Goal: Information Seeking & Learning: Learn about a topic

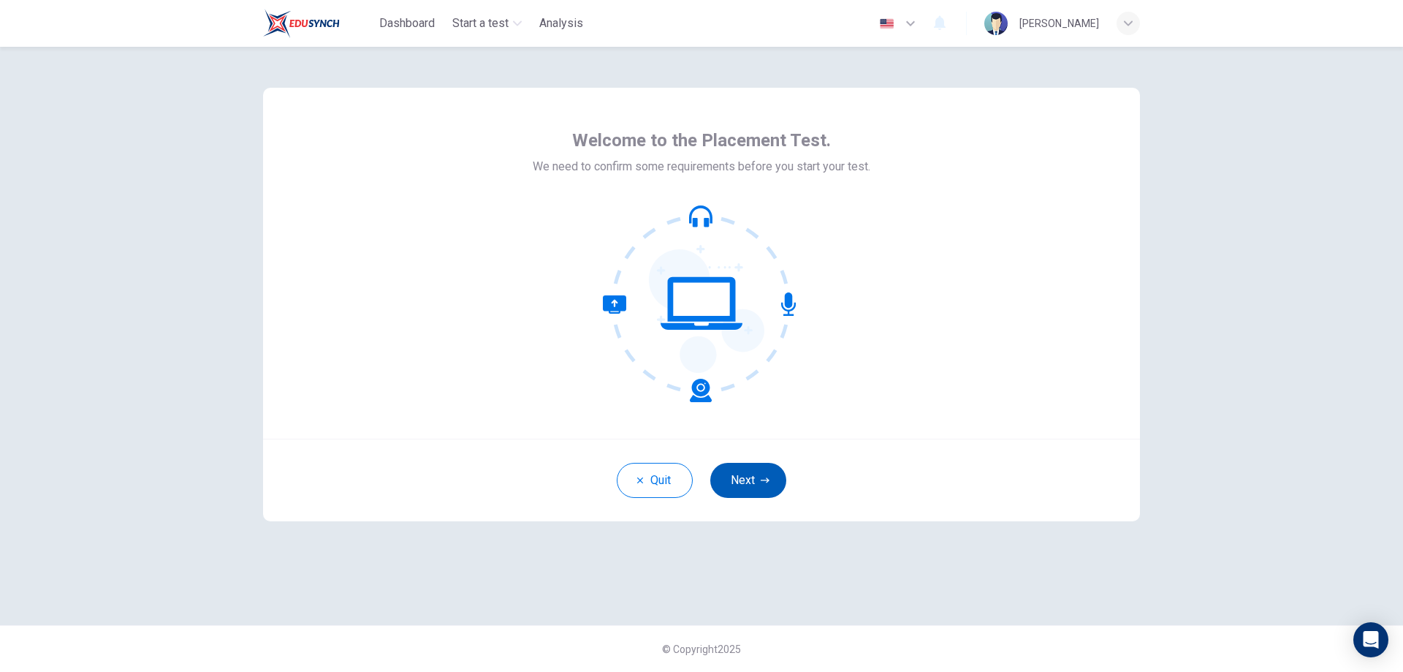
click at [758, 488] on button "Next" at bounding box center [749, 480] width 76 height 35
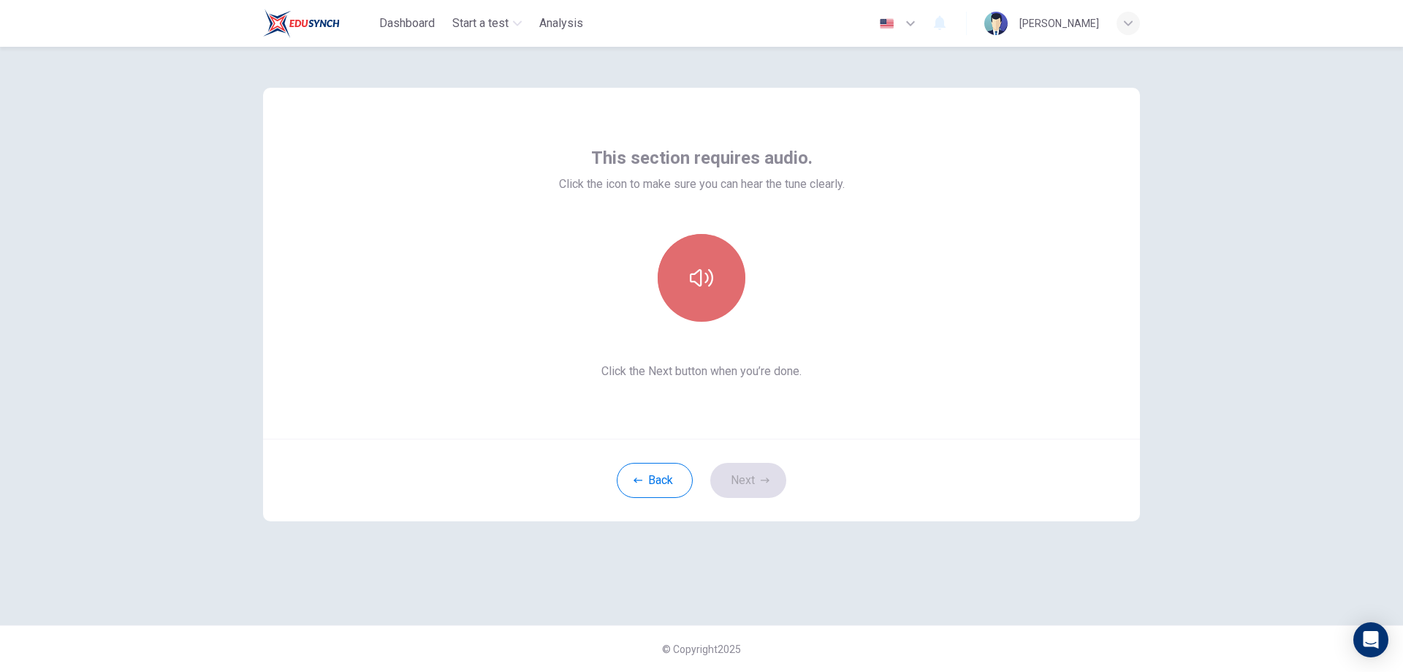
click at [705, 280] on icon "button" at bounding box center [701, 277] width 23 height 23
click at [770, 490] on button "Next" at bounding box center [749, 480] width 76 height 35
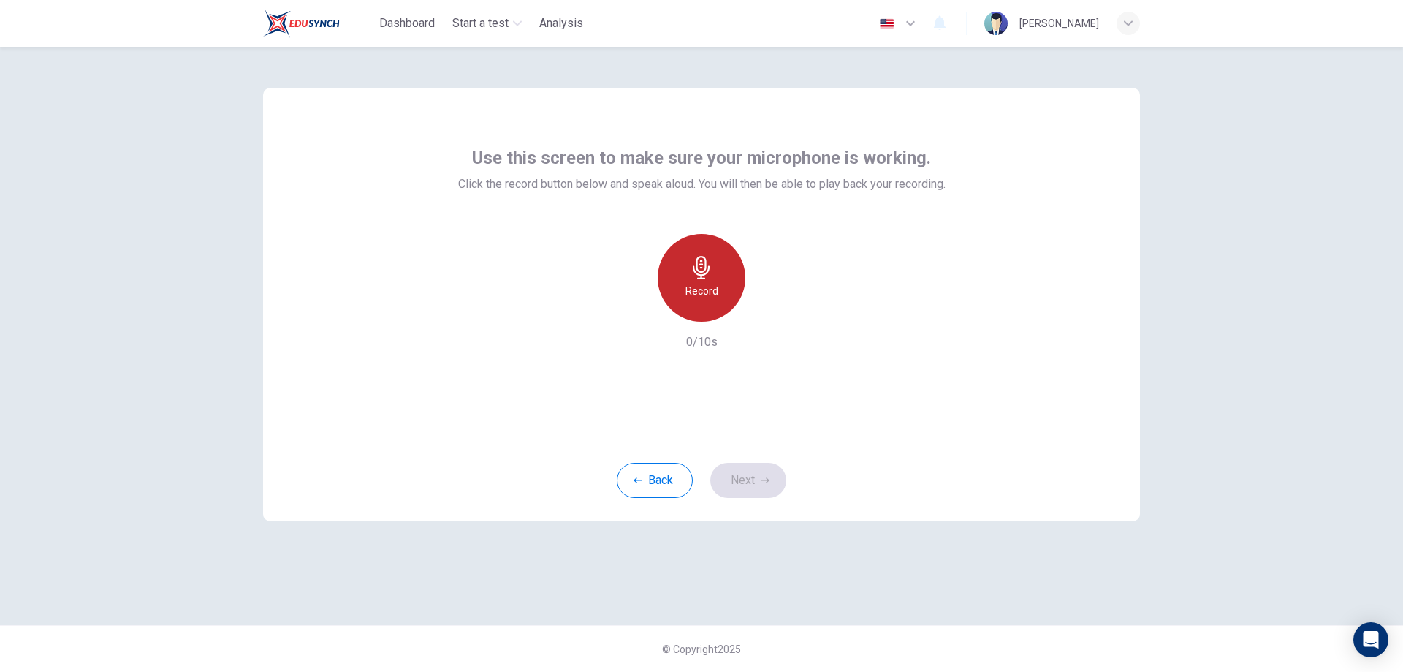
click at [700, 274] on icon "button" at bounding box center [701, 267] width 23 height 23
click at [762, 480] on icon "button" at bounding box center [765, 480] width 9 height 9
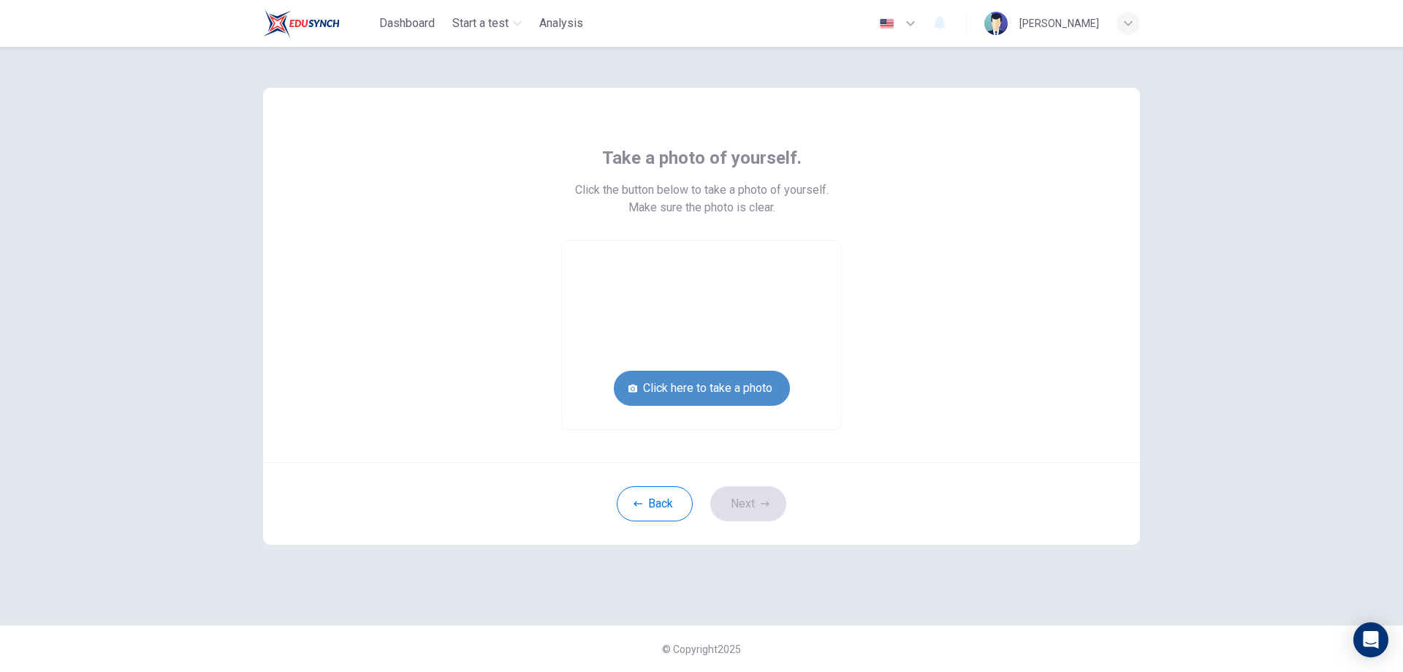
click at [738, 392] on button "Click here to take a photo" at bounding box center [702, 388] width 176 height 35
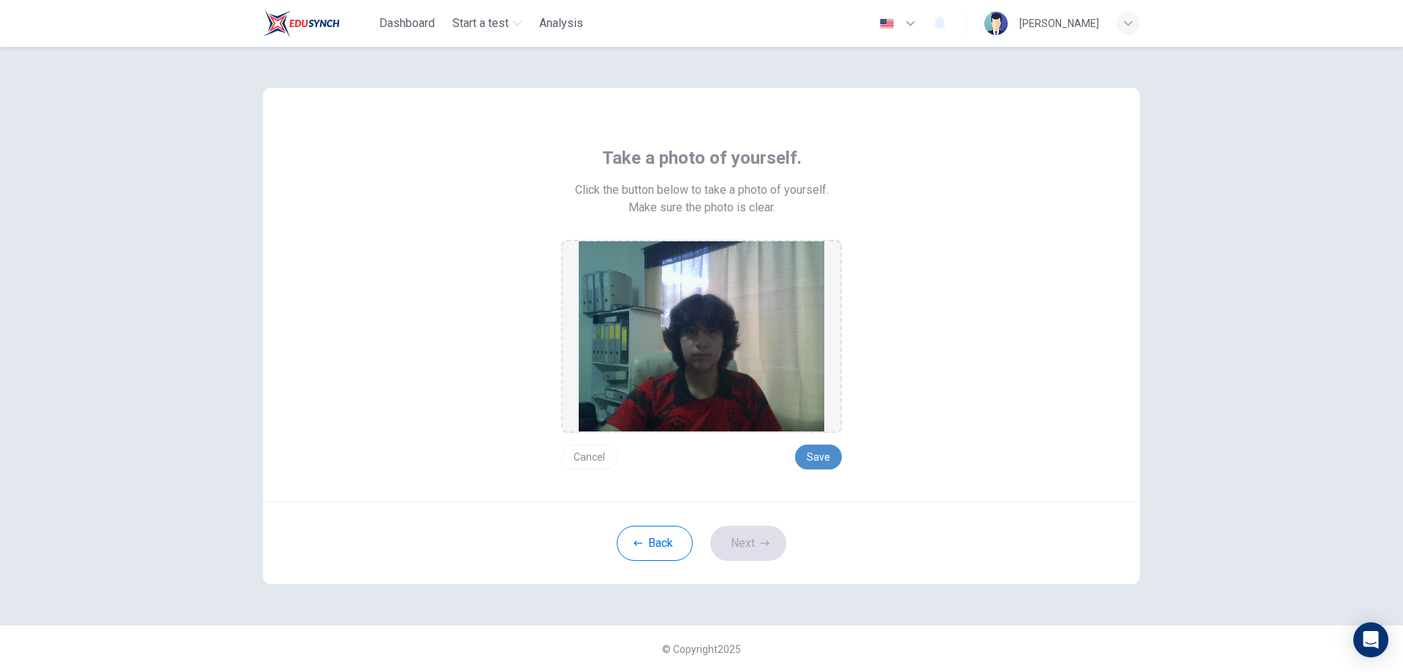
click at [822, 456] on button "Save" at bounding box center [818, 456] width 47 height 25
click at [746, 544] on button "Next" at bounding box center [749, 543] width 76 height 35
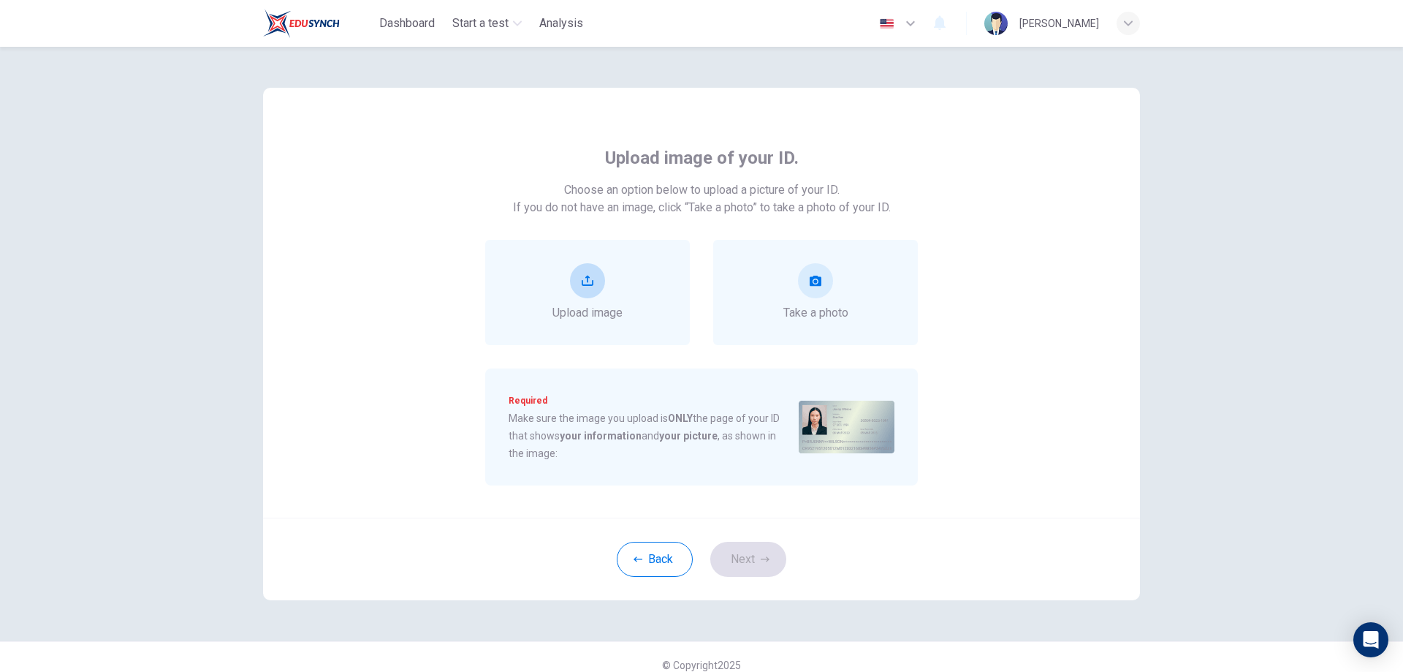
click at [626, 284] on div "Upload image" at bounding box center [587, 292] width 205 height 105
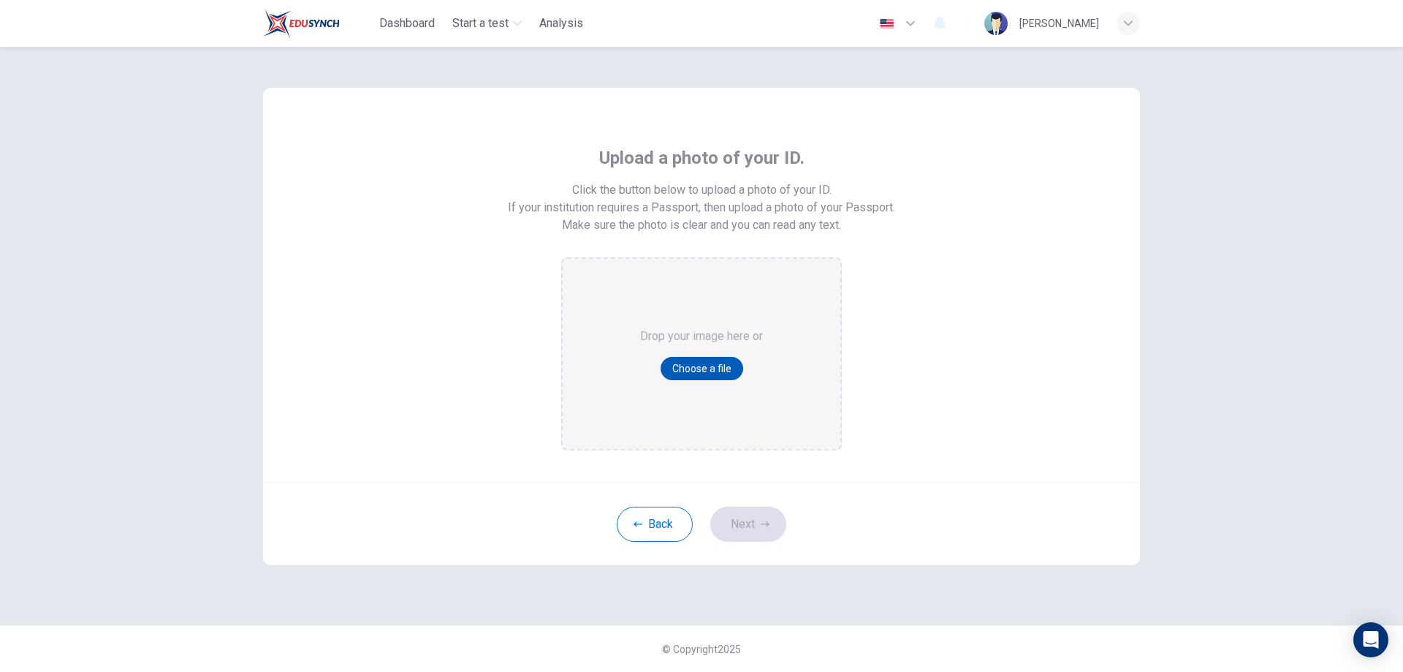
click at [702, 368] on button "Choose a file" at bounding box center [702, 368] width 83 height 23
click at [678, 334] on span "Drop your image here or" at bounding box center [701, 336] width 123 height 18
click at [647, 529] on button "Back" at bounding box center [655, 524] width 76 height 35
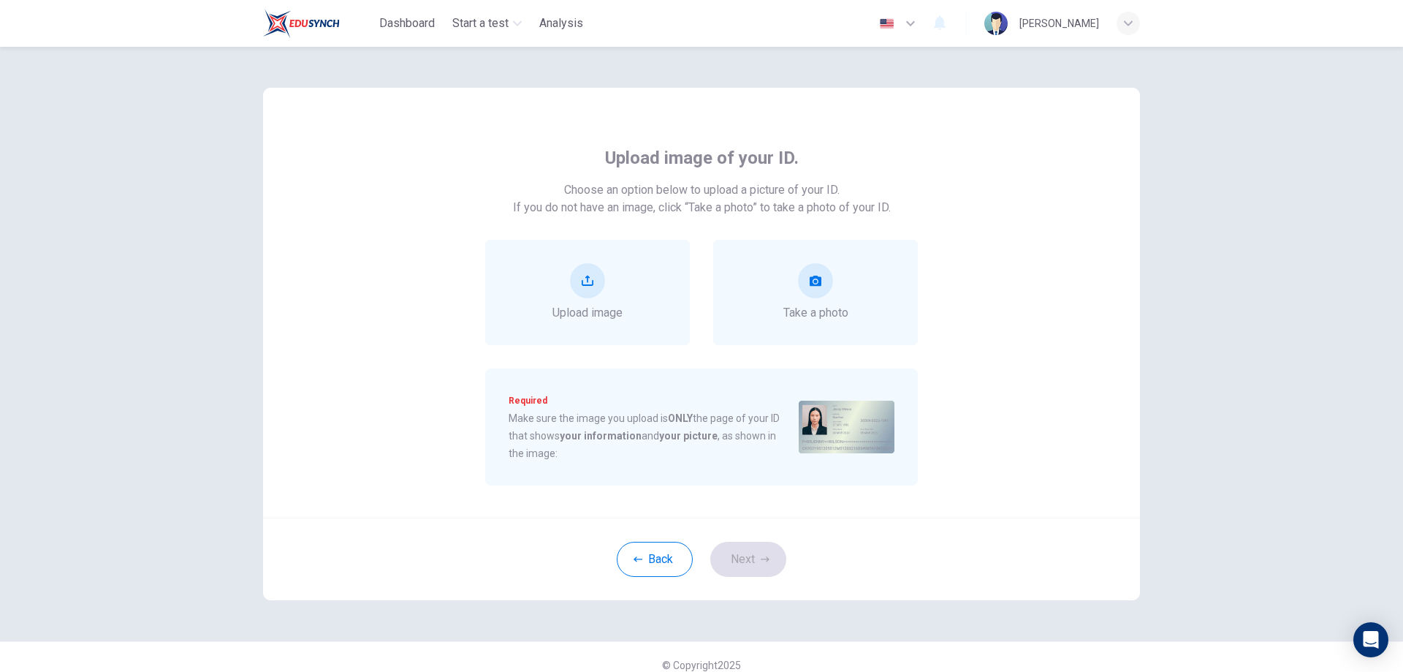
click at [846, 424] on img at bounding box center [847, 427] width 96 height 53
click at [578, 292] on button "upload" at bounding box center [587, 280] width 35 height 35
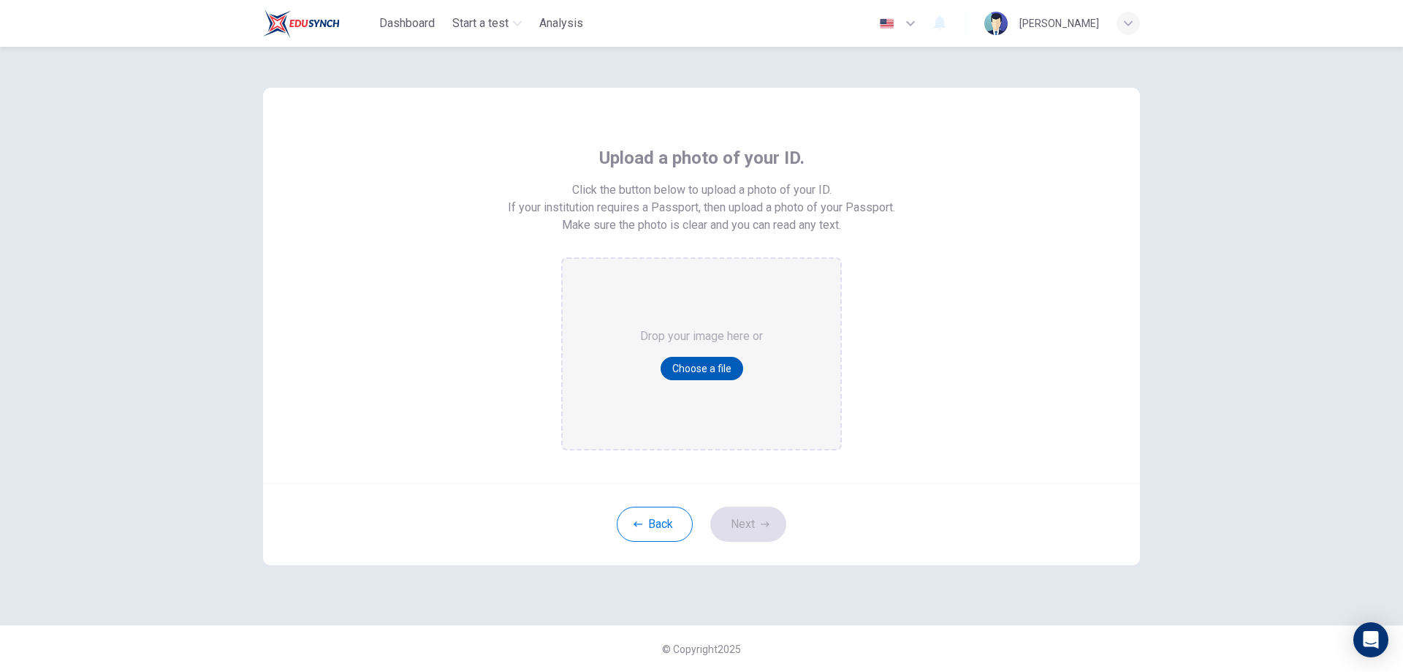
click at [708, 368] on button "Choose a file" at bounding box center [702, 368] width 83 height 23
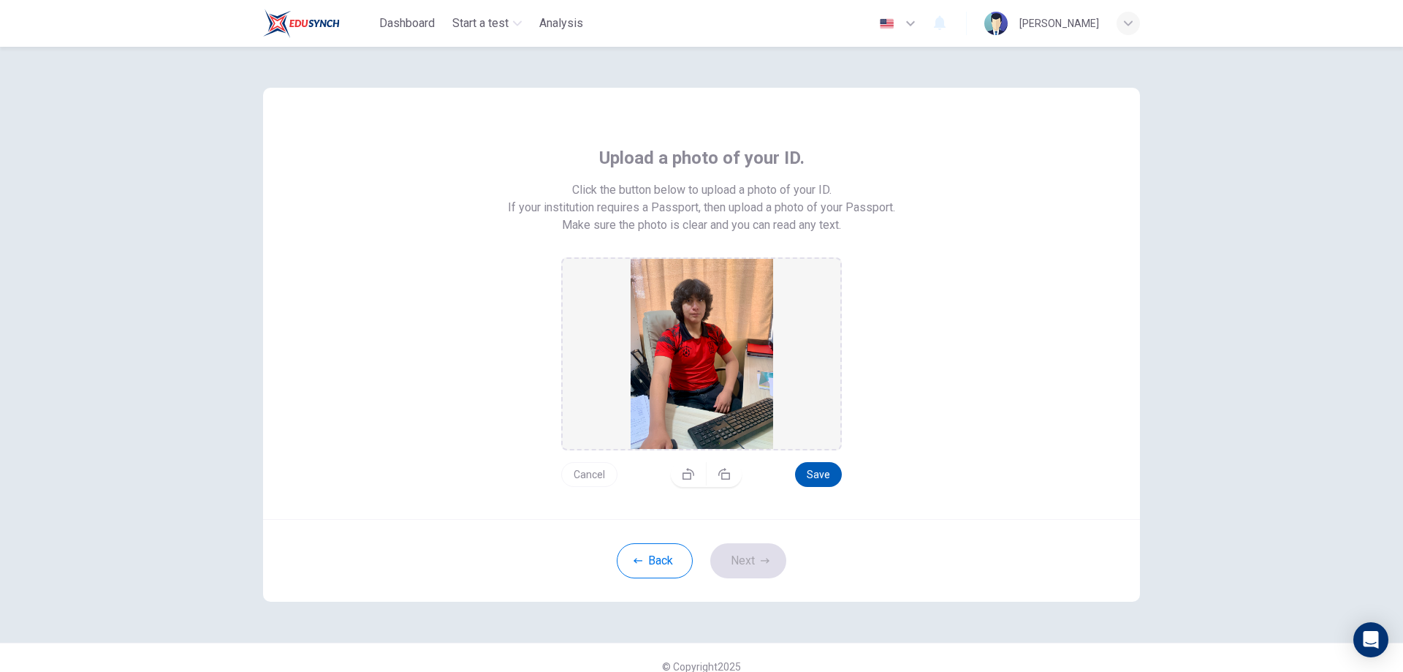
click at [819, 476] on button "Save" at bounding box center [818, 474] width 47 height 25
click at [740, 563] on button "Next" at bounding box center [749, 560] width 76 height 35
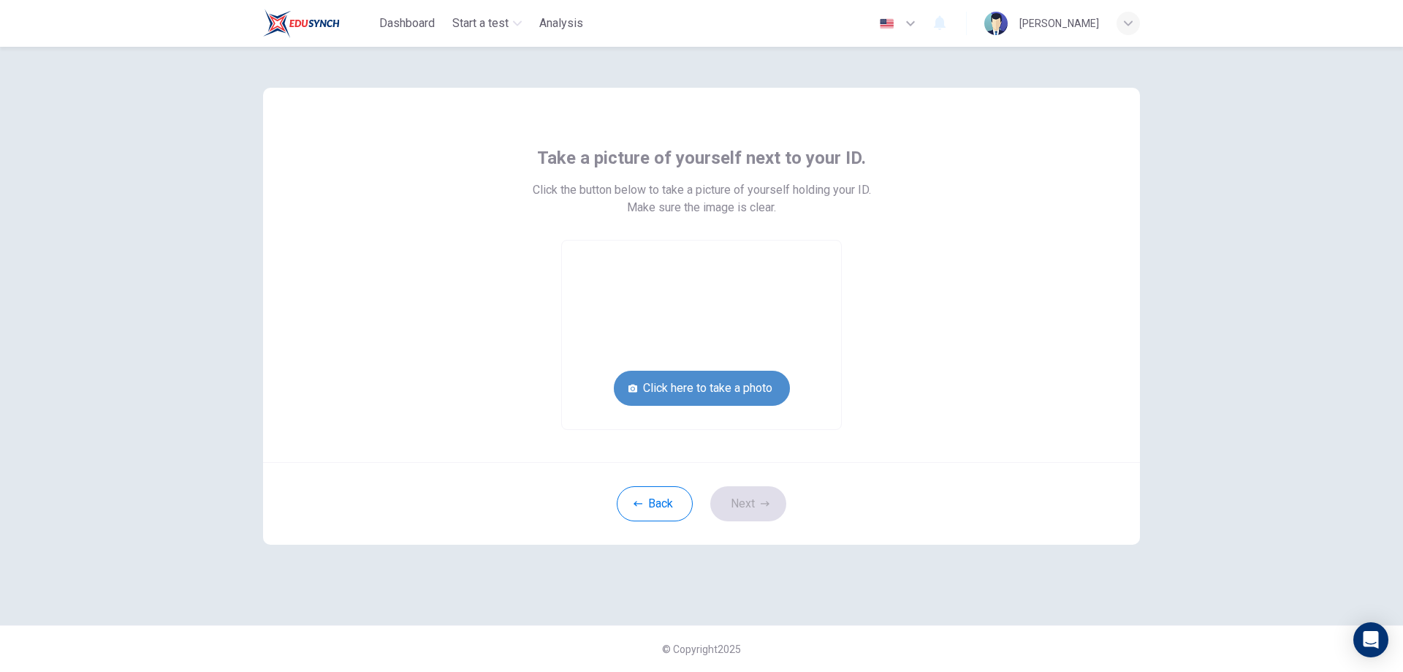
click at [739, 379] on button "Click here to take a photo" at bounding box center [702, 388] width 176 height 35
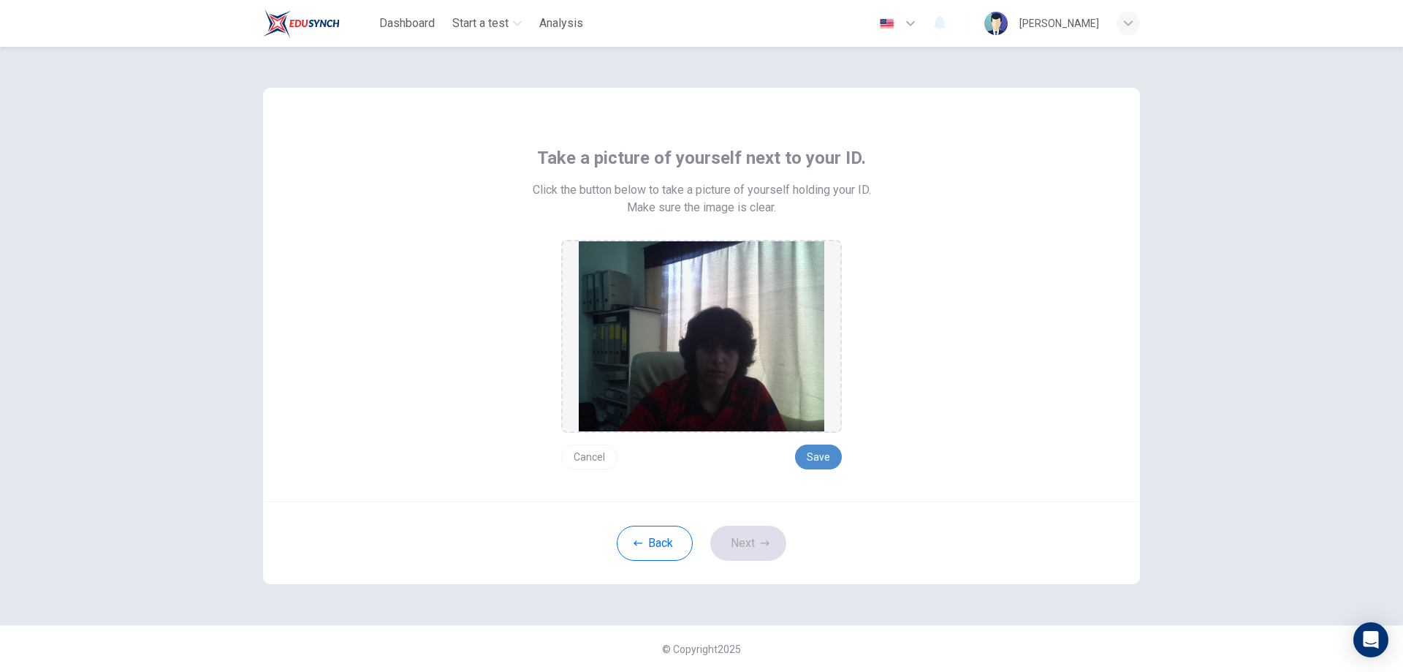
click at [822, 457] on button "Save" at bounding box center [818, 456] width 47 height 25
click at [751, 538] on button "Next" at bounding box center [749, 543] width 76 height 35
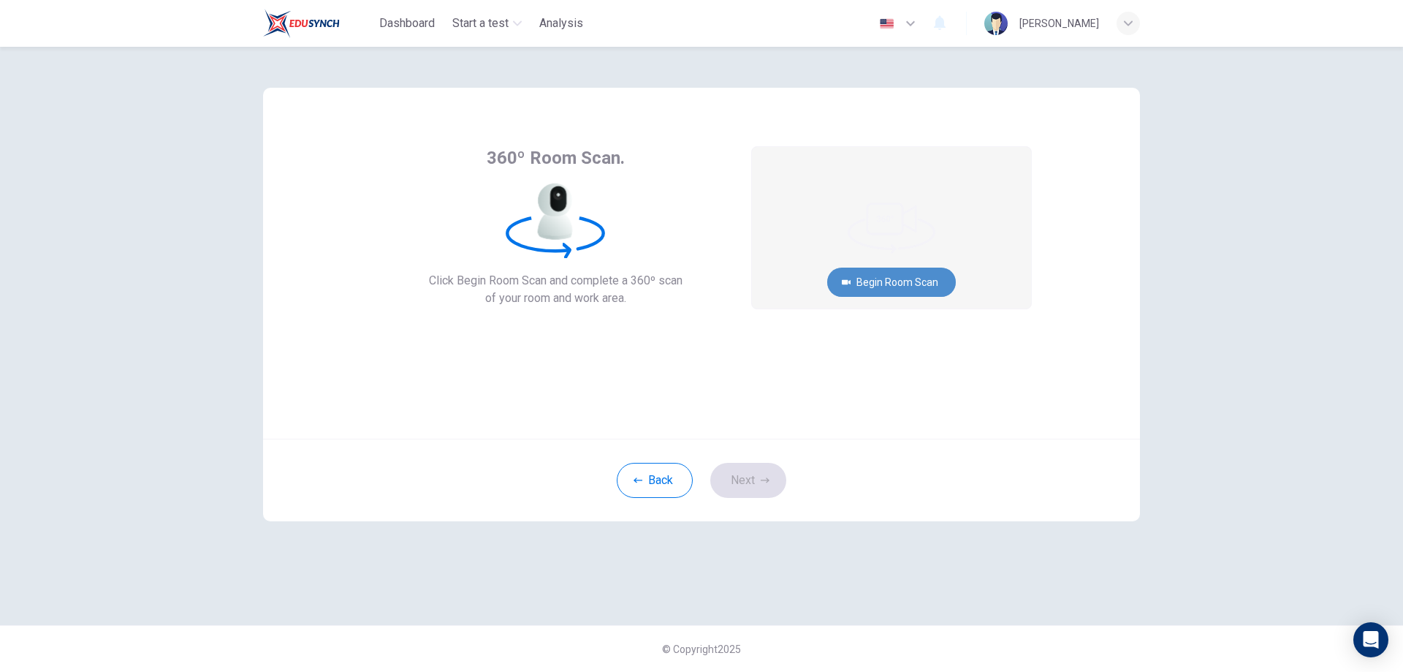
click at [897, 292] on button "Begin Room Scan" at bounding box center [891, 282] width 129 height 29
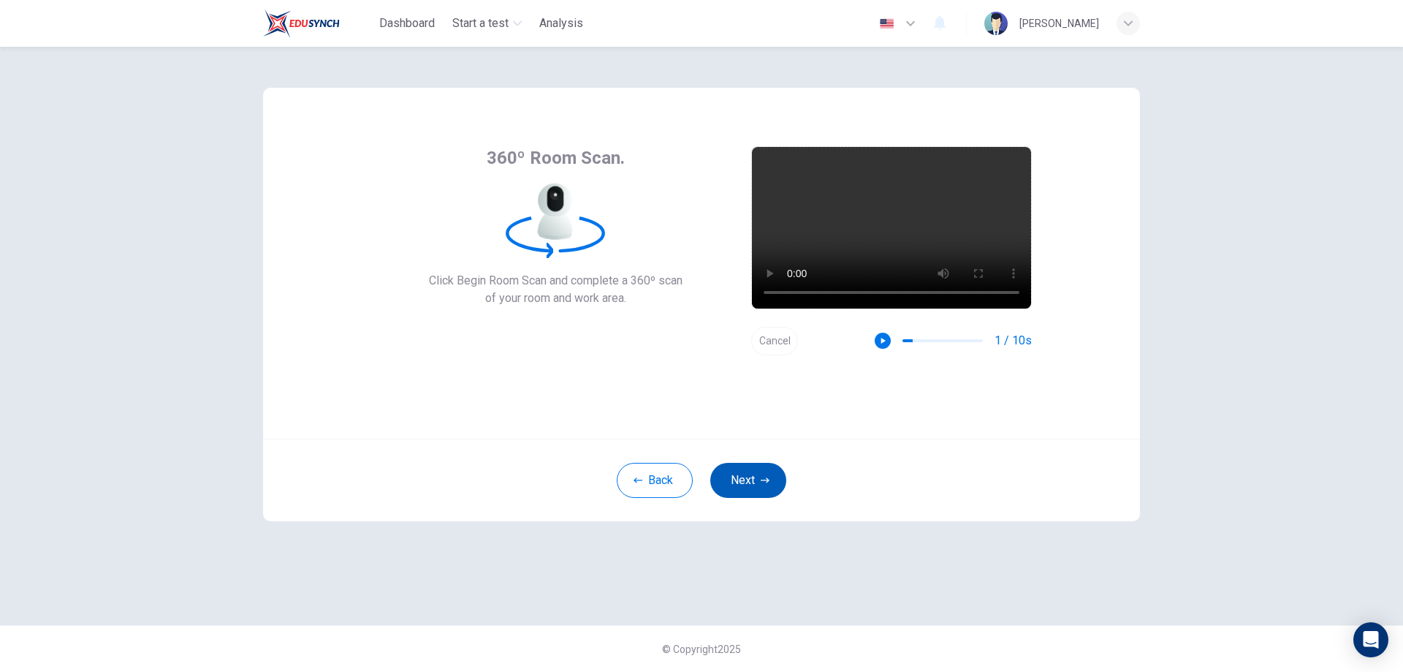
click at [752, 472] on button "Next" at bounding box center [749, 480] width 76 height 35
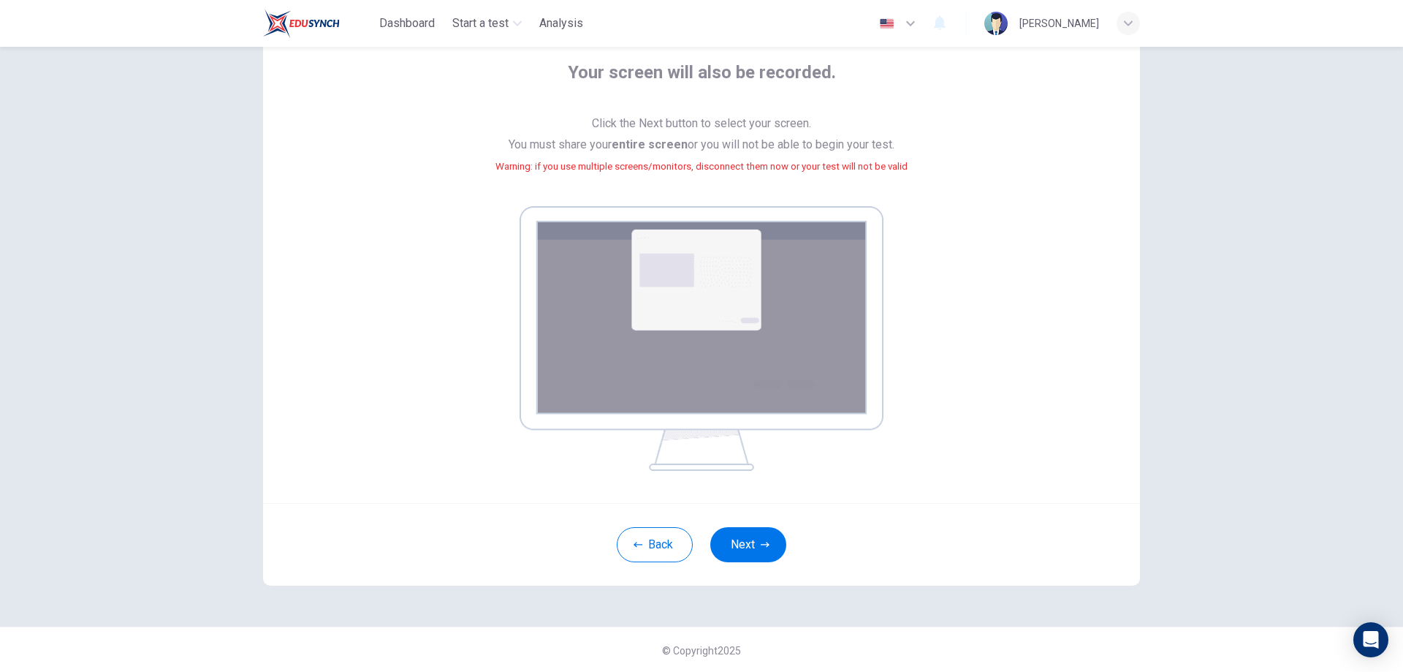
scroll to position [86, 0]
click at [762, 537] on button "Next" at bounding box center [749, 543] width 76 height 35
drag, startPoint x: 495, startPoint y: 143, endPoint x: 927, endPoint y: 154, distance: 432.1
click at [927, 154] on div "Your screen will also be recorded. Click the Next button to select your screen.…" at bounding box center [701, 265] width 661 height 410
copy span "You must share your entire screen or you will not be able to begin your test."
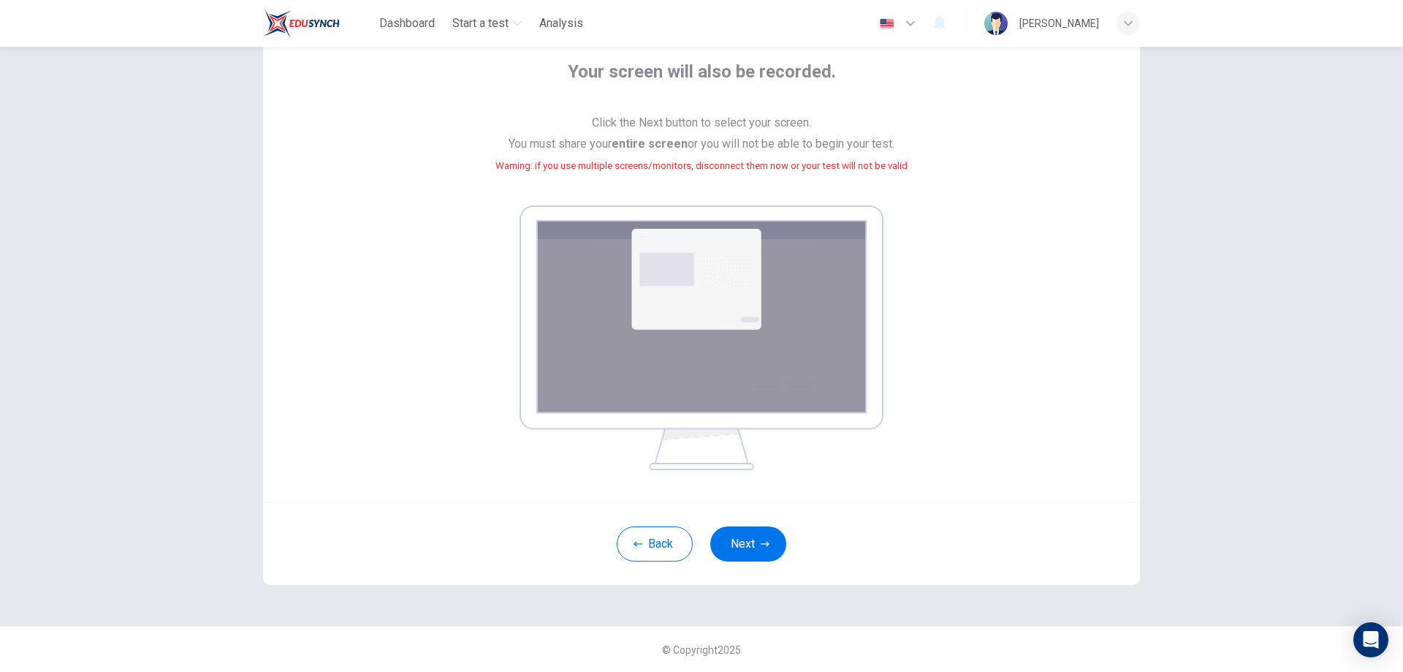
click at [1011, 255] on div "Your screen will also be recorded. Click the Next button to select your screen.…" at bounding box center [701, 265] width 661 height 410
click at [675, 167] on small "Warning: if you use multiple screens/monitors, disconnect them now or your test…" at bounding box center [702, 165] width 412 height 11
click at [746, 544] on button "Next" at bounding box center [749, 543] width 76 height 35
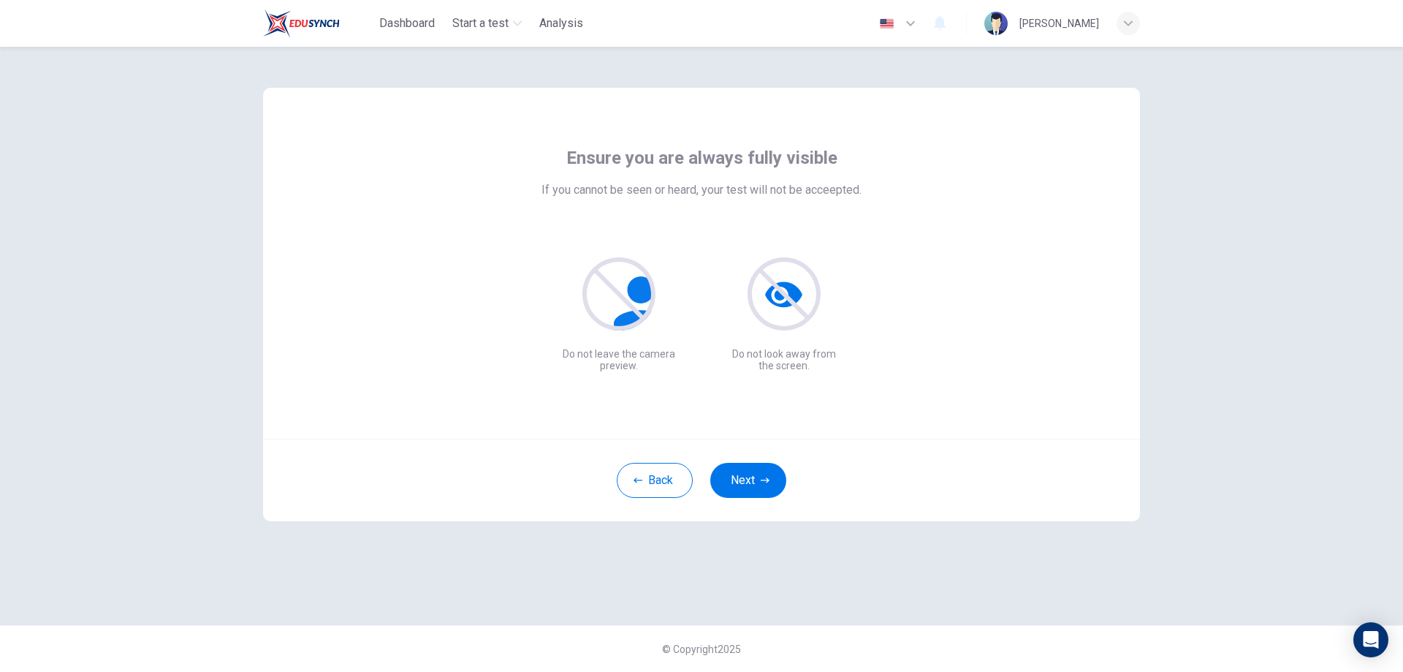
scroll to position [0, 0]
click at [739, 482] on button "Next" at bounding box center [749, 480] width 76 height 35
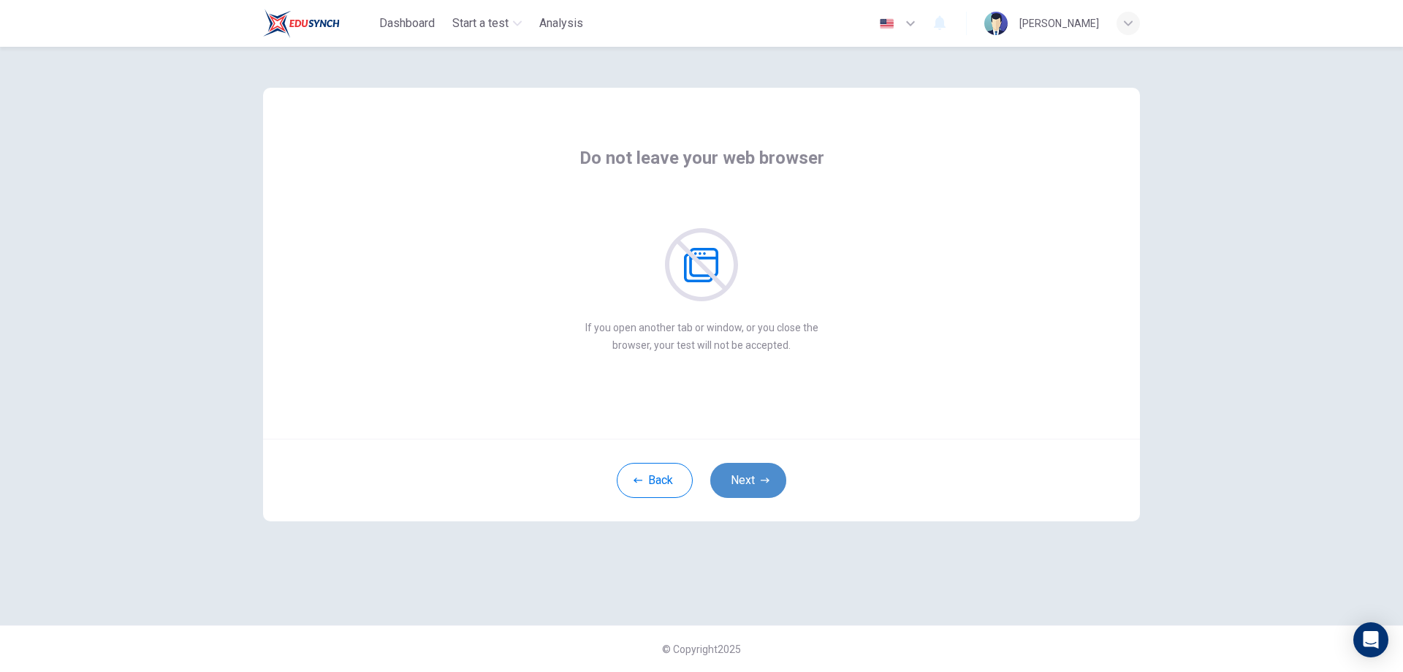
click at [741, 477] on button "Next" at bounding box center [749, 480] width 76 height 35
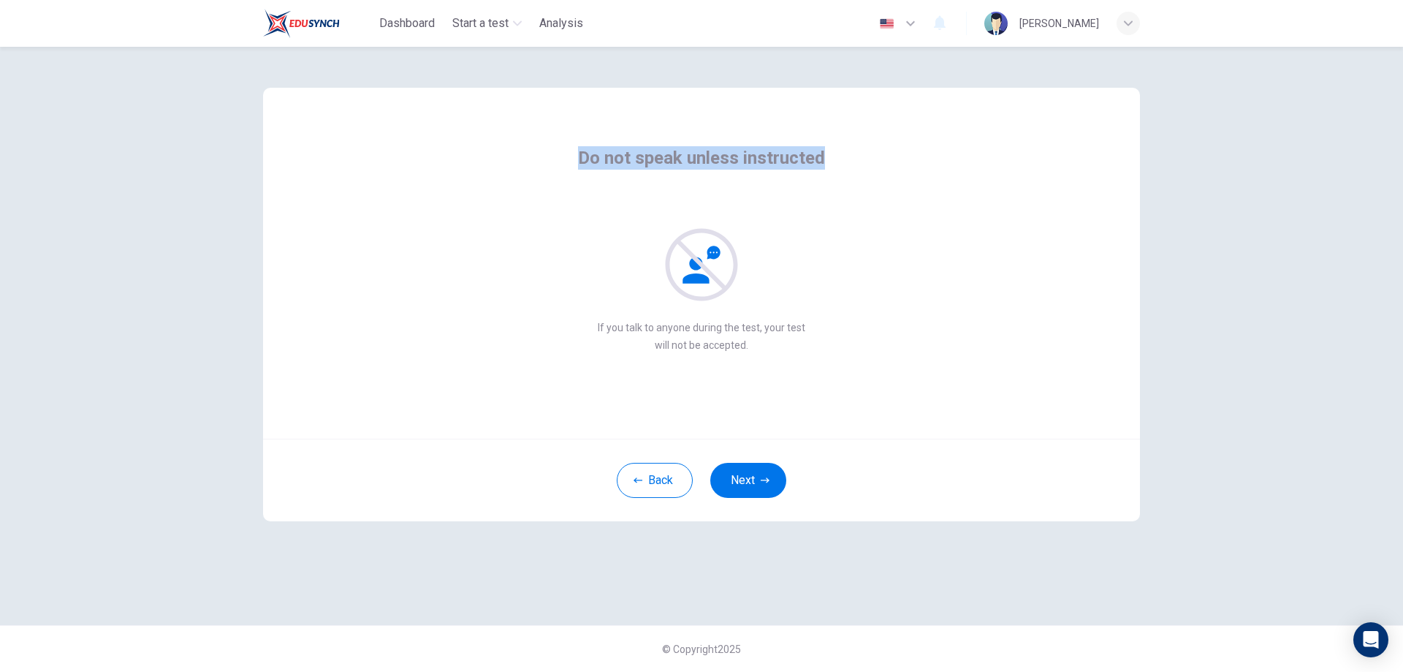
drag, startPoint x: 580, startPoint y: 153, endPoint x: 890, endPoint y: 163, distance: 310.1
click at [890, 163] on div "Do not speak unless instructed If you talk to anyone during the test, your test…" at bounding box center [701, 250] width 661 height 208
copy span "Do not speak unless instructed"
click at [956, 257] on div "Do not speak unless instructed If you talk to anyone during the test, your test…" at bounding box center [701, 250] width 661 height 208
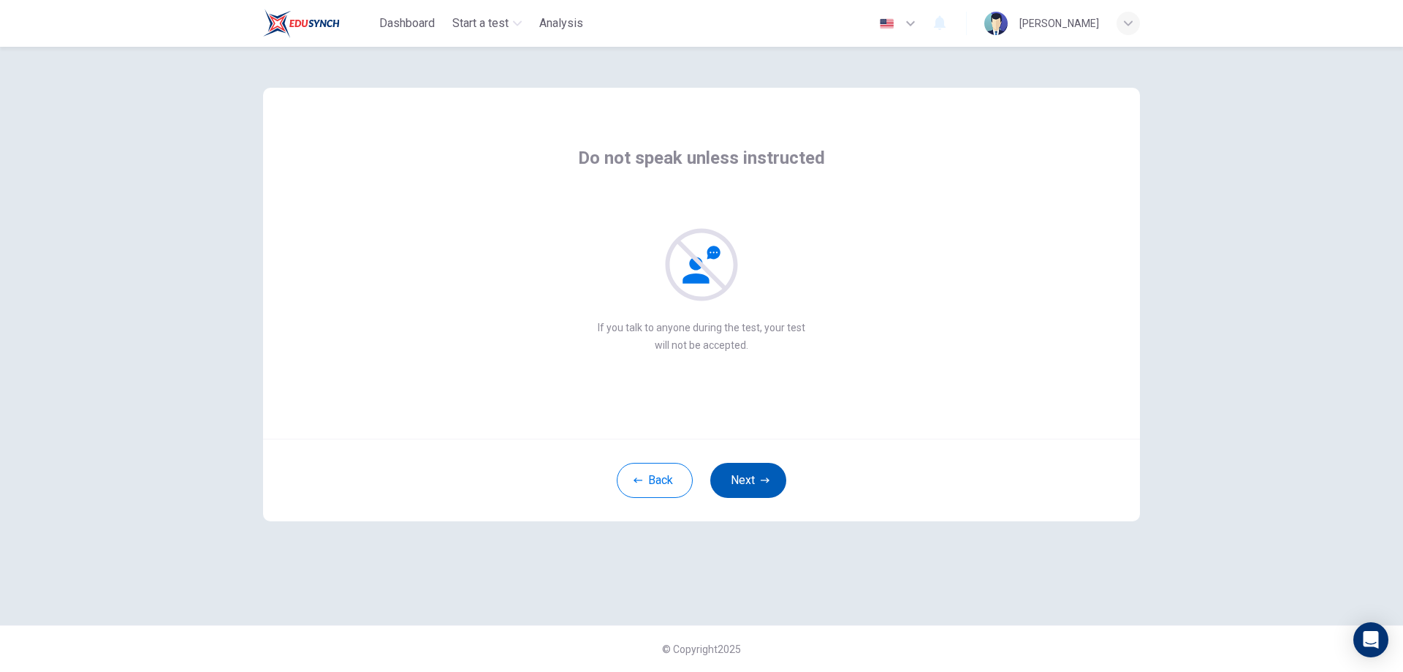
click at [747, 482] on button "Next" at bounding box center [749, 480] width 76 height 35
click at [748, 477] on button "Next" at bounding box center [749, 480] width 76 height 35
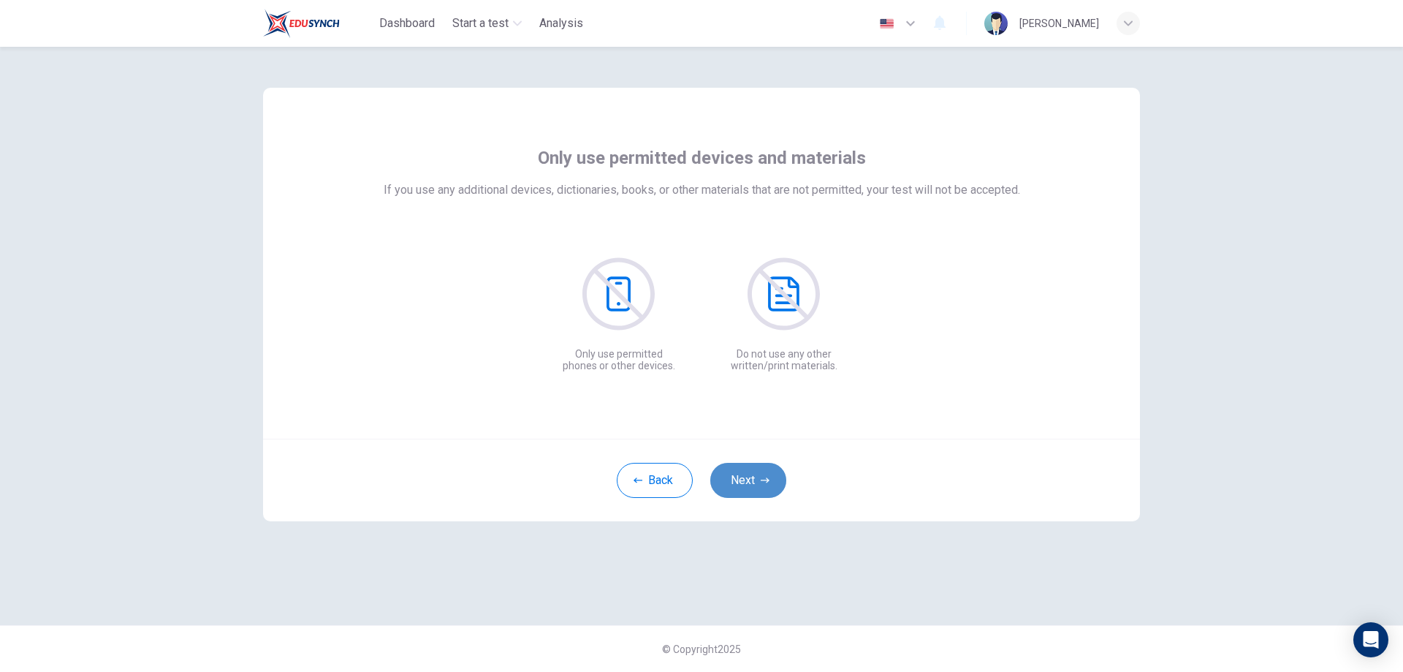
click at [750, 479] on button "Next" at bounding box center [749, 480] width 76 height 35
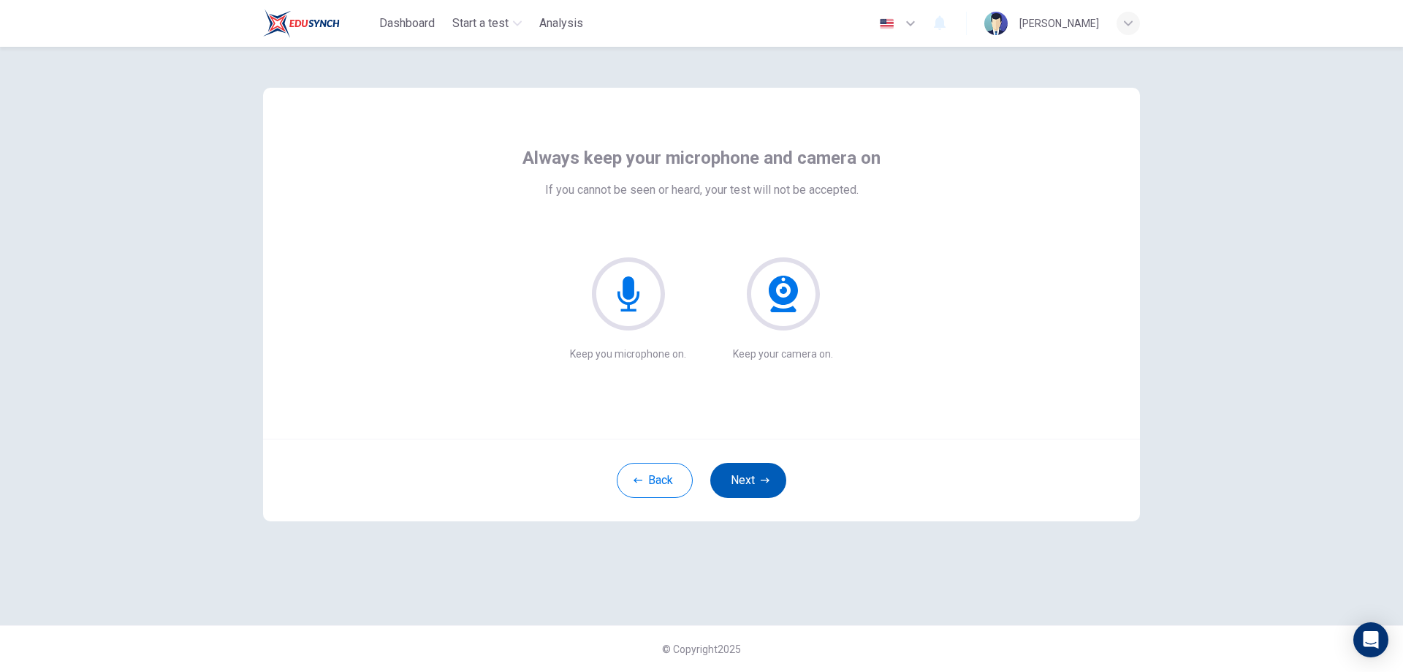
click at [762, 471] on button "Next" at bounding box center [749, 480] width 76 height 35
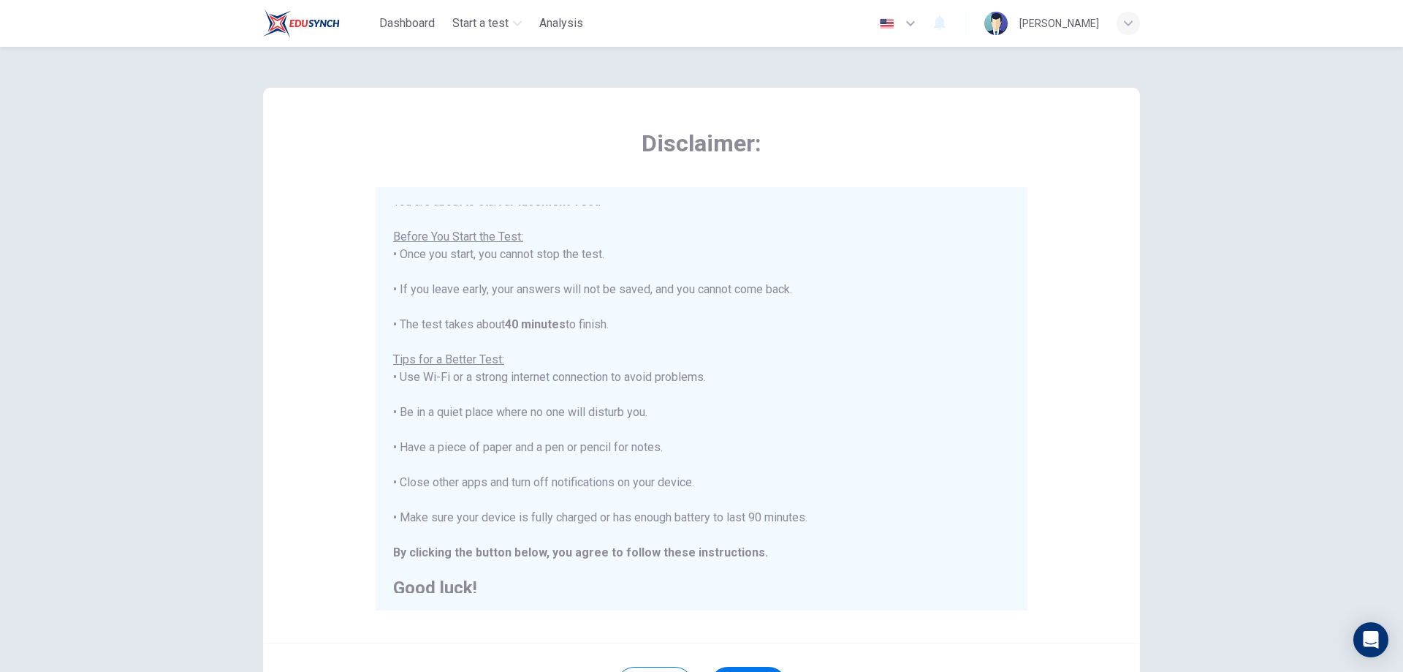
scroll to position [17, 0]
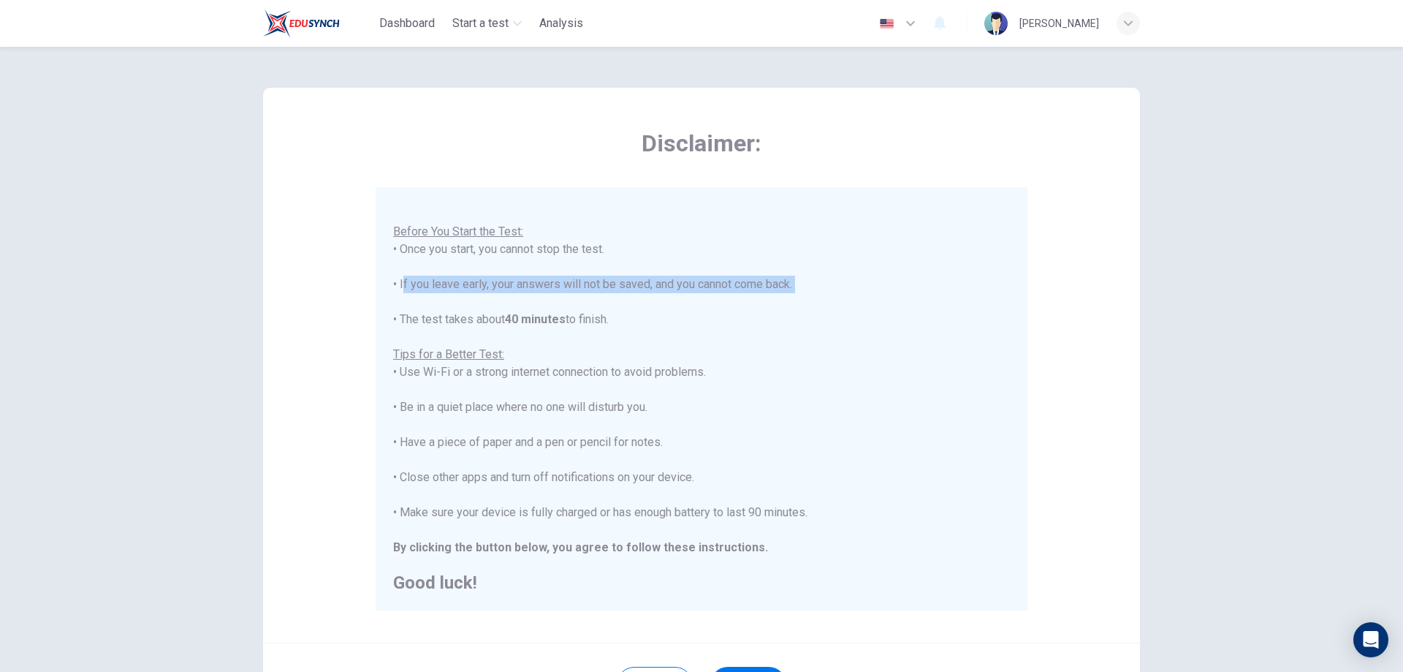
drag, startPoint x: 397, startPoint y: 281, endPoint x: 827, endPoint y: 293, distance: 430.7
click at [827, 293] on div "You are about to start a Placement Test . Before You Start the Test: • Once you…" at bounding box center [701, 390] width 617 height 404
copy div "If you leave early, your answers will not be saved, and you cannot come back."
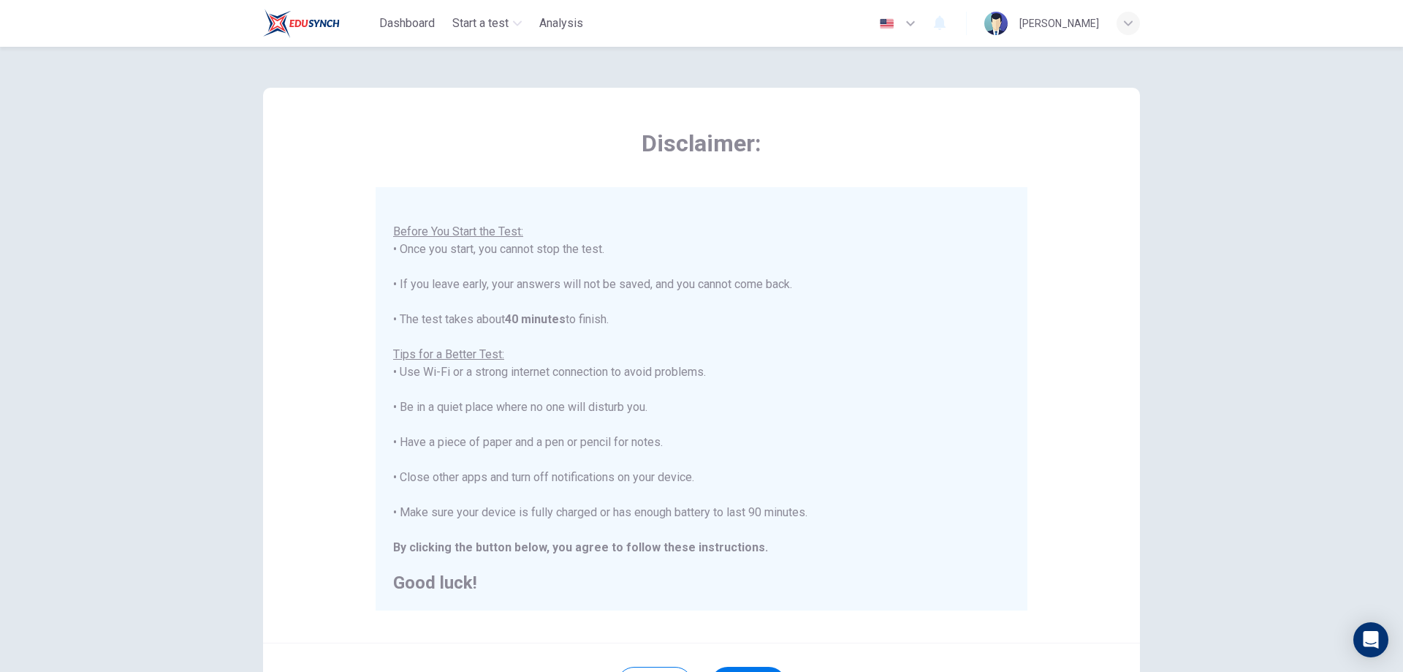
click at [881, 344] on div "You are about to start a Placement Test . Before You Start the Test: • Once you…" at bounding box center [701, 390] width 617 height 404
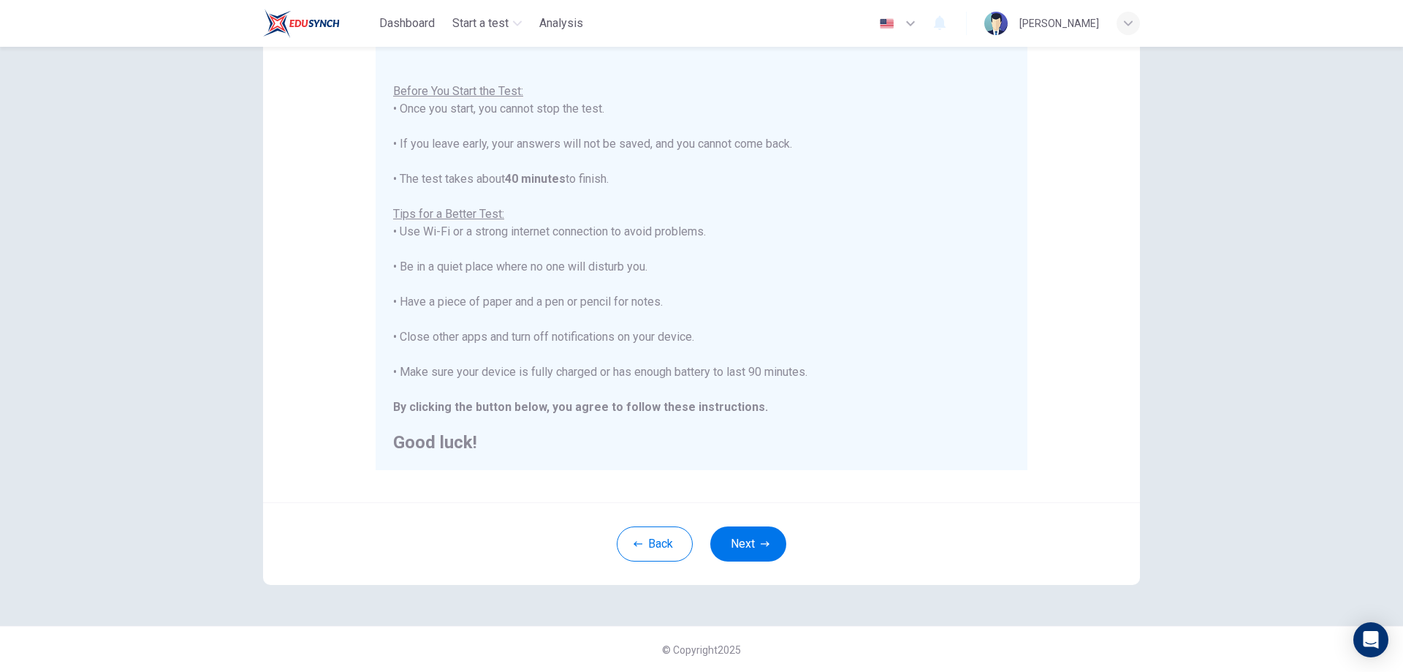
scroll to position [141, 0]
drag, startPoint x: 399, startPoint y: 265, endPoint x: 653, endPoint y: 265, distance: 254.4
click at [653, 265] on div "You are about to start a Placement Test . Before You Start the Test: • Once you…" at bounding box center [701, 249] width 617 height 404
copy div "Be in a quiet place where no one will disturb you."
click at [763, 265] on div "You are about to start a Placement Test . Before You Start the Test: • Once you…" at bounding box center [701, 249] width 617 height 404
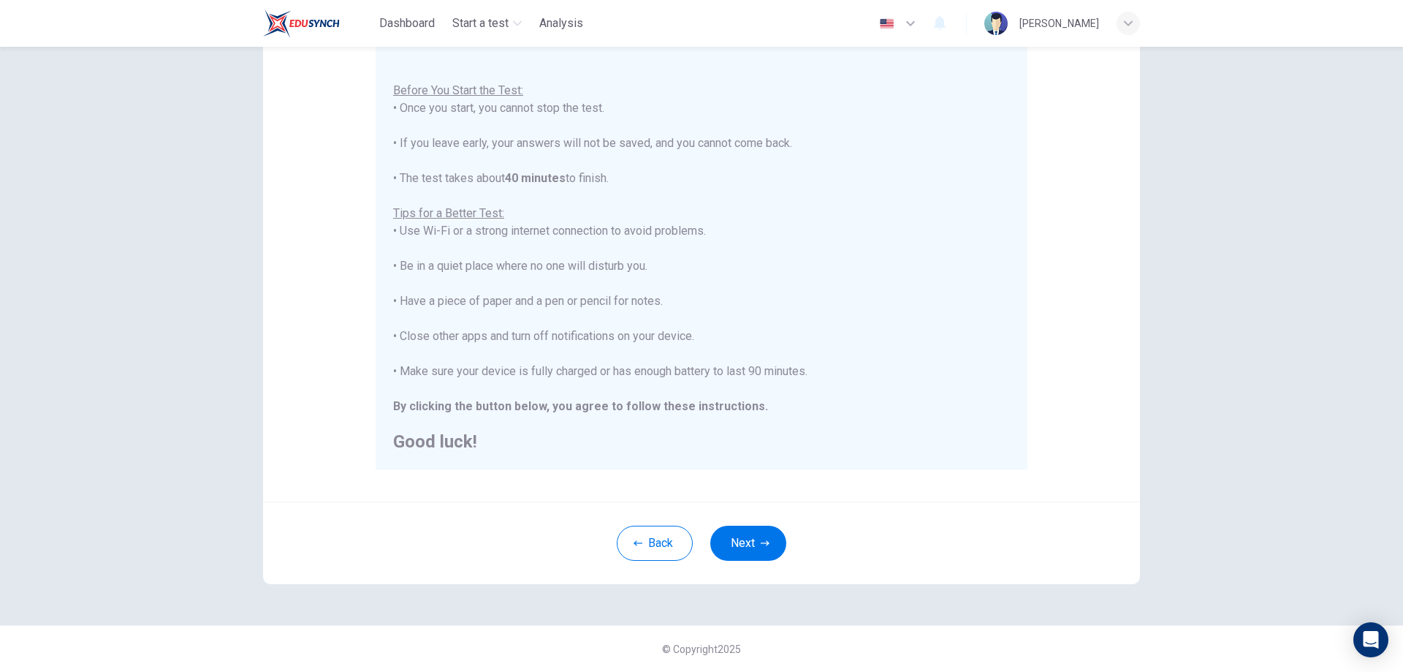
drag, startPoint x: 400, startPoint y: 371, endPoint x: 856, endPoint y: 368, distance: 456.1
click at [856, 368] on div "You are about to start a Placement Test . Before You Start the Test: • Once you…" at bounding box center [701, 249] width 617 height 404
copy div "Make sure your device is fully charged or has enough battery to last 90 minutes."
click at [944, 327] on div "You are about to start a Placement Test . Before You Start the Test: • Once you…" at bounding box center [701, 249] width 617 height 404
drag, startPoint x: 390, startPoint y: 406, endPoint x: 778, endPoint y: 416, distance: 387.6
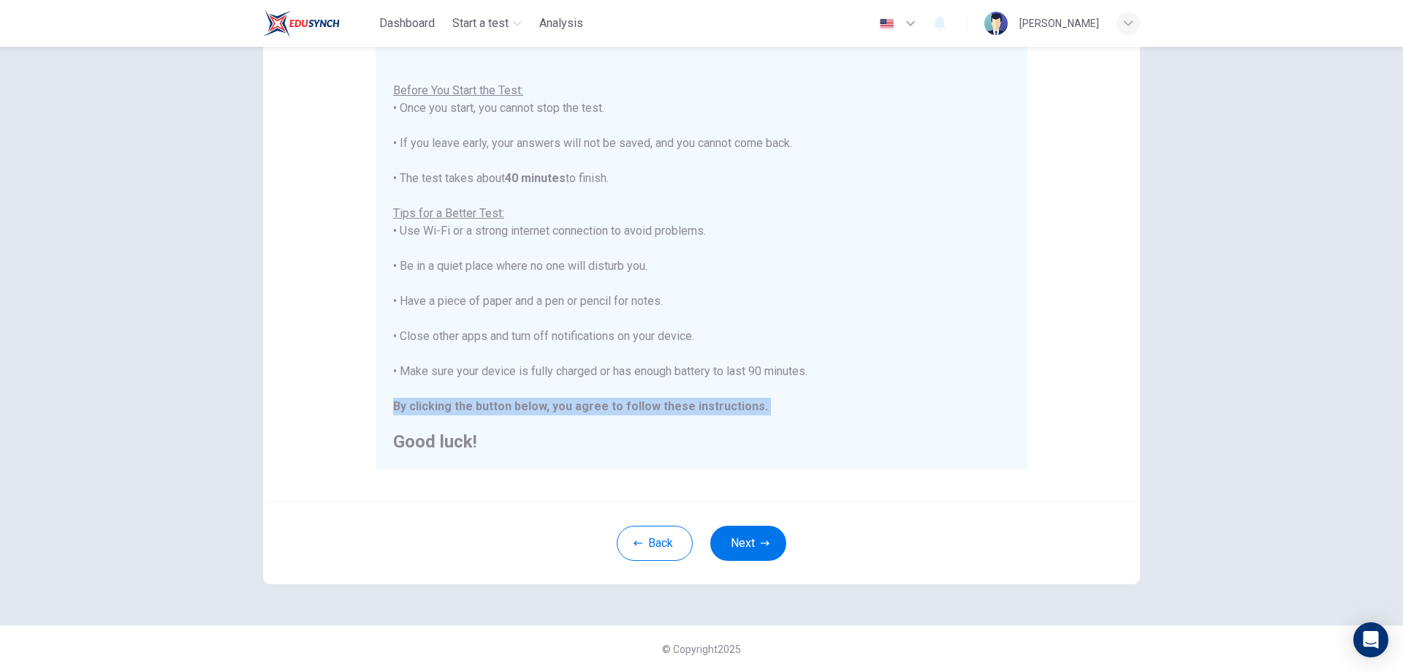
click at [778, 416] on div "You are about to start a Placement Test . Before You Start the Test: • Once you…" at bounding box center [701, 249] width 617 height 404
copy b "By clicking the button below, you agree to follow these instructions."
click at [900, 359] on div "You are about to start a Placement Test . Before You Start the Test: • Once you…" at bounding box center [701, 249] width 617 height 404
click at [743, 539] on button "Next" at bounding box center [749, 543] width 76 height 35
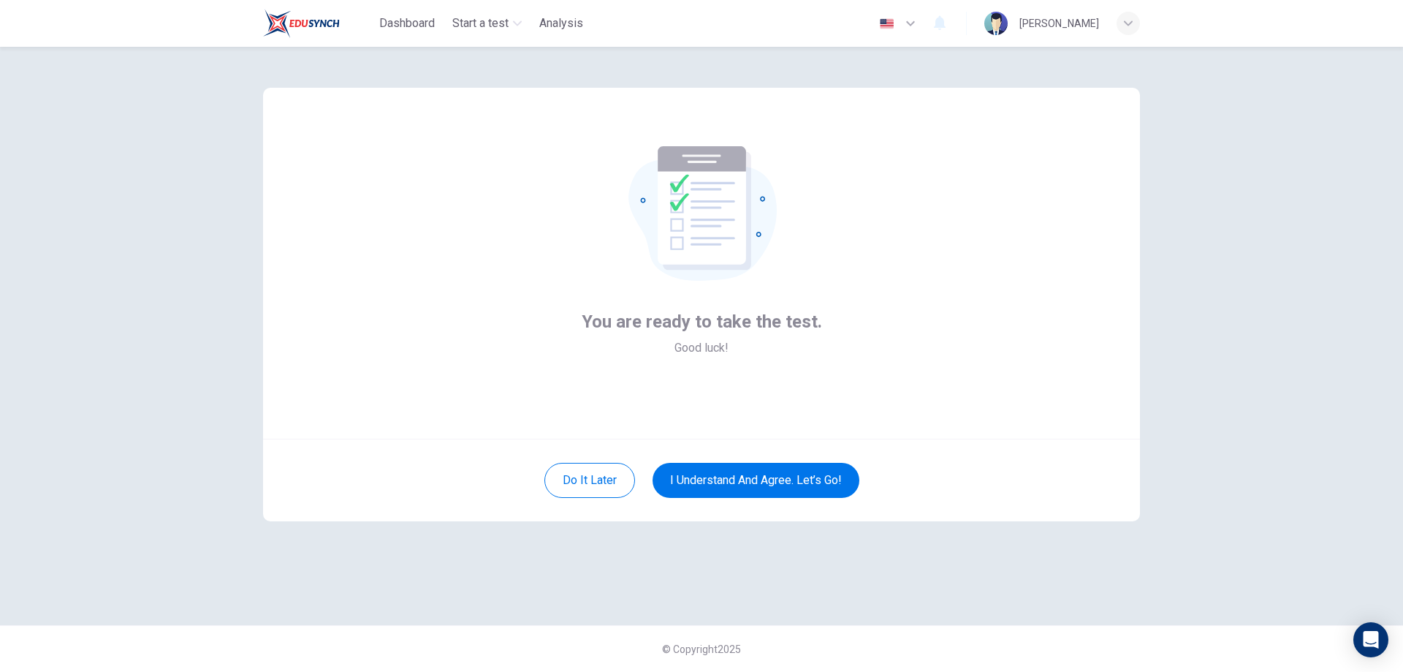
scroll to position [0, 0]
click at [773, 474] on button "I understand and agree. Let’s go!" at bounding box center [756, 480] width 207 height 35
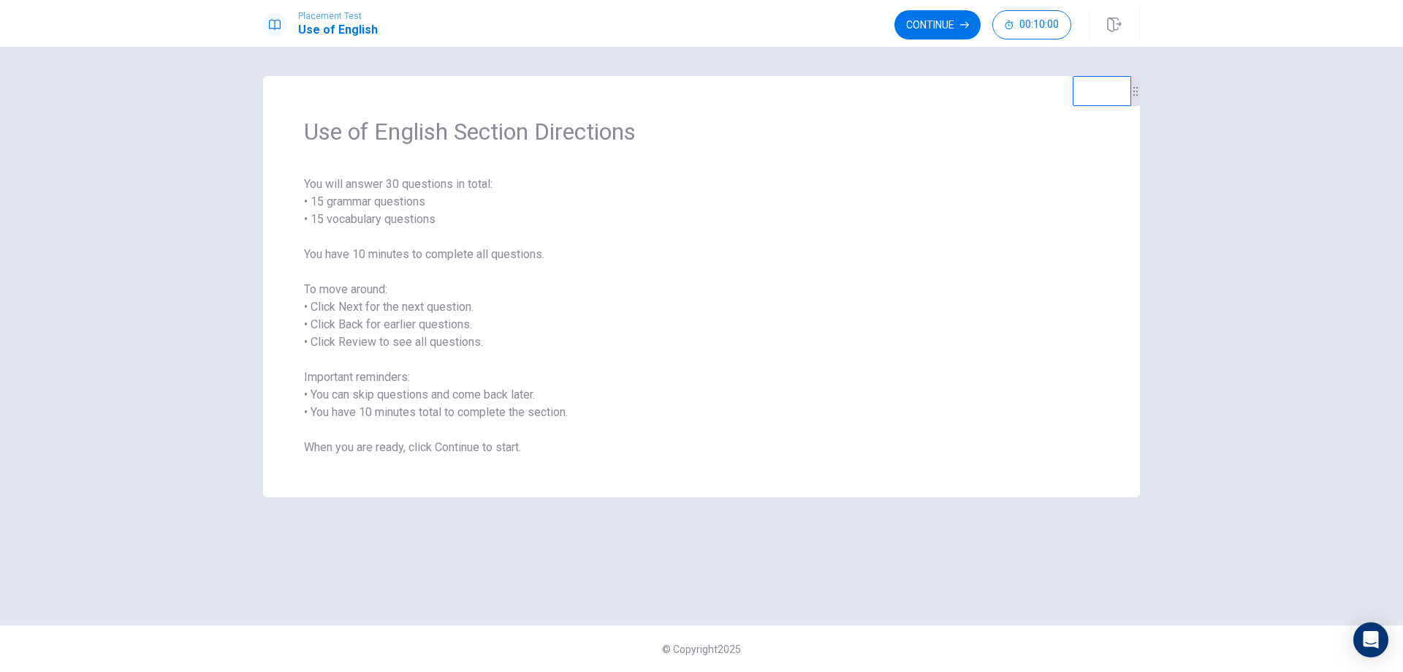
drag, startPoint x: 932, startPoint y: 22, endPoint x: 907, endPoint y: 50, distance: 37.3
click at [932, 22] on button "Continue" at bounding box center [938, 24] width 86 height 29
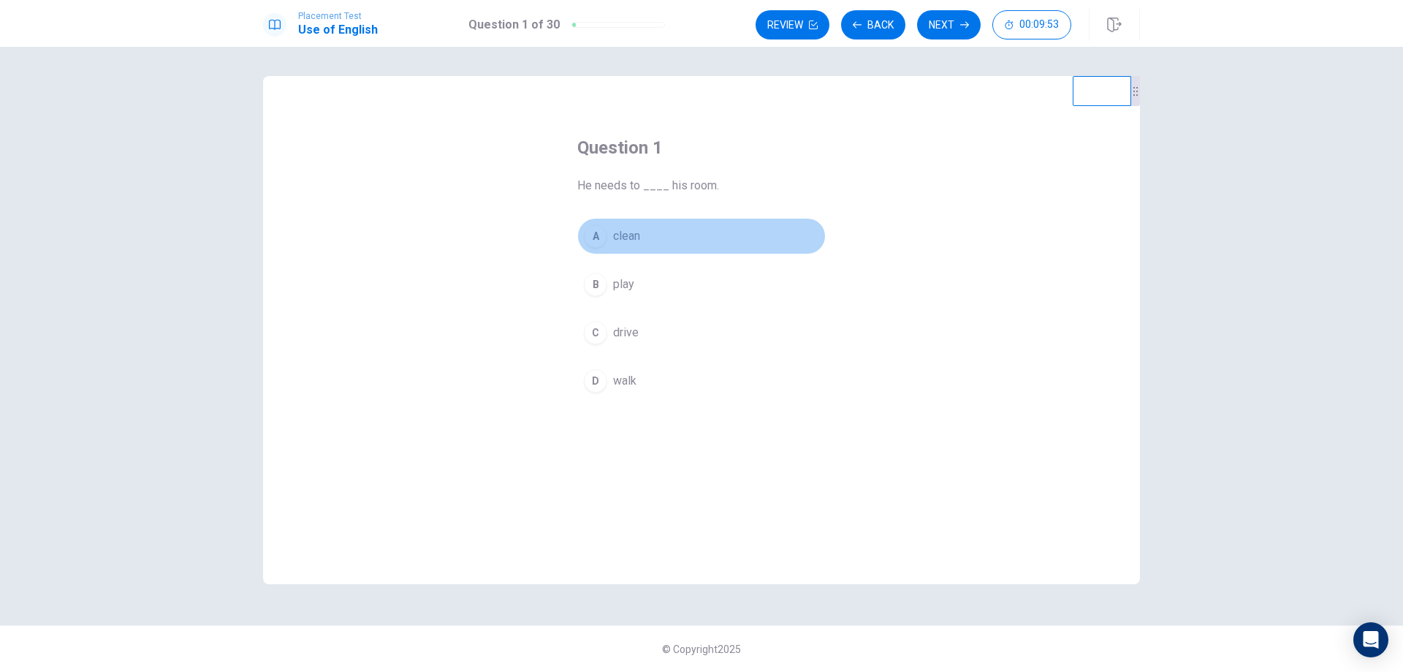
click at [591, 241] on div "A" at bounding box center [595, 235] width 23 height 23
click at [936, 21] on button "Next" at bounding box center [949, 24] width 64 height 29
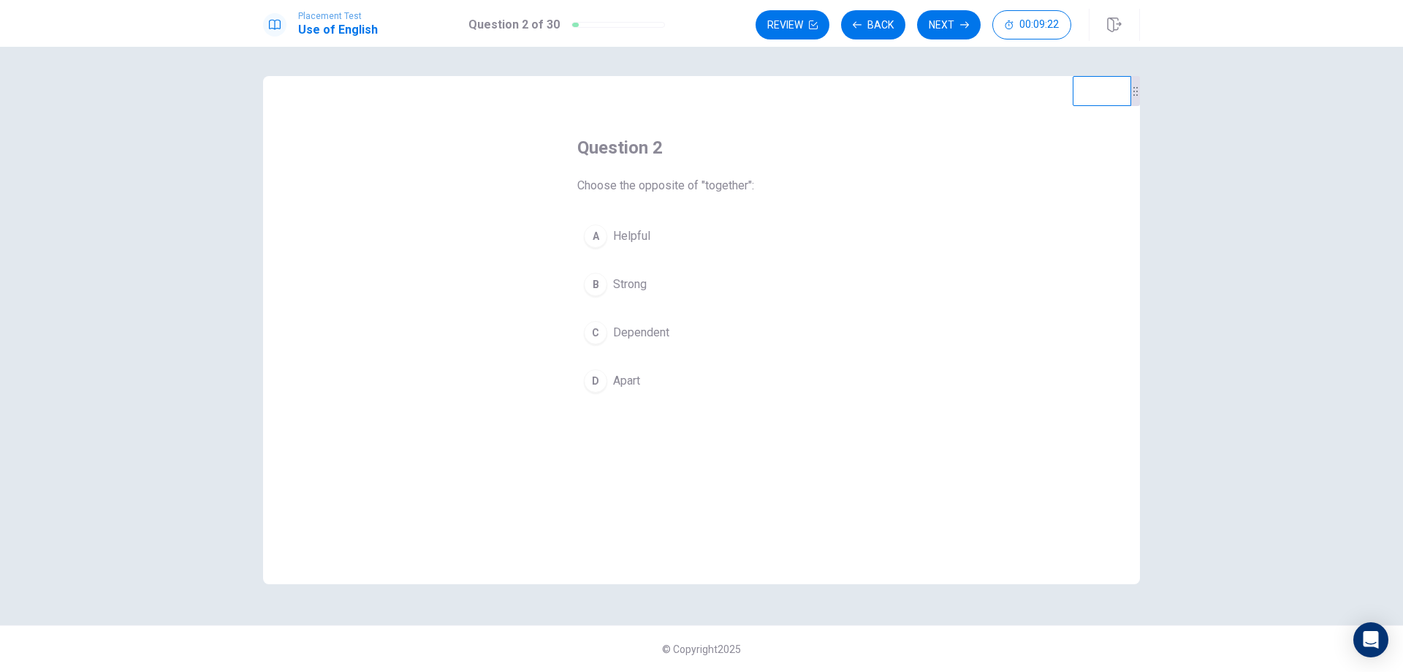
click at [625, 238] on span "Helpful" at bounding box center [631, 236] width 37 height 18
click at [936, 22] on button "Next" at bounding box center [949, 24] width 64 height 29
click at [670, 231] on button "A drives" at bounding box center [701, 236] width 249 height 37
click at [935, 19] on button "Next" at bounding box center [949, 24] width 64 height 29
click at [643, 322] on button "C cold" at bounding box center [701, 332] width 249 height 37
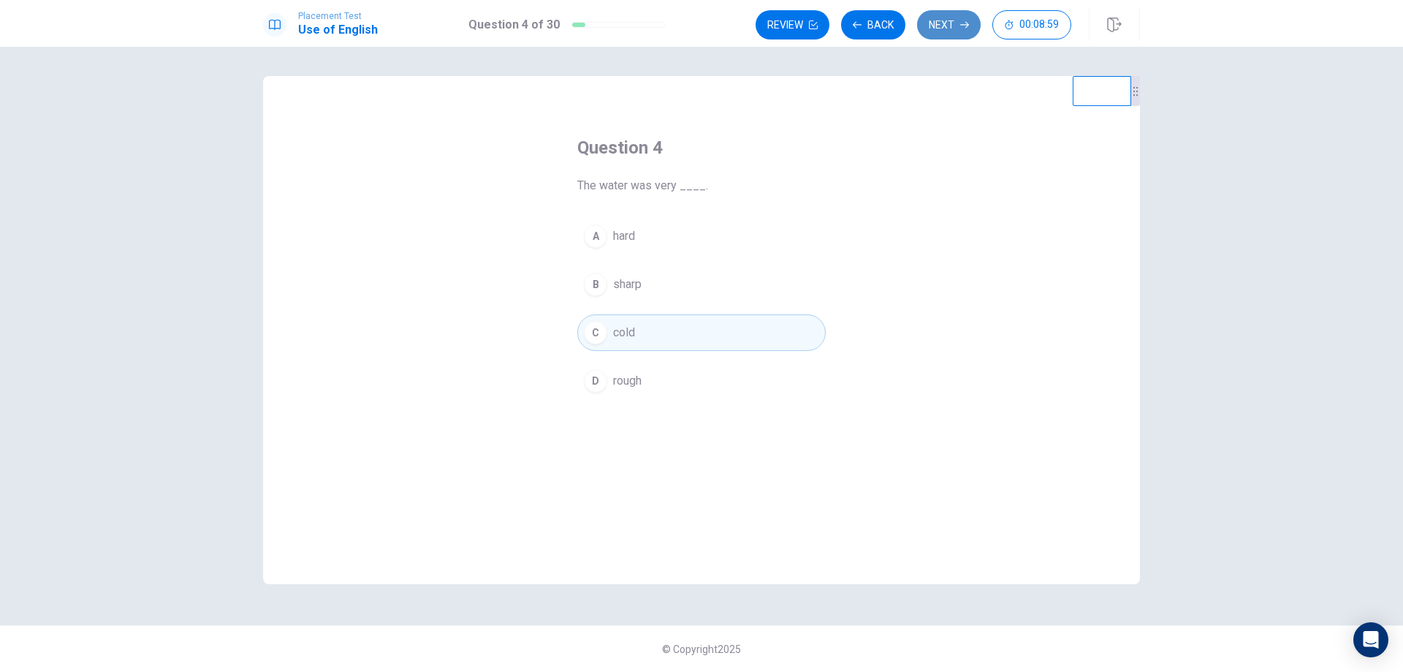
click at [958, 37] on button "Next" at bounding box center [949, 24] width 64 height 29
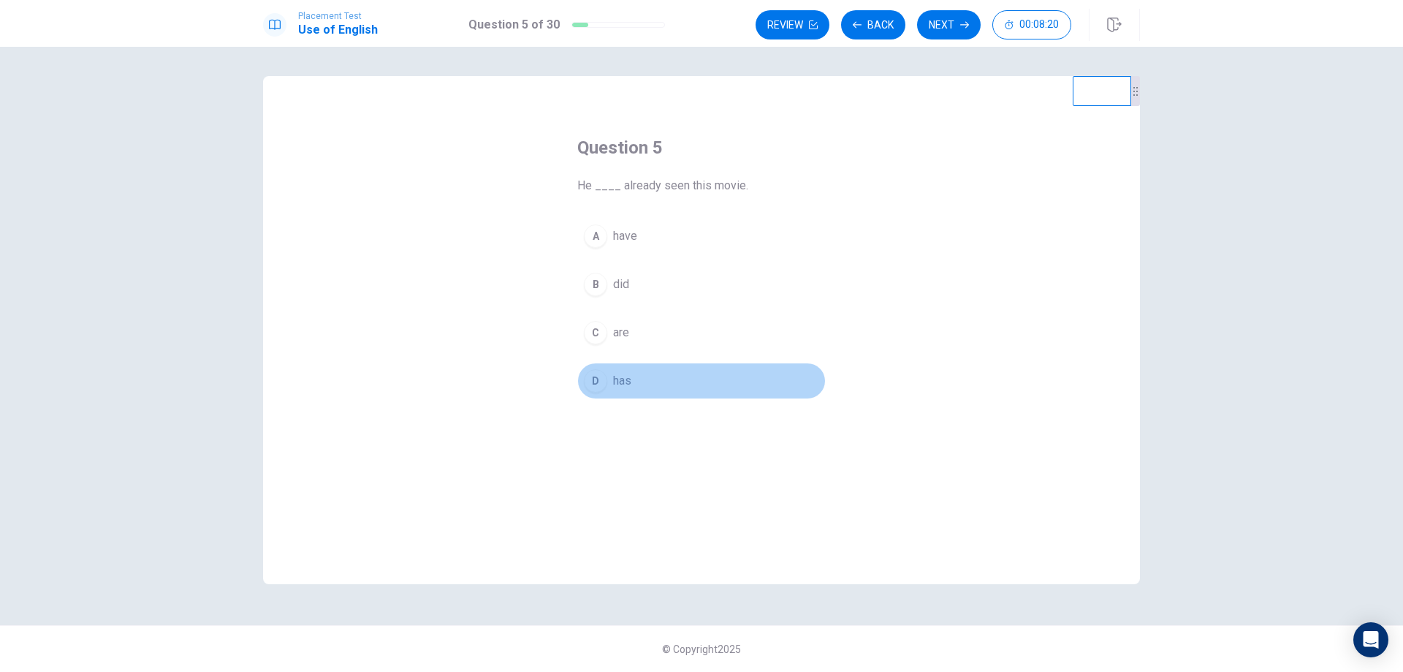
click at [605, 378] on div "D" at bounding box center [595, 380] width 23 height 23
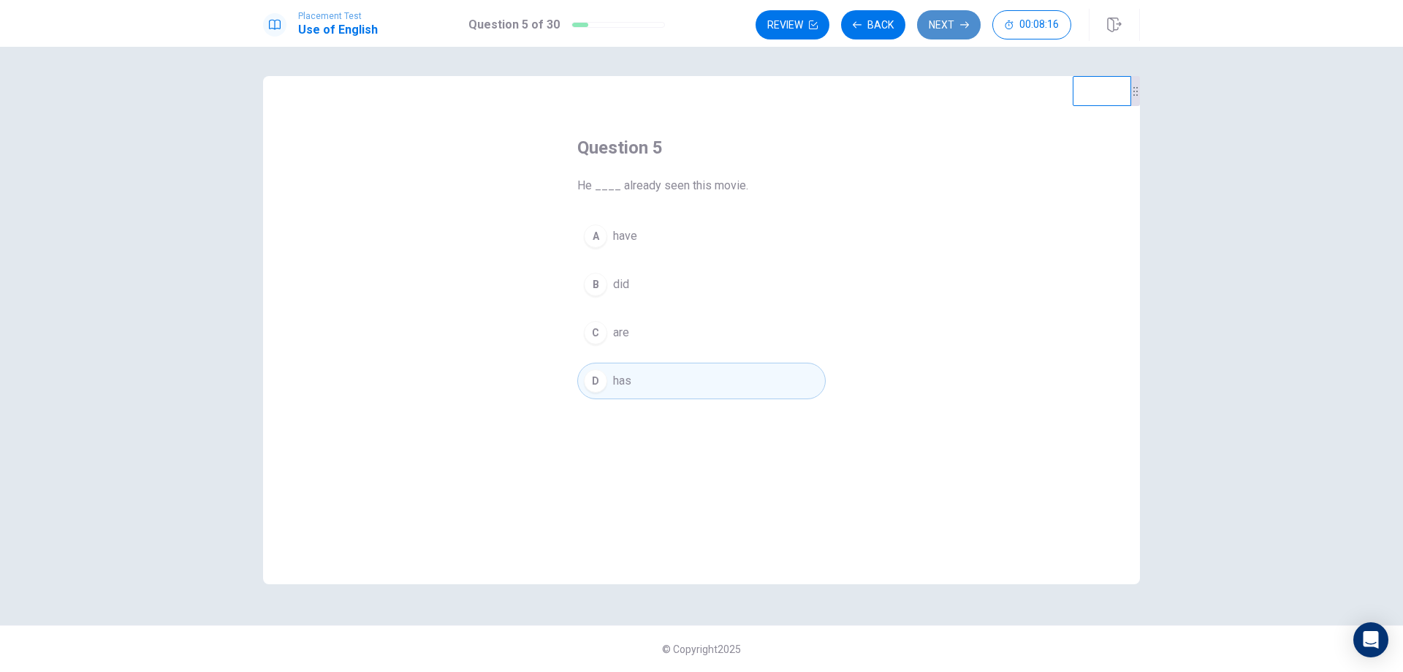
click at [926, 26] on button "Next" at bounding box center [949, 24] width 64 height 29
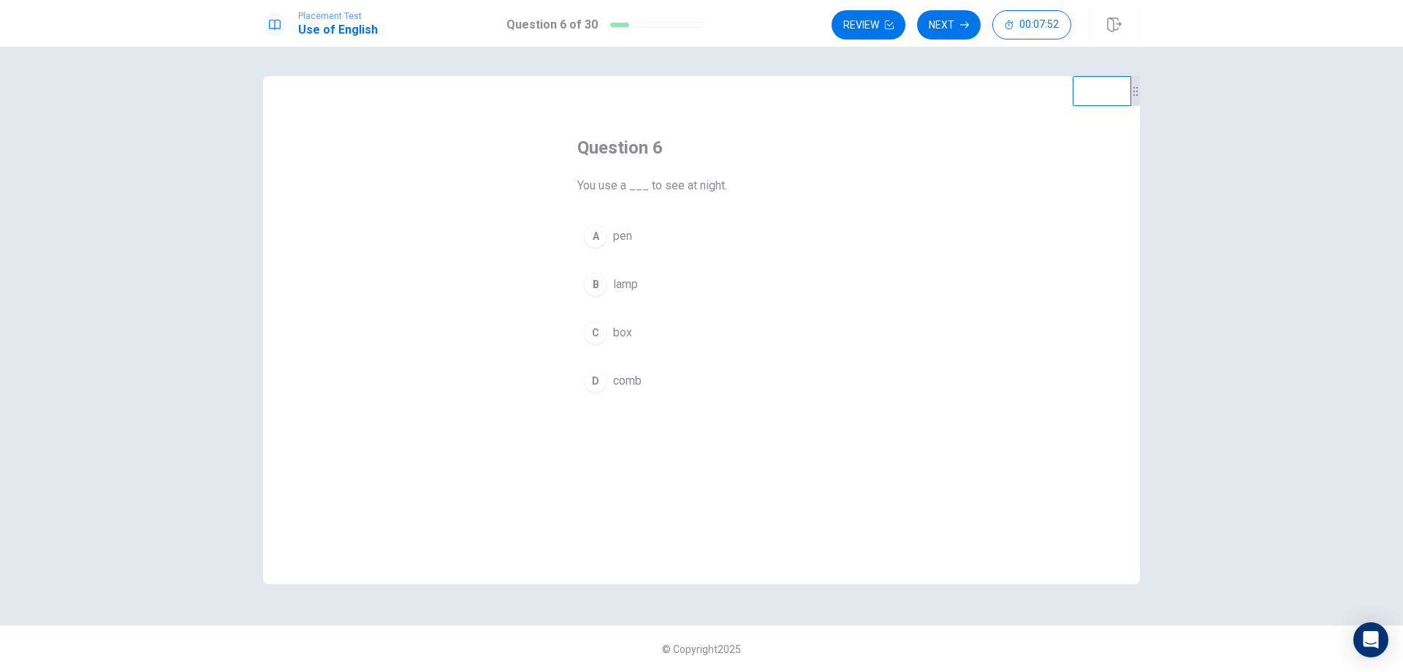
click at [610, 289] on button "B lamp" at bounding box center [701, 284] width 249 height 37
click at [943, 18] on button "Next" at bounding box center [949, 24] width 64 height 29
click at [645, 289] on button "B cup" at bounding box center [701, 284] width 249 height 37
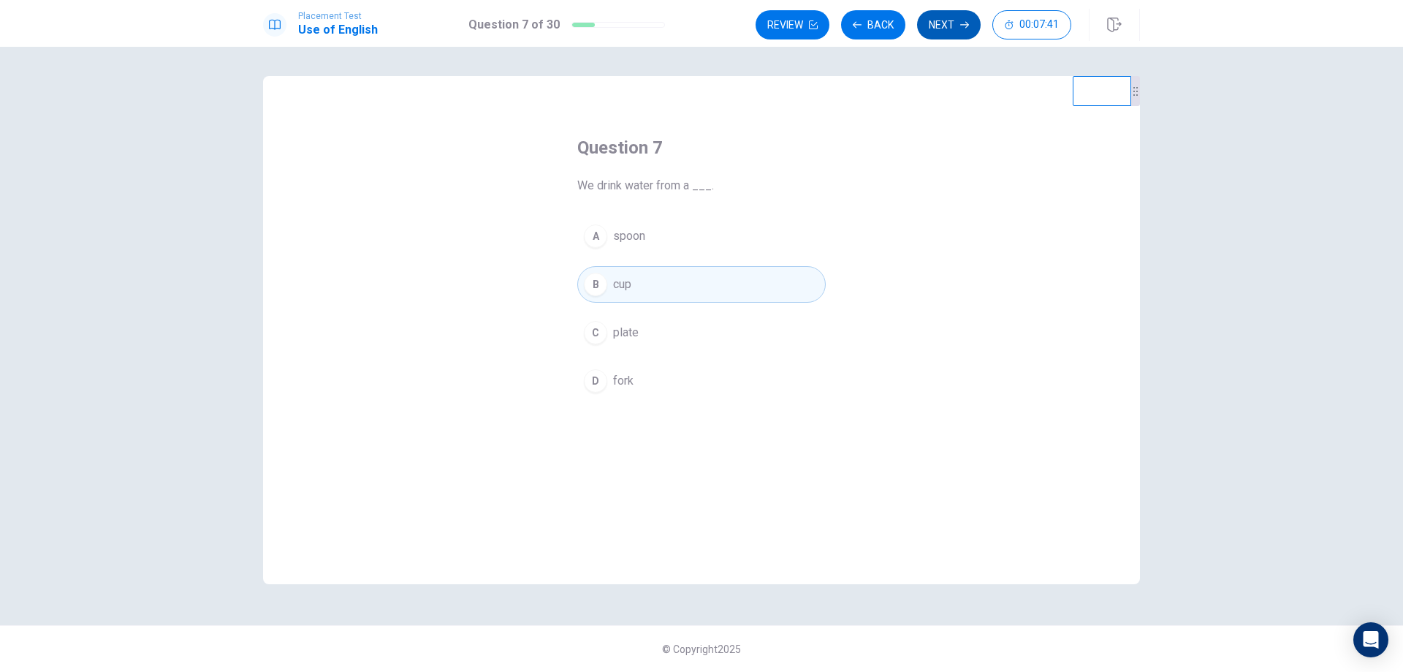
click at [950, 26] on button "Next" at bounding box center [949, 24] width 64 height 29
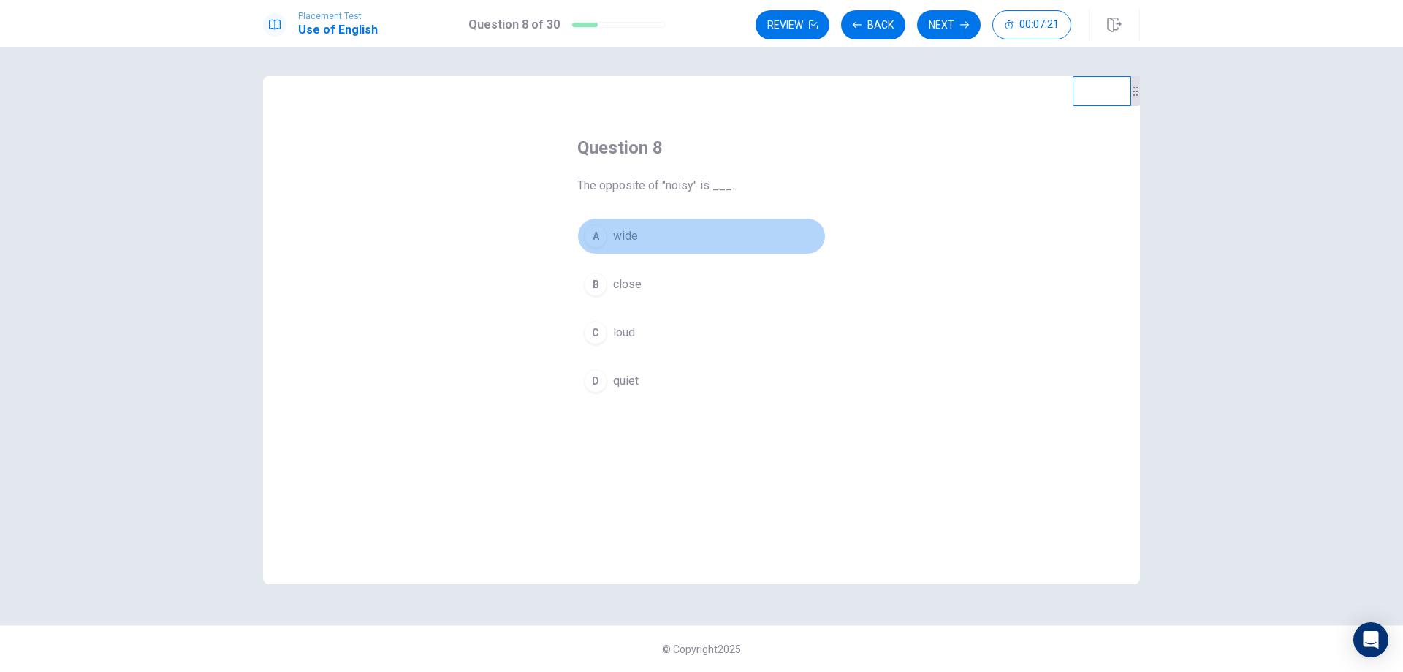
click at [634, 241] on span "wide" at bounding box center [625, 236] width 25 height 18
click at [961, 24] on icon "button" at bounding box center [965, 24] width 9 height 9
click at [657, 238] on button "A artist" at bounding box center [701, 236] width 249 height 37
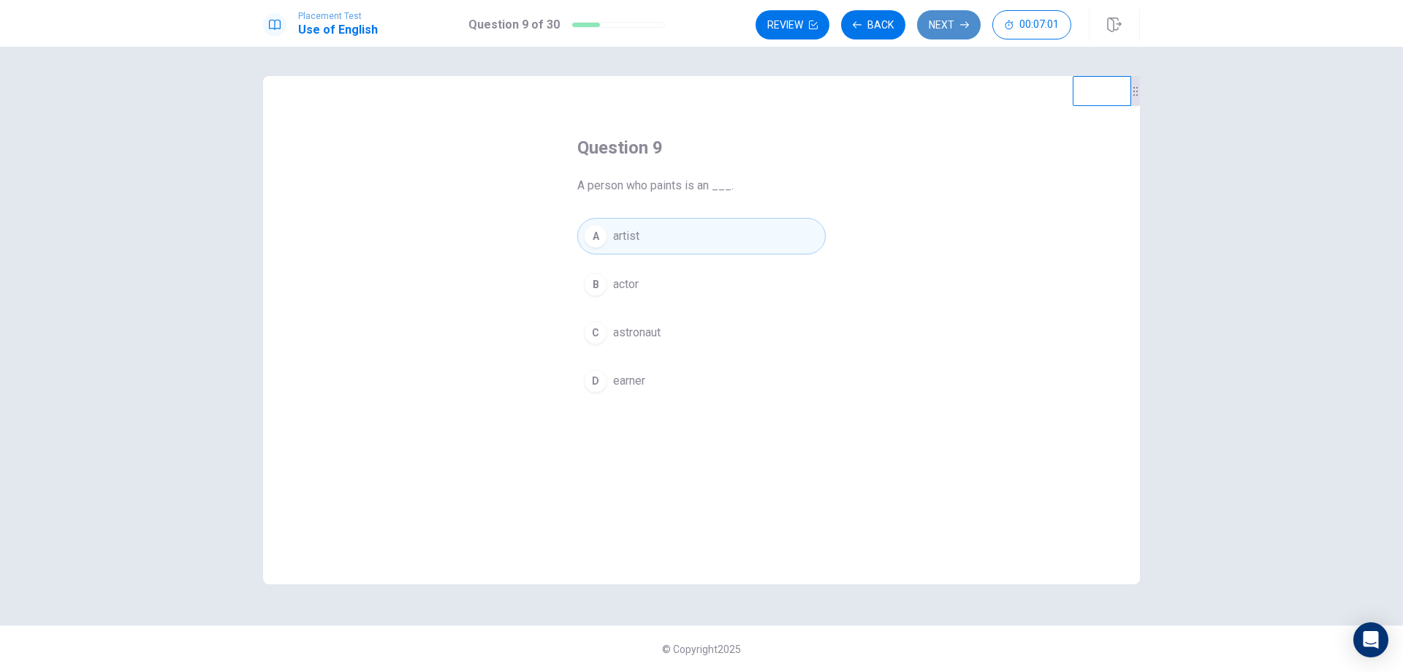
click at [931, 24] on button "Next" at bounding box center [949, 24] width 64 height 29
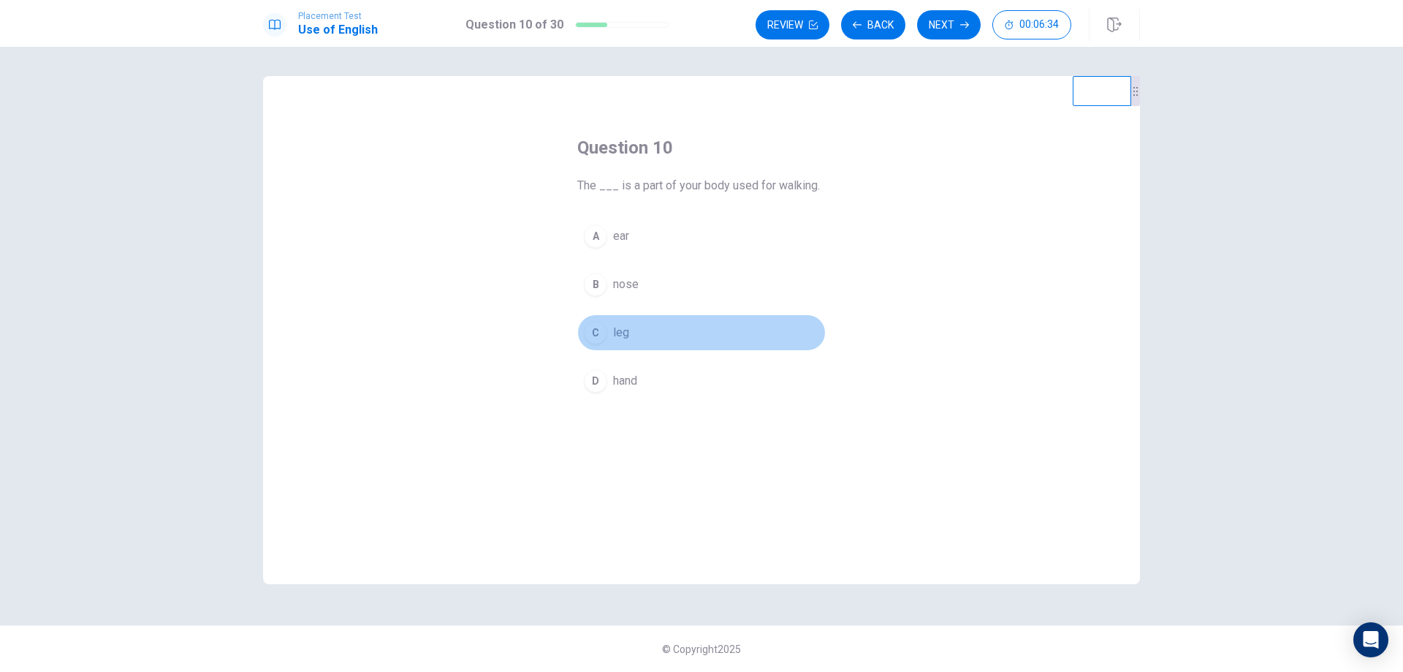
click at [645, 330] on button "C leg" at bounding box center [701, 332] width 249 height 37
click at [933, 32] on button "Next" at bounding box center [949, 24] width 64 height 29
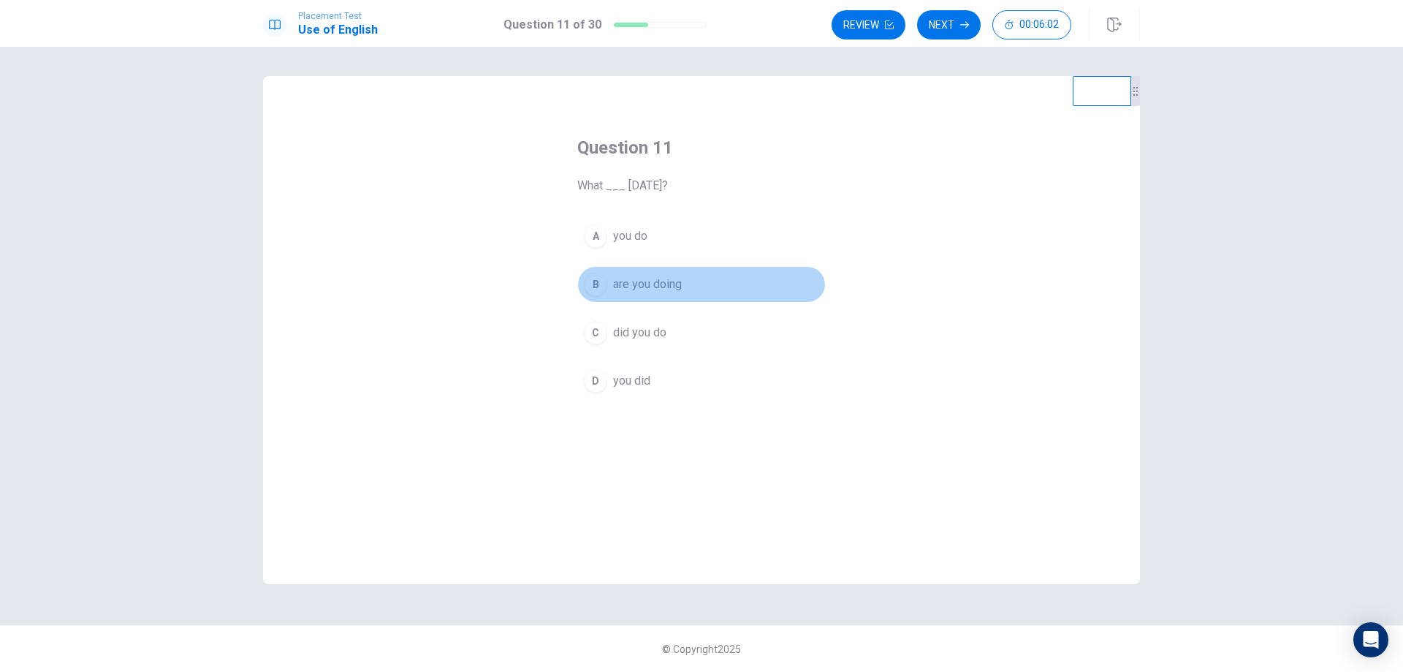
click at [677, 289] on span "are you doing" at bounding box center [647, 285] width 69 height 18
click at [935, 15] on button "Next" at bounding box center [949, 24] width 64 height 29
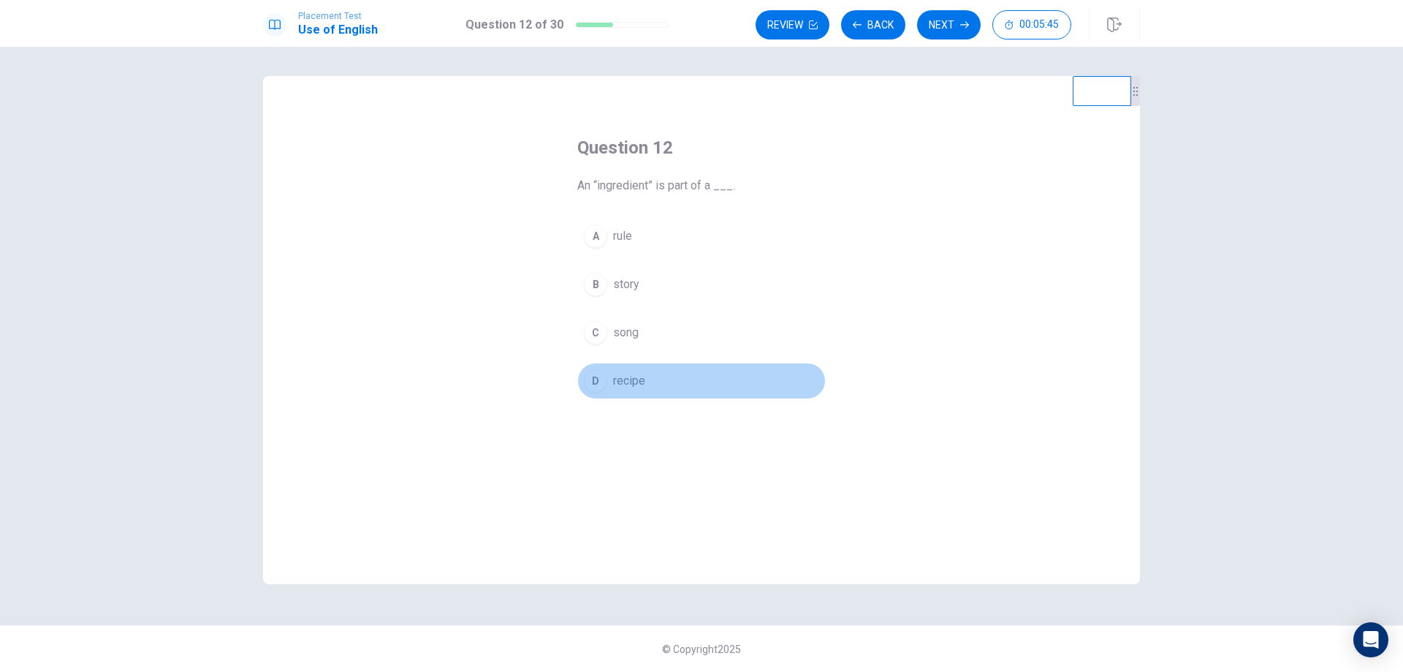
drag, startPoint x: 651, startPoint y: 379, endPoint x: 653, endPoint y: 360, distance: 18.4
click at [651, 379] on button "D recipe" at bounding box center [701, 381] width 249 height 37
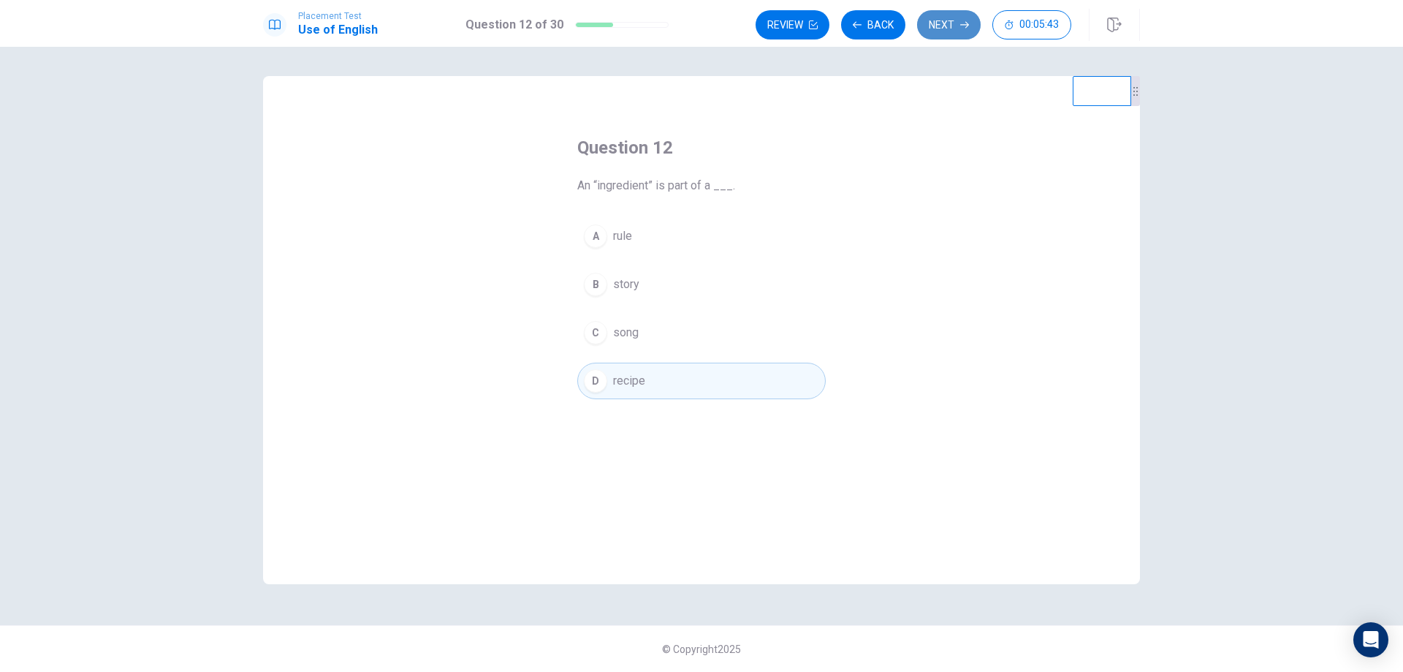
click at [939, 29] on button "Next" at bounding box center [949, 24] width 64 height 29
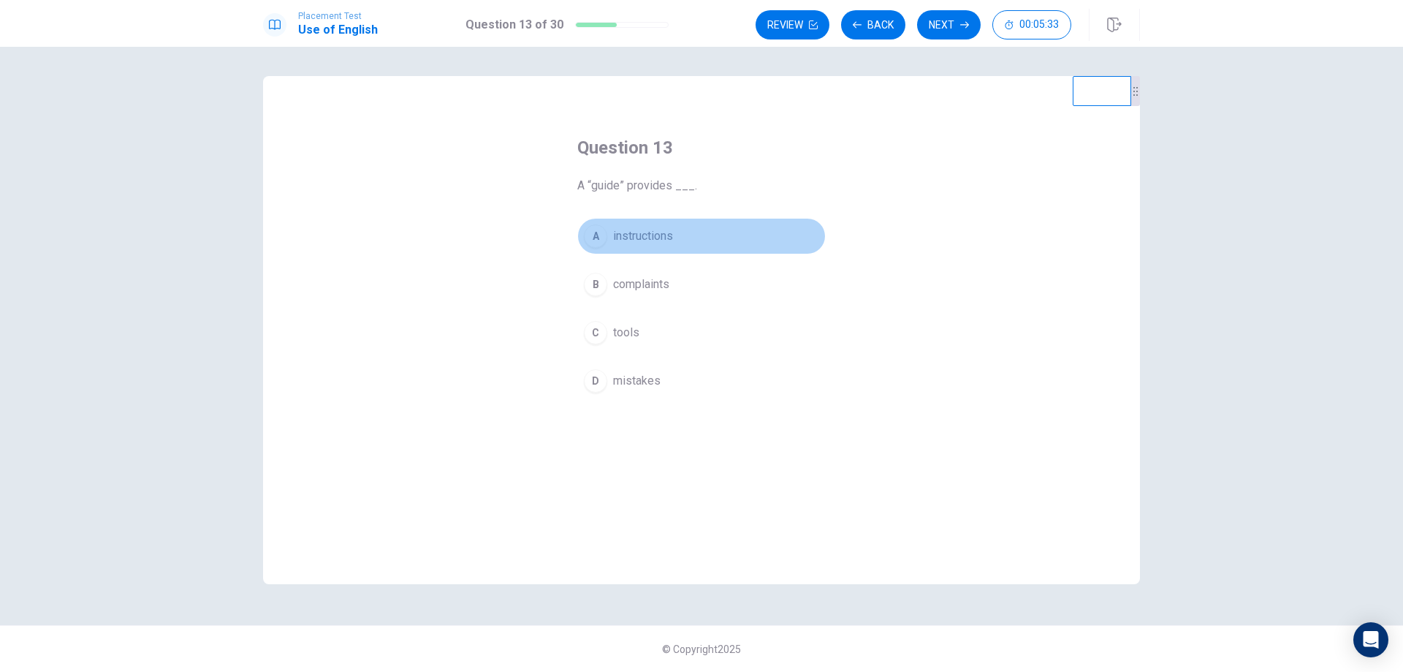
click at [662, 251] on button "A instructions" at bounding box center [701, 236] width 249 height 37
click at [939, 22] on button "Next" at bounding box center [949, 24] width 64 height 29
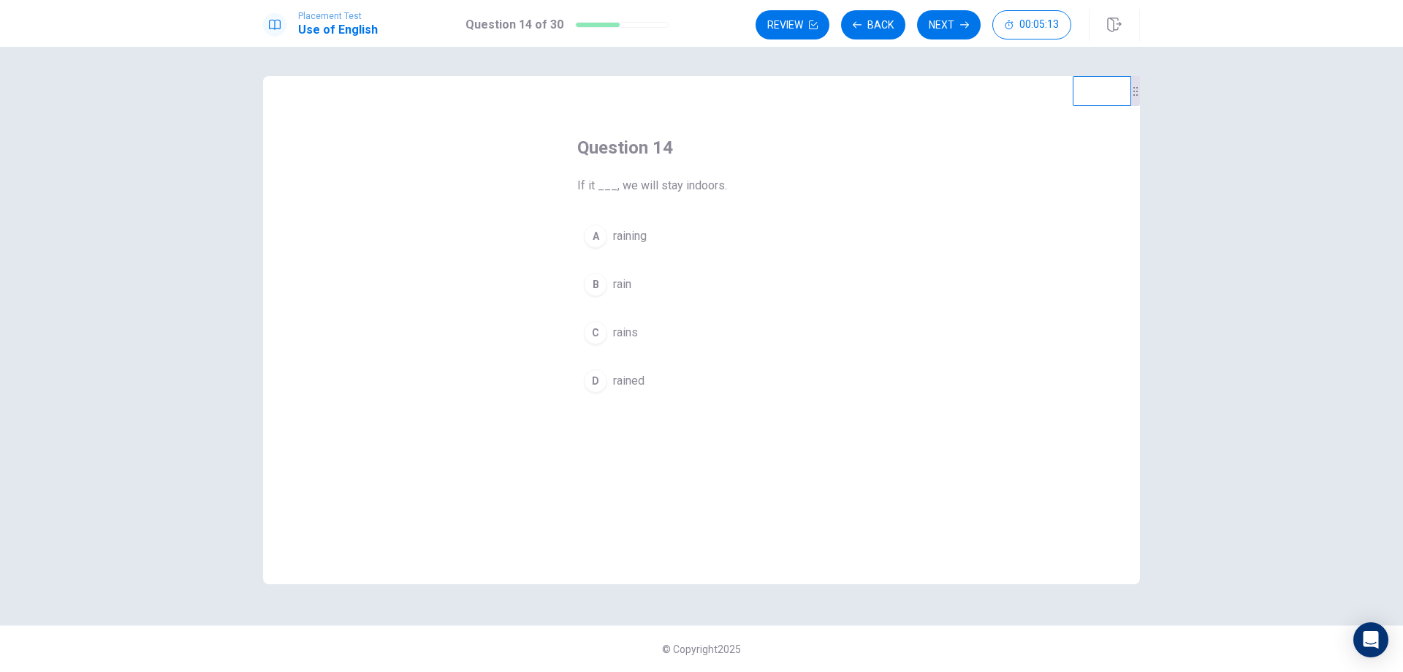
click at [641, 249] on button "A raining" at bounding box center [701, 236] width 249 height 37
click at [955, 23] on button "Next" at bounding box center [949, 24] width 64 height 29
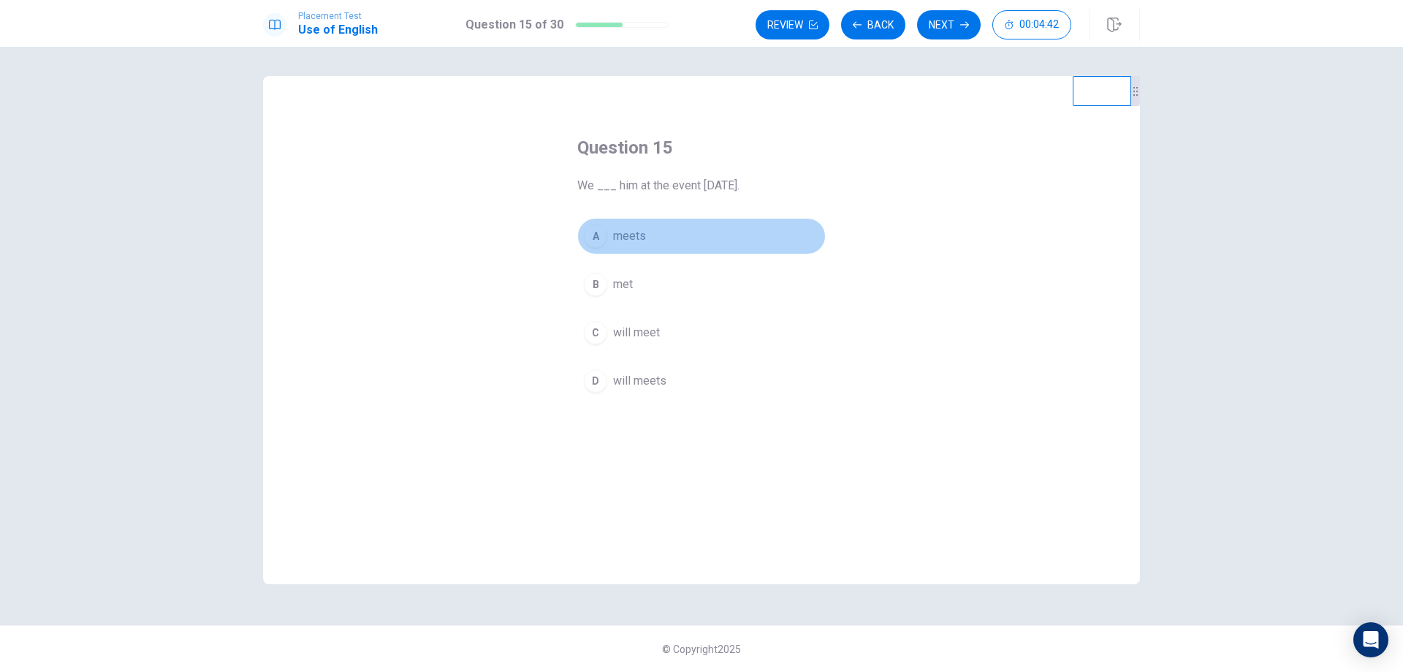
click at [650, 236] on button "A meets" at bounding box center [701, 236] width 249 height 37
click at [963, 31] on button "Next" at bounding box center [949, 24] width 64 height 29
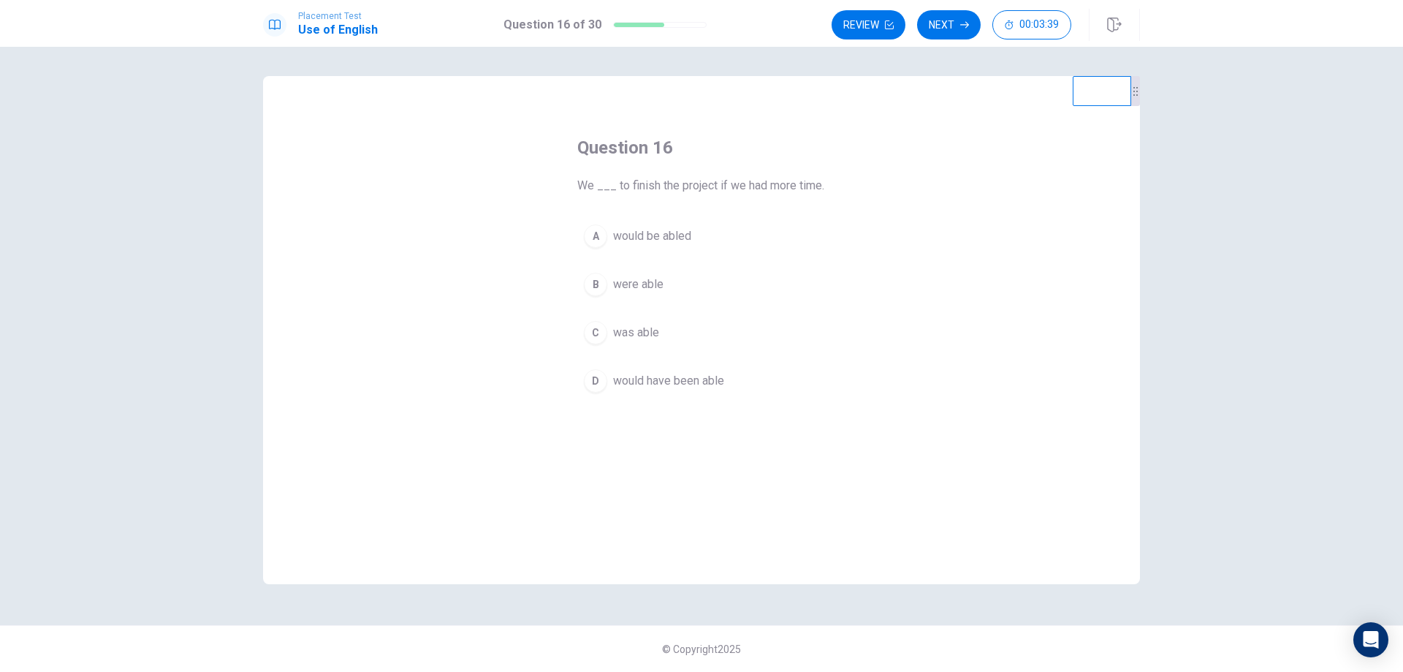
click at [667, 323] on button "C was able" at bounding box center [701, 332] width 249 height 37
click at [964, 20] on icon "button" at bounding box center [965, 24] width 9 height 9
click at [646, 270] on button "B pilot" at bounding box center [701, 284] width 249 height 37
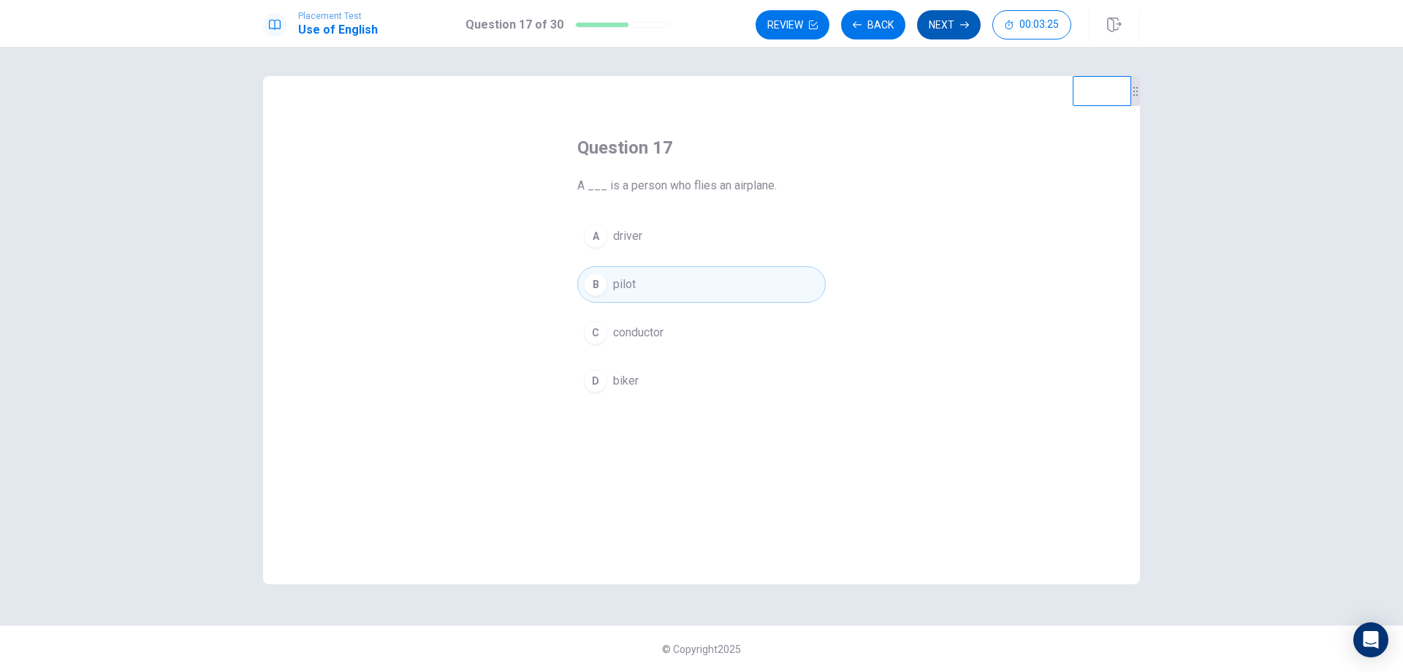
click at [966, 25] on icon "button" at bounding box center [965, 25] width 9 height 7
click at [646, 365] on button "D smooth" at bounding box center [701, 381] width 249 height 37
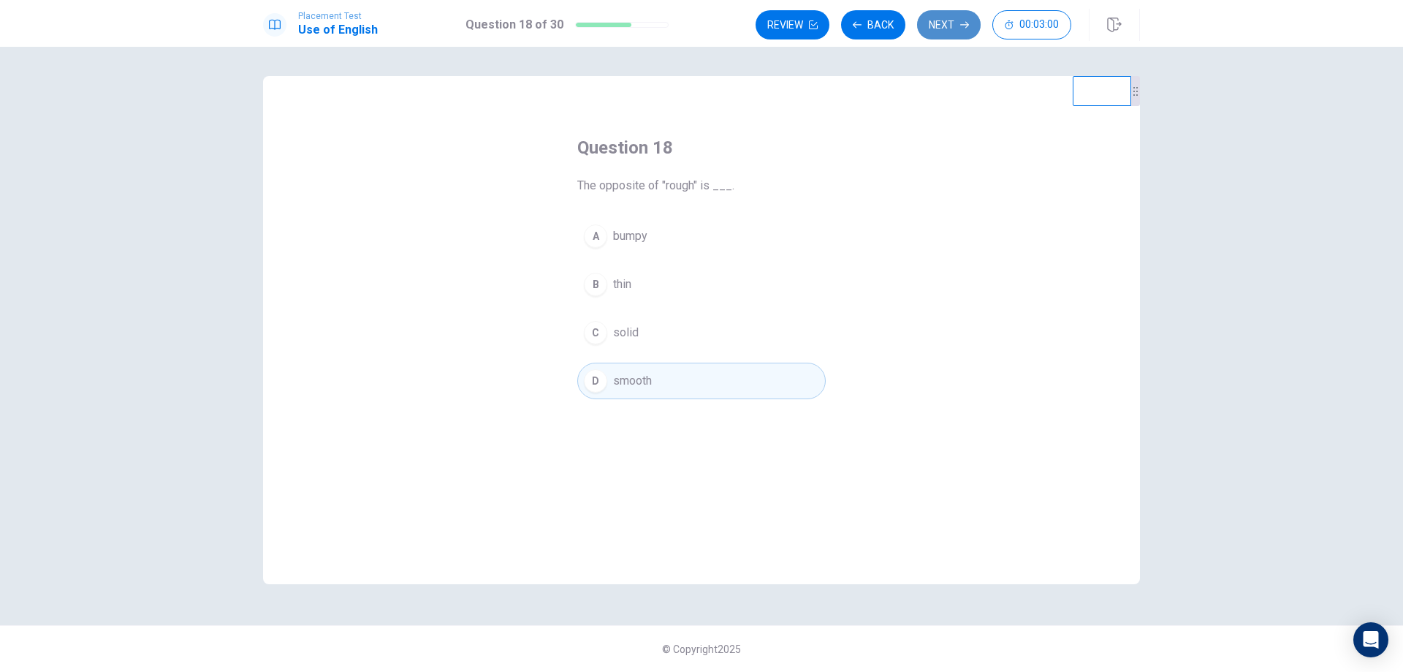
click at [963, 26] on icon "button" at bounding box center [965, 24] width 9 height 9
click at [634, 325] on span "missing something" at bounding box center [662, 333] width 98 height 18
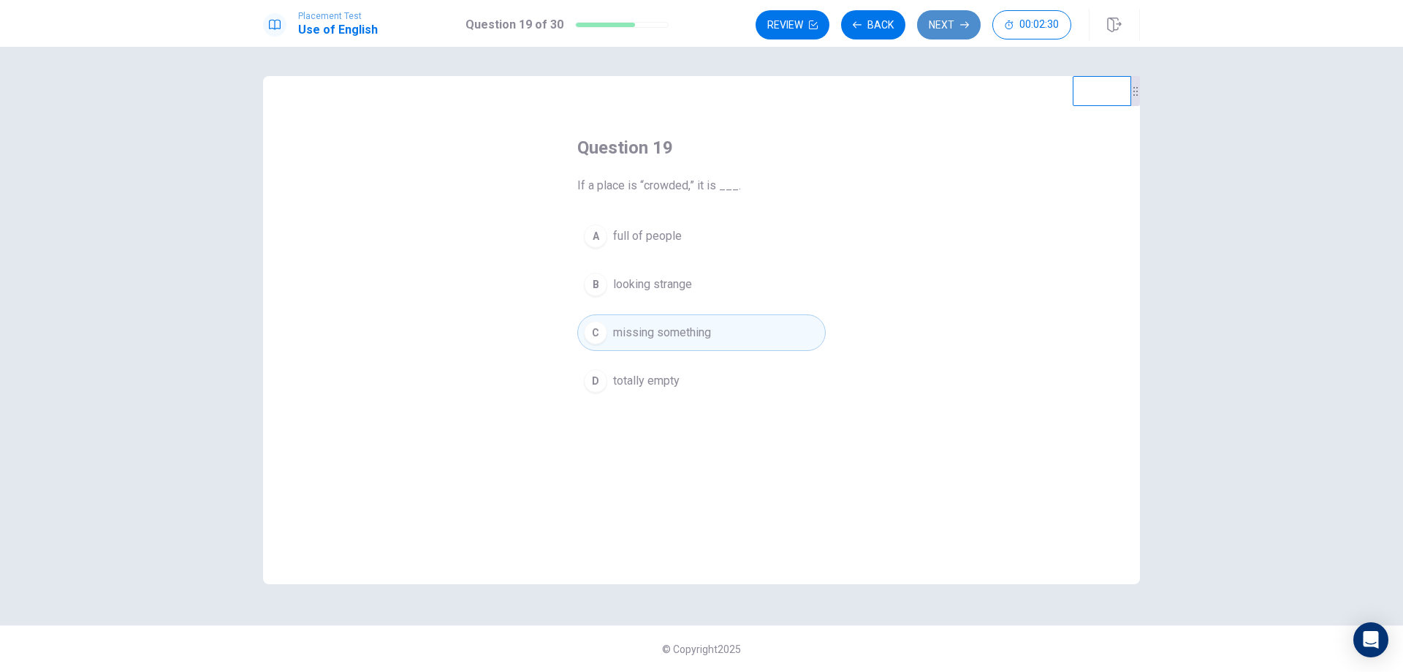
click at [932, 18] on button "Next" at bounding box center [949, 24] width 64 height 29
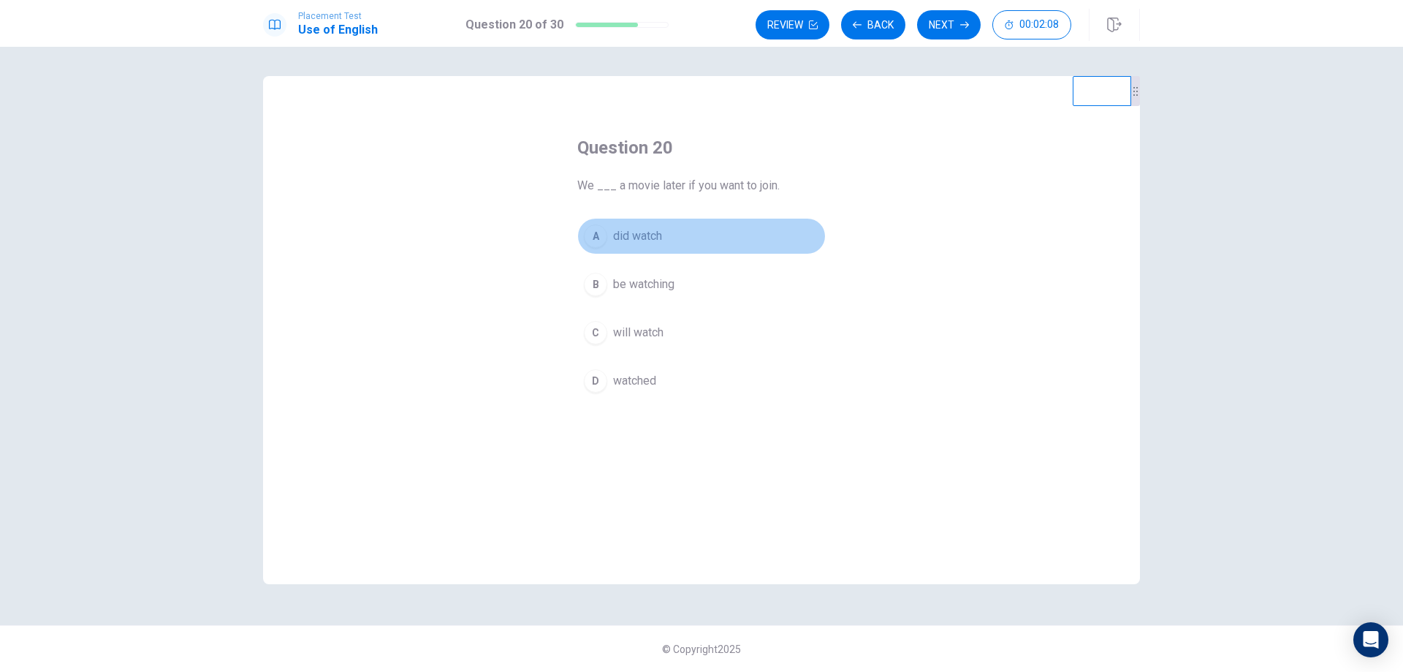
click at [673, 246] on button "A did watch" at bounding box center [701, 236] width 249 height 37
click at [950, 23] on button "Next" at bounding box center [949, 24] width 64 height 29
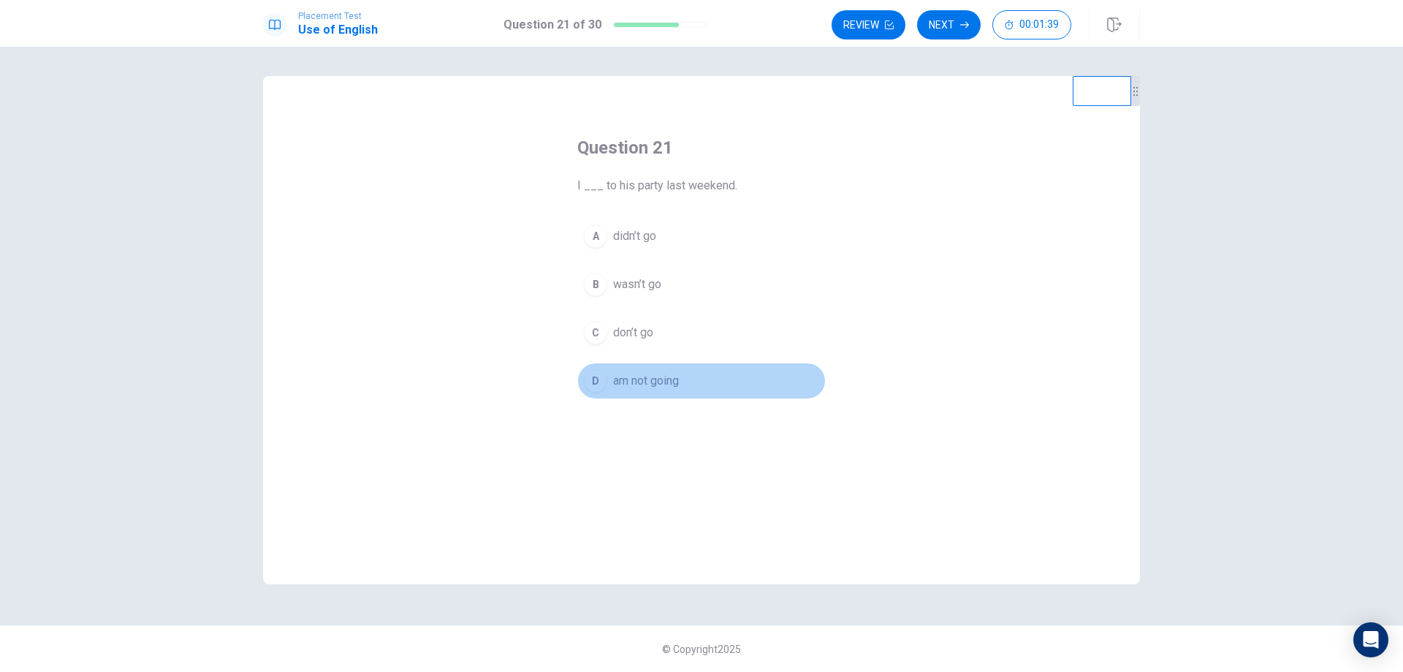
click at [645, 375] on span "am not going" at bounding box center [646, 381] width 66 height 18
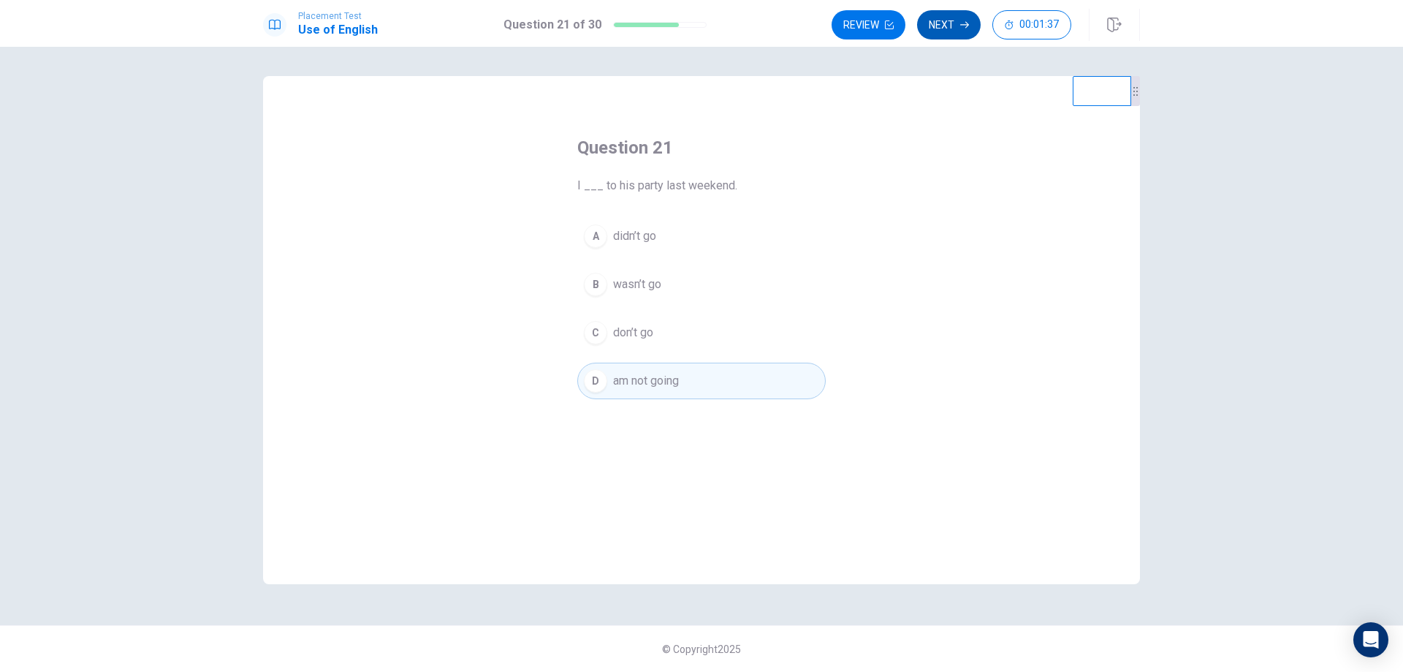
click at [932, 24] on button "Next" at bounding box center [949, 24] width 64 height 29
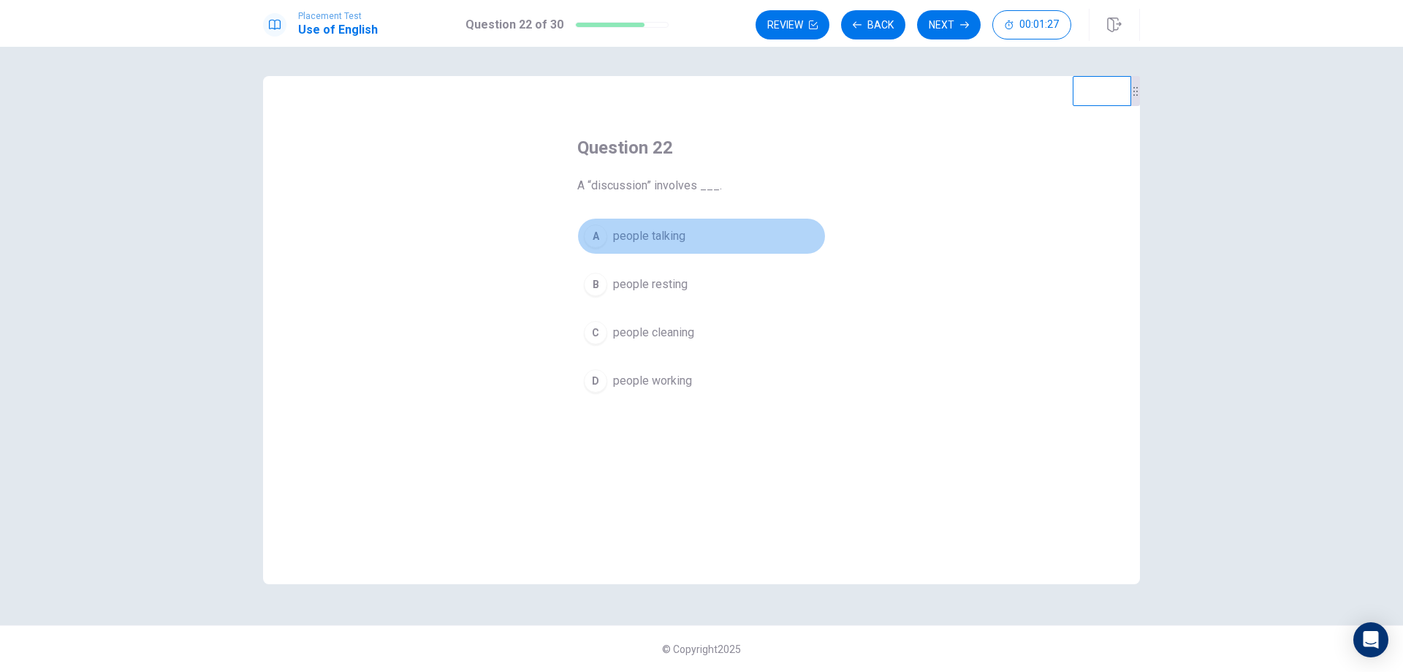
click at [637, 235] on span "people talking" at bounding box center [649, 236] width 72 height 18
click at [969, 18] on button "Next" at bounding box center [949, 24] width 64 height 29
click at [653, 230] on span "mention" at bounding box center [633, 236] width 41 height 18
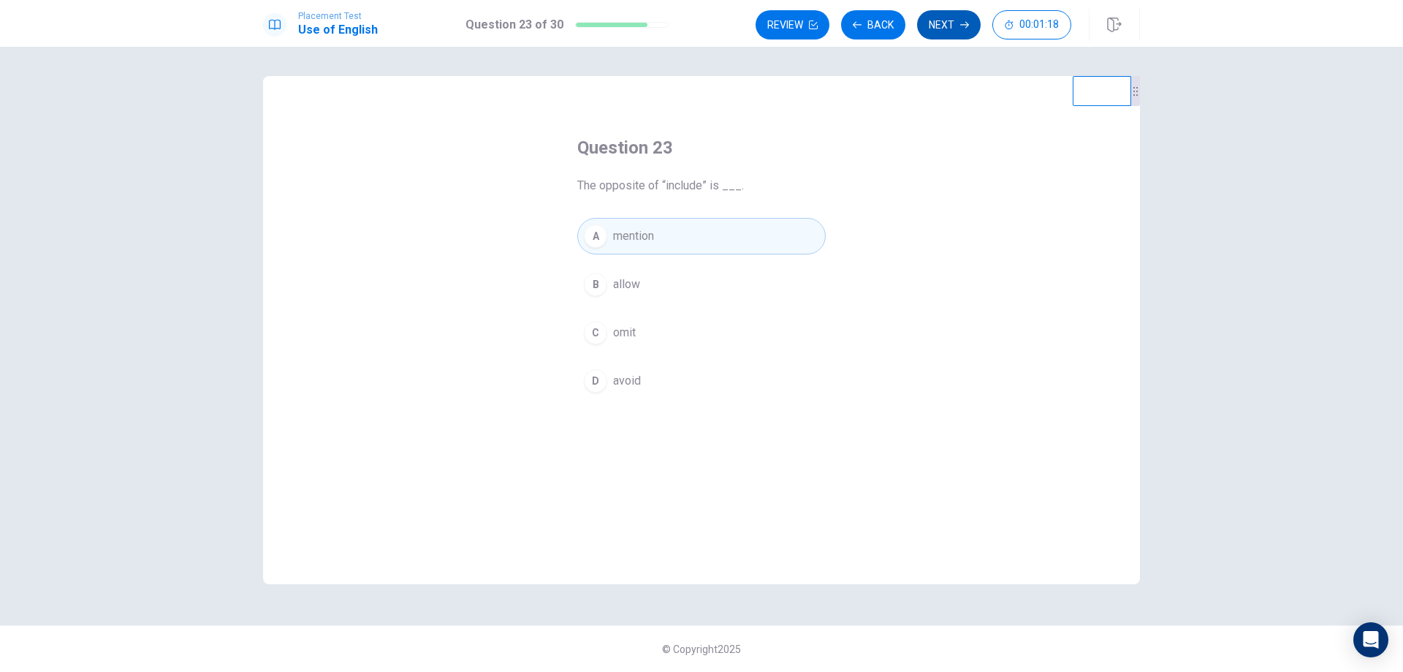
click at [975, 25] on button "Next" at bounding box center [949, 24] width 64 height 29
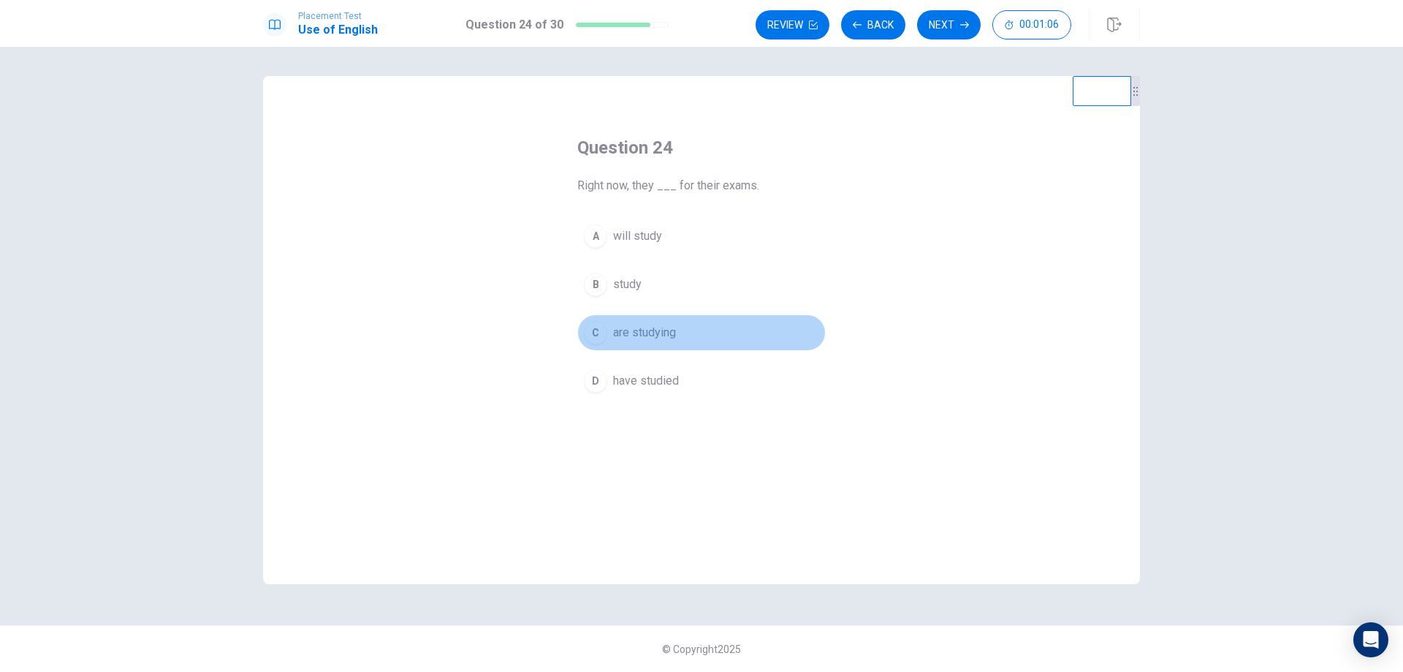
click at [625, 321] on button "C are studying" at bounding box center [701, 332] width 249 height 37
click at [933, 31] on button "Next" at bounding box center [949, 24] width 64 height 29
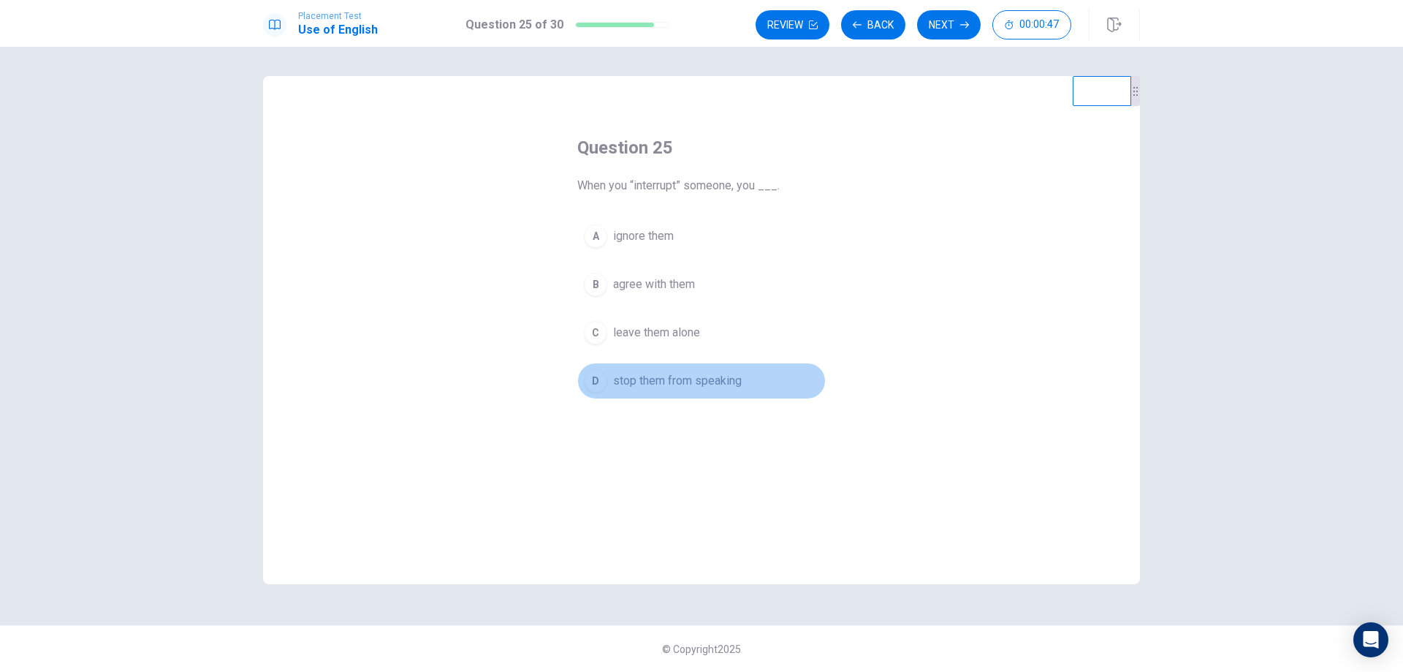
drag, startPoint x: 648, startPoint y: 385, endPoint x: 659, endPoint y: 380, distance: 11.4
click at [658, 380] on span "stop them from speaking" at bounding box center [677, 381] width 129 height 18
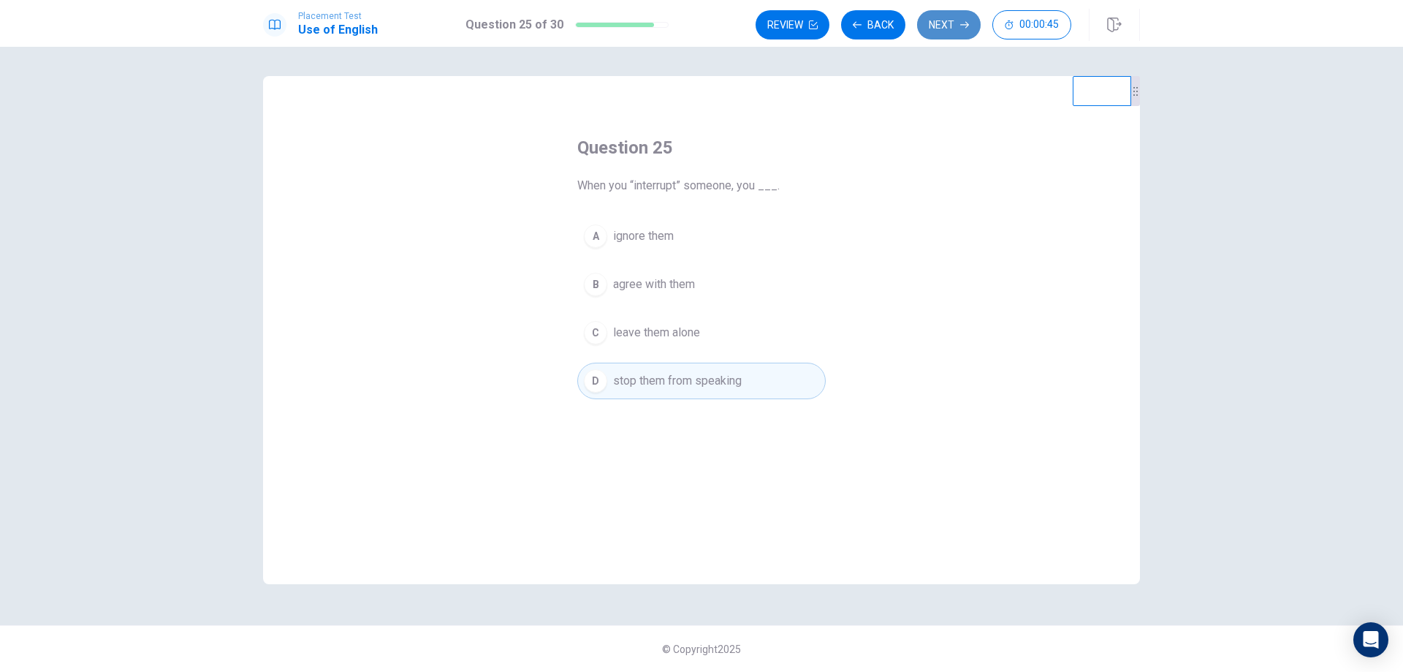
click at [952, 36] on button "Next" at bounding box center [949, 24] width 64 height 29
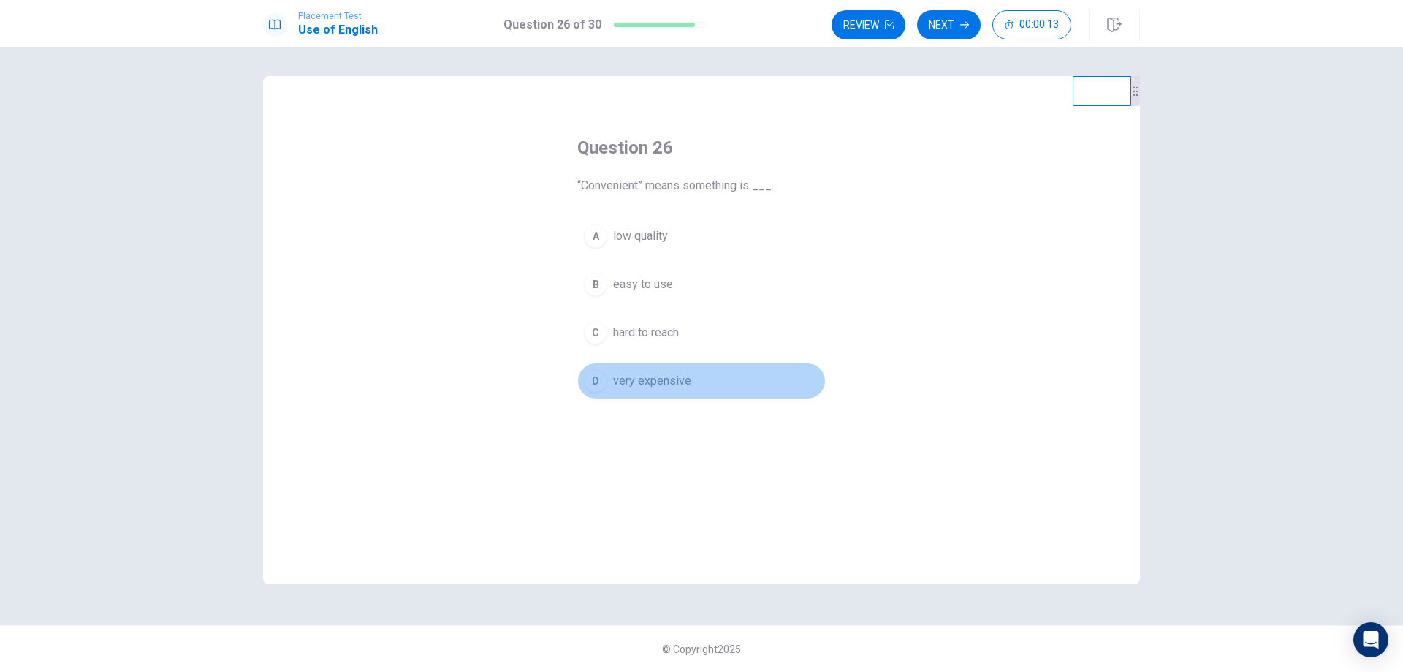
click at [649, 383] on span "very expensive" at bounding box center [652, 381] width 78 height 18
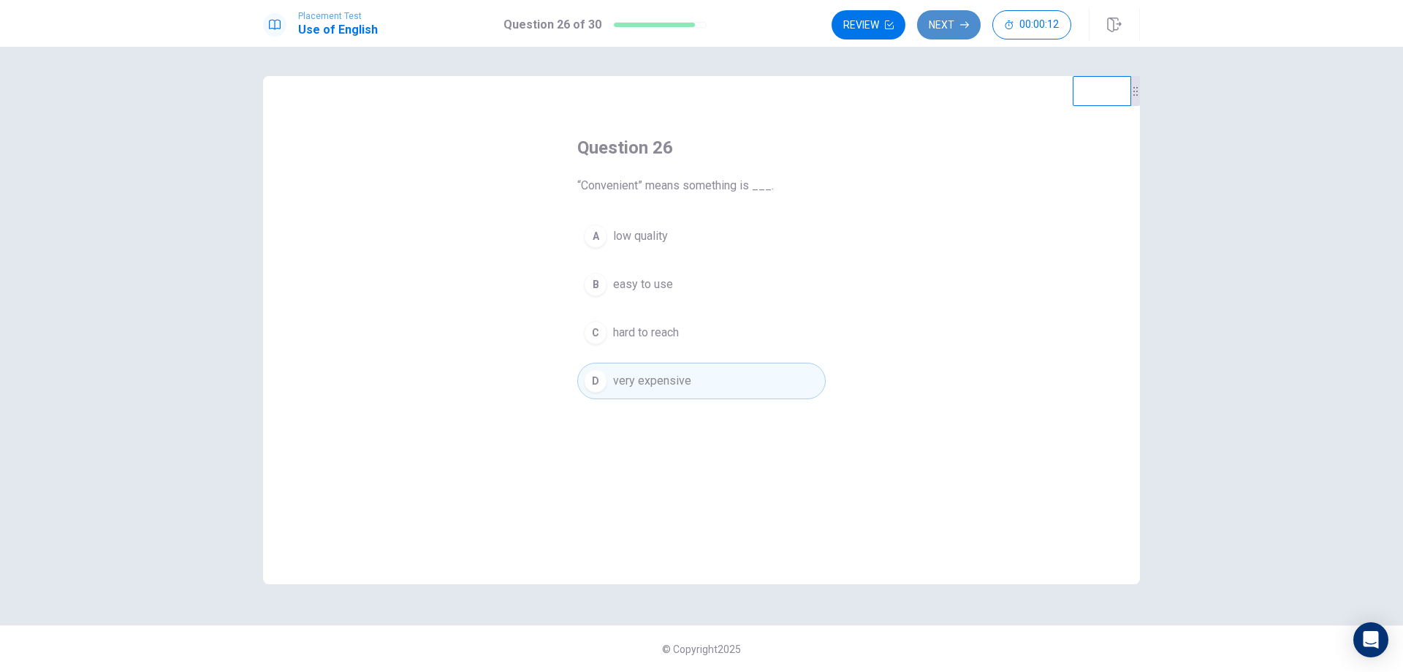
click at [943, 28] on button "Next" at bounding box center [949, 24] width 64 height 29
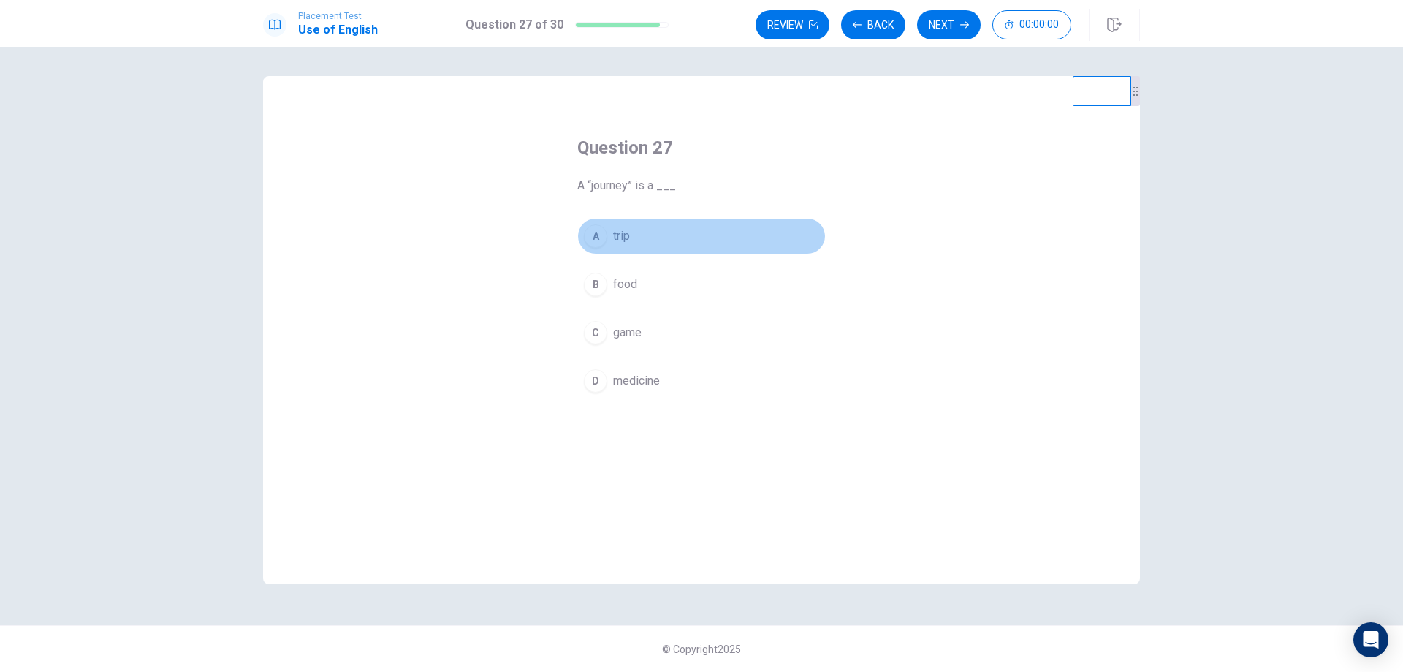
click at [644, 237] on button "A trip" at bounding box center [701, 236] width 249 height 37
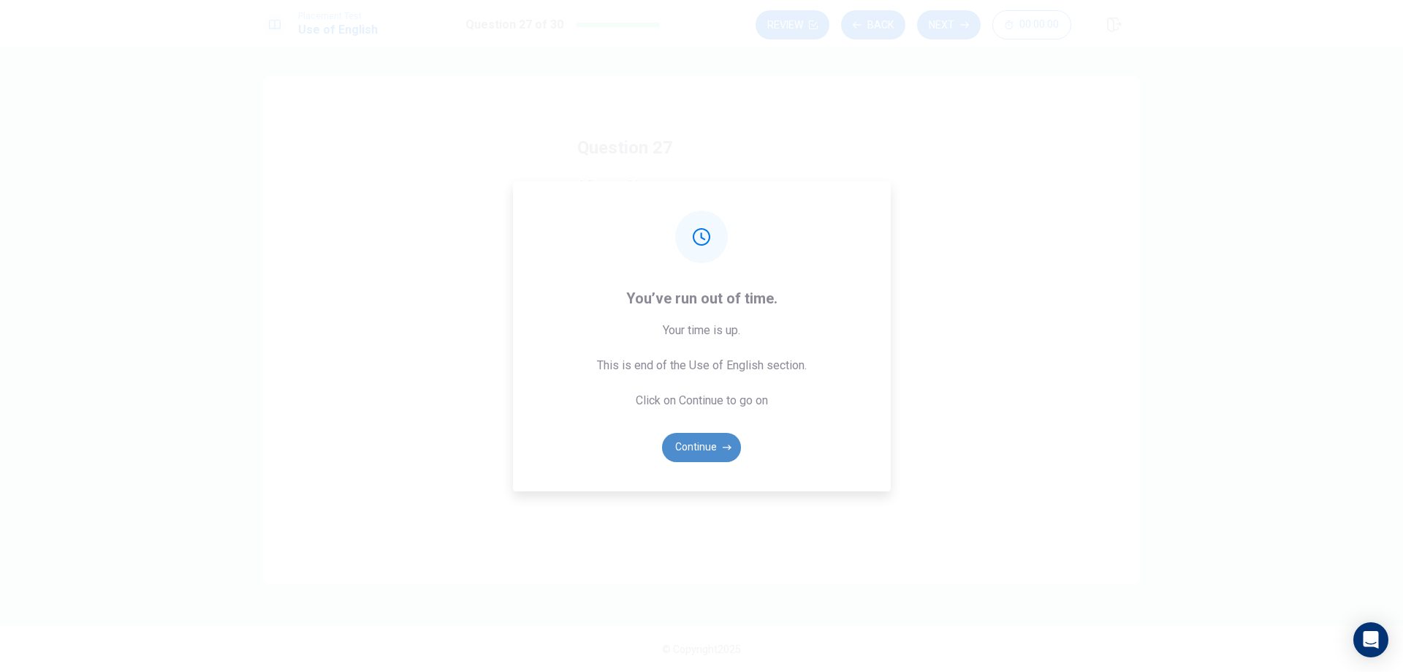
click at [715, 450] on button "Continue" at bounding box center [701, 447] width 79 height 29
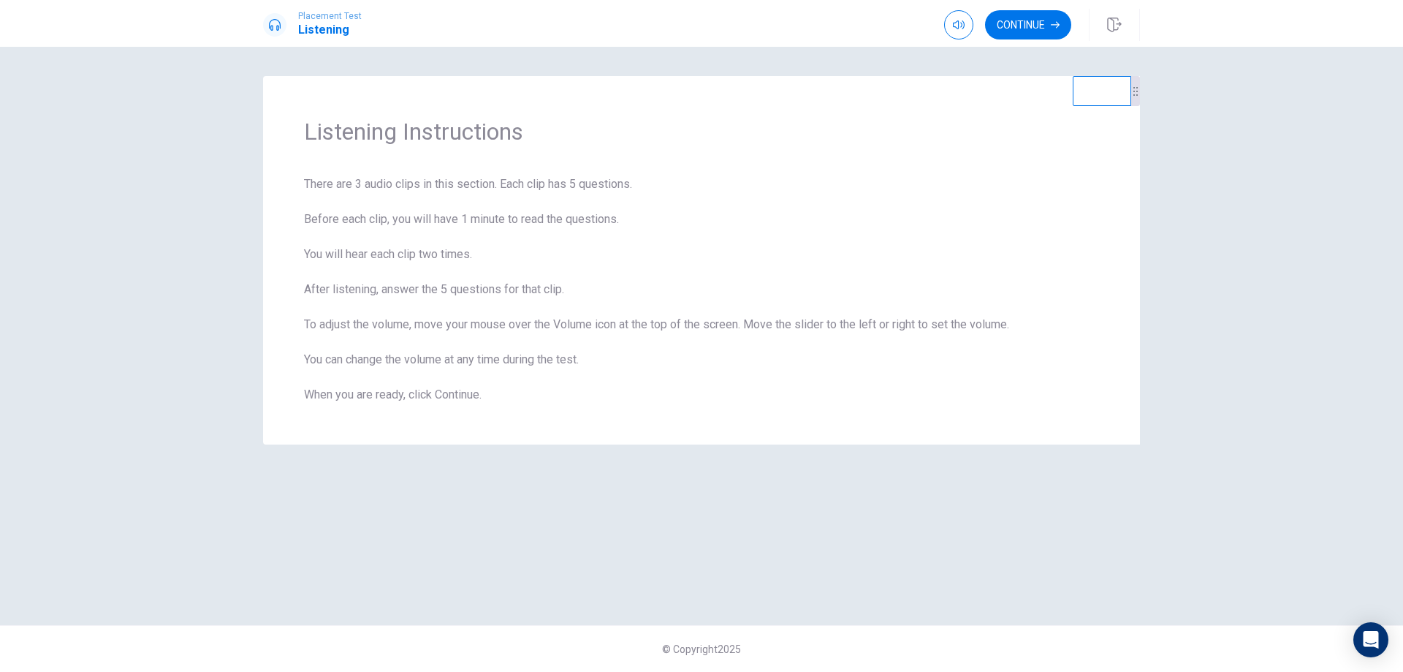
click at [1050, 35] on button "Continue" at bounding box center [1028, 24] width 86 height 29
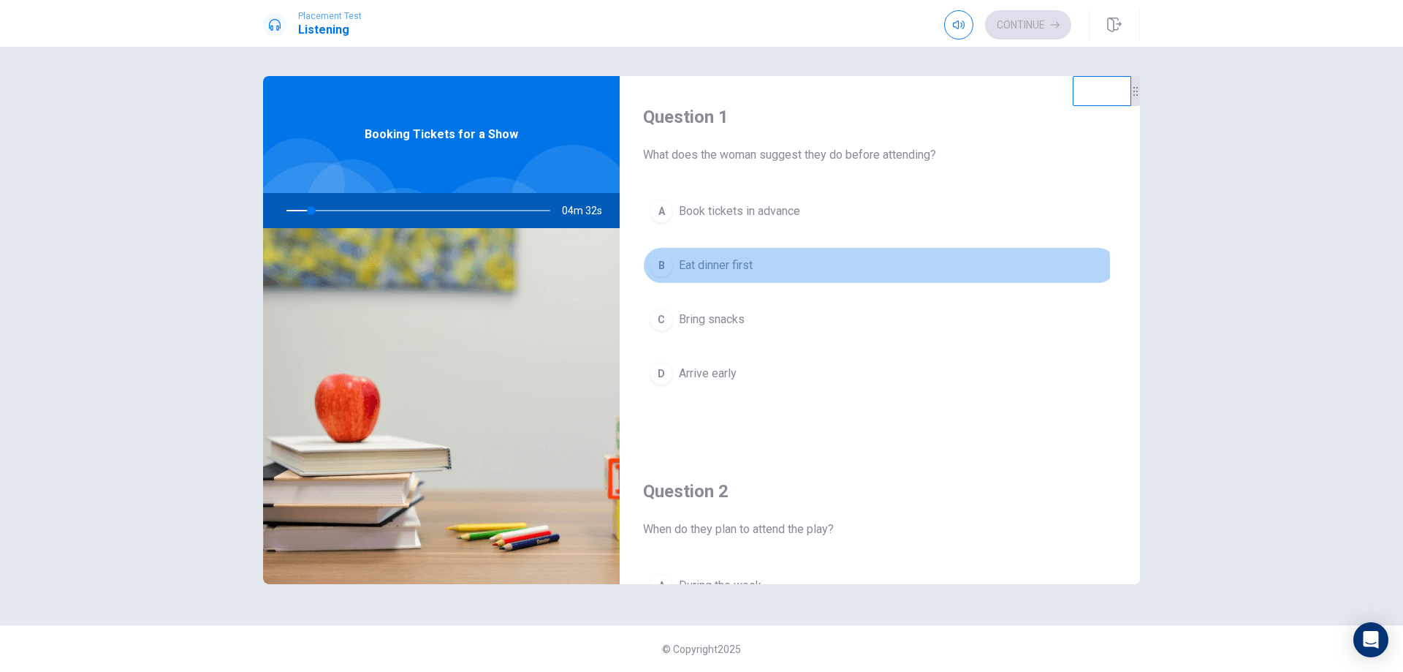
click at [690, 268] on span "Eat dinner first" at bounding box center [716, 266] width 74 height 18
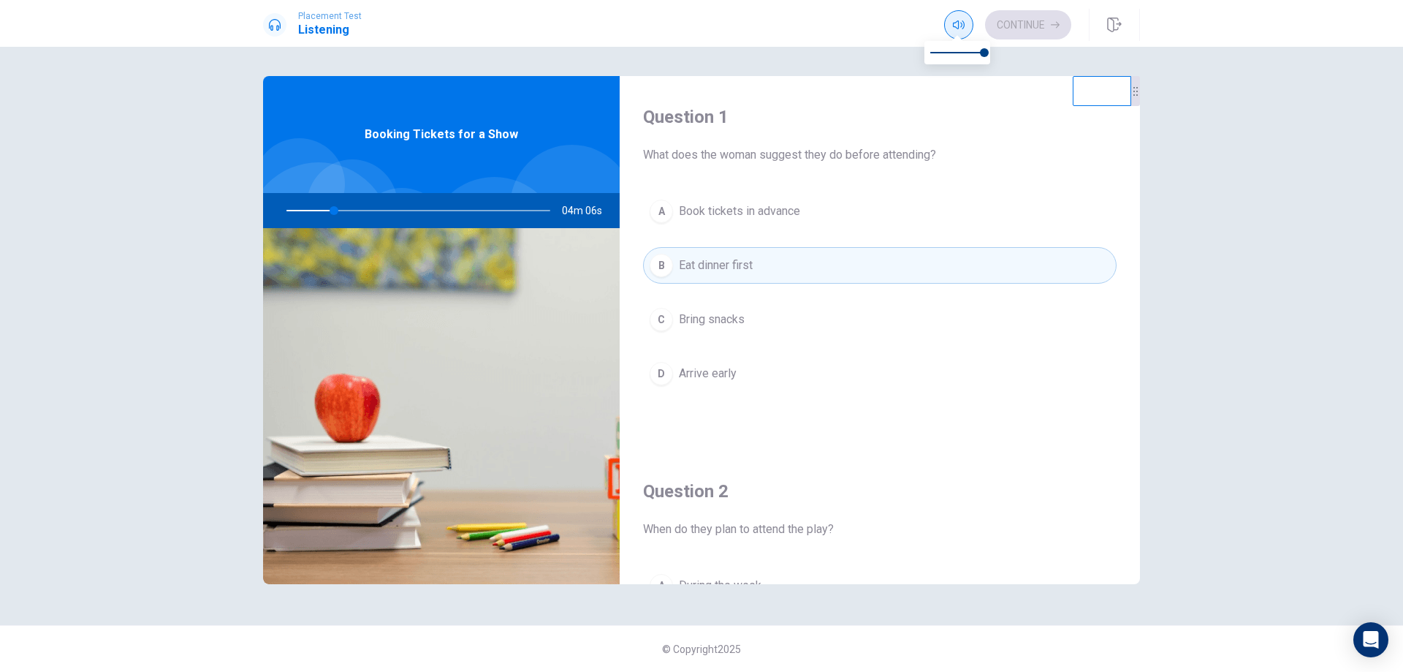
click at [959, 27] on icon "button" at bounding box center [959, 25] width 12 height 12
type input "19"
type input "0.9"
type input "19"
type input "0.8"
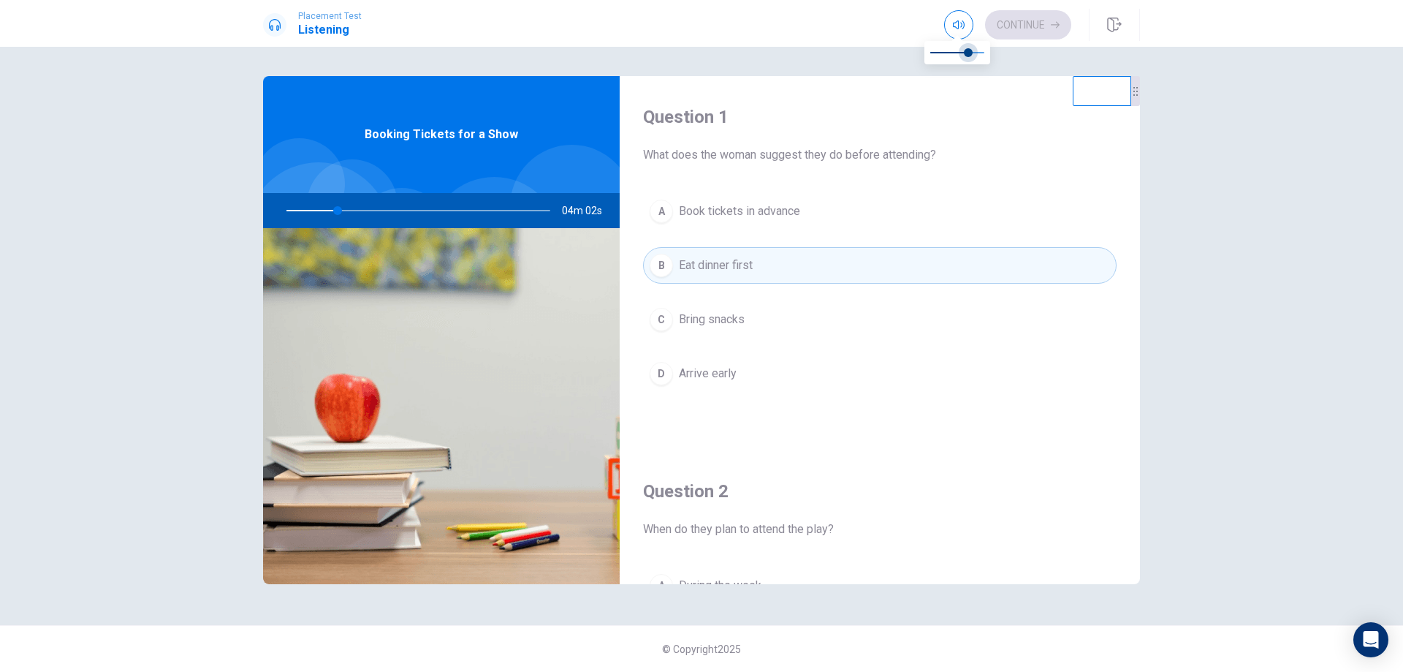
type input "19"
type input "0.7"
type input "19"
type input "0.5"
type input "19"
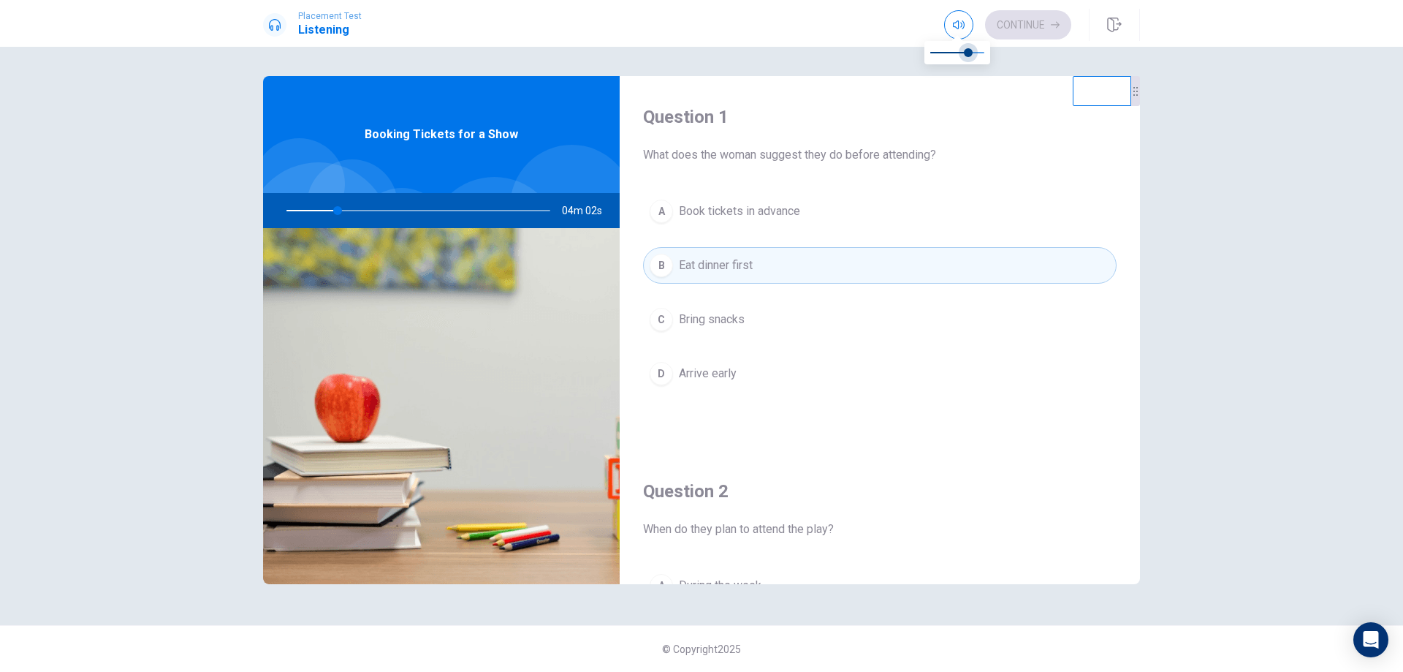
type input "0.4"
type input "20"
type input "0.2"
type input "20"
type input "0.1"
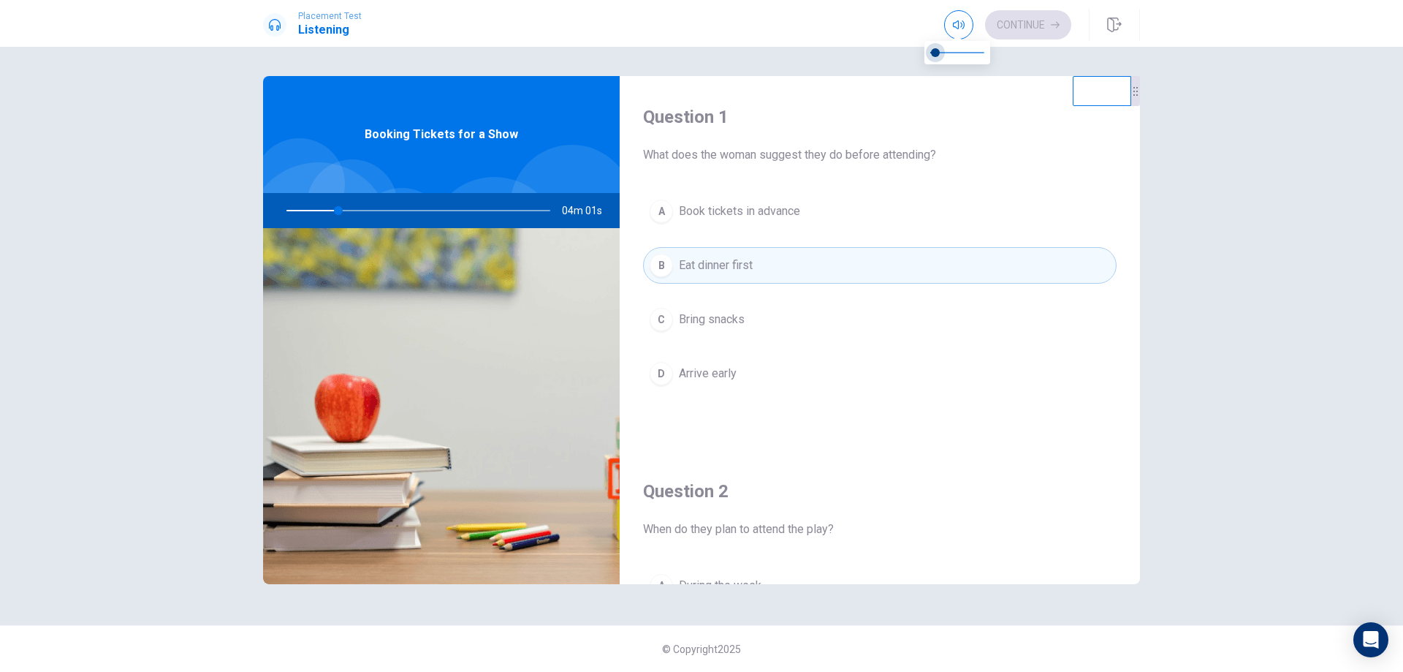
type input "20"
type input "0"
type input "20"
type input "0.1"
type input "20"
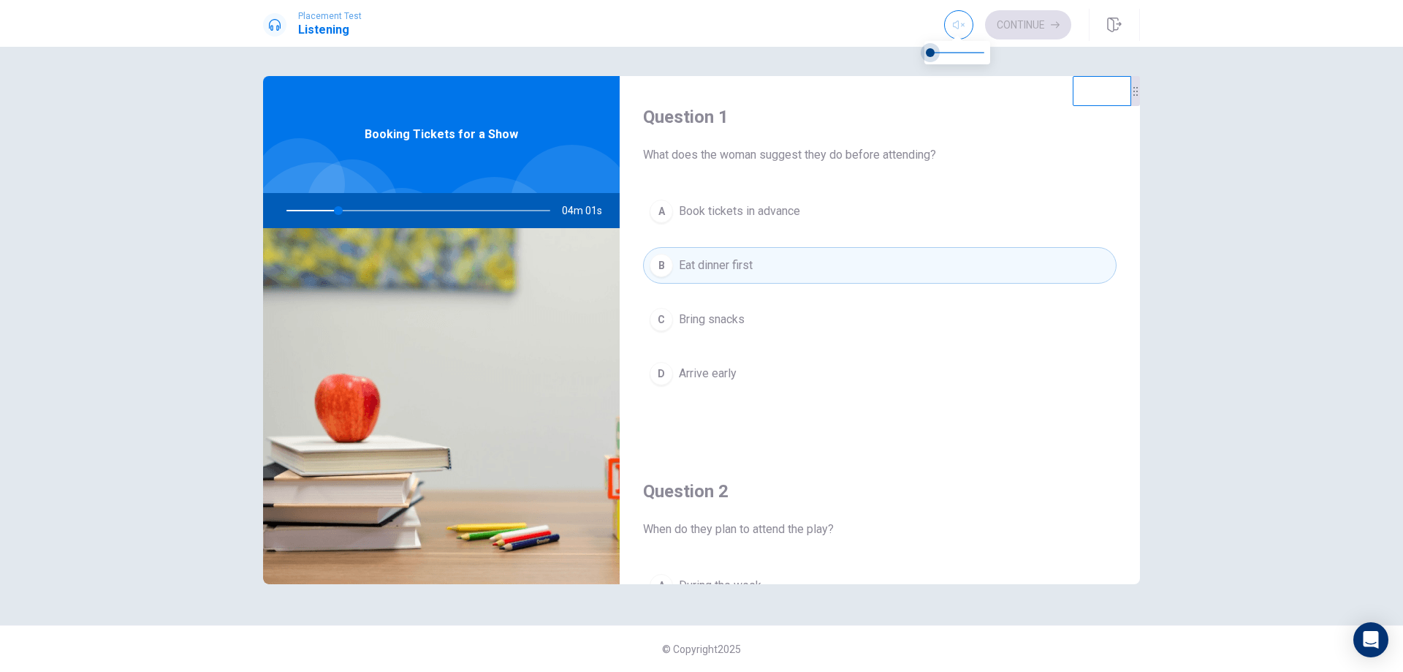
type input "0.2"
type input "20"
type input "0.3"
type input "20"
type input "0.4"
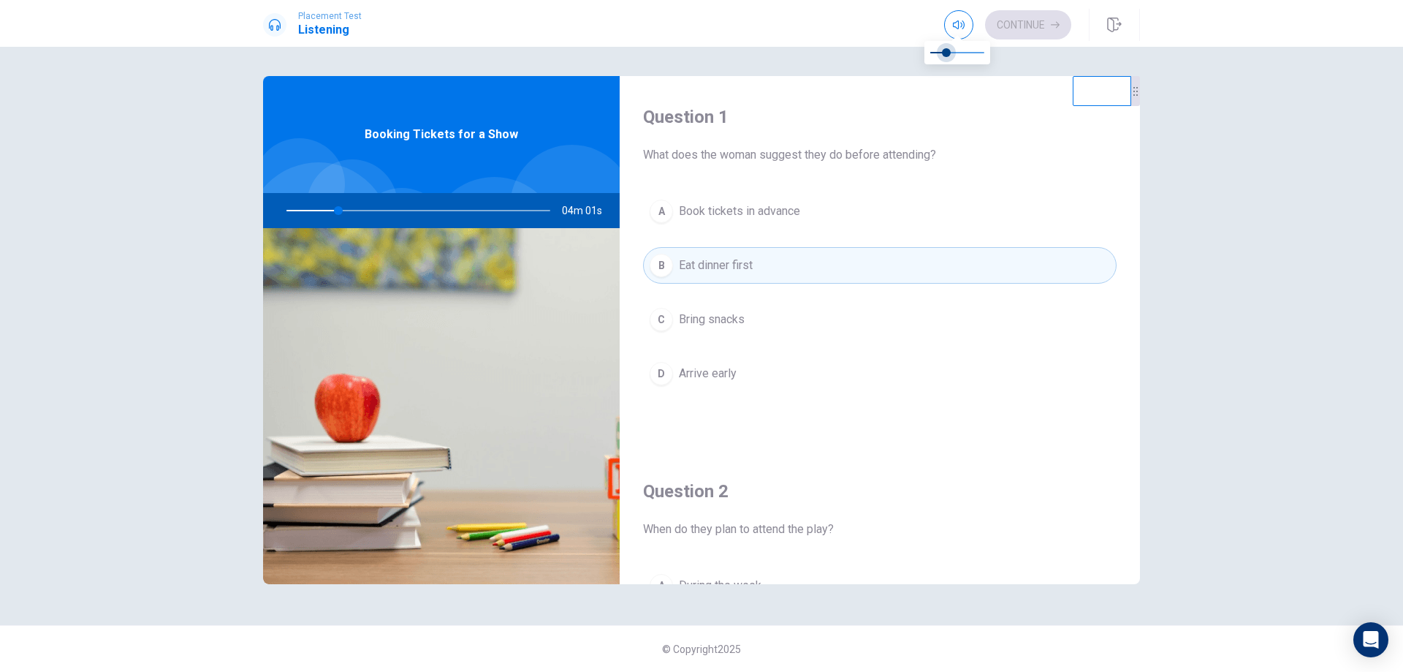
type input "20"
type input "0.5"
type input "20"
type input "0.6"
type input "20"
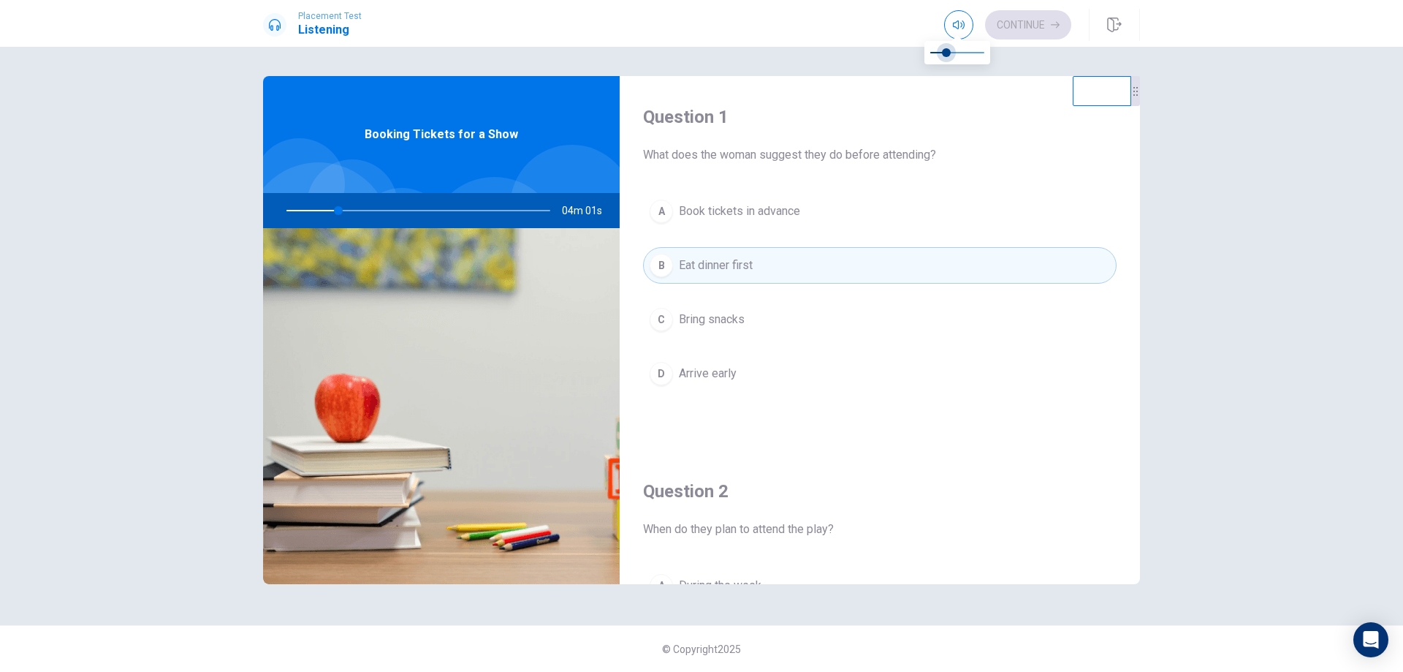
type input "0.7"
type input "20"
type input "0.9"
type input "20"
type input "1"
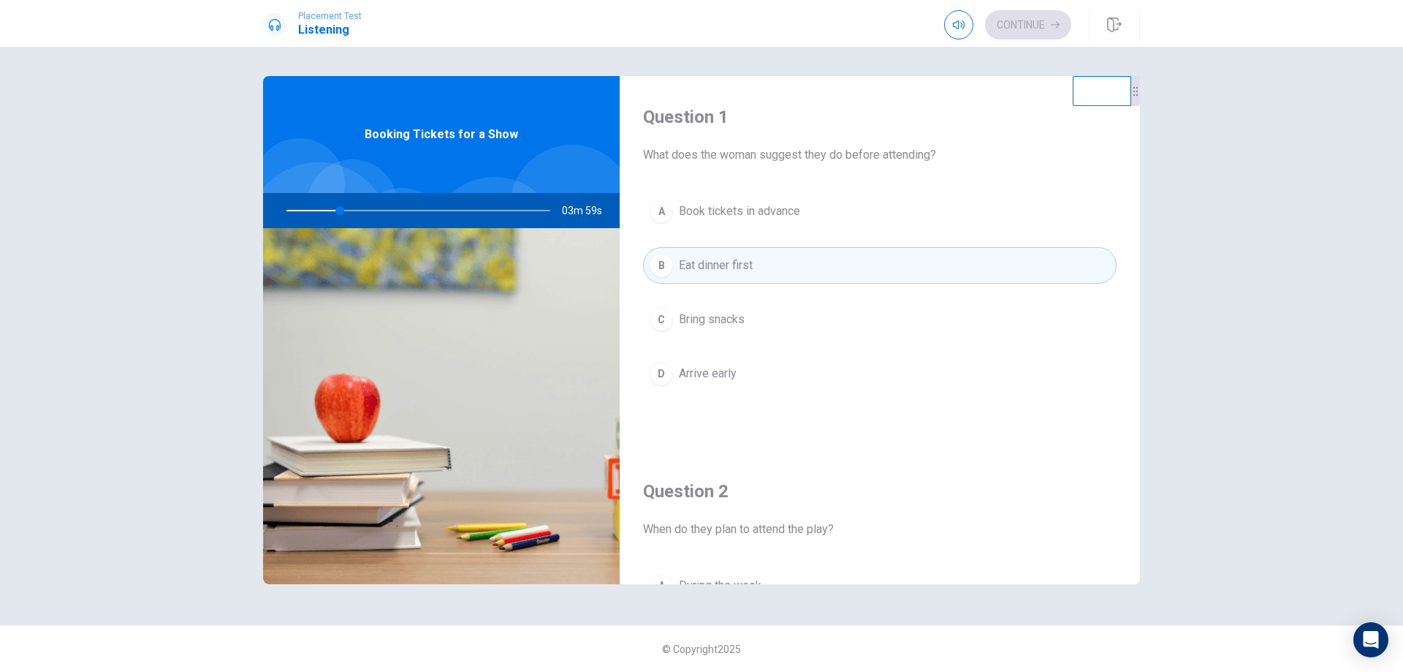
drag, startPoint x: 977, startPoint y: 56, endPoint x: 1000, endPoint y: 64, distance: 24.3
click at [950, 31] on button "button" at bounding box center [958, 24] width 29 height 29
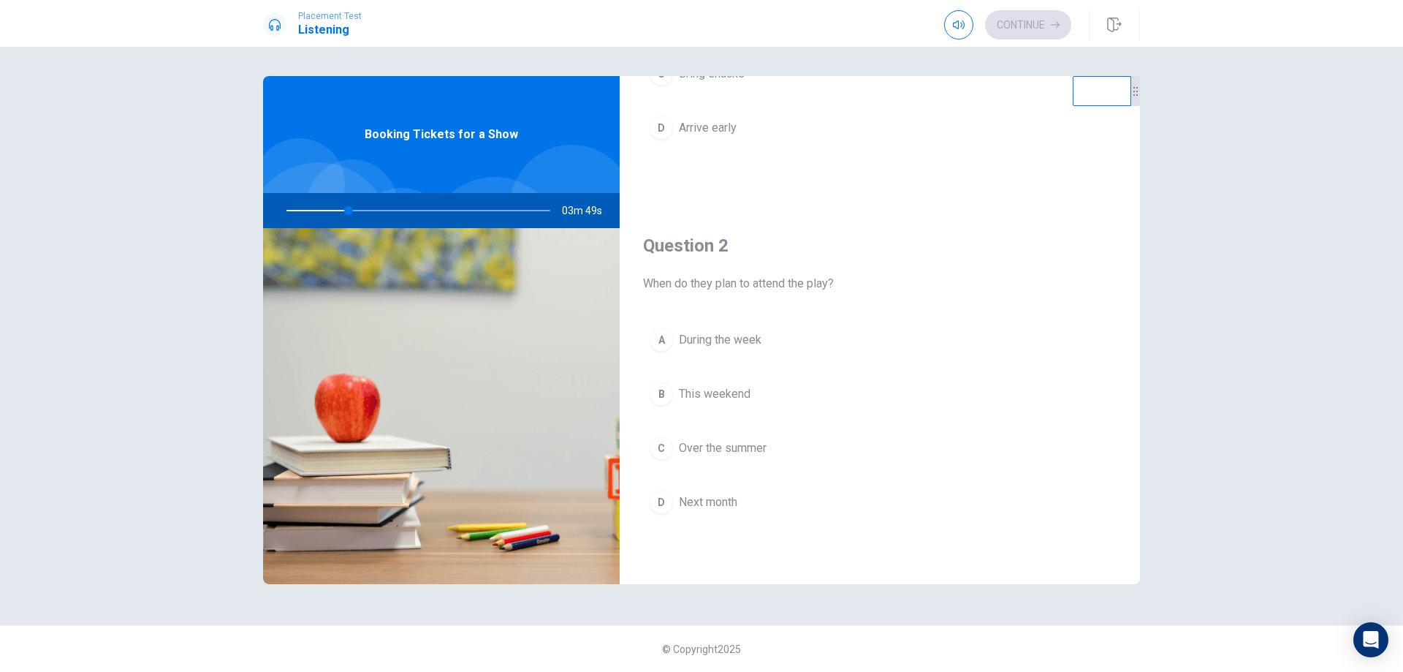
scroll to position [268, 0]
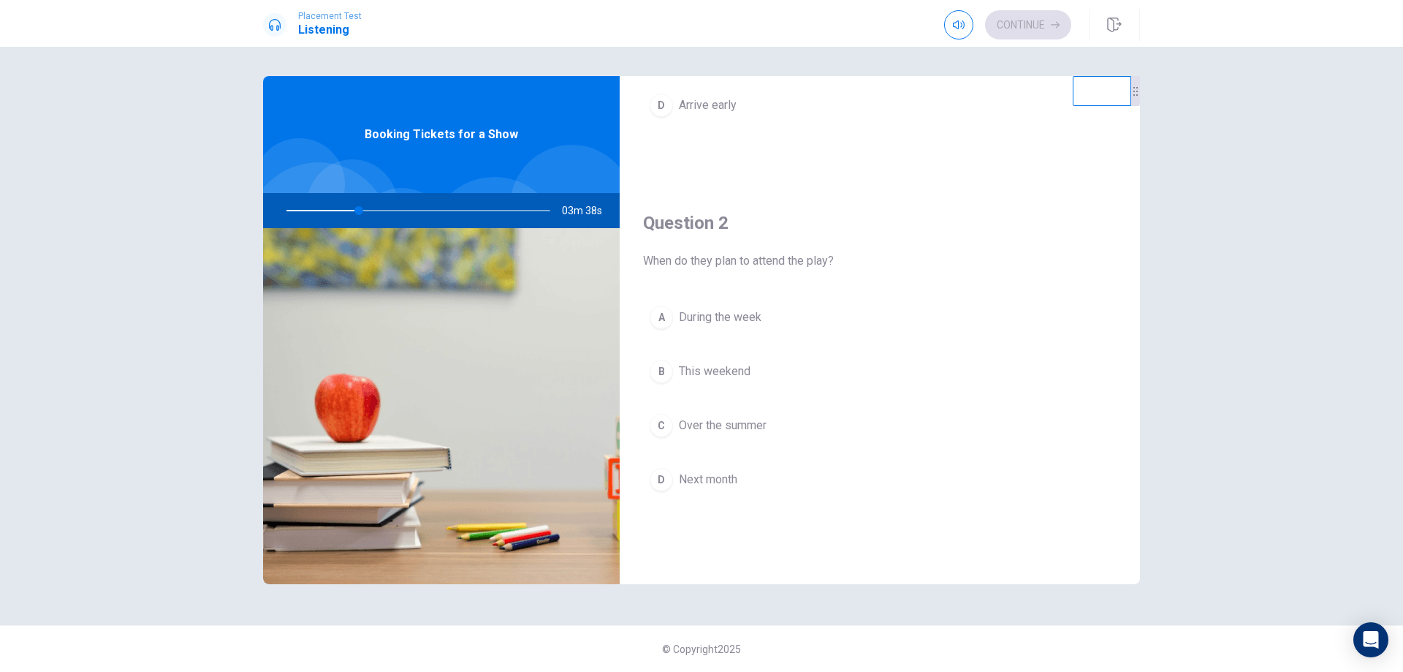
click at [698, 369] on span "This weekend" at bounding box center [715, 372] width 72 height 18
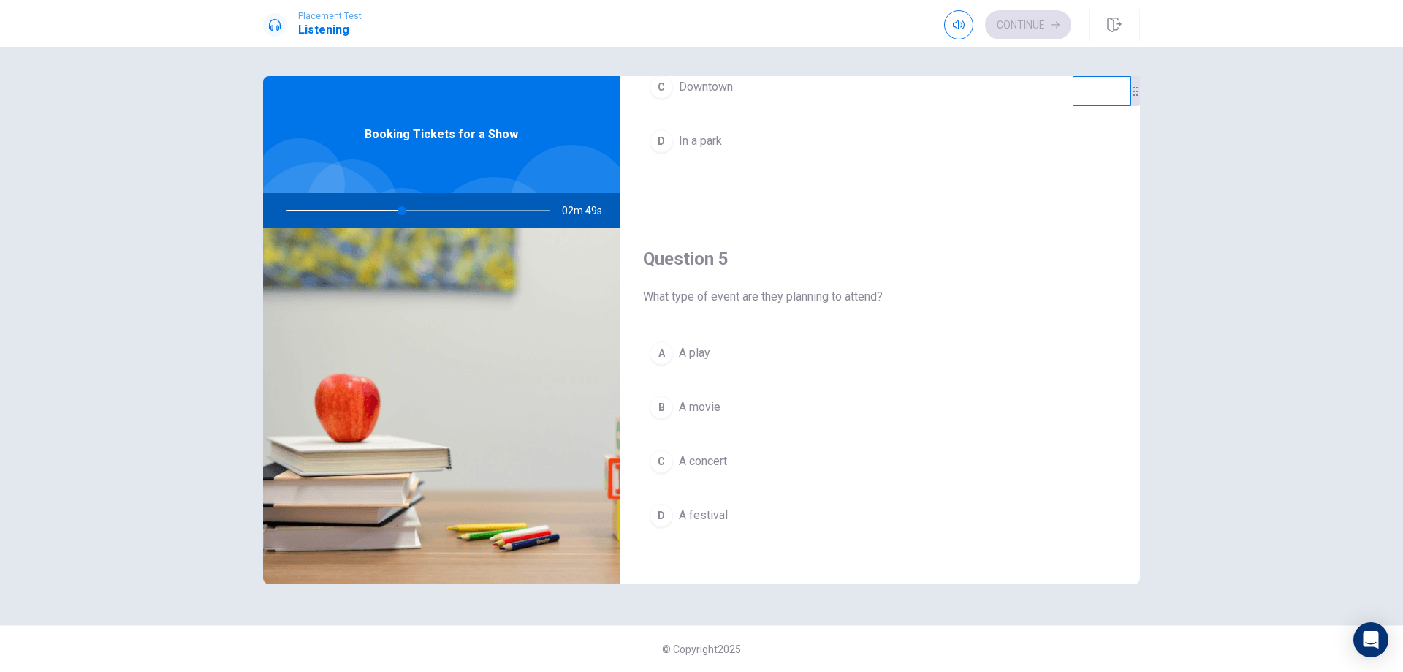
scroll to position [1363, 0]
drag, startPoint x: 409, startPoint y: 216, endPoint x: 399, endPoint y: 216, distance: 9.5
click at [399, 216] on div at bounding box center [415, 210] width 293 height 35
click at [396, 212] on div at bounding box center [415, 210] width 293 height 35
click at [401, 208] on div at bounding box center [415, 210] width 293 height 35
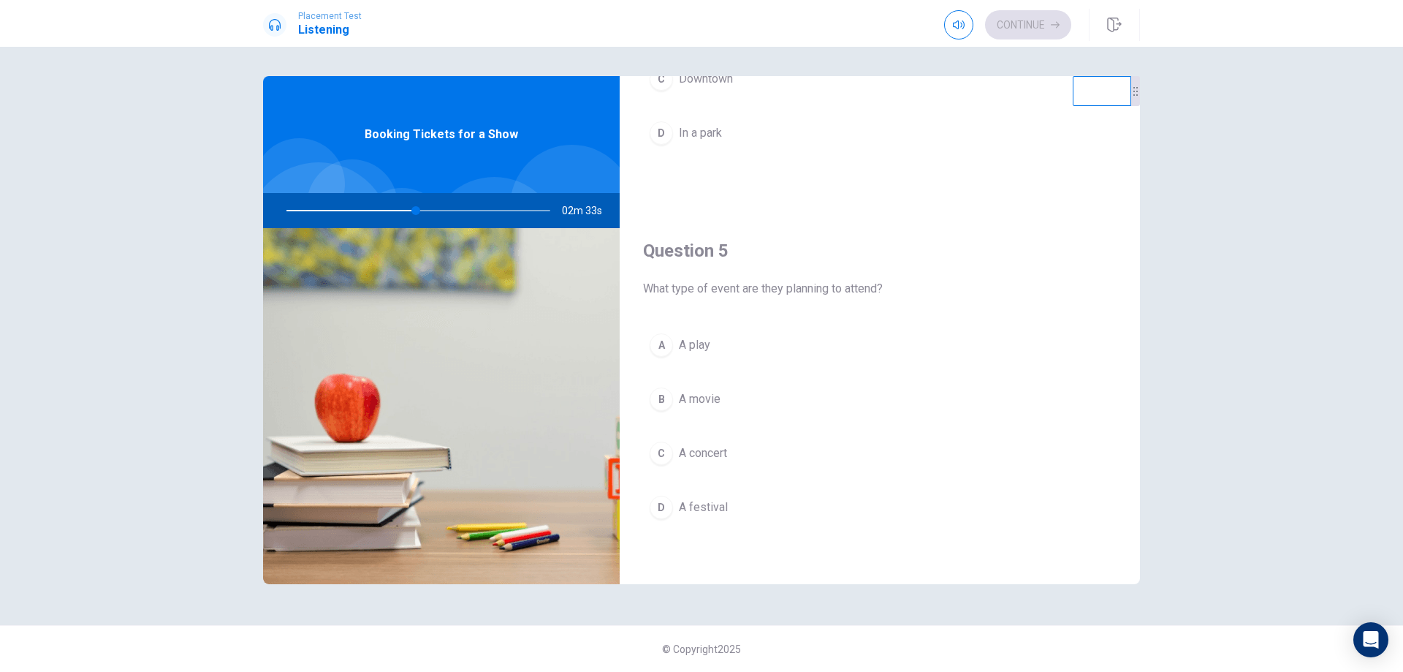
click at [703, 389] on button "B A movie" at bounding box center [880, 399] width 474 height 37
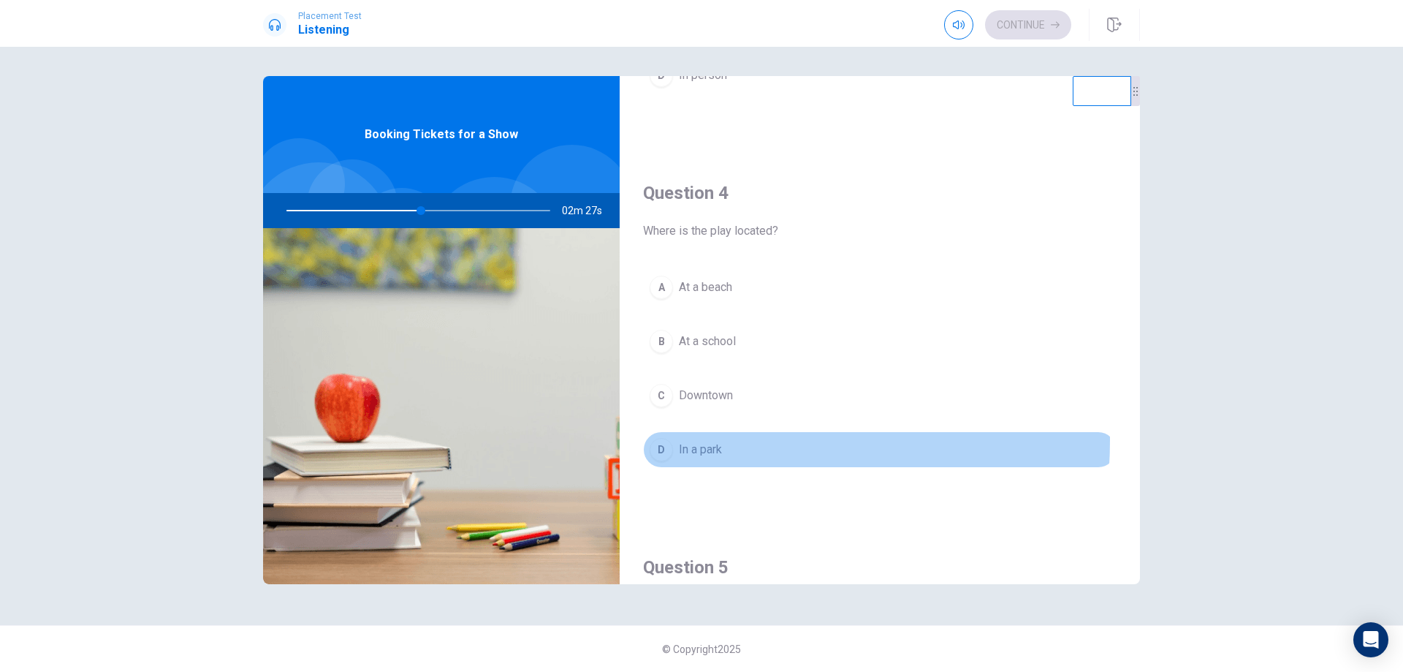
click at [716, 441] on span "In a park" at bounding box center [700, 450] width 43 height 18
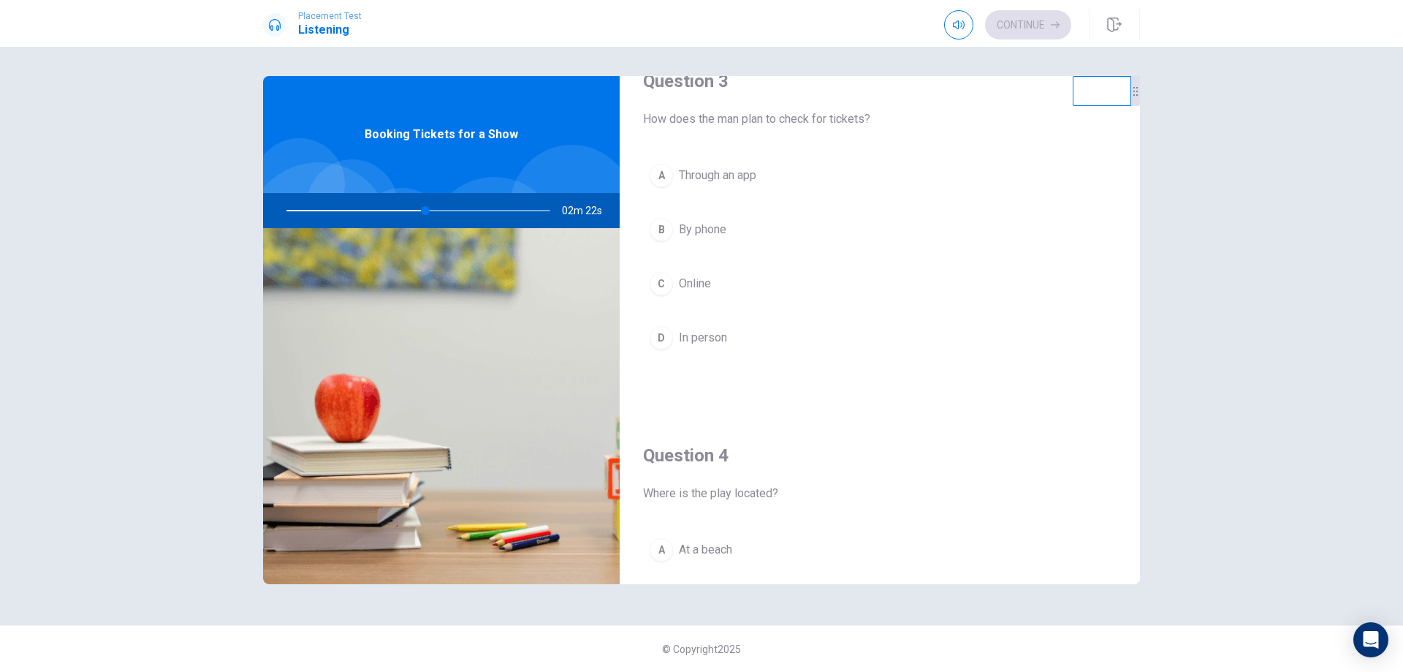
scroll to position [778, 0]
click at [714, 359] on button "D In person" at bounding box center [880, 343] width 474 height 37
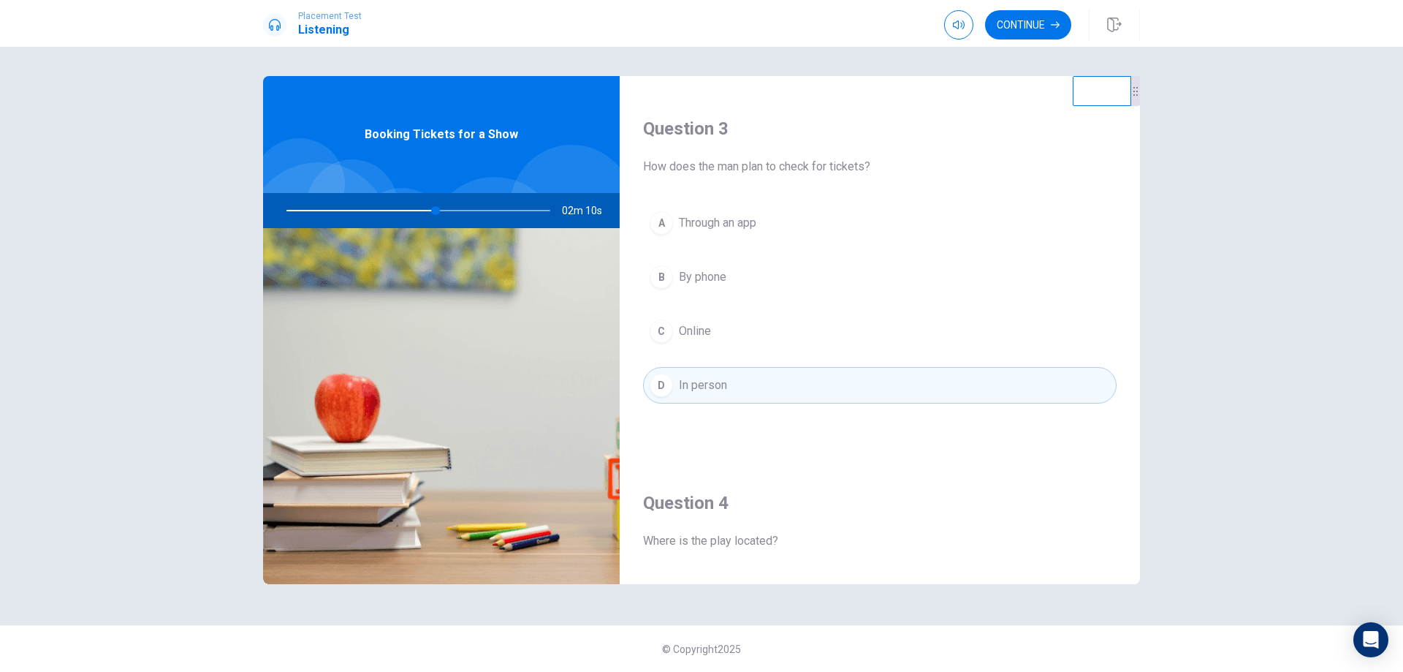
scroll to position [705, 0]
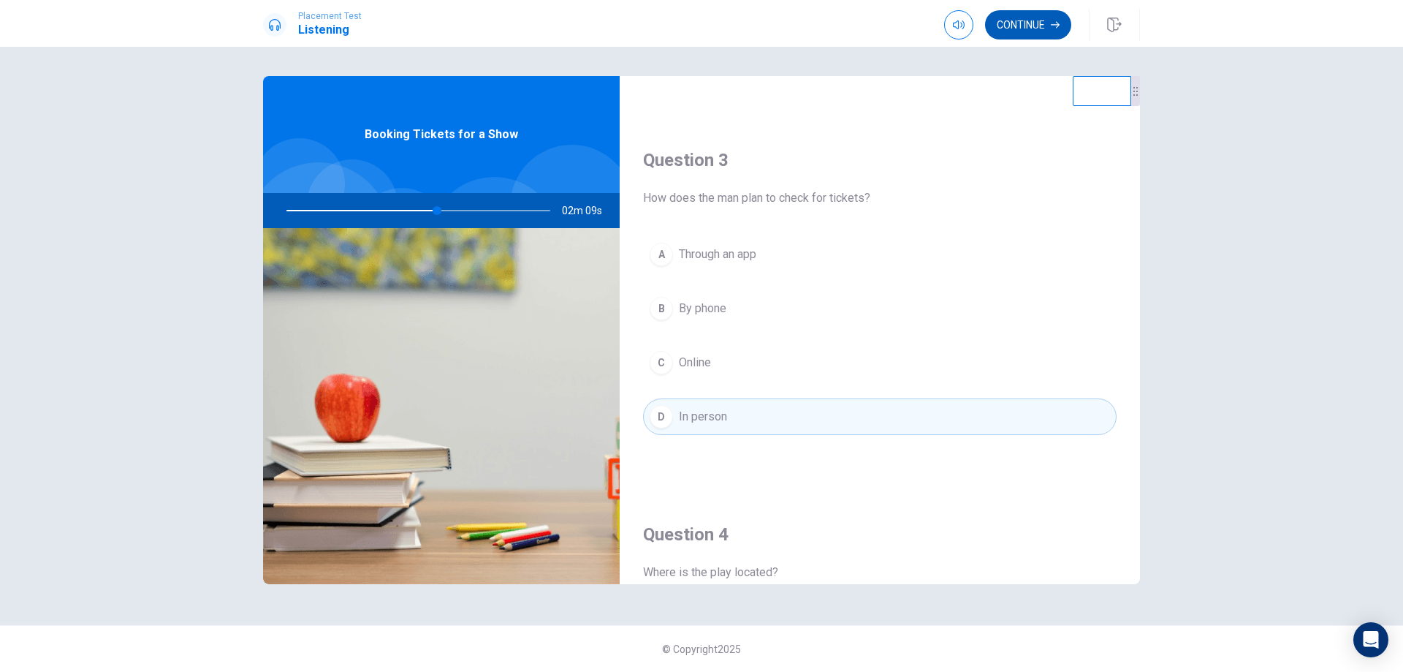
click at [1028, 20] on button "Continue" at bounding box center [1028, 24] width 86 height 29
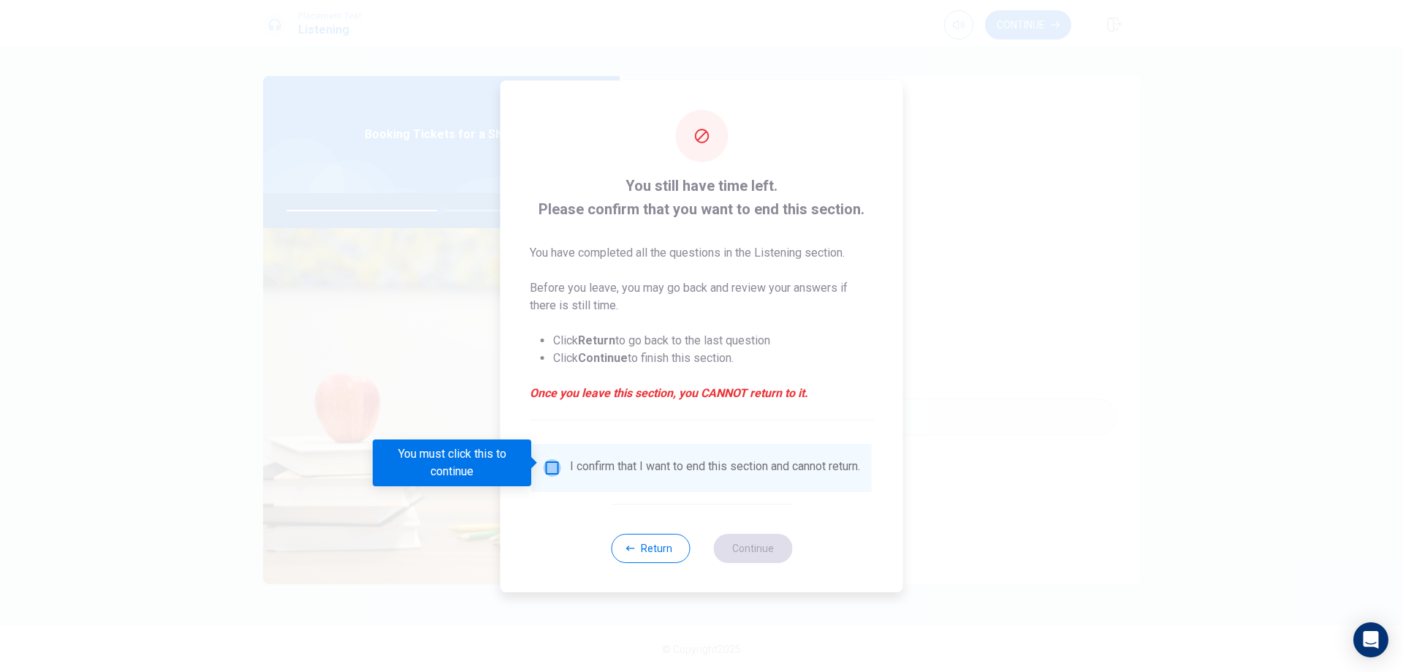
click at [544, 463] on input "You must click this to continue" at bounding box center [553, 468] width 18 height 18
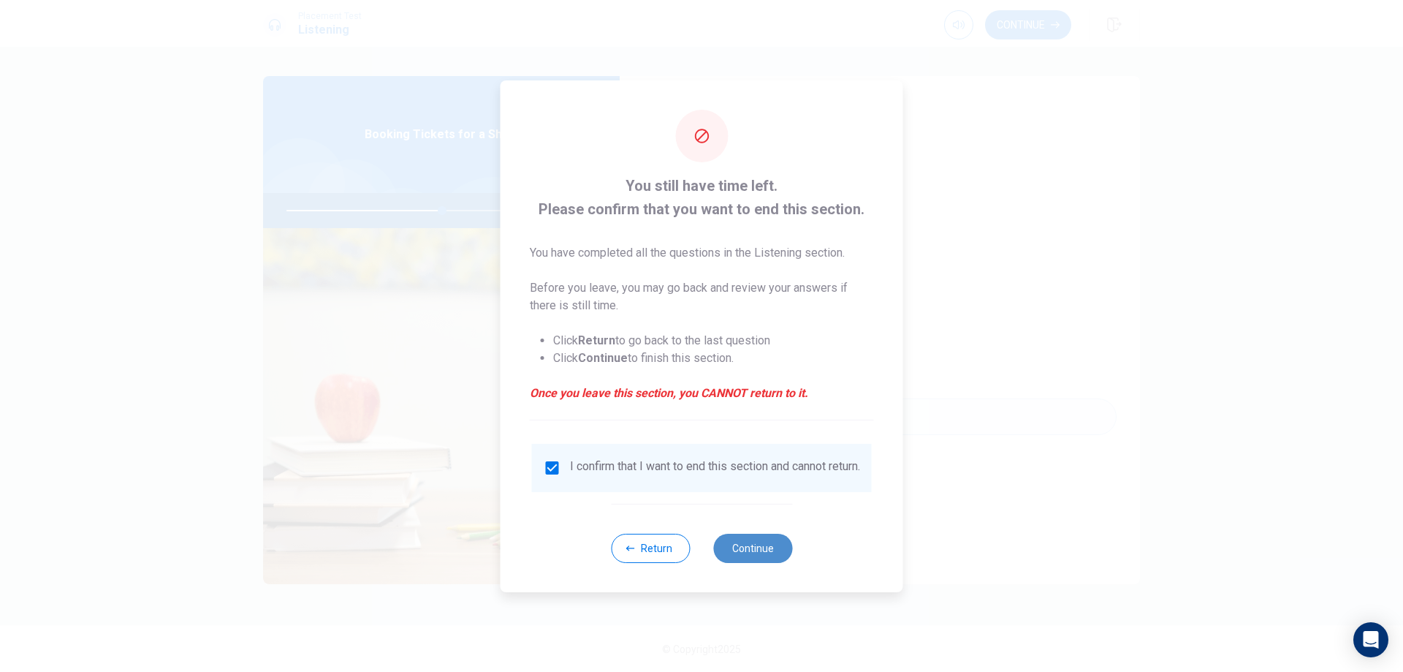
drag, startPoint x: 728, startPoint y: 561, endPoint x: 739, endPoint y: 552, distance: 14.0
click at [730, 561] on button "Continue" at bounding box center [752, 548] width 79 height 29
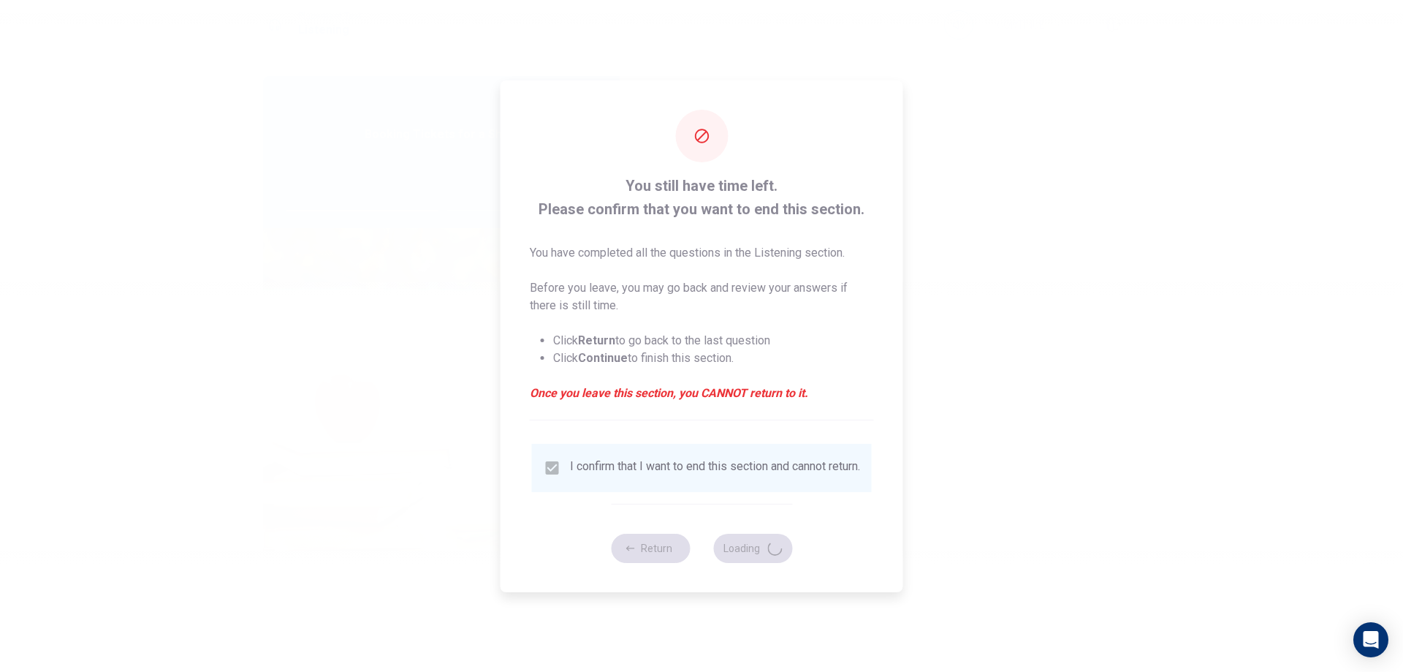
type input "60"
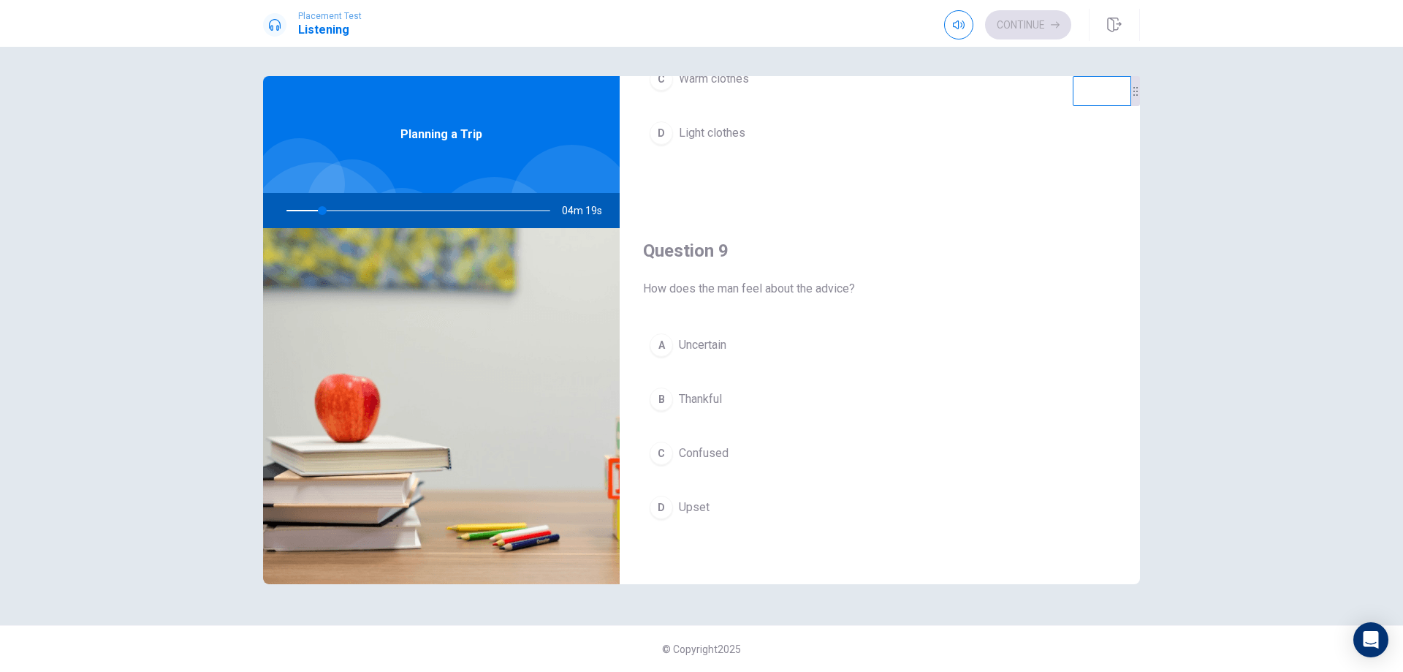
scroll to position [999, 0]
drag, startPoint x: 333, startPoint y: 213, endPoint x: 344, endPoint y: 206, distance: 13.2
click at [344, 206] on div at bounding box center [415, 210] width 293 height 35
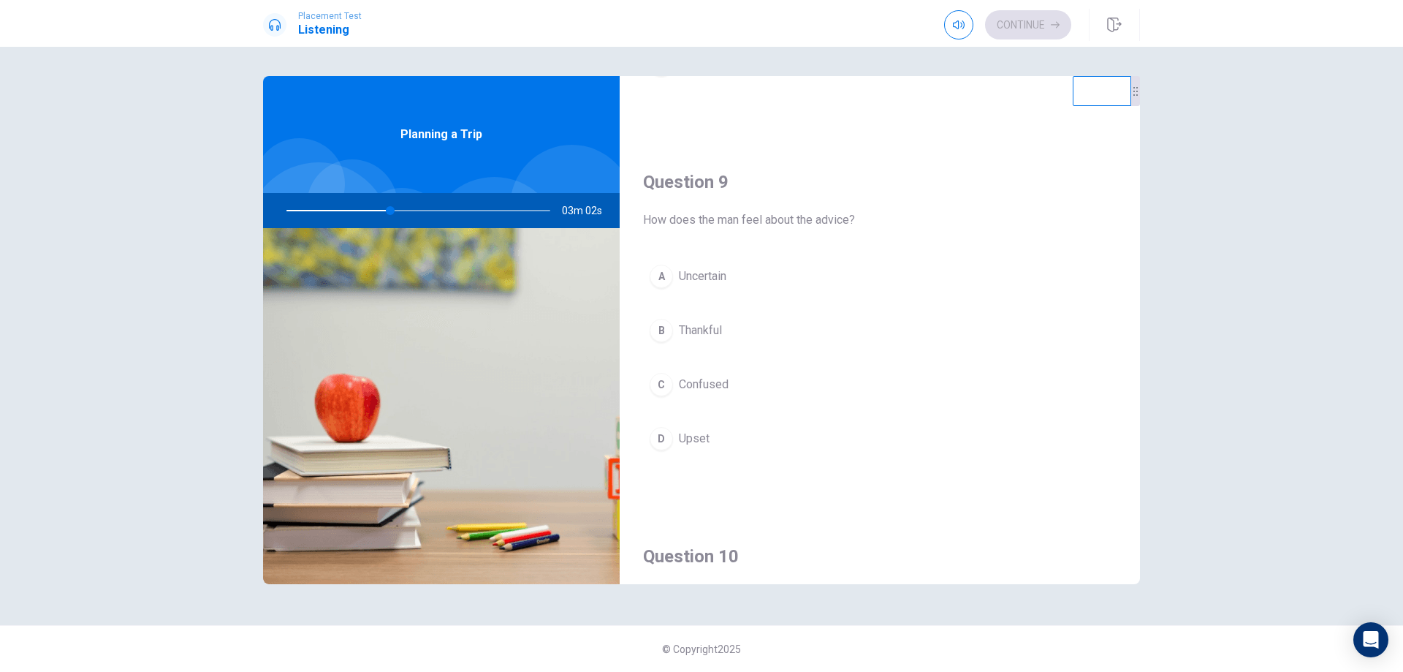
scroll to position [1047, 0]
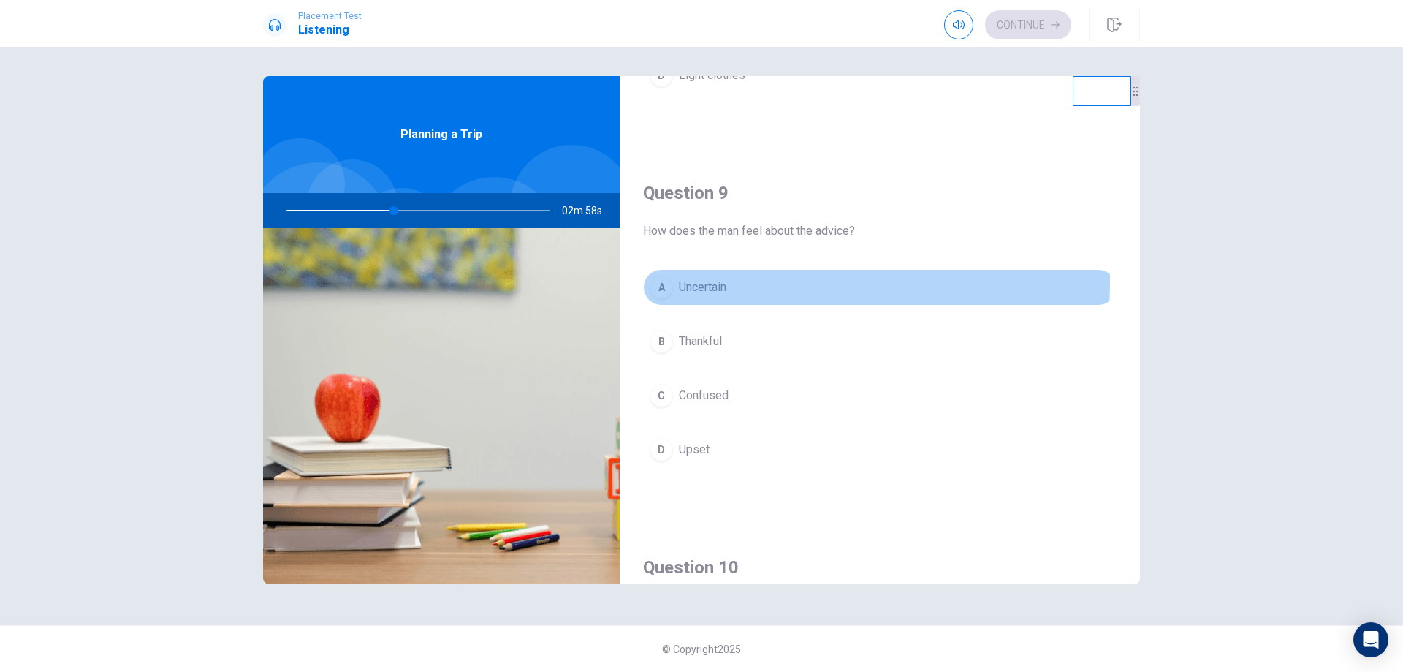
click at [738, 282] on button "A Uncertain" at bounding box center [880, 287] width 474 height 37
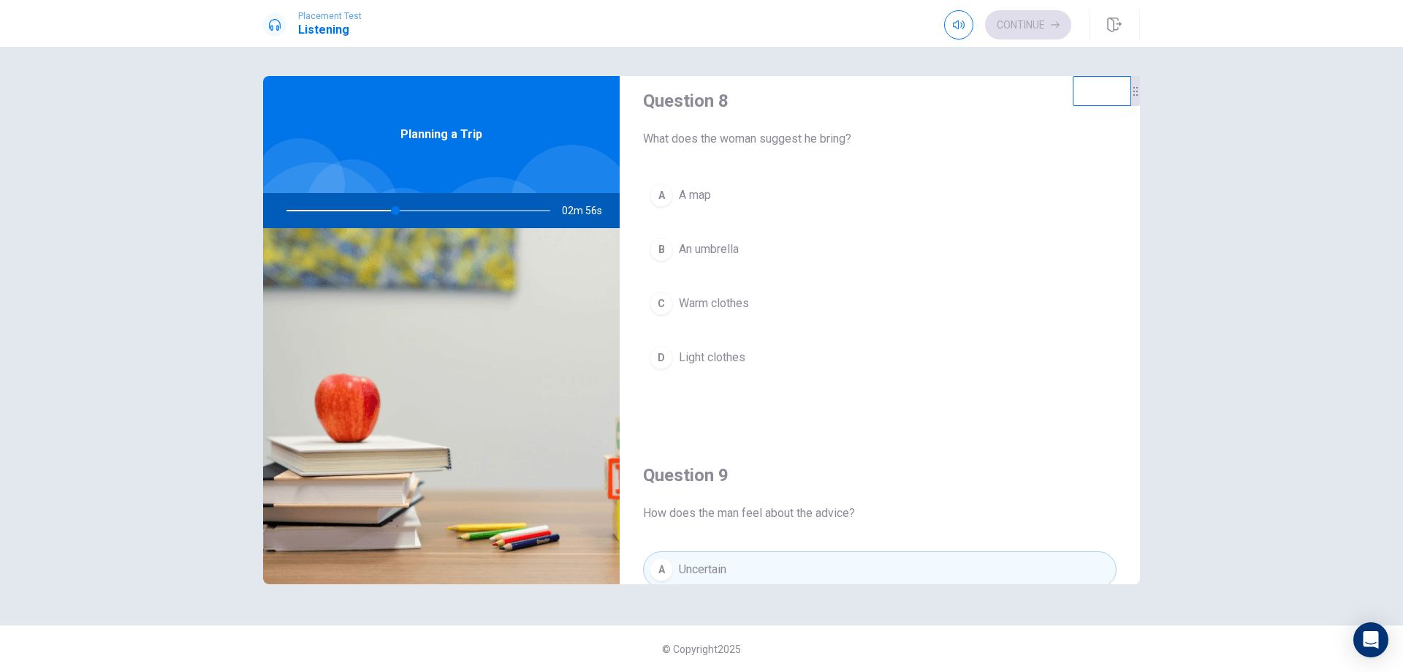
scroll to position [754, 0]
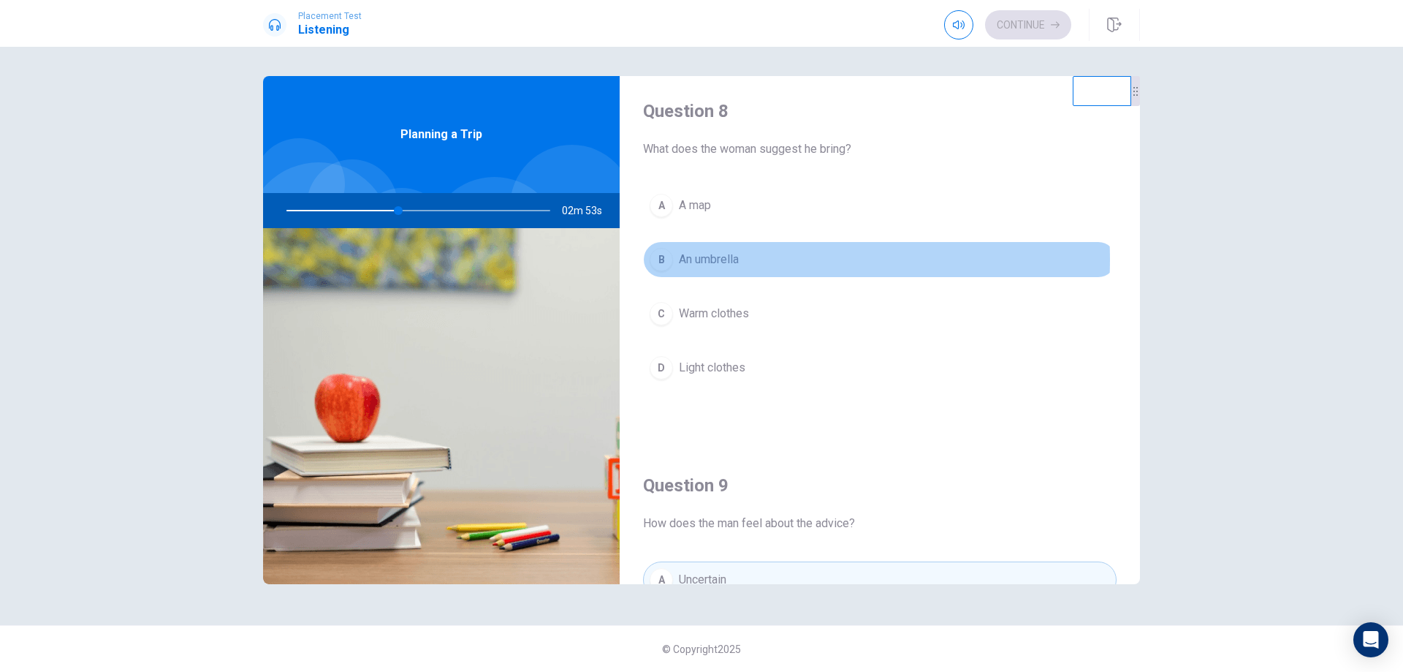
click at [734, 259] on span "An umbrella" at bounding box center [709, 260] width 60 height 18
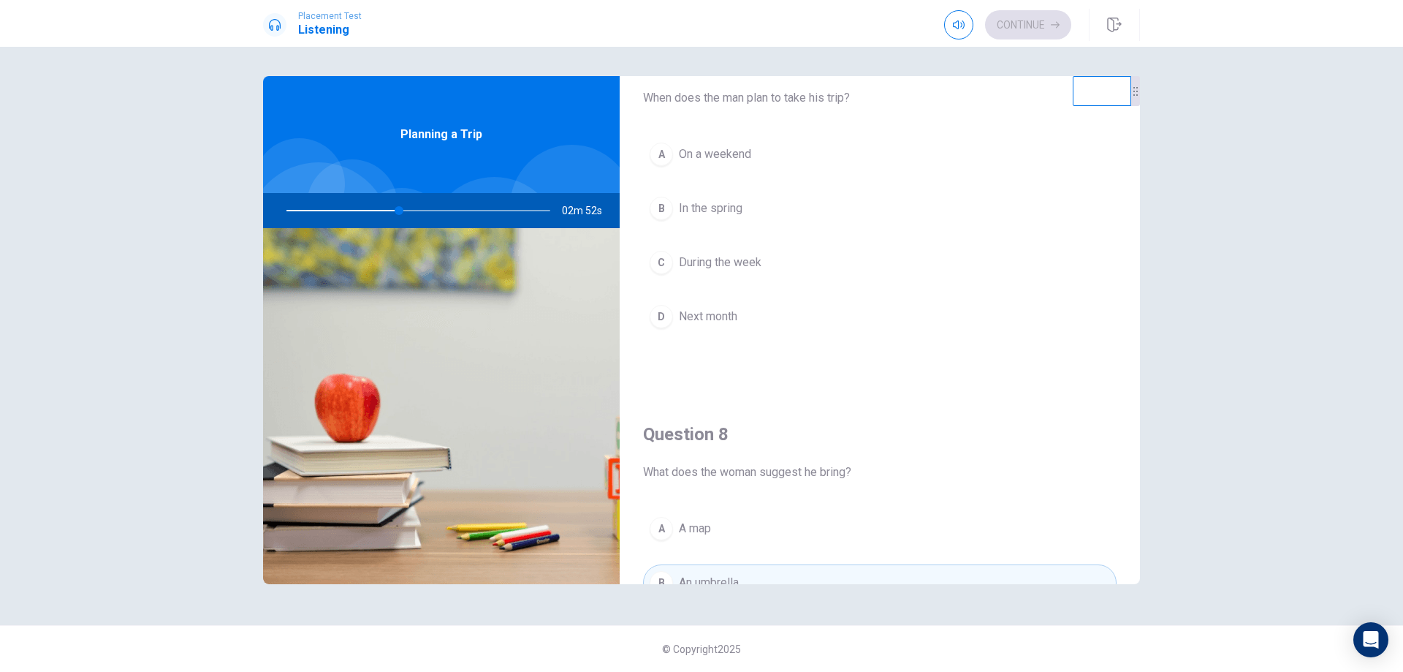
scroll to position [413, 0]
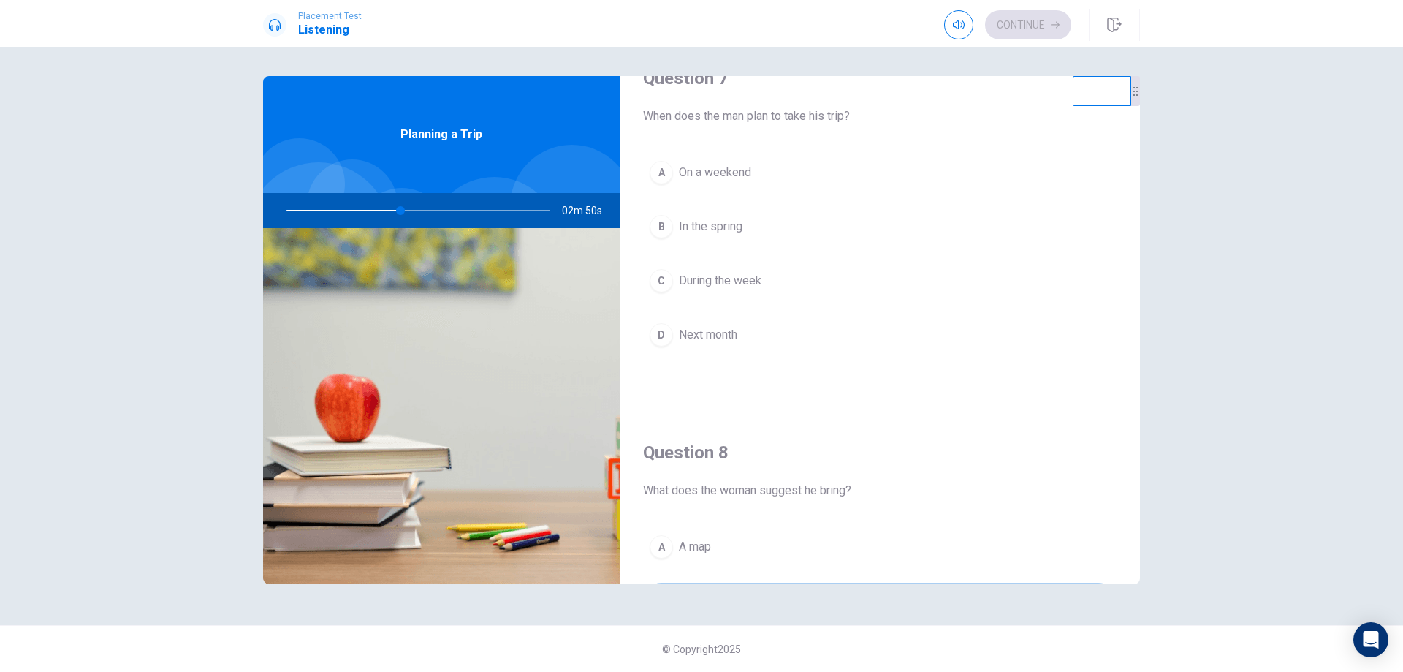
click at [738, 164] on span "On a weekend" at bounding box center [715, 173] width 72 height 18
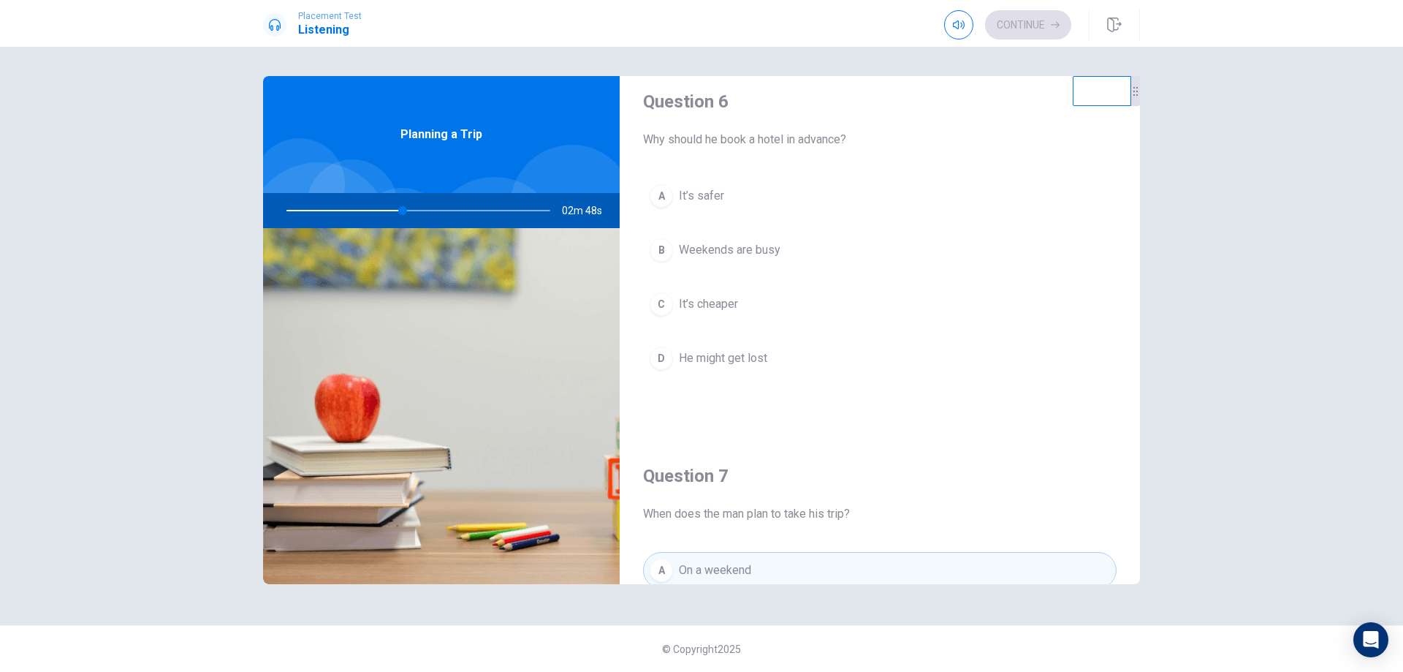
scroll to position [0, 0]
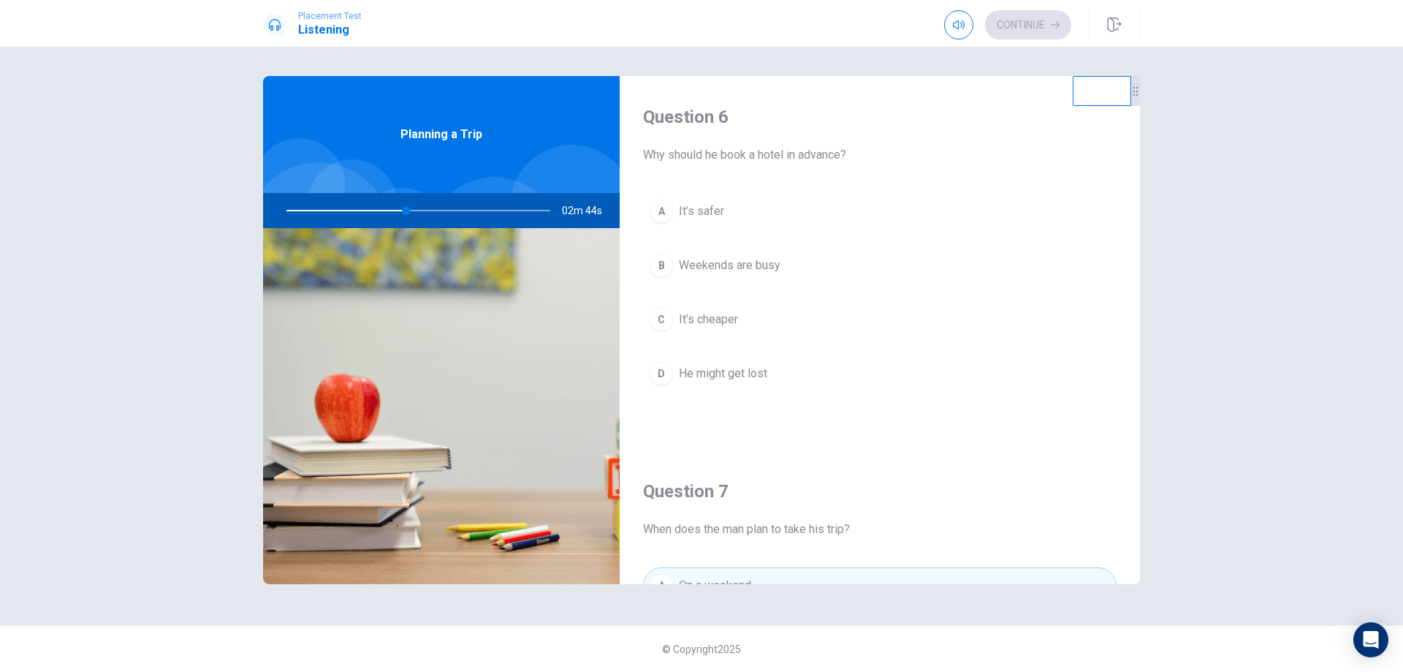
click at [789, 272] on button "B Weekends are busy" at bounding box center [880, 265] width 474 height 37
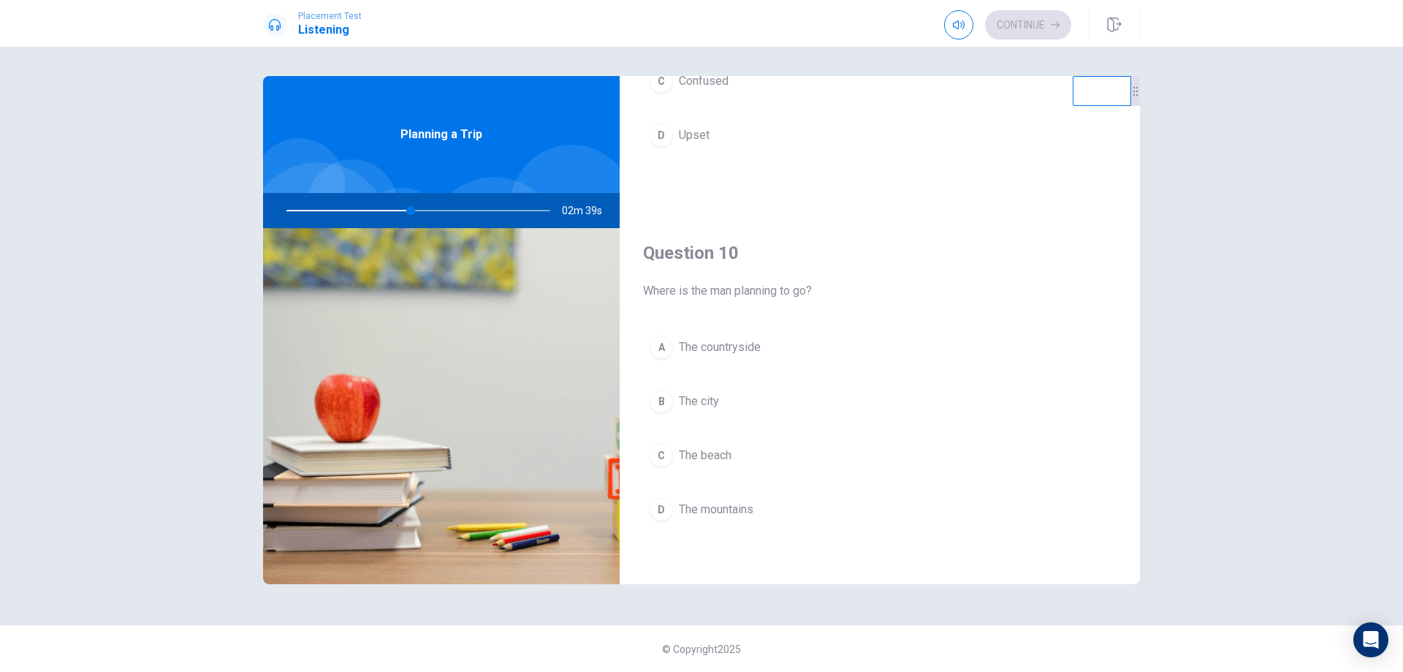
scroll to position [1363, 0]
click at [740, 385] on button "B The city" at bounding box center [880, 399] width 474 height 37
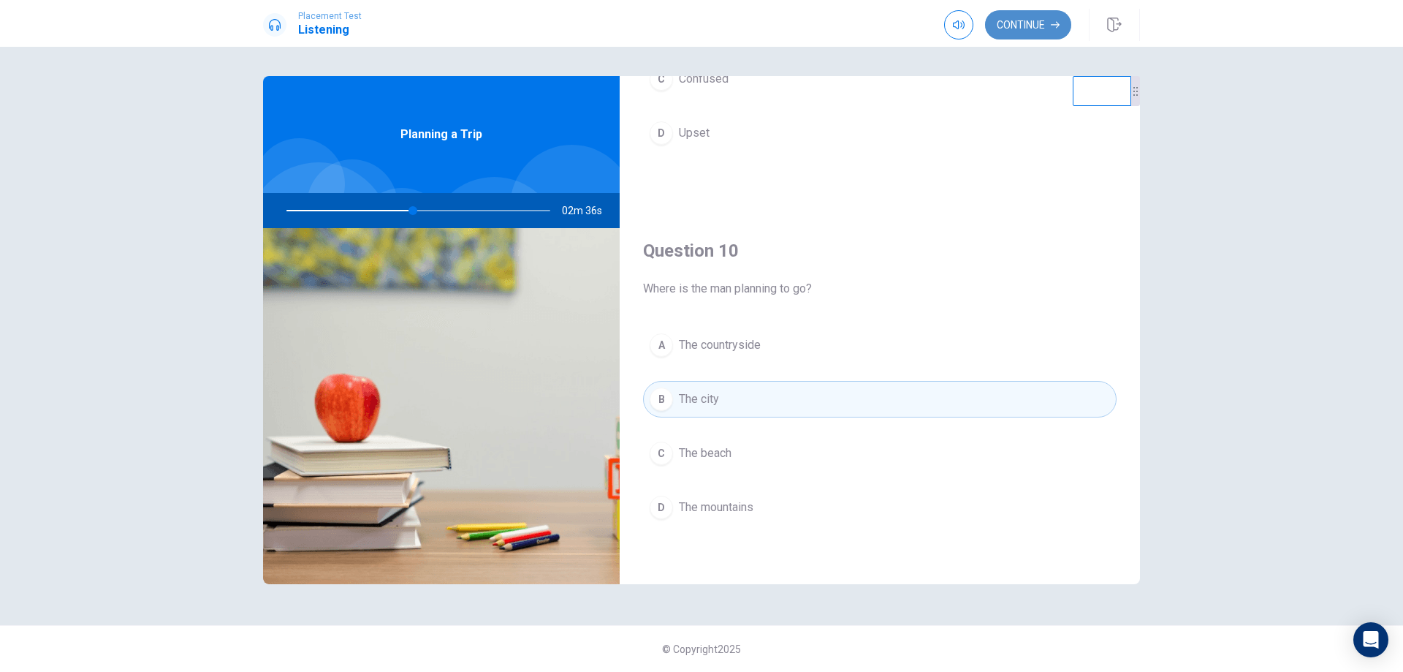
click at [999, 12] on button "Continue" at bounding box center [1028, 24] width 86 height 29
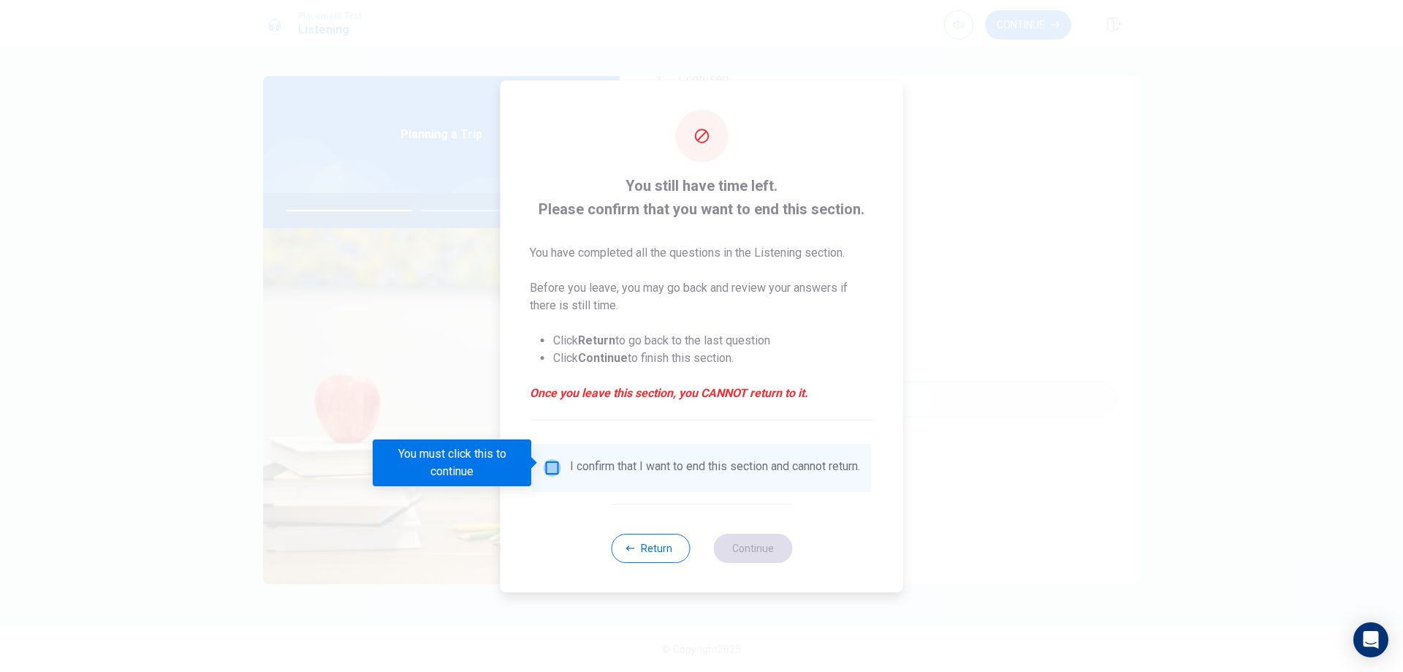
click at [547, 463] on input "You must click this to continue" at bounding box center [553, 468] width 18 height 18
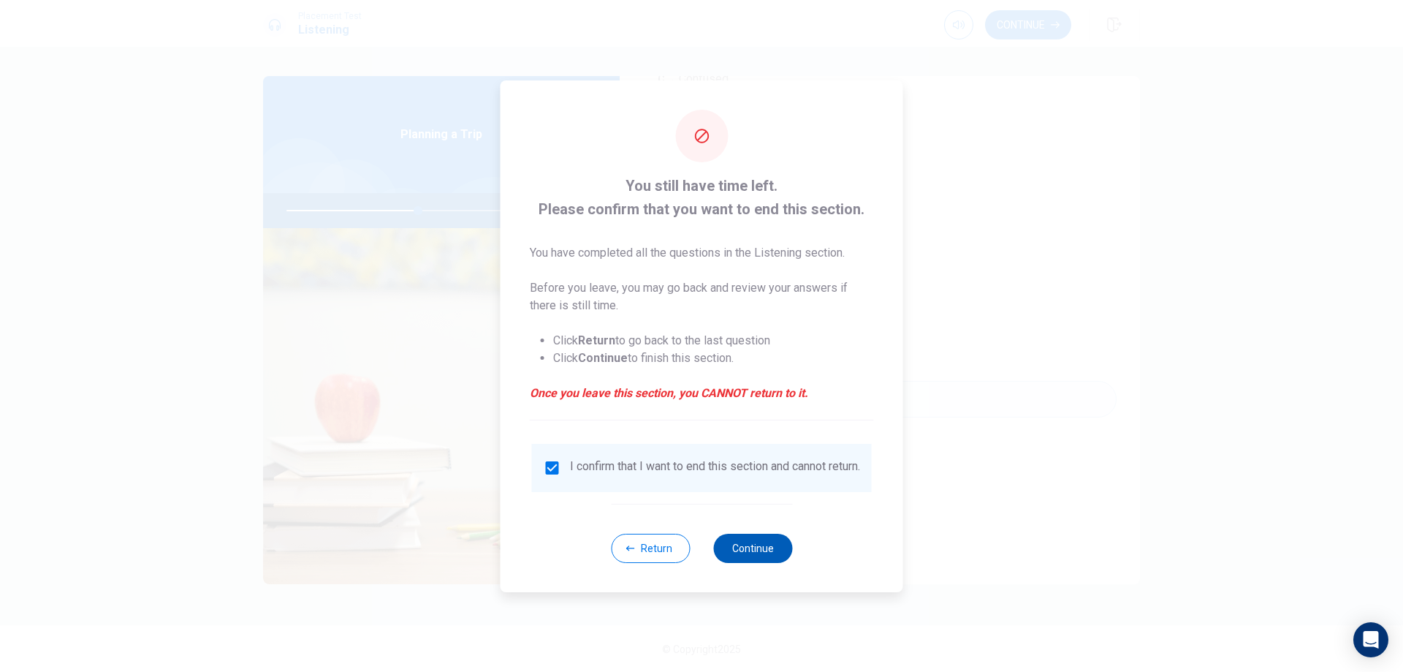
click at [770, 556] on button "Continue" at bounding box center [752, 548] width 79 height 29
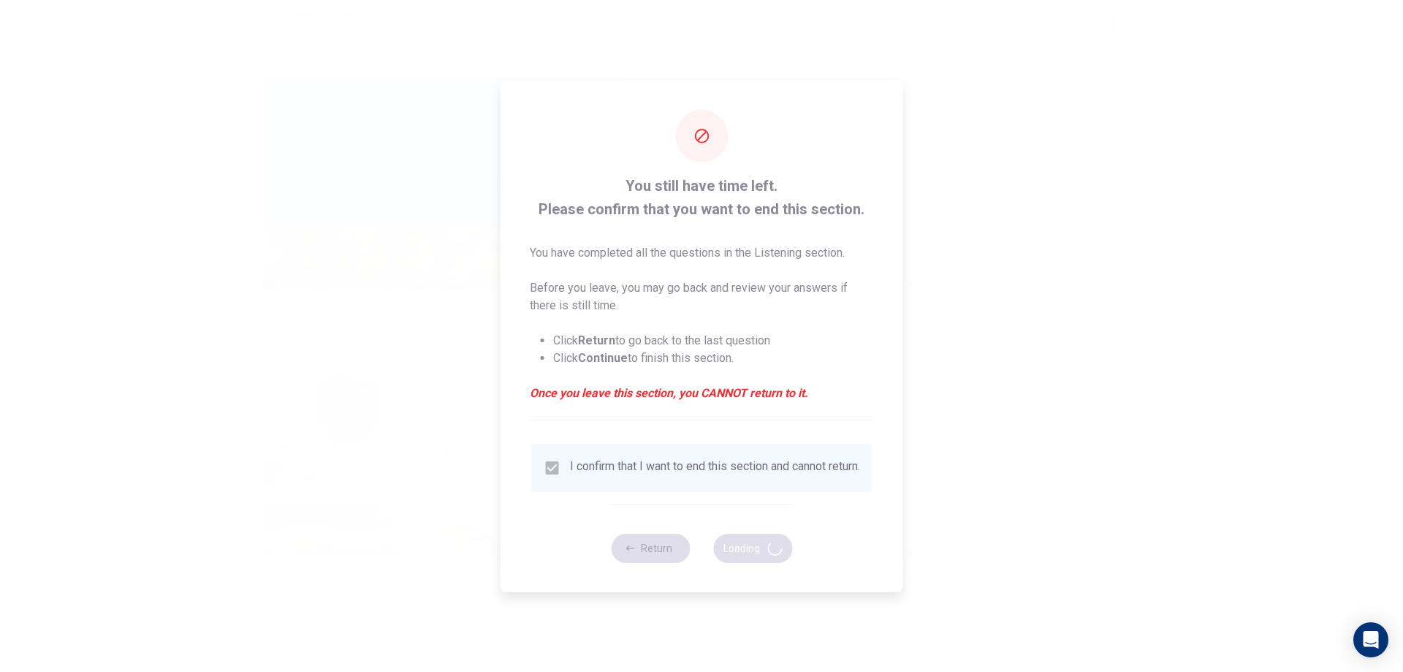
type input "51"
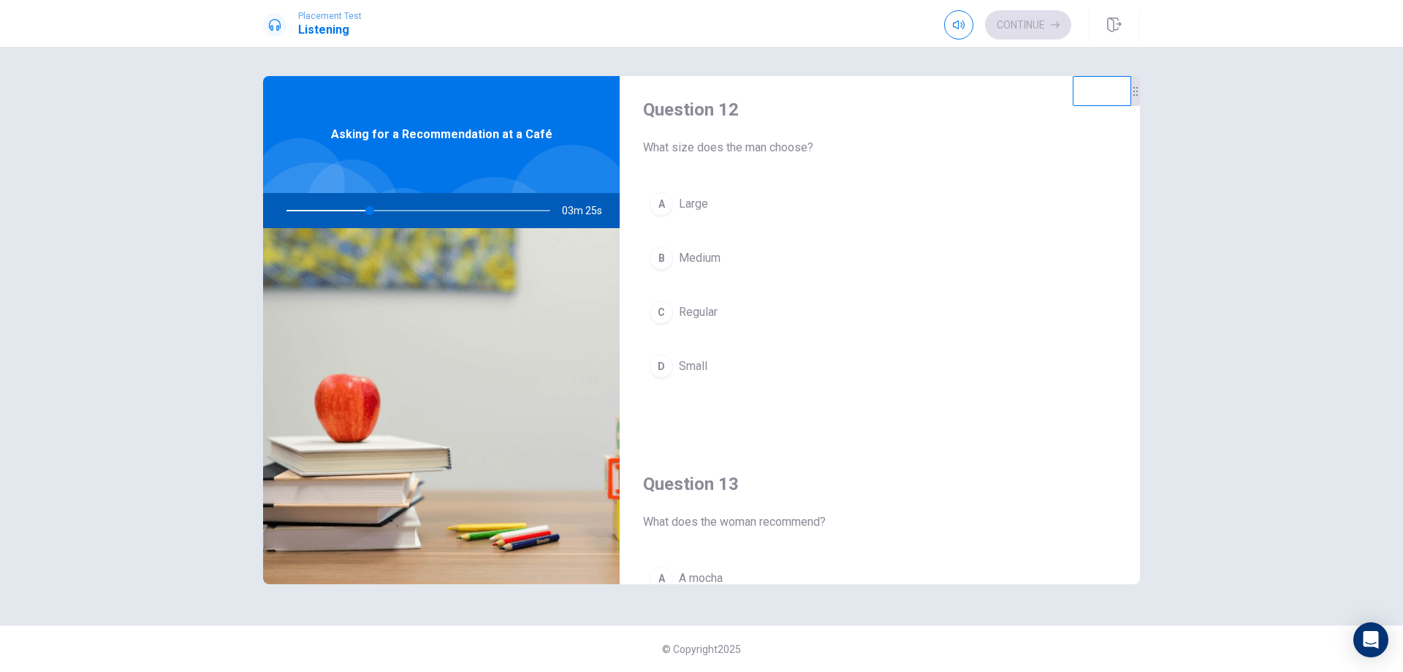
scroll to position [390, 0]
click at [729, 199] on button "A Large" at bounding box center [880, 196] width 474 height 37
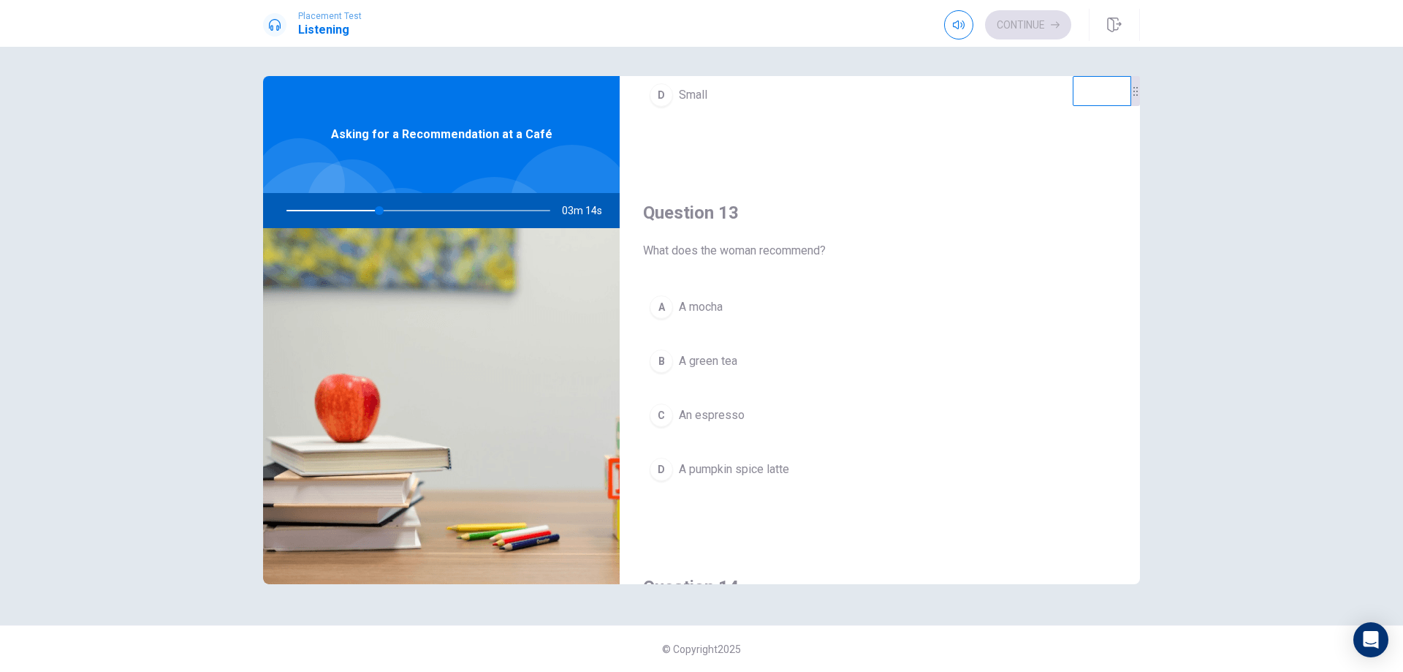
scroll to position [658, 0]
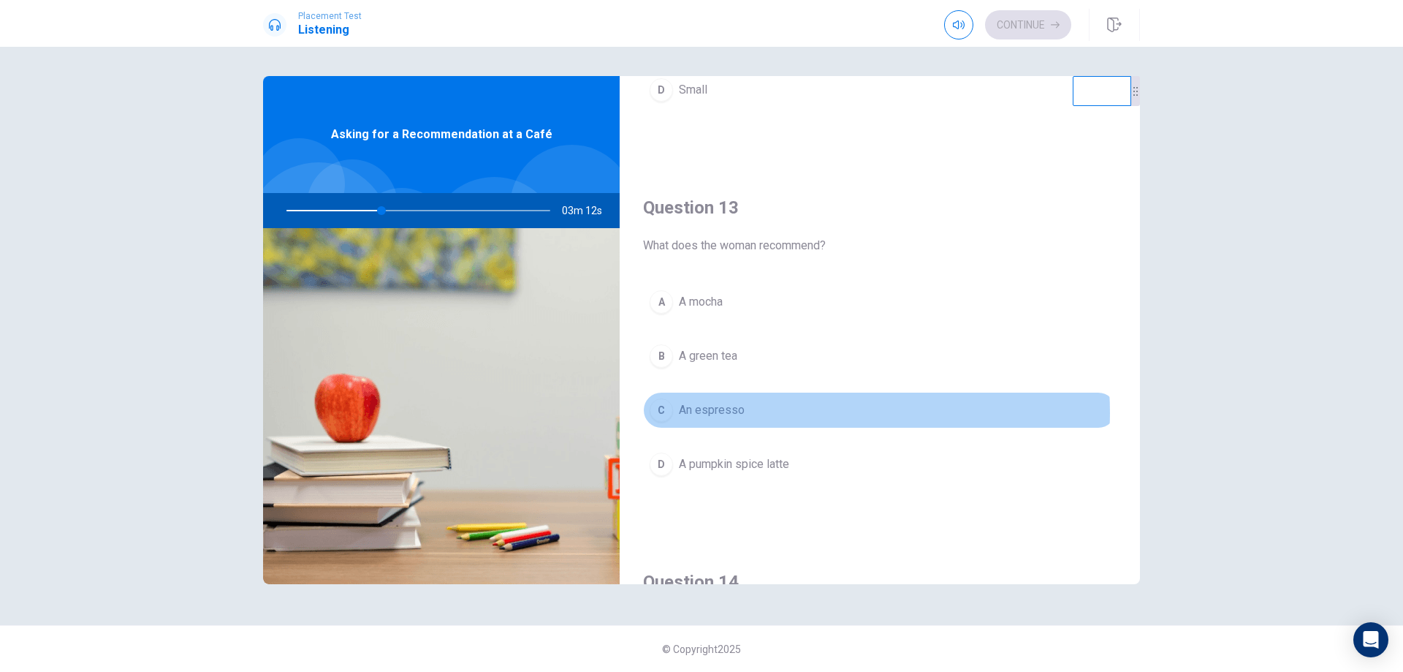
click at [817, 413] on button "C An espresso" at bounding box center [880, 410] width 474 height 37
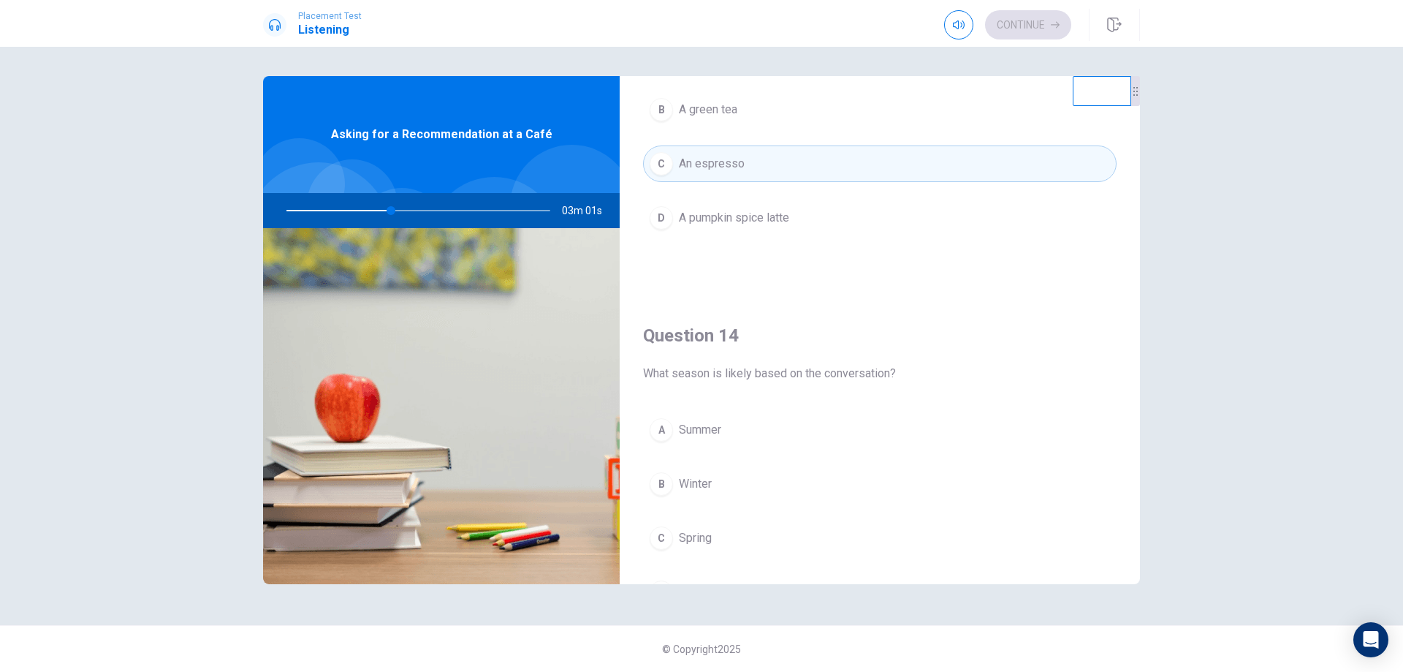
scroll to position [828, 0]
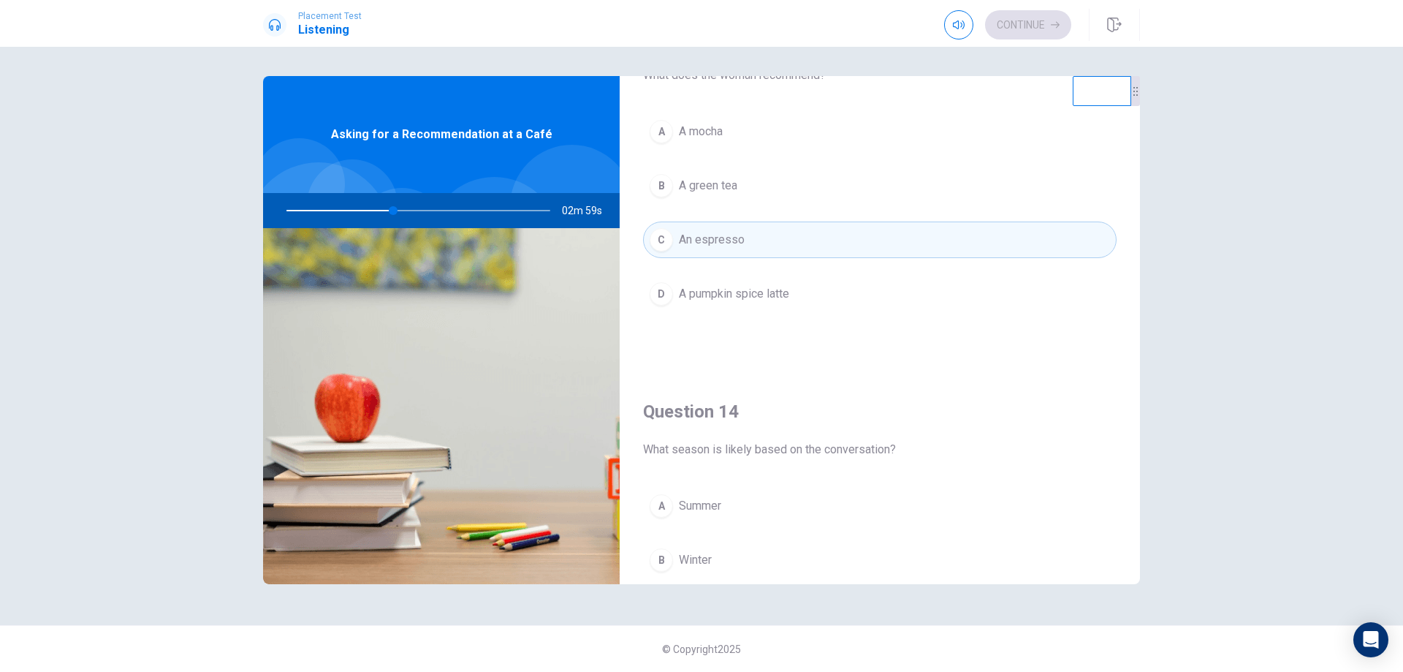
drag, startPoint x: 791, startPoint y: 305, endPoint x: 802, endPoint y: 287, distance: 20.7
click at [791, 304] on button "D A pumpkin spice latte" at bounding box center [880, 294] width 474 height 37
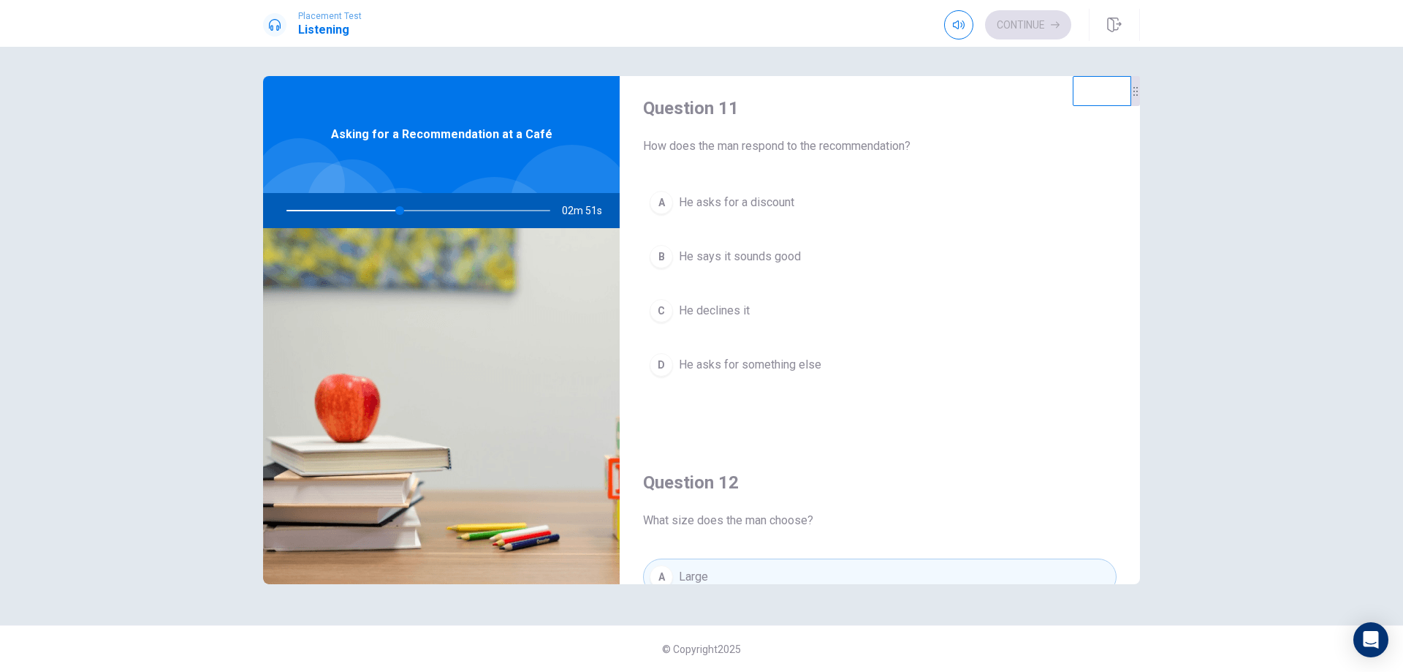
scroll to position [0, 0]
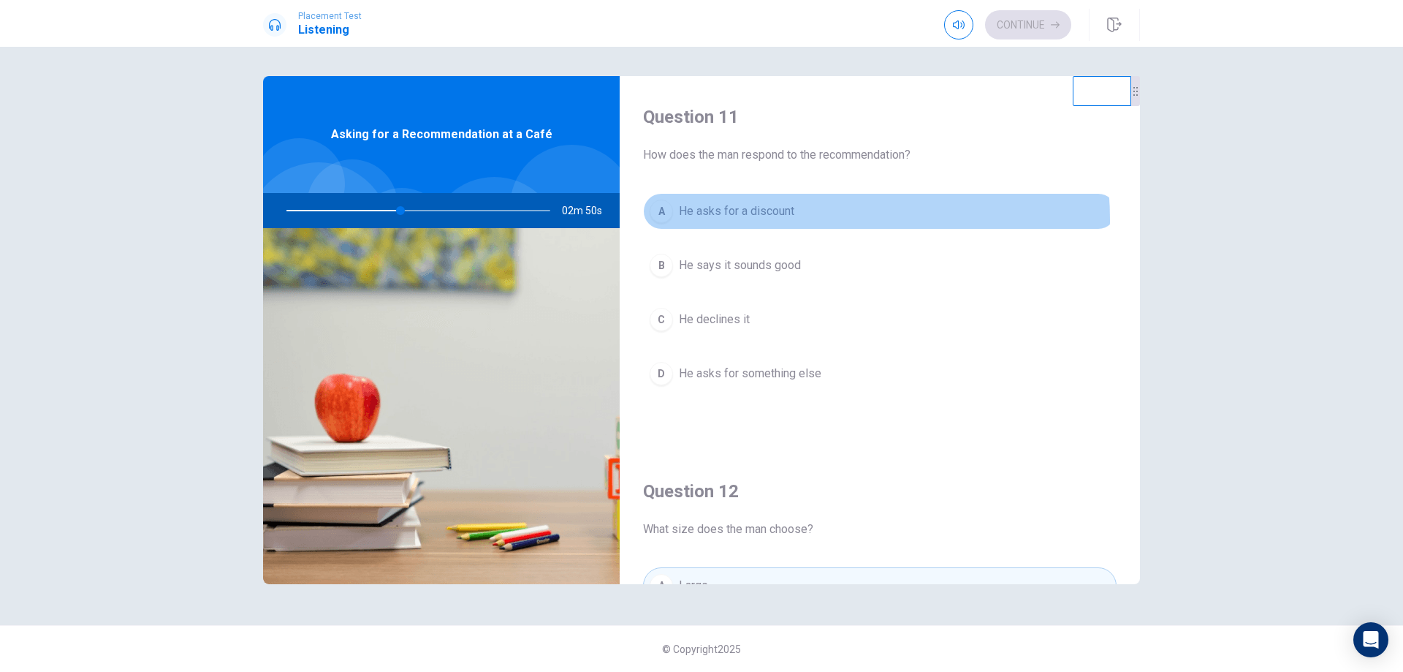
click at [757, 220] on button "A He asks for a discount" at bounding box center [880, 211] width 474 height 37
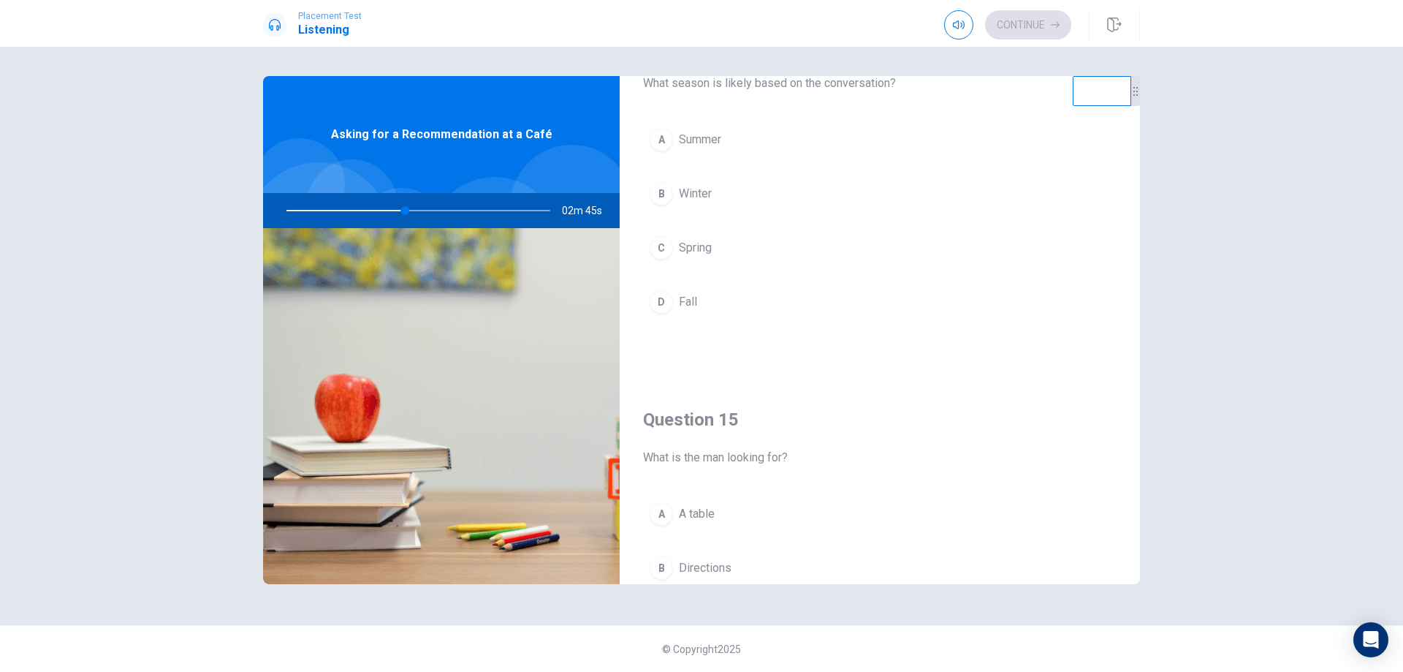
scroll to position [1194, 0]
click at [717, 296] on button "D Fall" at bounding box center [880, 302] width 474 height 37
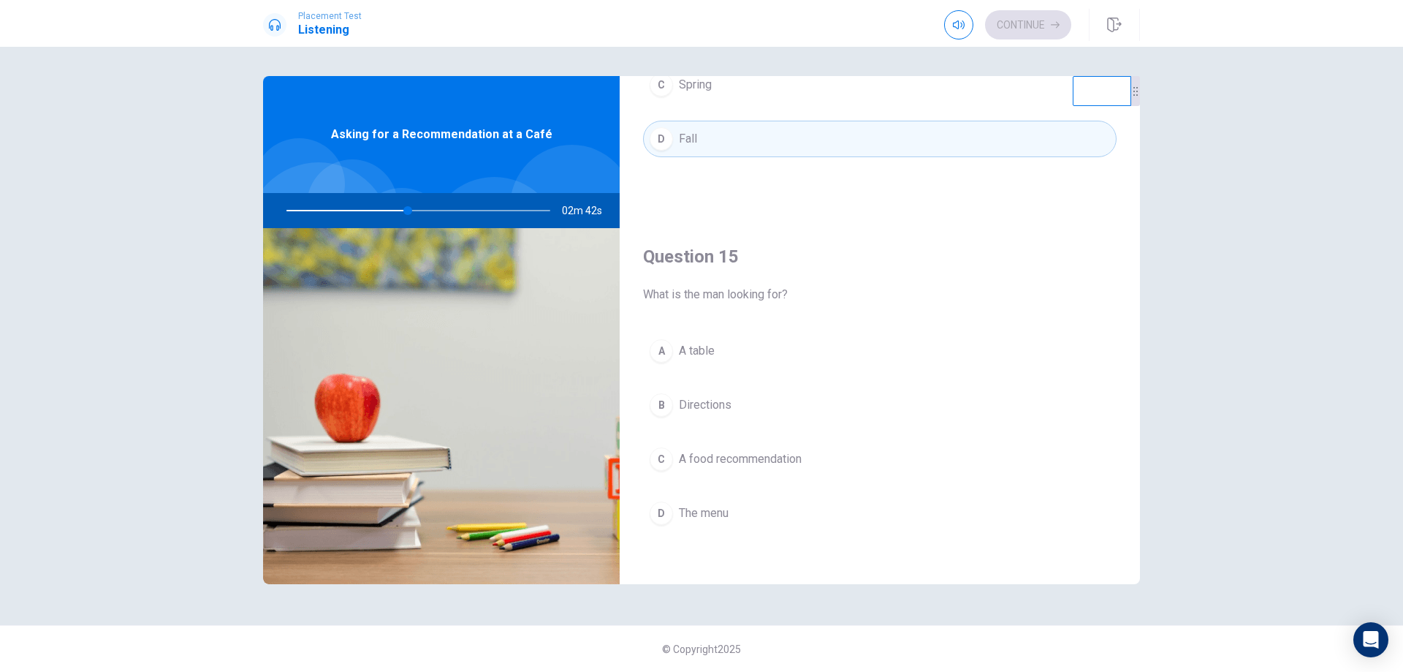
scroll to position [1363, 0]
click at [801, 438] on button "C A food recommendation" at bounding box center [880, 453] width 474 height 37
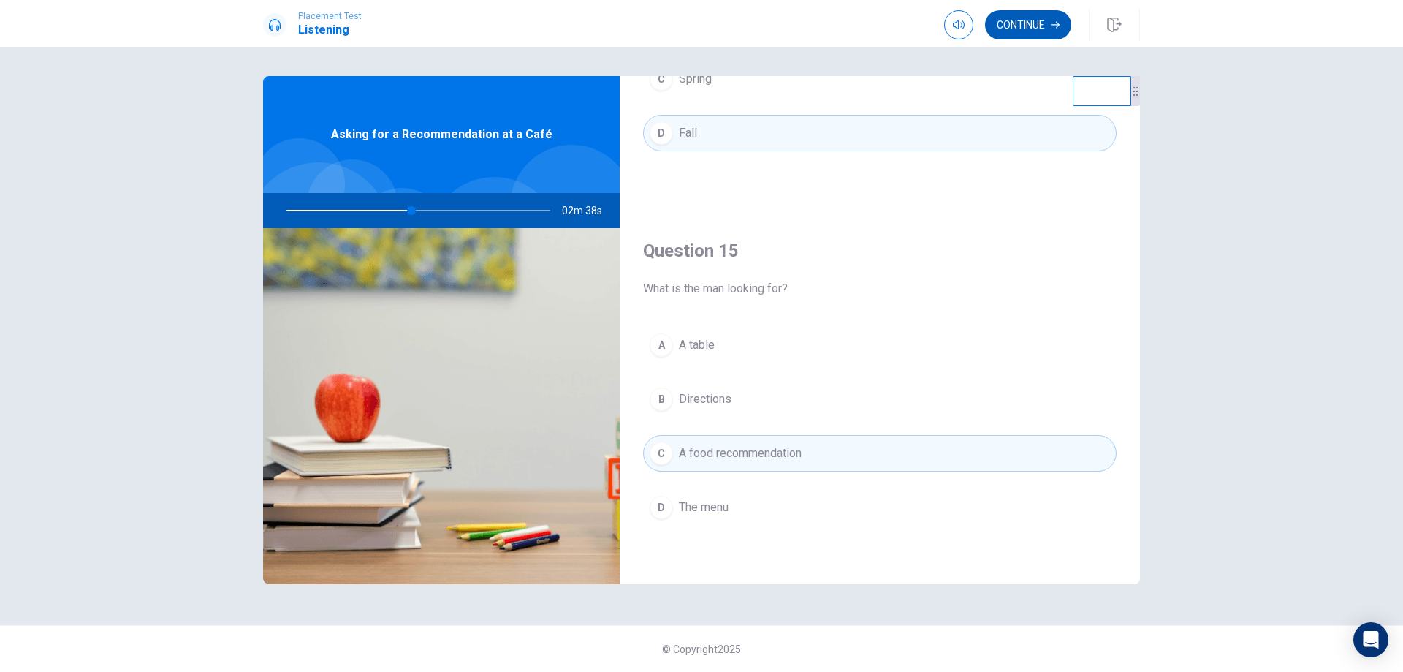
click at [1034, 26] on button "Continue" at bounding box center [1028, 24] width 86 height 29
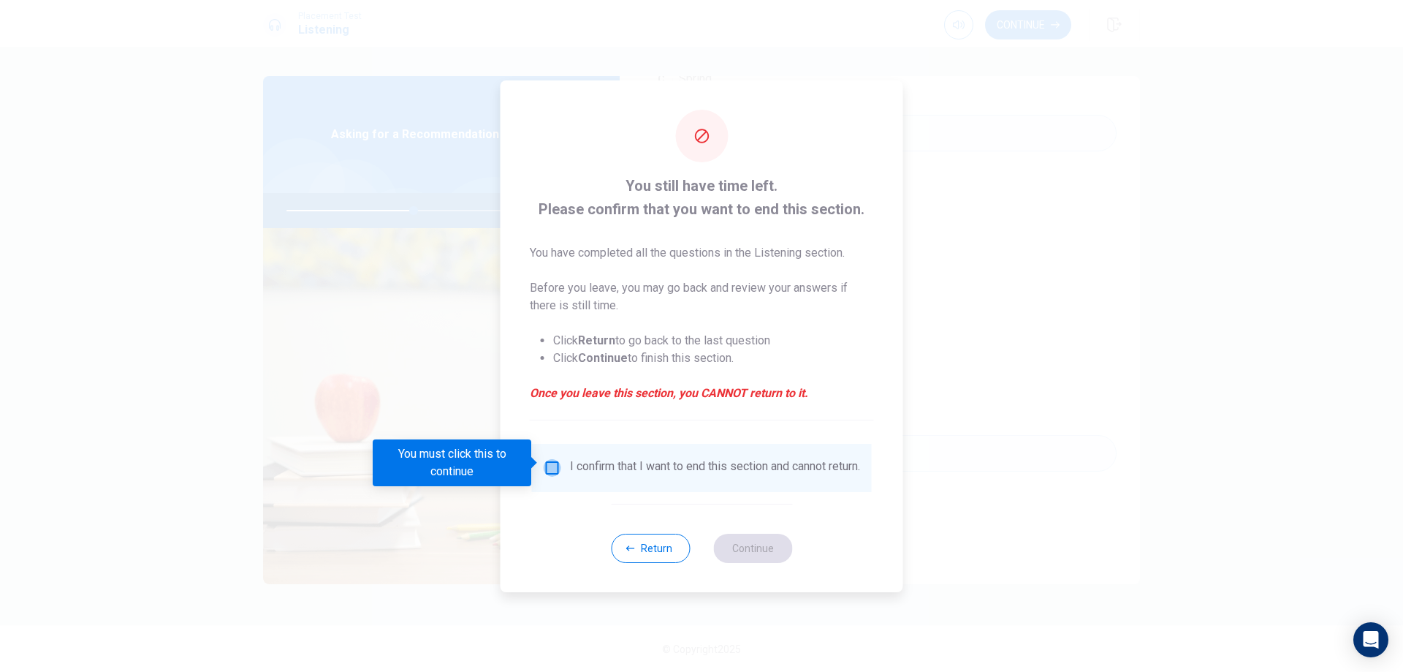
click at [548, 463] on input "You must click this to continue" at bounding box center [553, 468] width 18 height 18
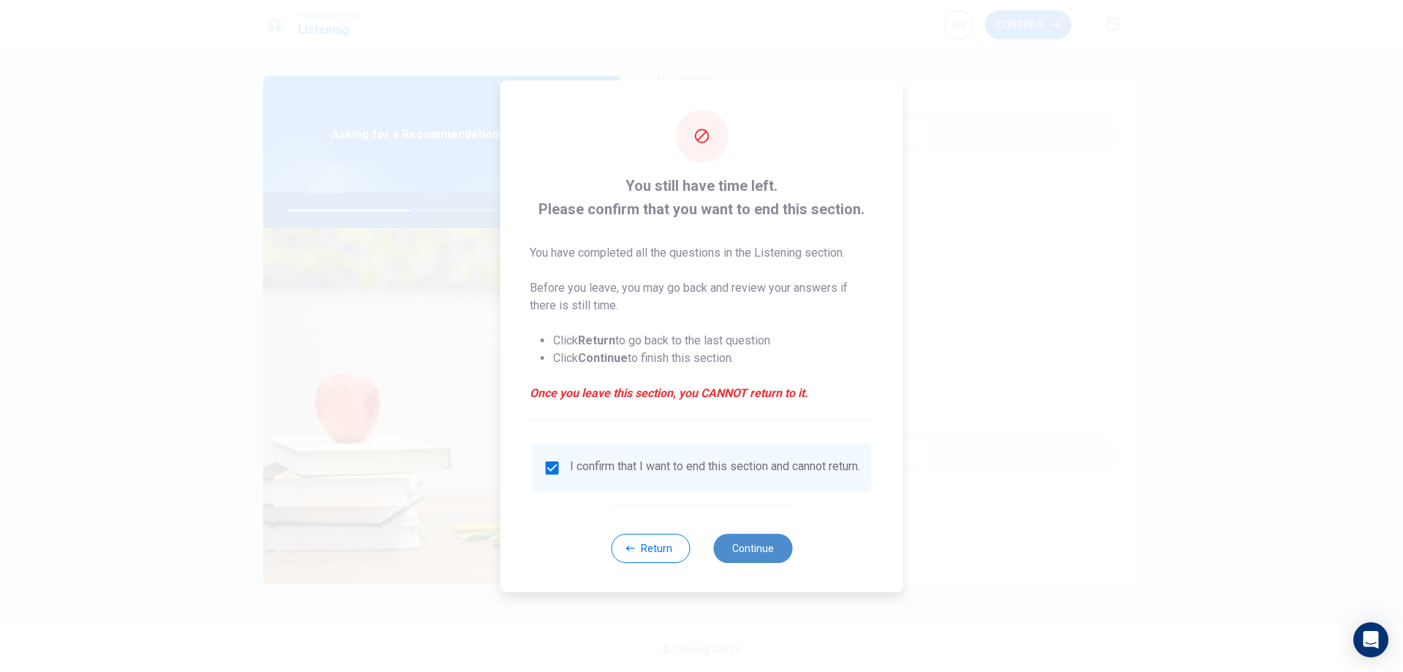
click at [728, 551] on button "Continue" at bounding box center [752, 548] width 79 height 29
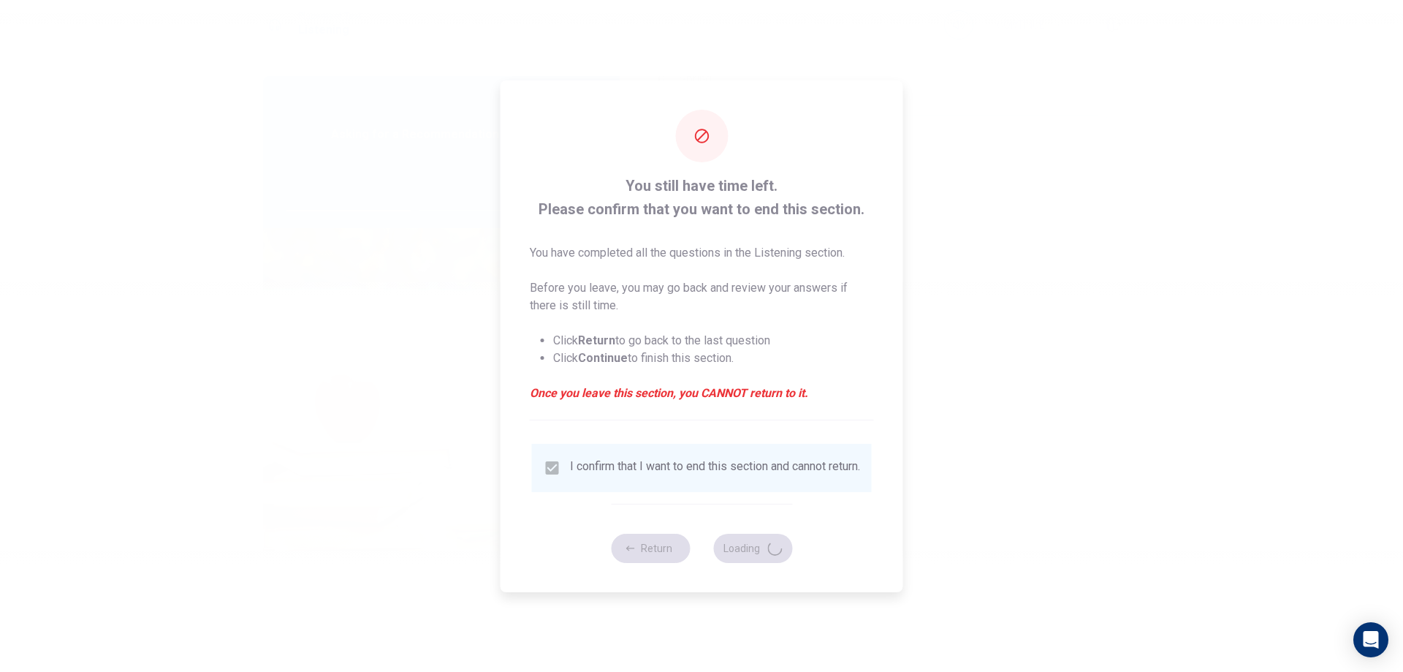
type input "49"
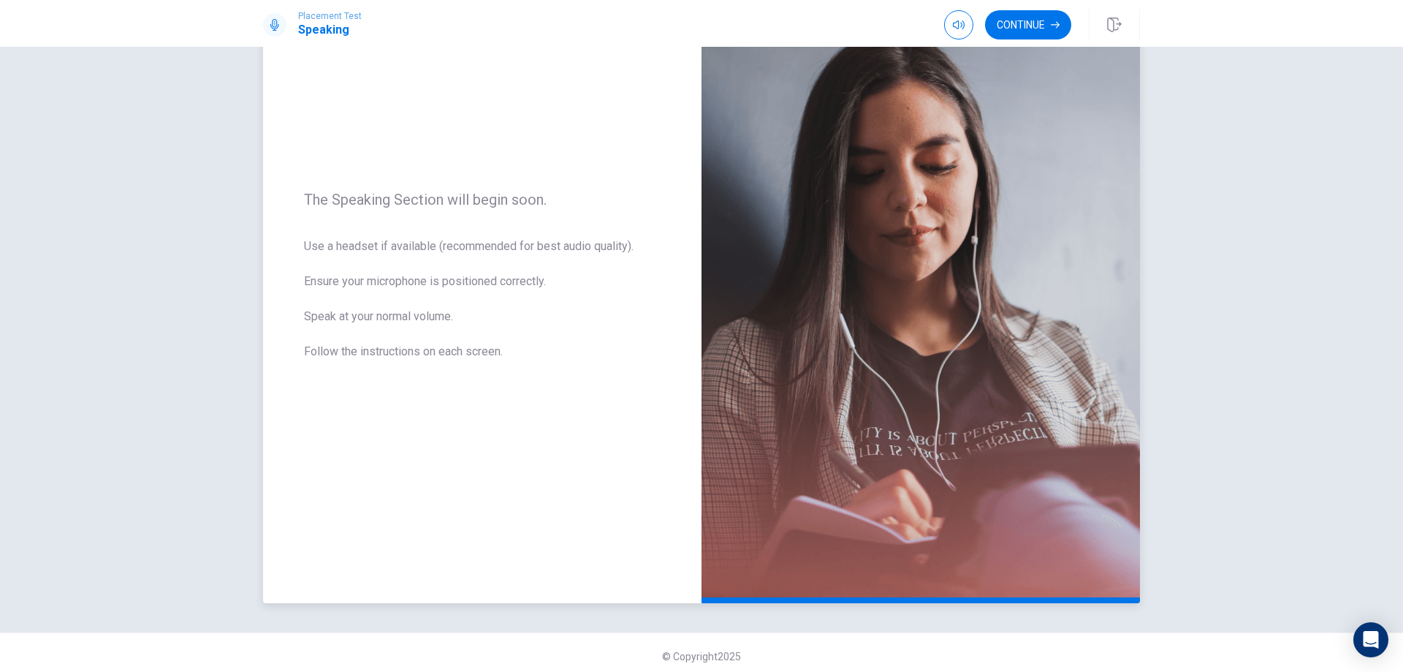
scroll to position [118, 0]
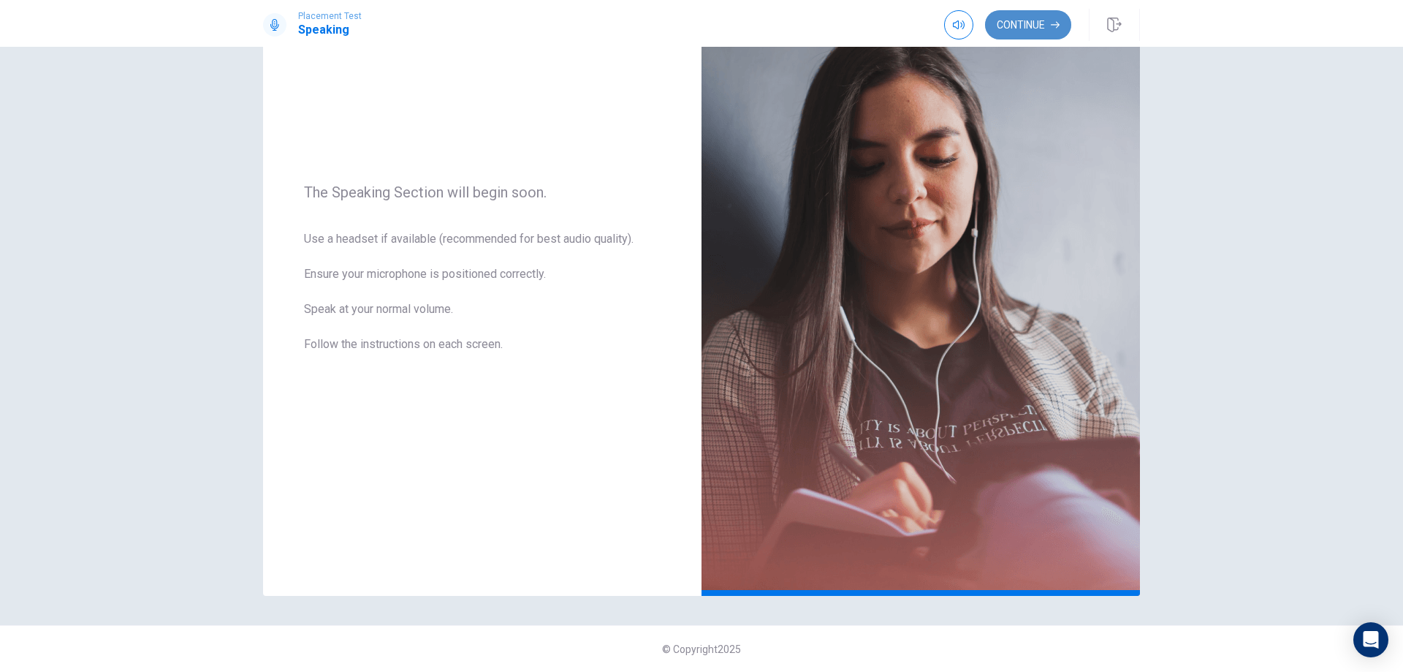
click at [1014, 21] on button "Continue" at bounding box center [1028, 24] width 86 height 29
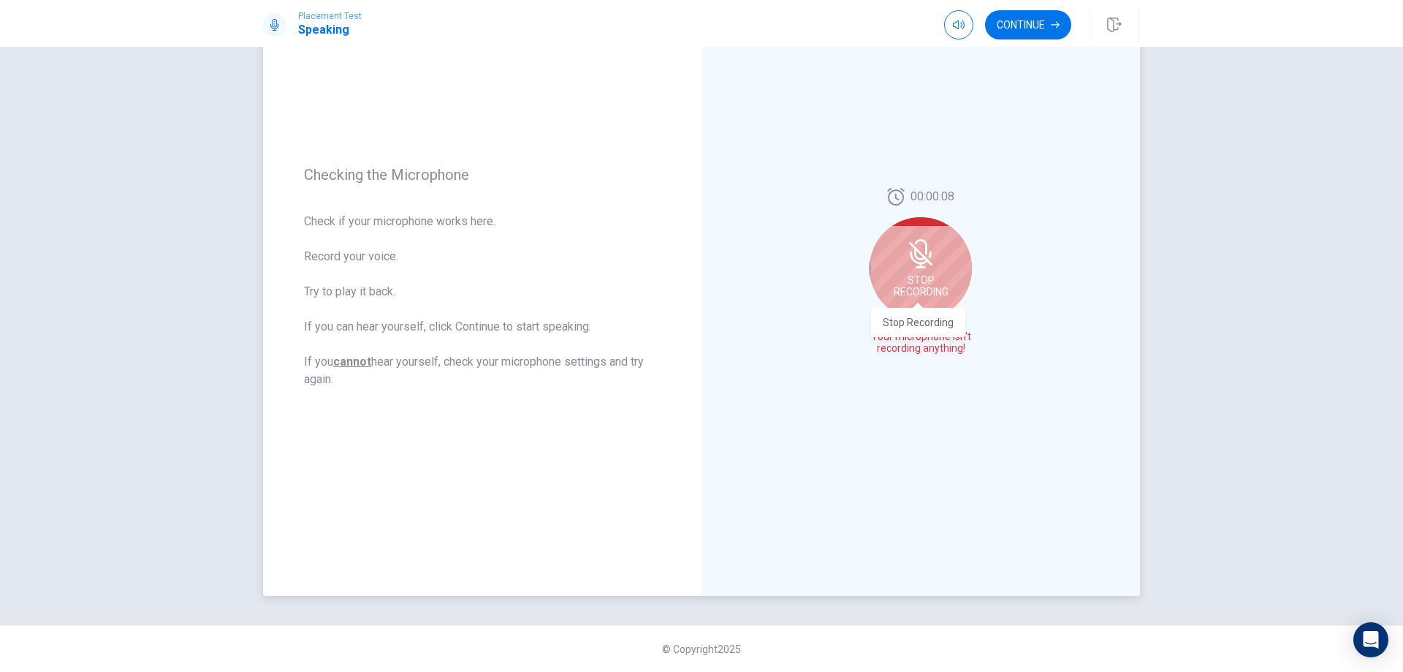
click at [912, 282] on span "Stop Recording" at bounding box center [921, 285] width 55 height 23
click at [936, 344] on button "Play Audio" at bounding box center [937, 348] width 20 height 20
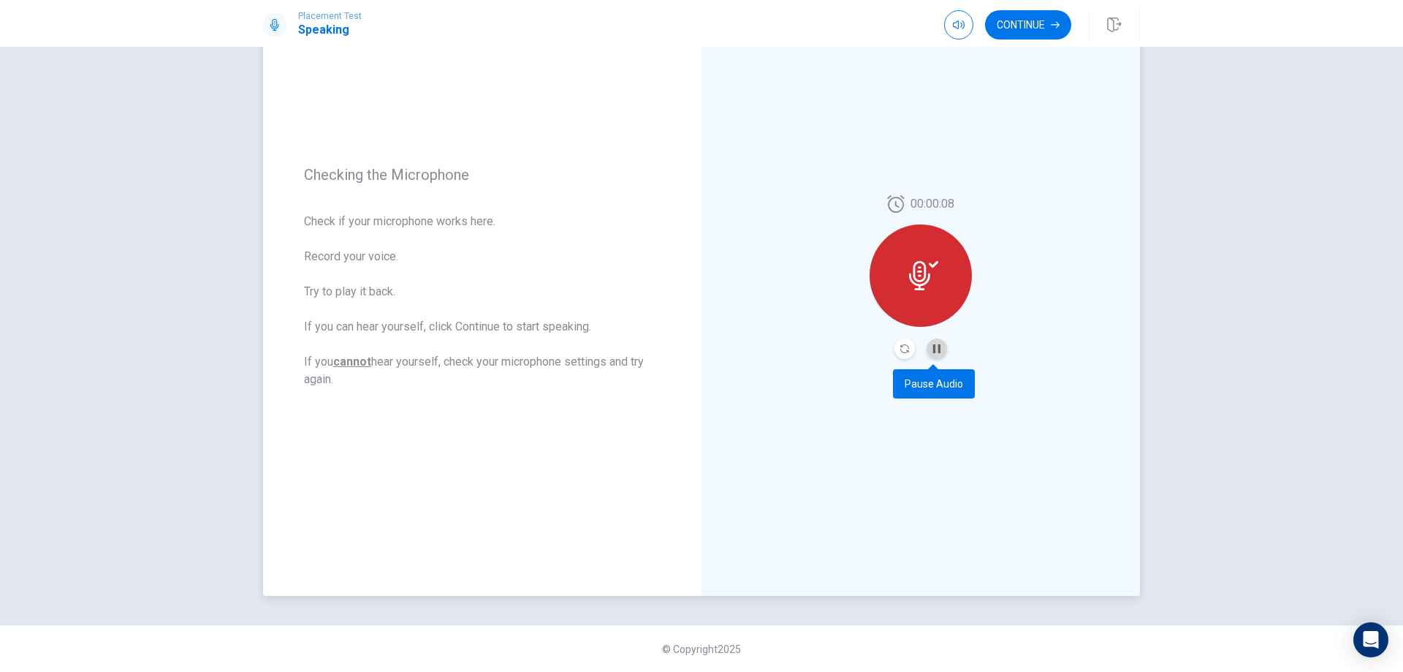
click at [936, 344] on button "Pause Audio" at bounding box center [937, 348] width 20 height 20
click at [935, 277] on div at bounding box center [921, 275] width 102 height 102
click at [895, 345] on button "Record Again" at bounding box center [905, 348] width 20 height 20
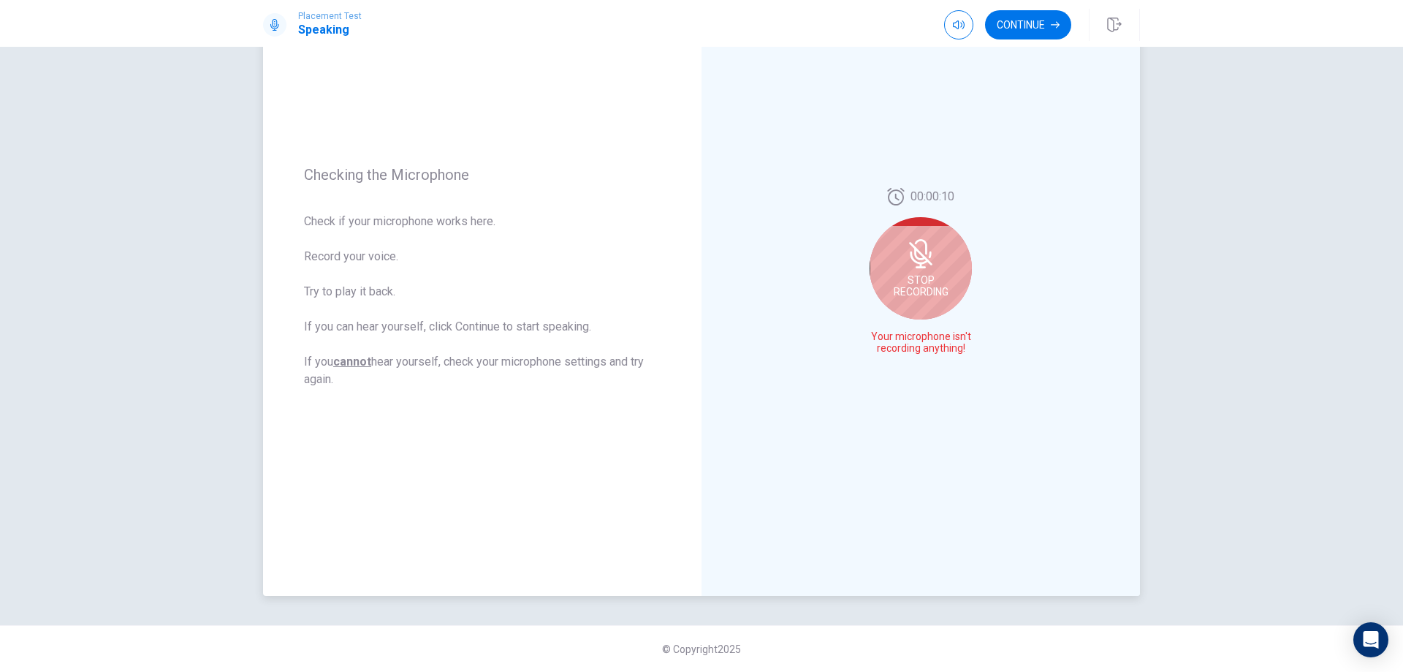
click at [933, 272] on div "Stop Recording" at bounding box center [921, 268] width 102 height 102
click at [881, 286] on div at bounding box center [921, 275] width 102 height 102
click at [909, 267] on icon at bounding box center [923, 275] width 29 height 29
click at [901, 349] on icon "Record Again" at bounding box center [905, 348] width 9 height 9
click at [895, 281] on div "Stop Recording" at bounding box center [921, 286] width 102 height 102
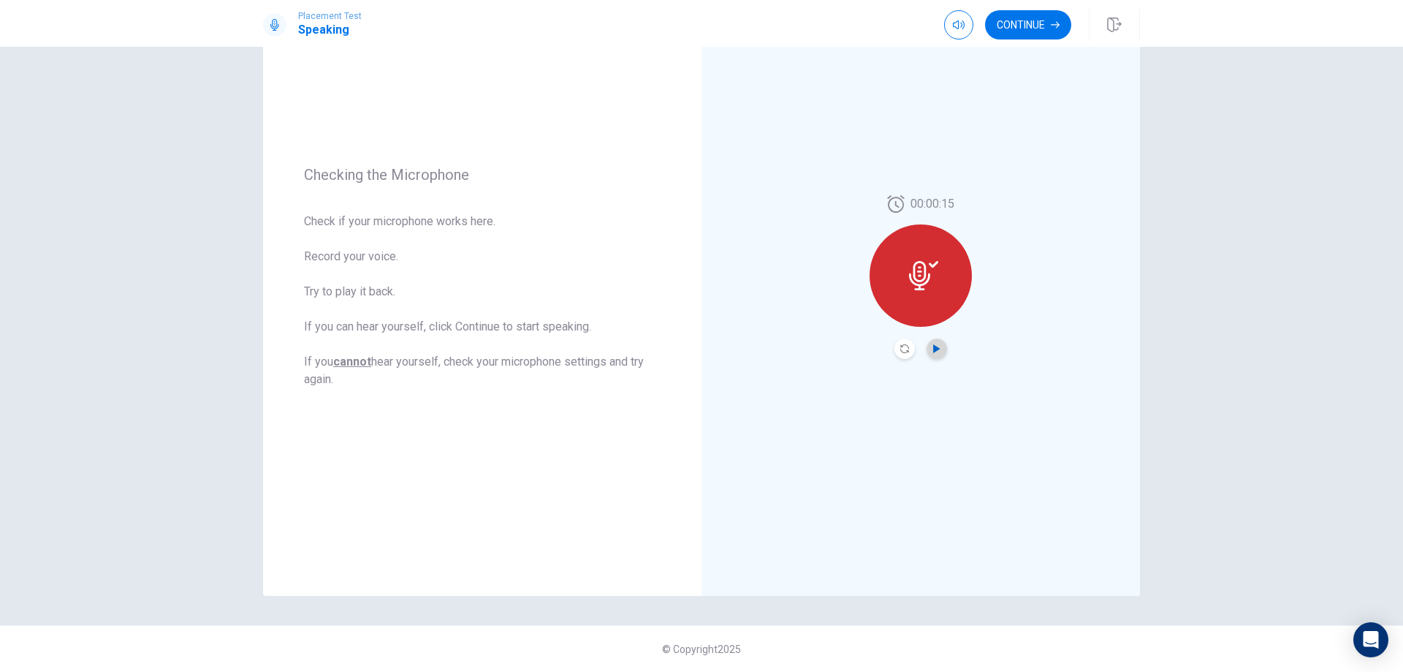
click at [933, 344] on icon "Play Audio" at bounding box center [937, 348] width 9 height 9
click at [933, 351] on icon "Play Audio" at bounding box center [936, 348] width 7 height 9
click at [902, 345] on icon "Record Again" at bounding box center [905, 348] width 9 height 9
click at [944, 285] on div "Stop Recording" at bounding box center [921, 286] width 102 height 102
click at [1032, 20] on button "Continue" at bounding box center [1028, 24] width 86 height 29
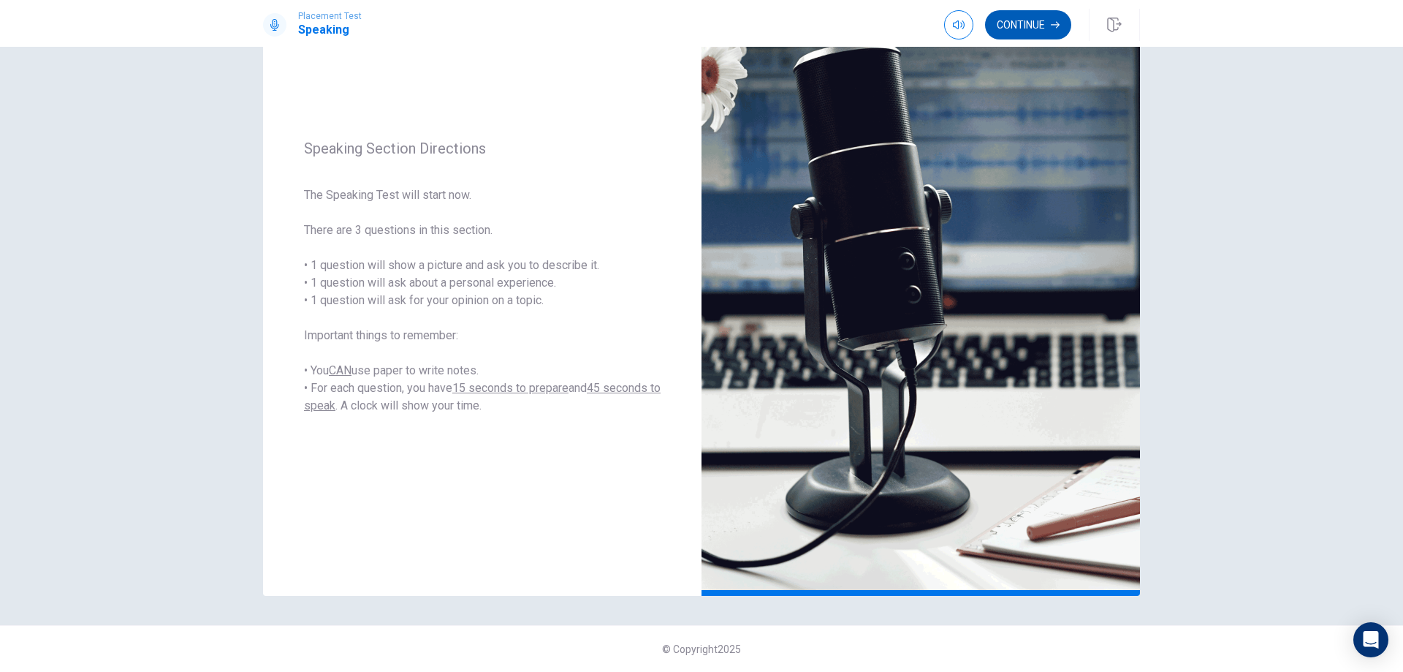
click at [1004, 29] on button "Continue" at bounding box center [1028, 24] width 86 height 29
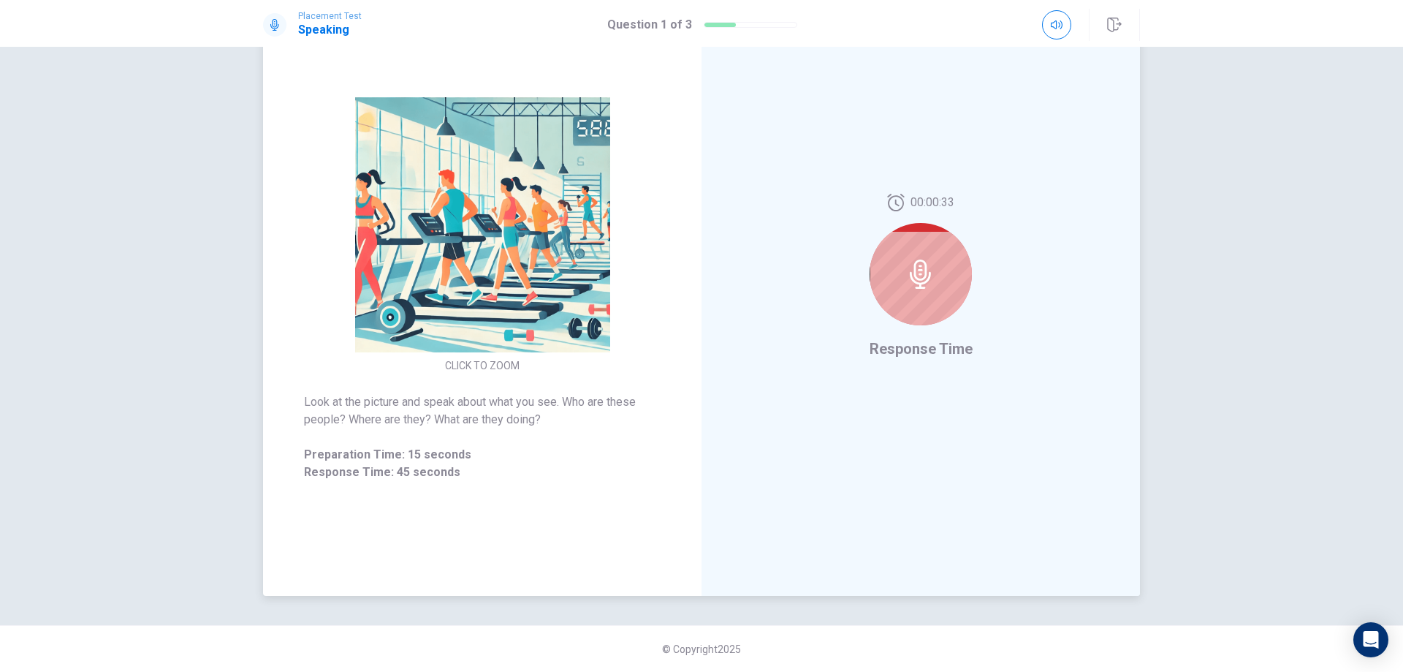
click at [928, 259] on icon at bounding box center [920, 273] width 29 height 29
click at [892, 287] on div at bounding box center [921, 274] width 102 height 102
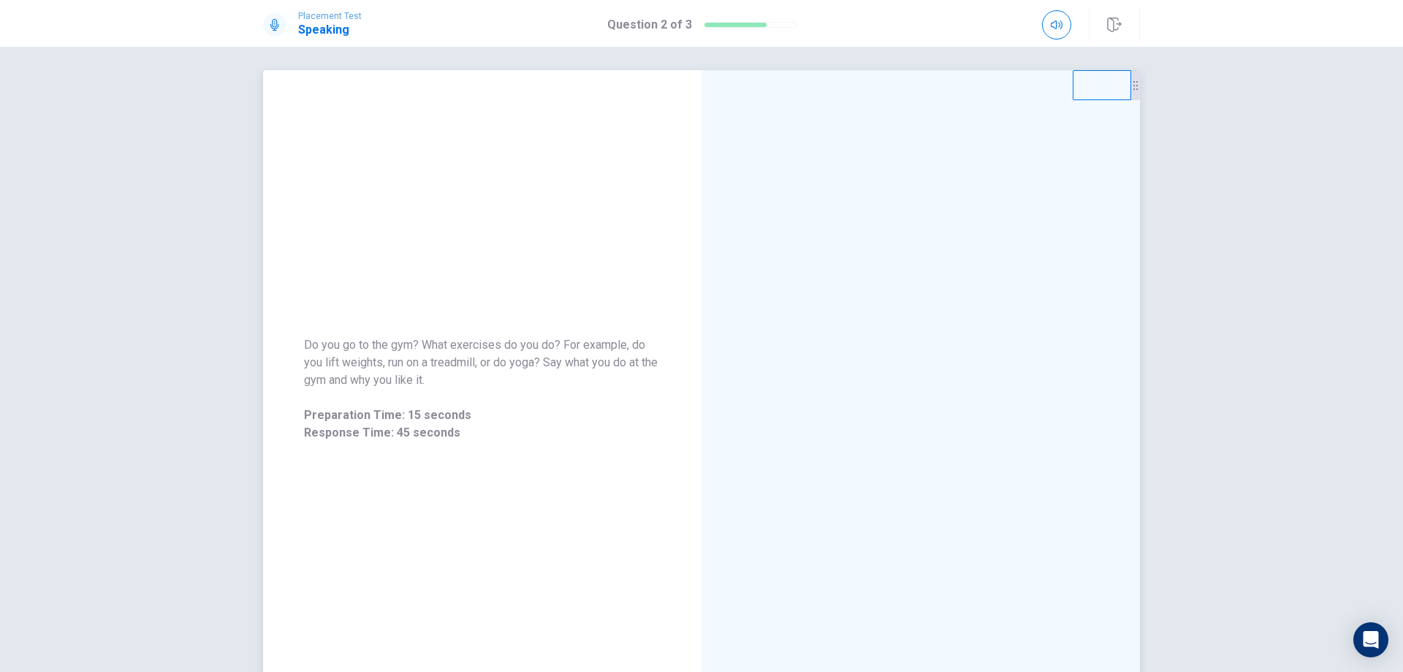
scroll to position [0, 0]
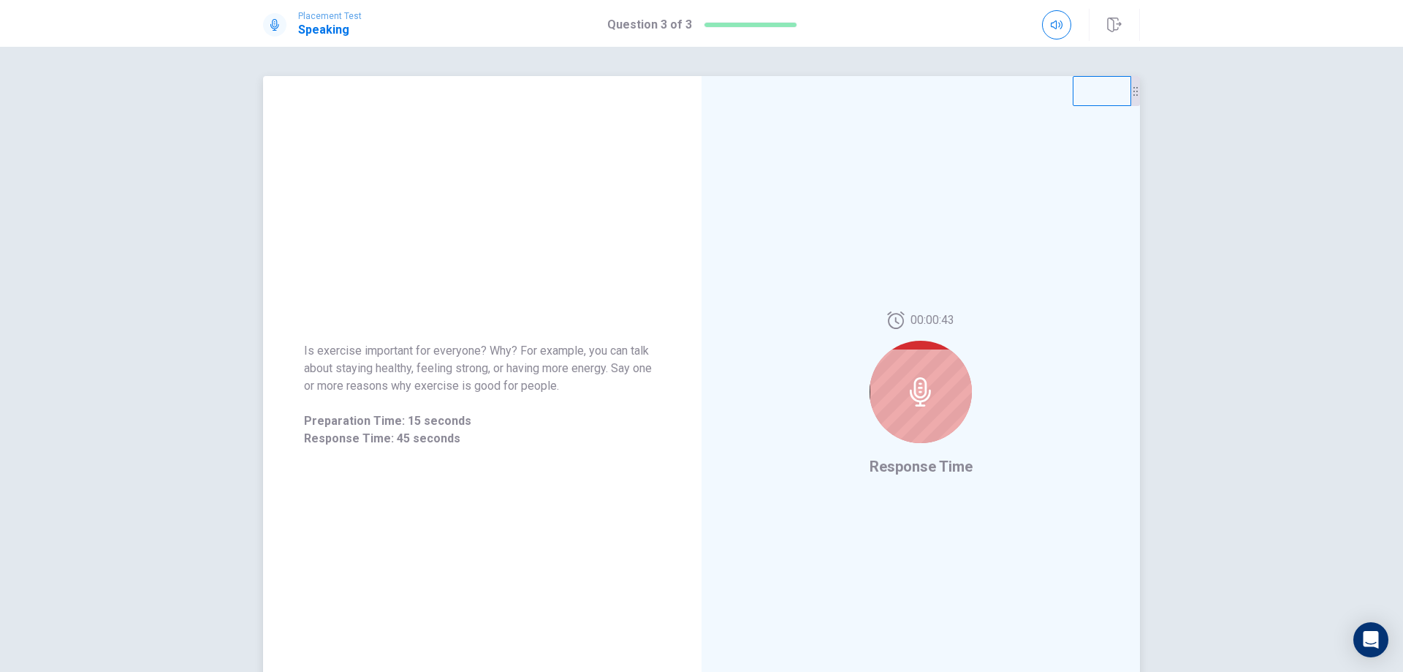
click at [906, 401] on icon at bounding box center [920, 391] width 29 height 29
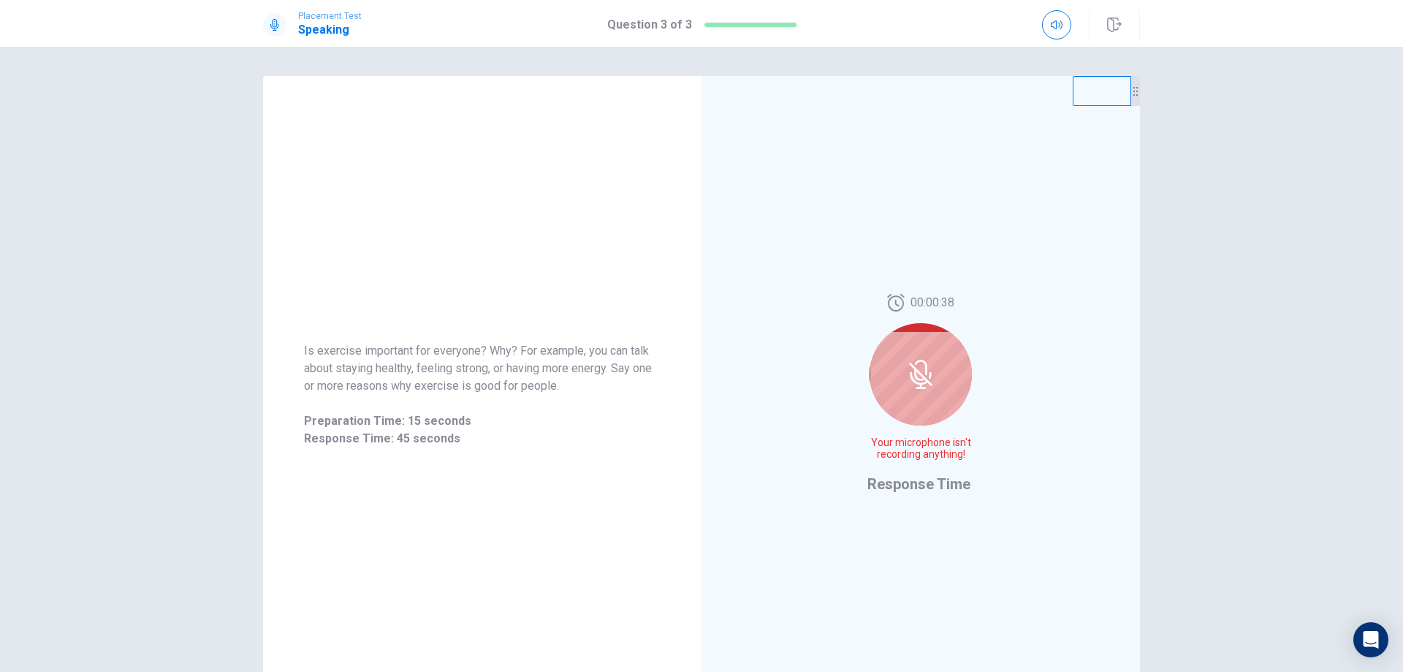
click at [911, 398] on div at bounding box center [921, 374] width 102 height 102
click at [899, 372] on div at bounding box center [921, 374] width 102 height 102
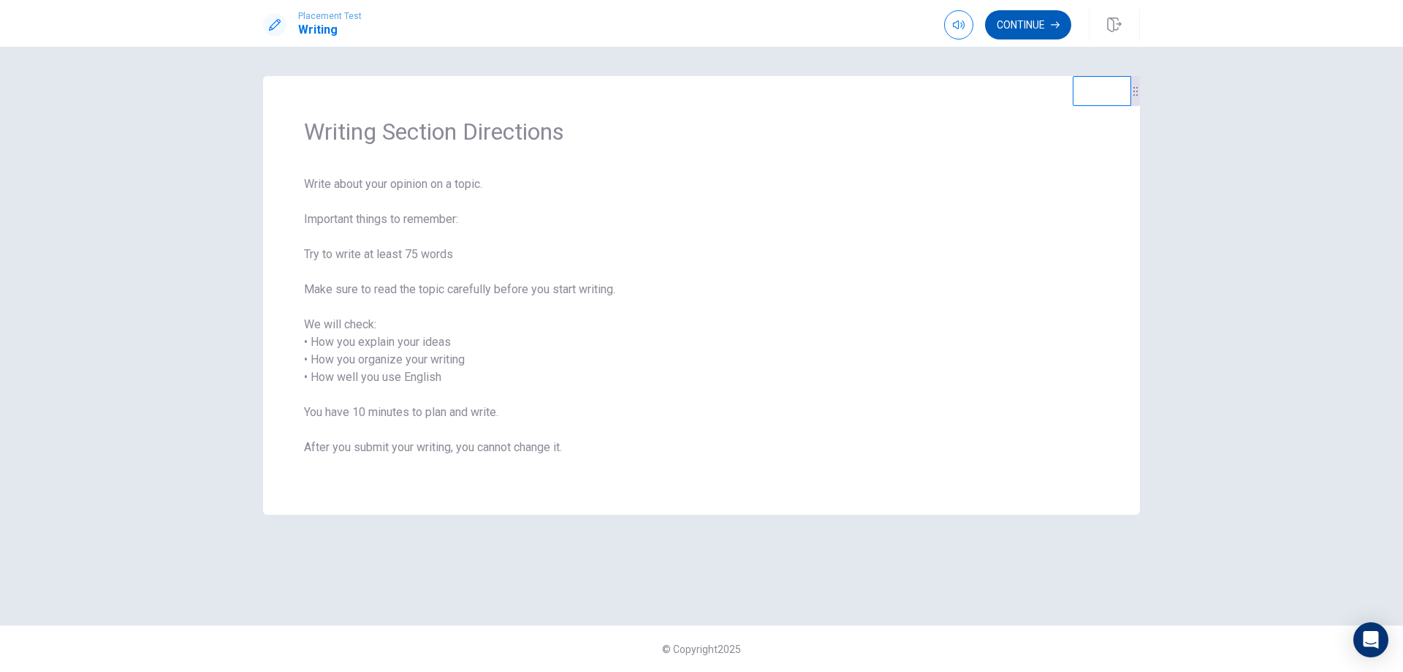
click at [1004, 38] on button "Continue" at bounding box center [1028, 24] width 86 height 29
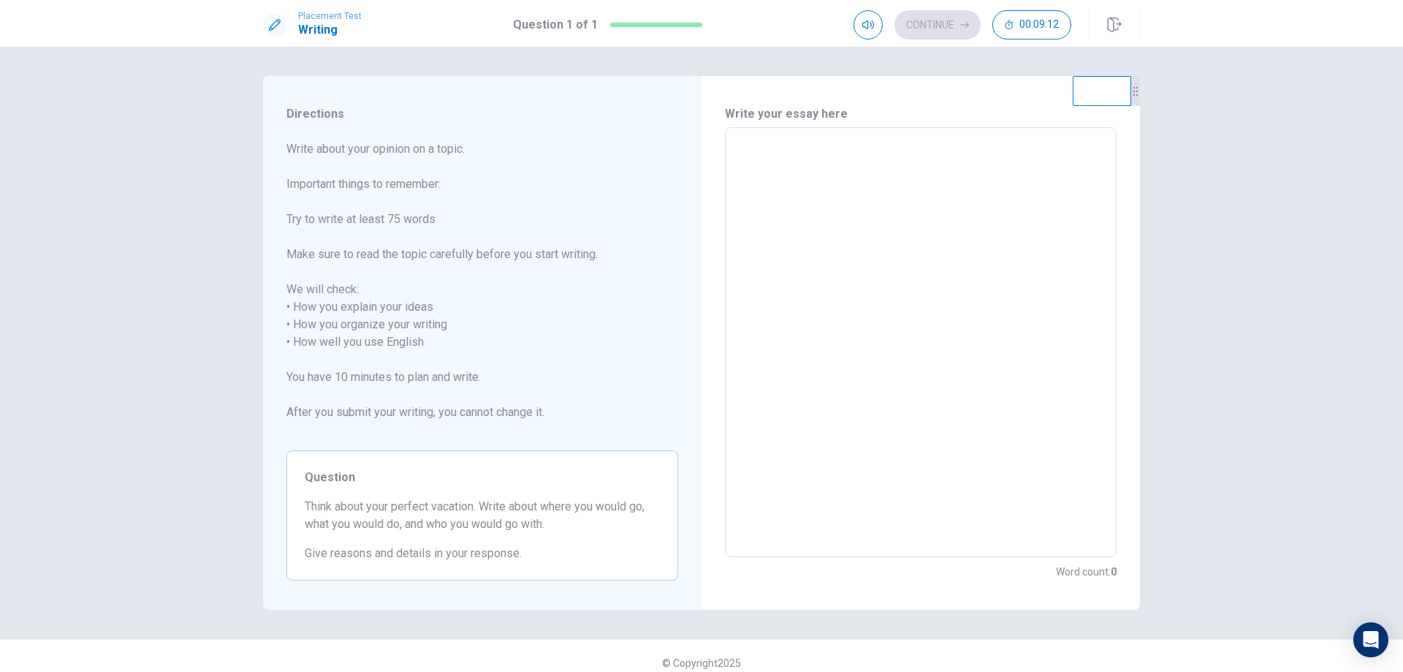
click at [819, 250] on textarea at bounding box center [920, 343] width 371 height 406
type textarea "I"
type textarea "x"
type textarea "IM"
type textarea "x"
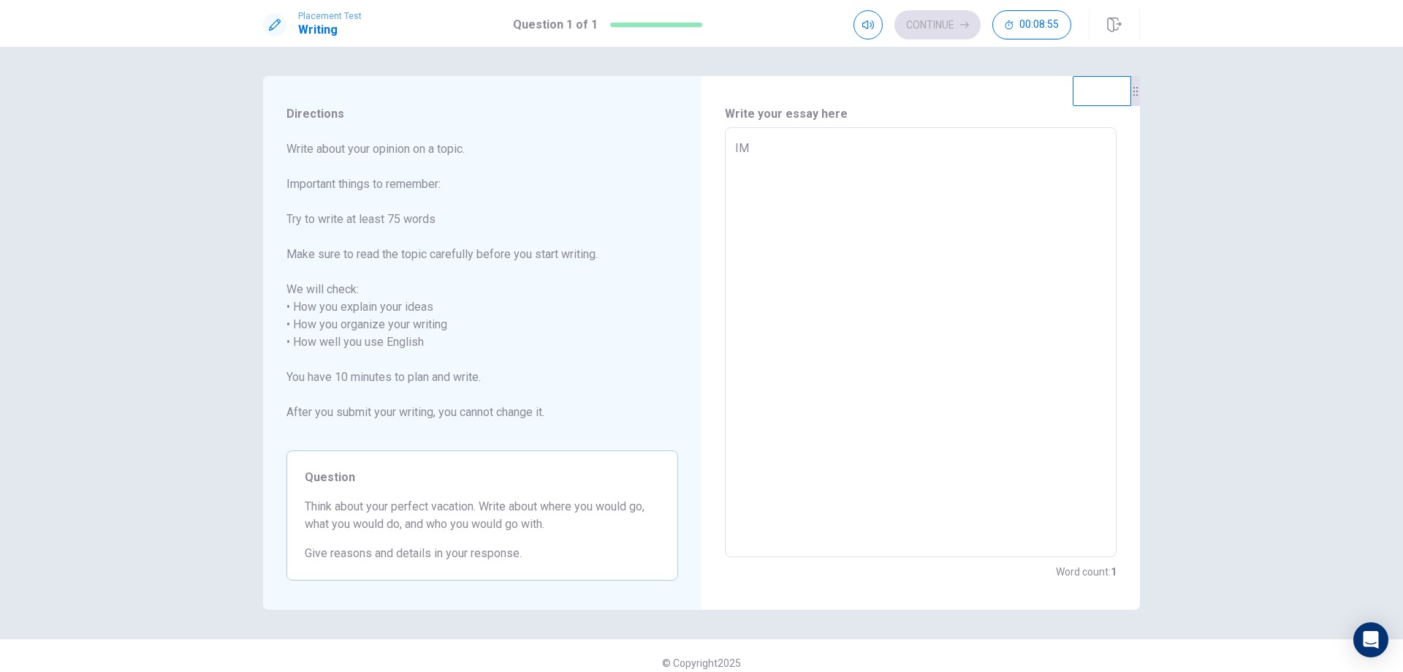
type textarea "IM"
type textarea "x"
type textarea "IM"
type textarea "x"
type textarea "I"
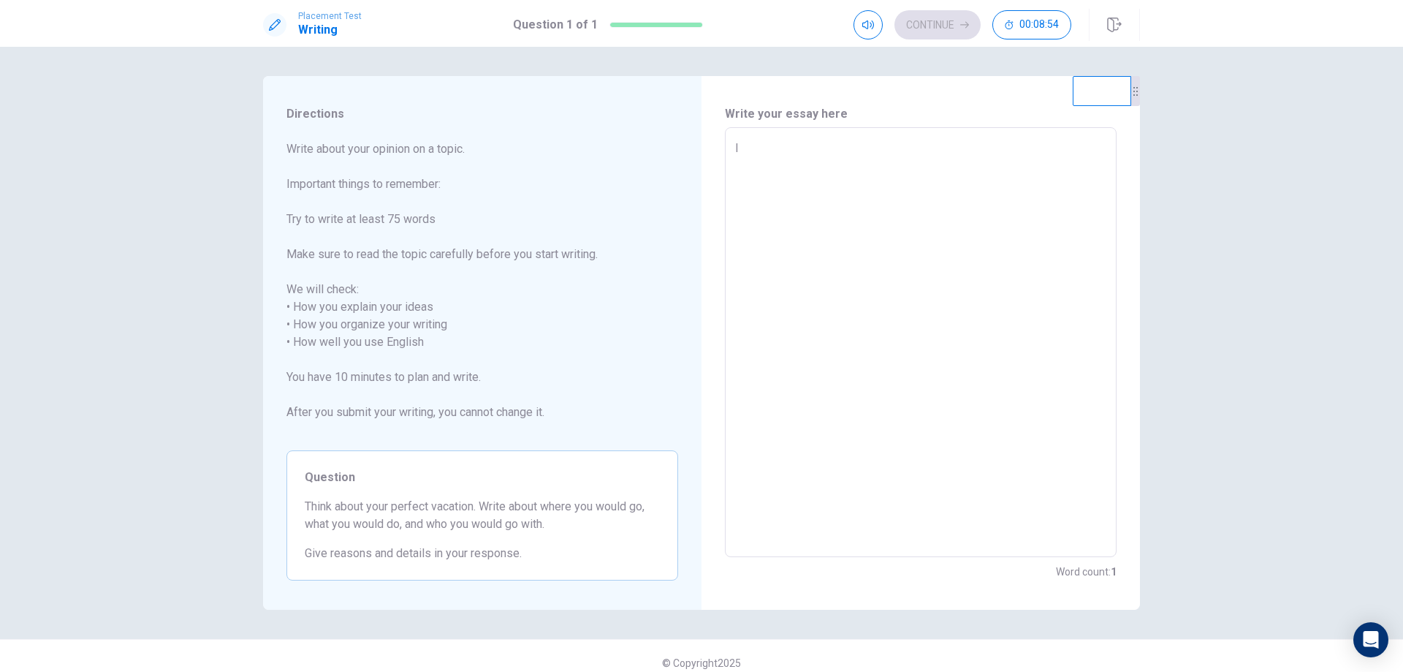
type textarea "x"
type textarea "i"
type textarea "x"
type textarea "in"
type textarea "x"
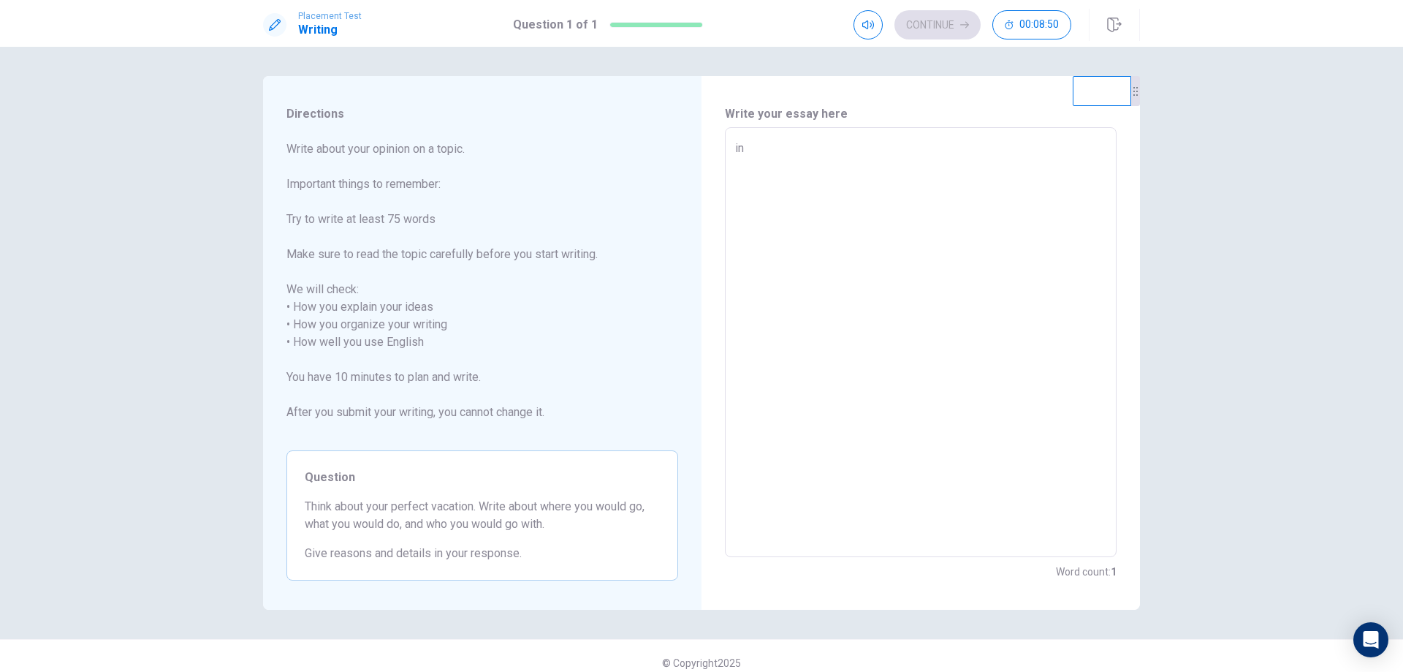
type textarea "in"
type textarea "x"
type textarea "in"
type textarea "x"
type textarea "i"
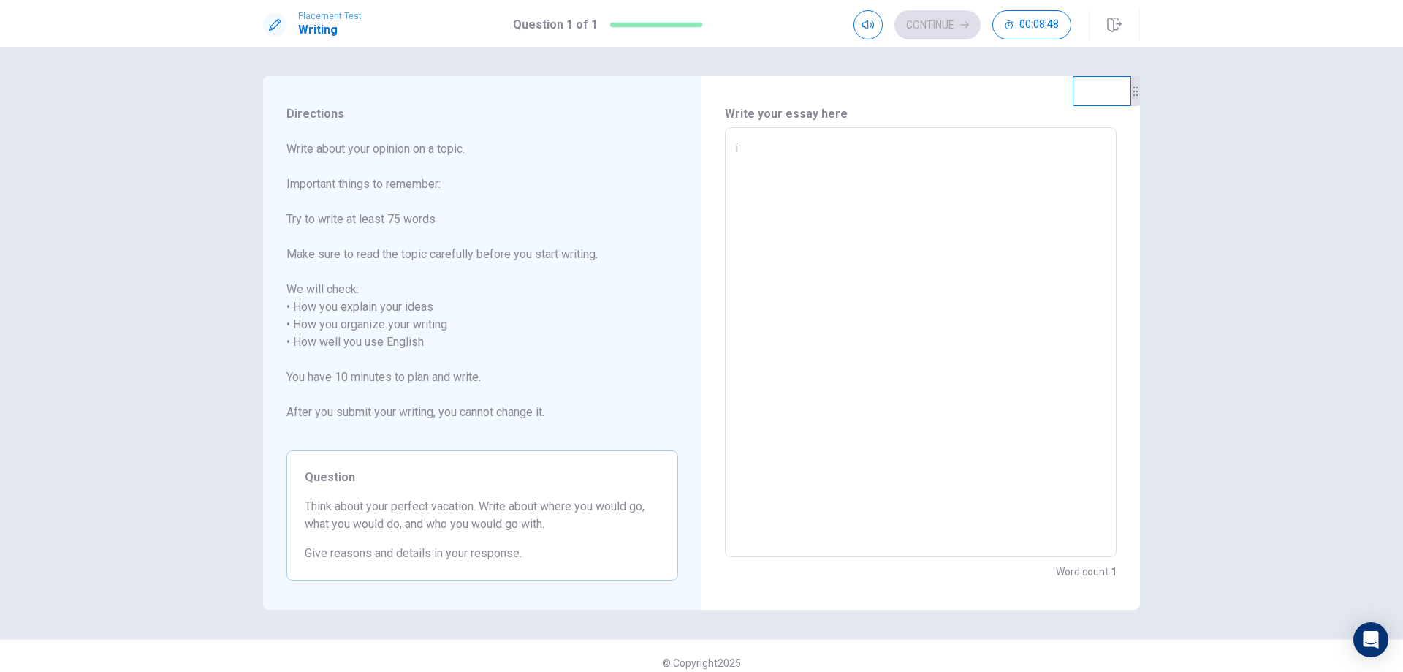
type textarea "x"
type textarea "i,"
type textarea "x"
type textarea "i"
type textarea "x"
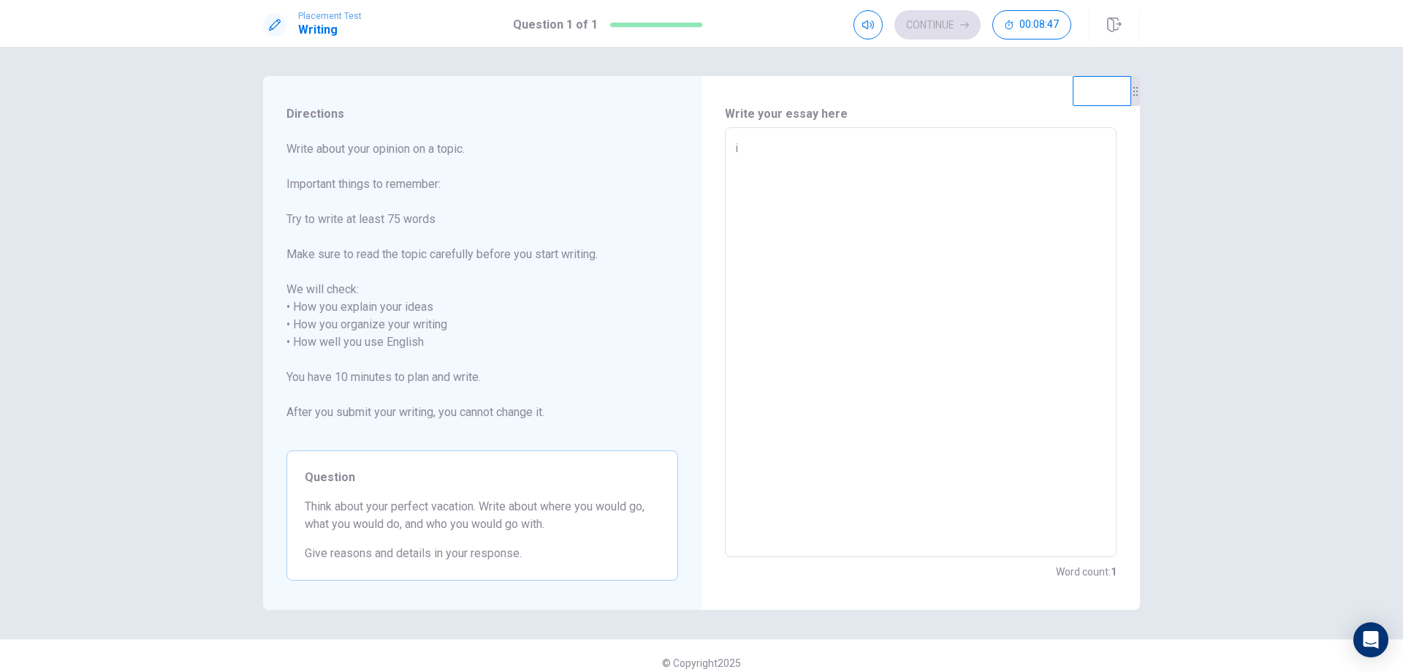
type textarea "i,"
type textarea "x"
type textarea "i"
type textarea "x"
type textarea "i"
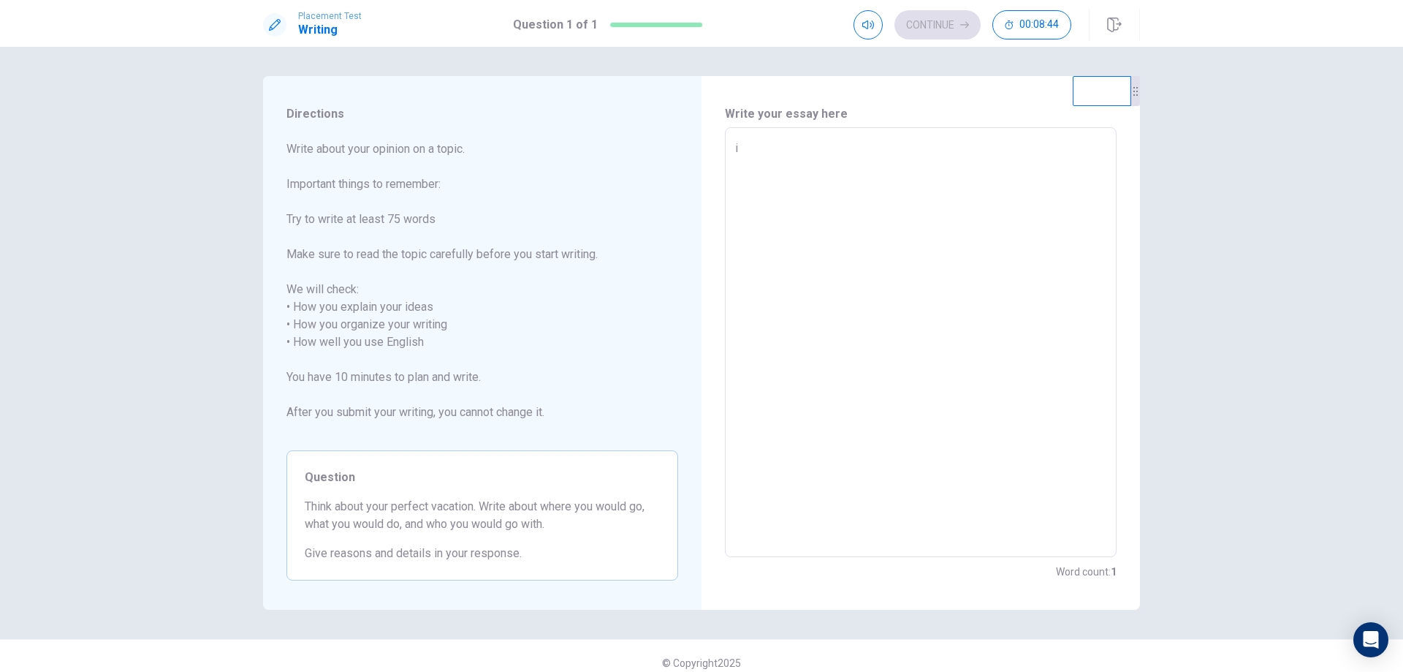
type textarea "x"
type textarea "in"
type textarea "x"
type textarea "i"
type textarea "x"
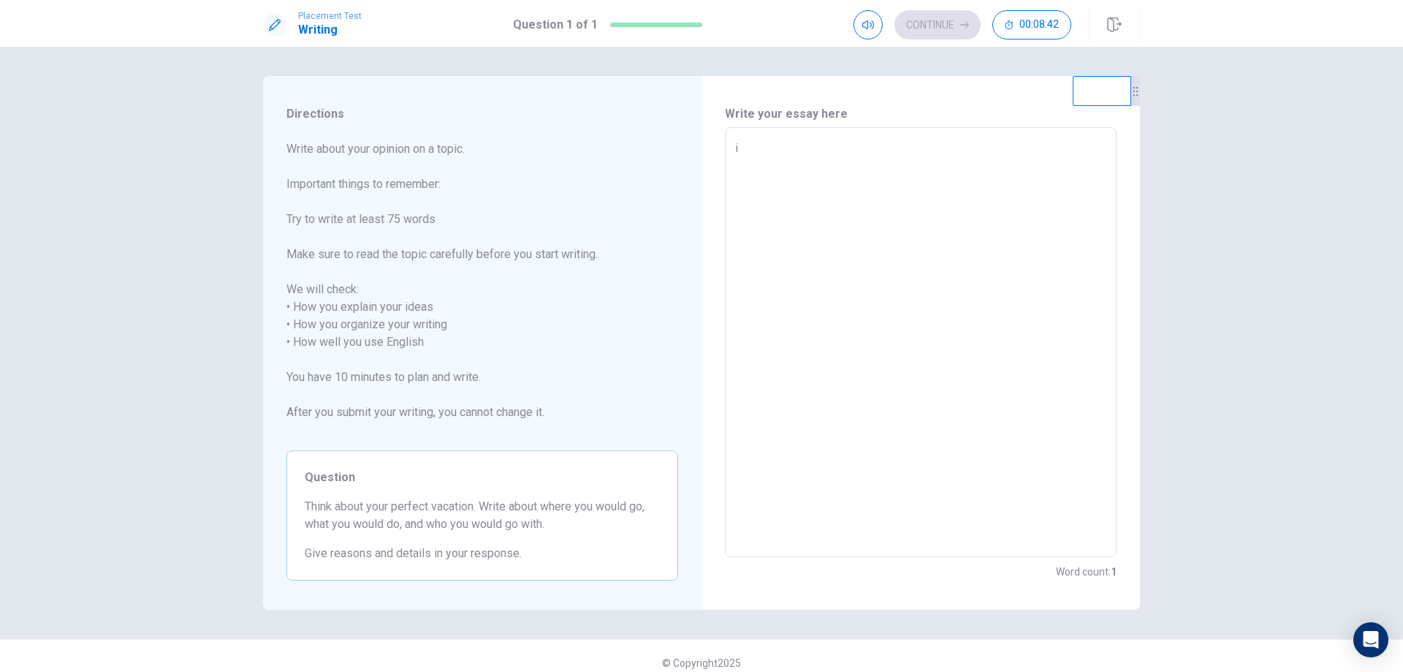
type textarea "im"
type textarea "x"
type textarea "im"
type textarea "x"
type textarea "im p"
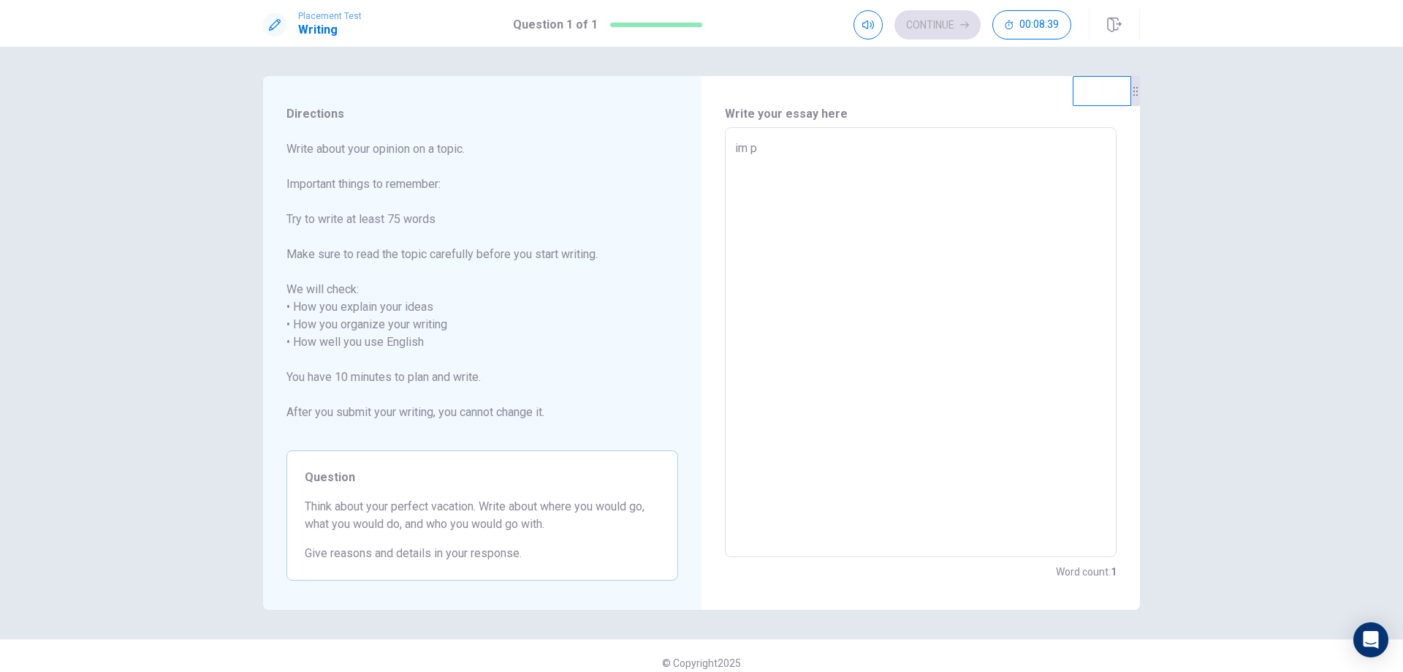
type textarea "x"
type textarea "im pr"
type textarea "x"
type textarea "im pre"
type textarea "x"
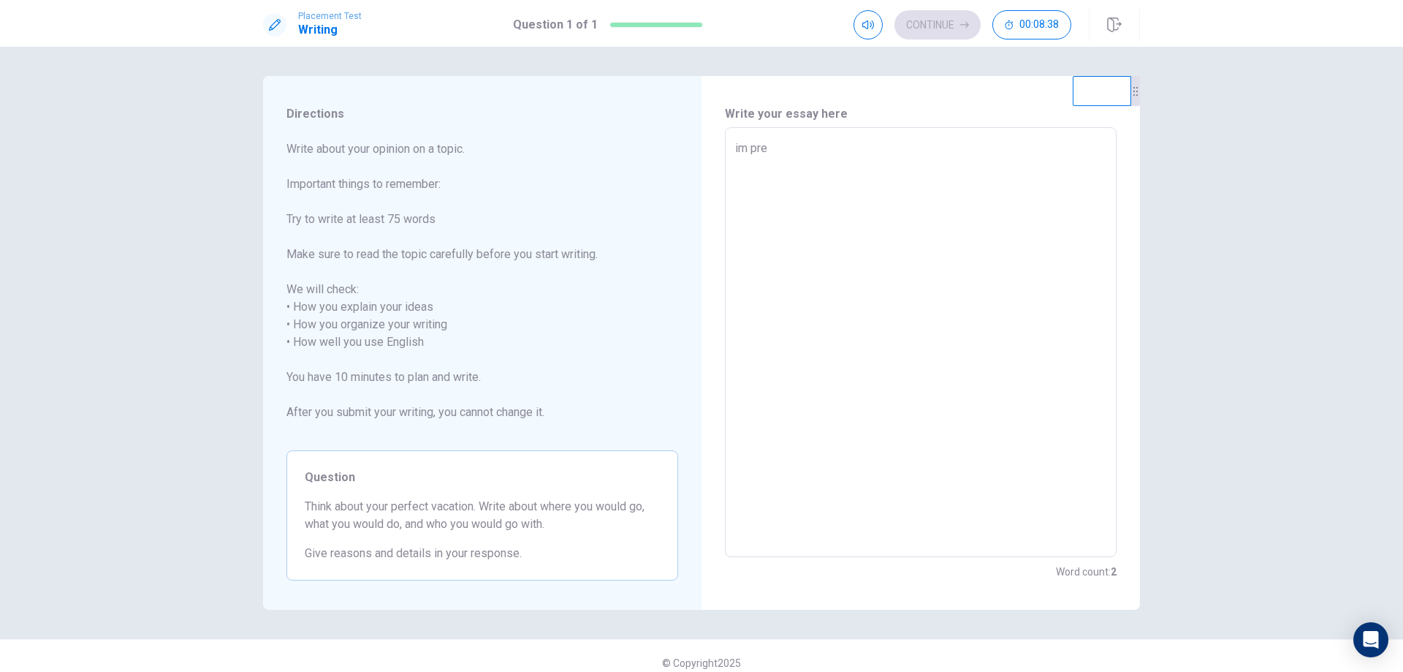
type textarea "im pref"
type textarea "x"
type textarea "im prefe"
type textarea "x"
type textarea "im prefer"
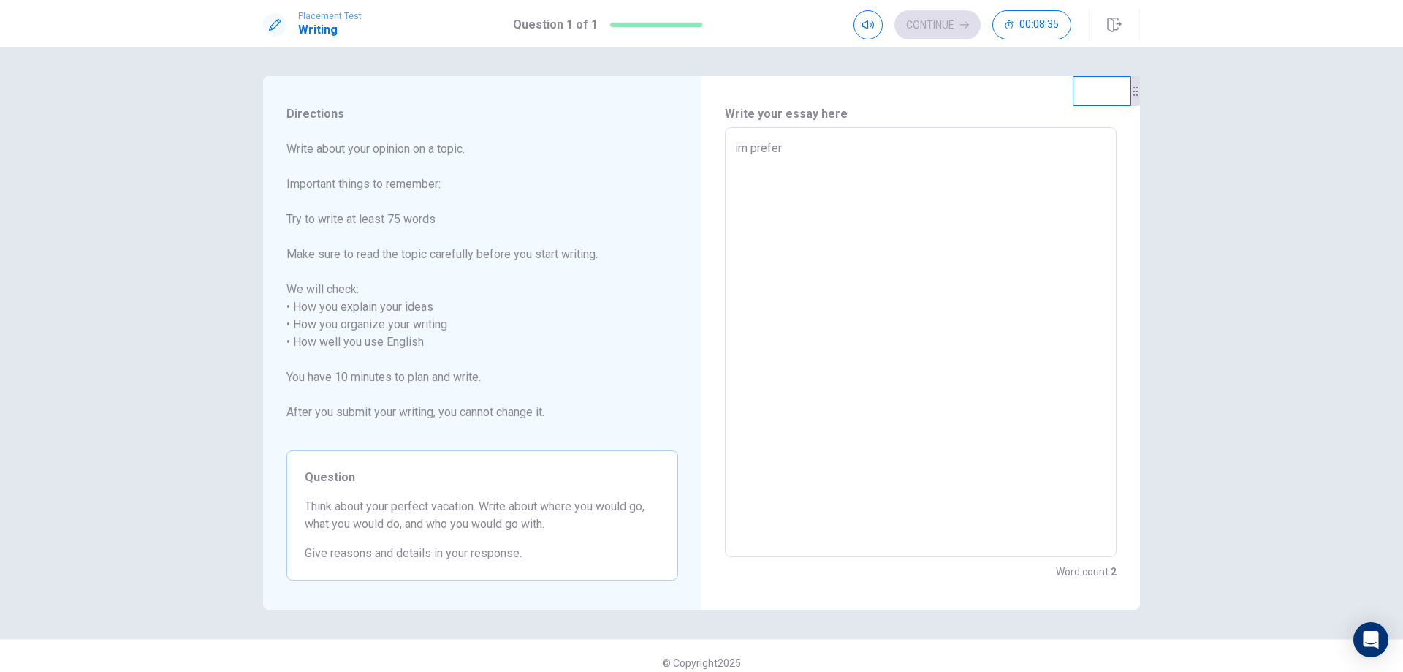
type textarea "x"
type textarea "im prefe"
type textarea "x"
type textarea "im pref"
type textarea "x"
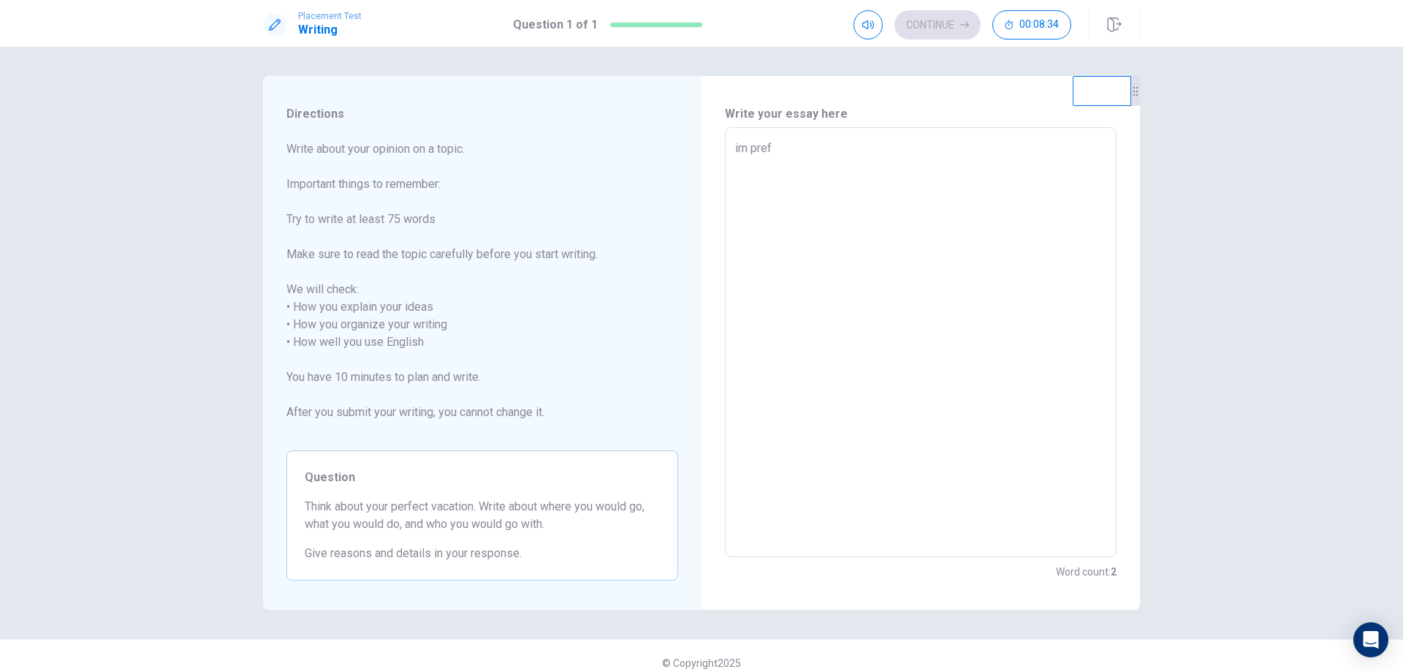
type textarea "im pre"
type textarea "x"
type textarea "im pr"
type textarea "x"
type textarea "im p"
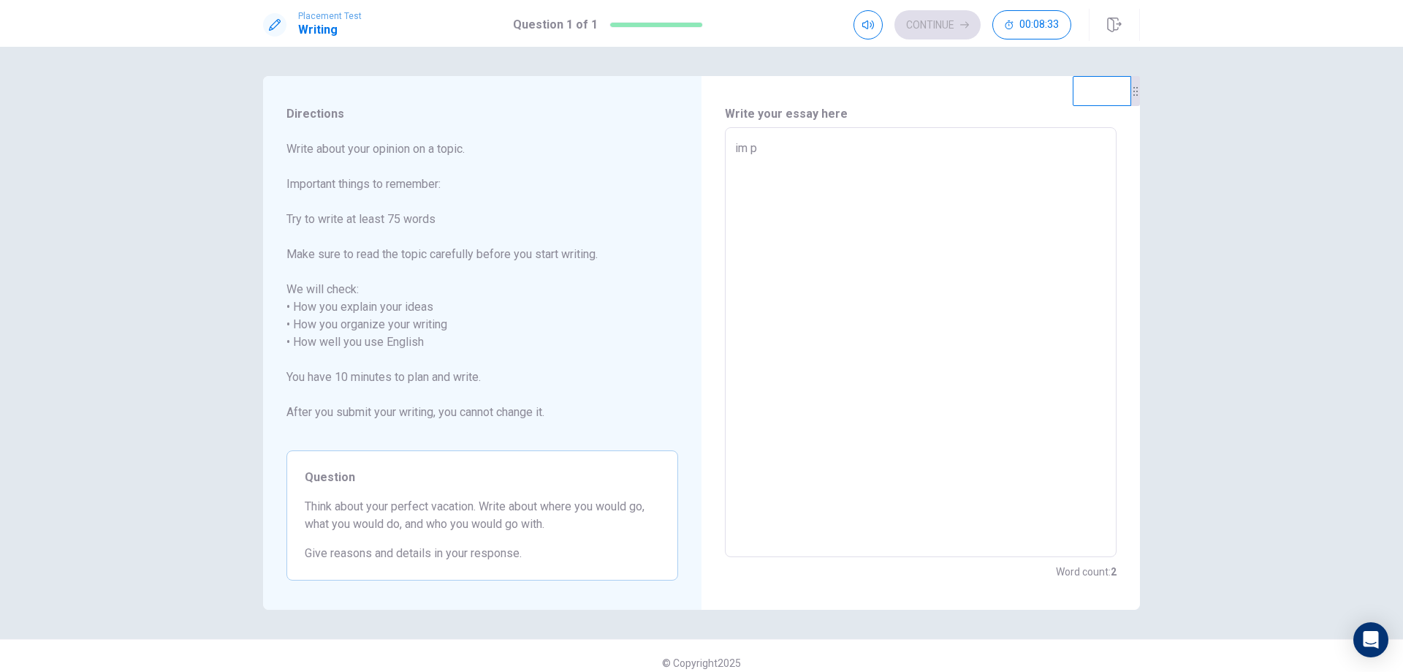
type textarea "x"
type textarea "im pe"
type textarea "x"
type textarea "im per"
type textarea "x"
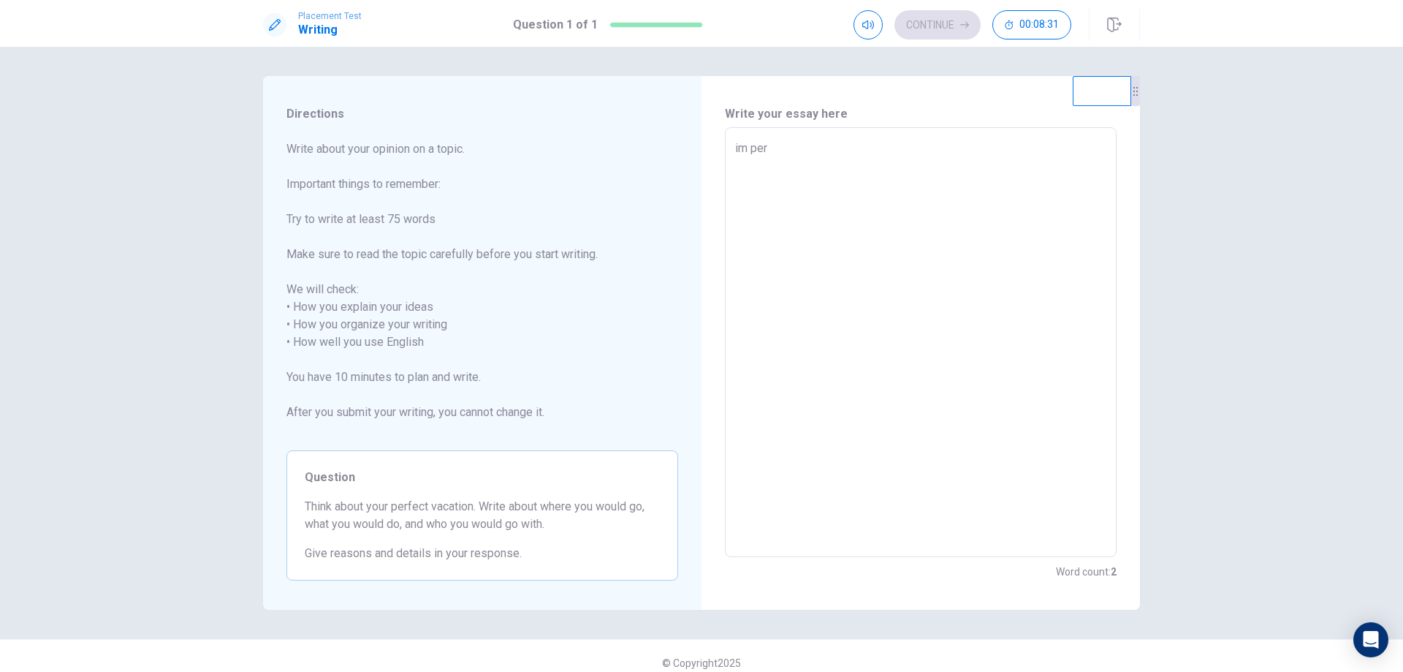
type textarea "im perf"
type textarea "x"
type textarea "im per"
type textarea "x"
type textarea "im p"
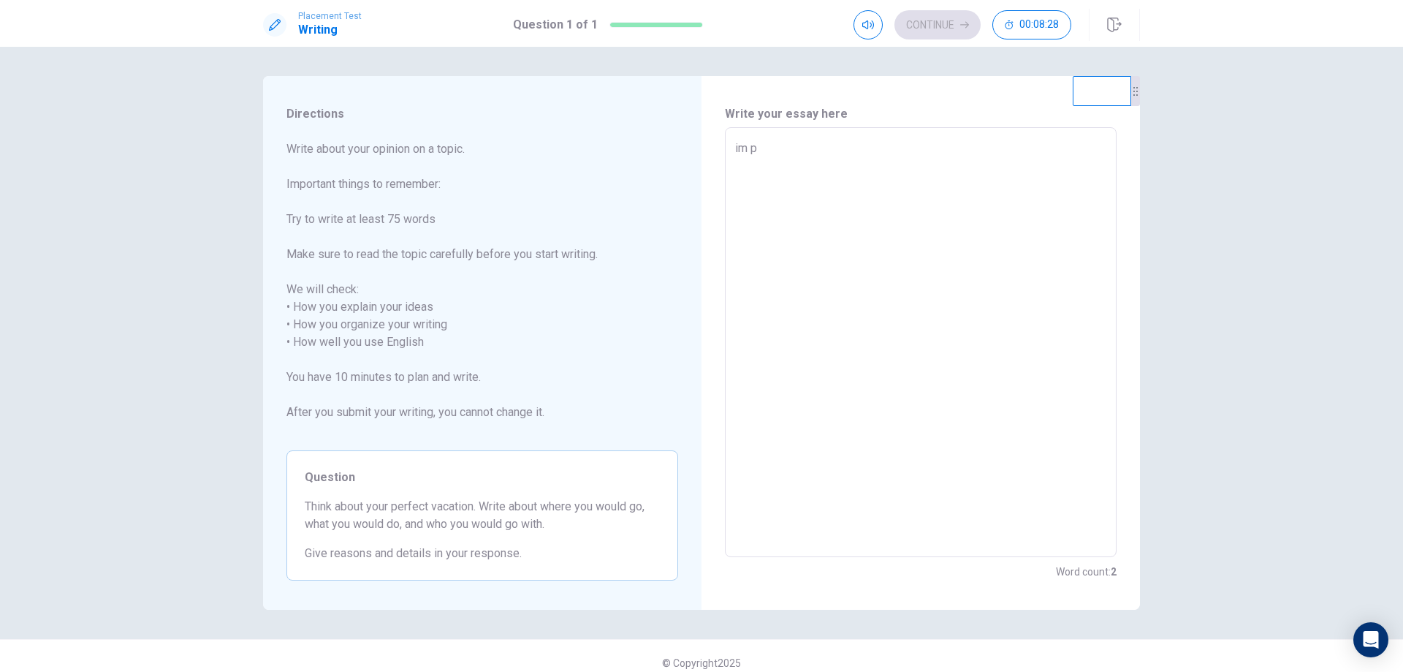
type textarea "x"
type textarea "im"
type textarea "x"
type textarea "im"
type textarea "x"
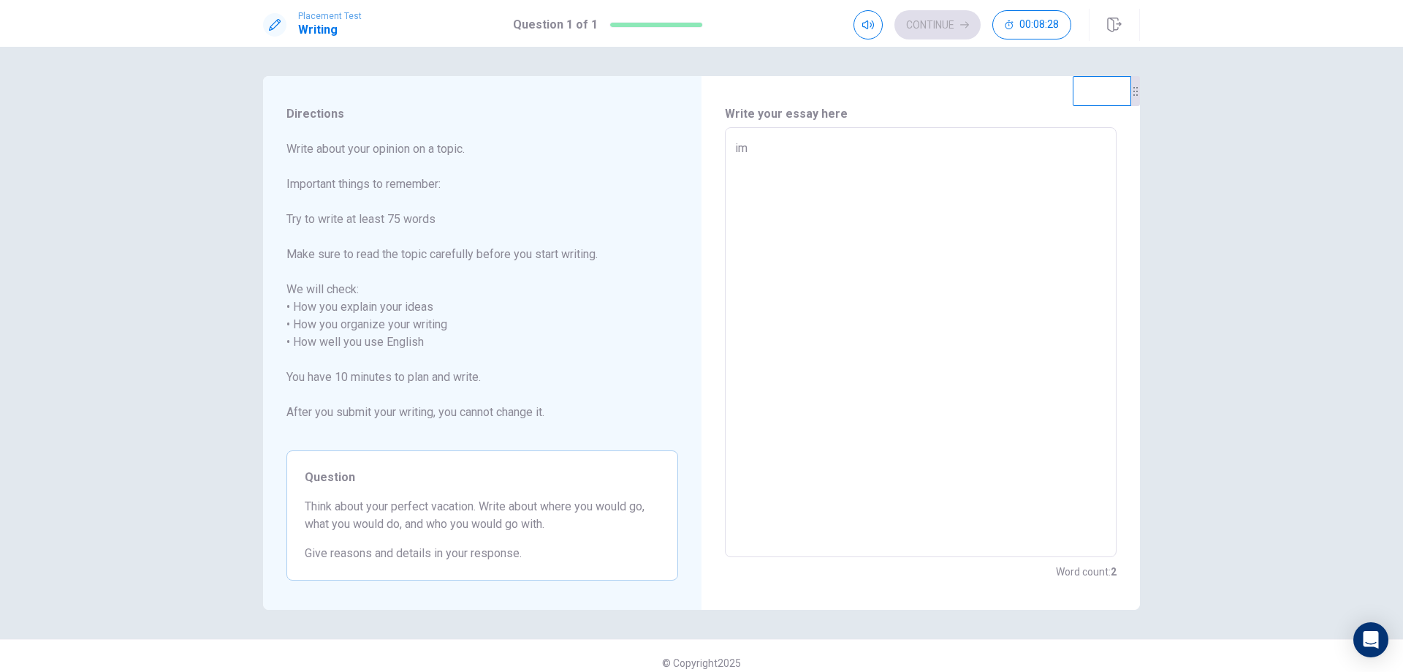
type textarea "i"
type textarea "x"
type textarea "i"
type textarea "x"
type textarea "in"
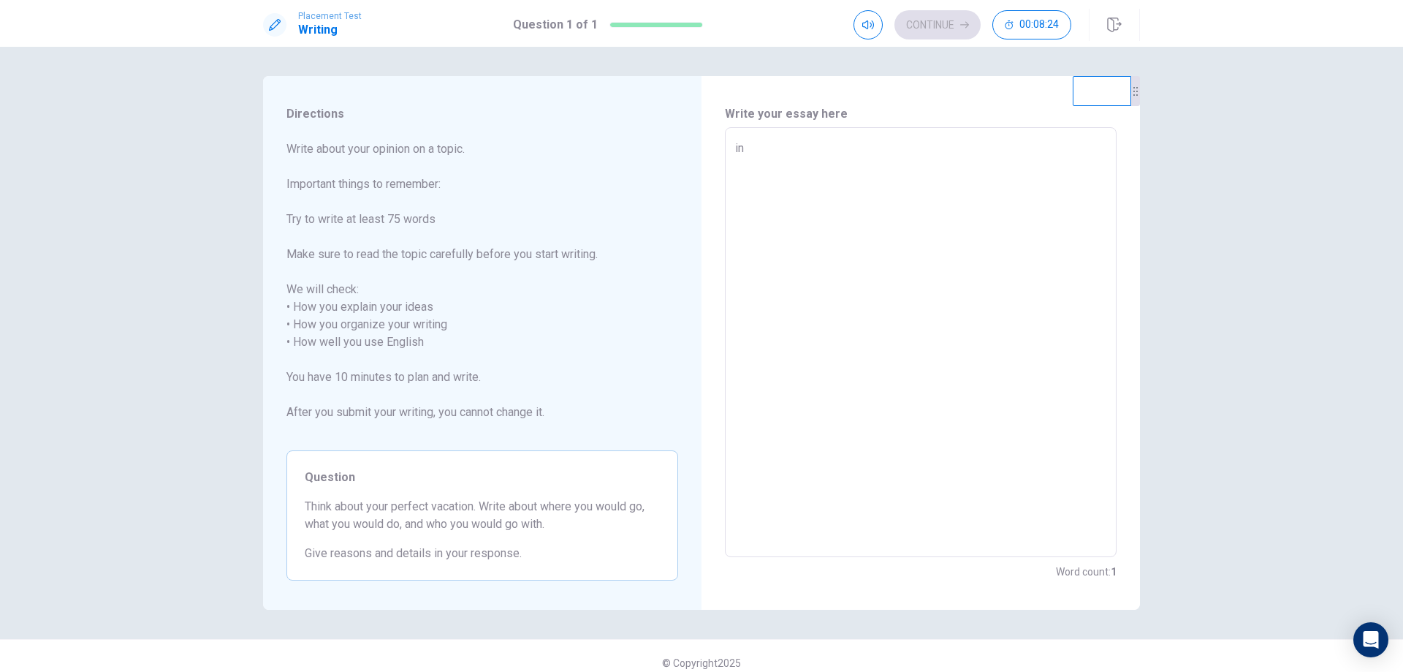
type textarea "x"
type textarea "in"
type textarea "x"
type textarea "in t"
type textarea "x"
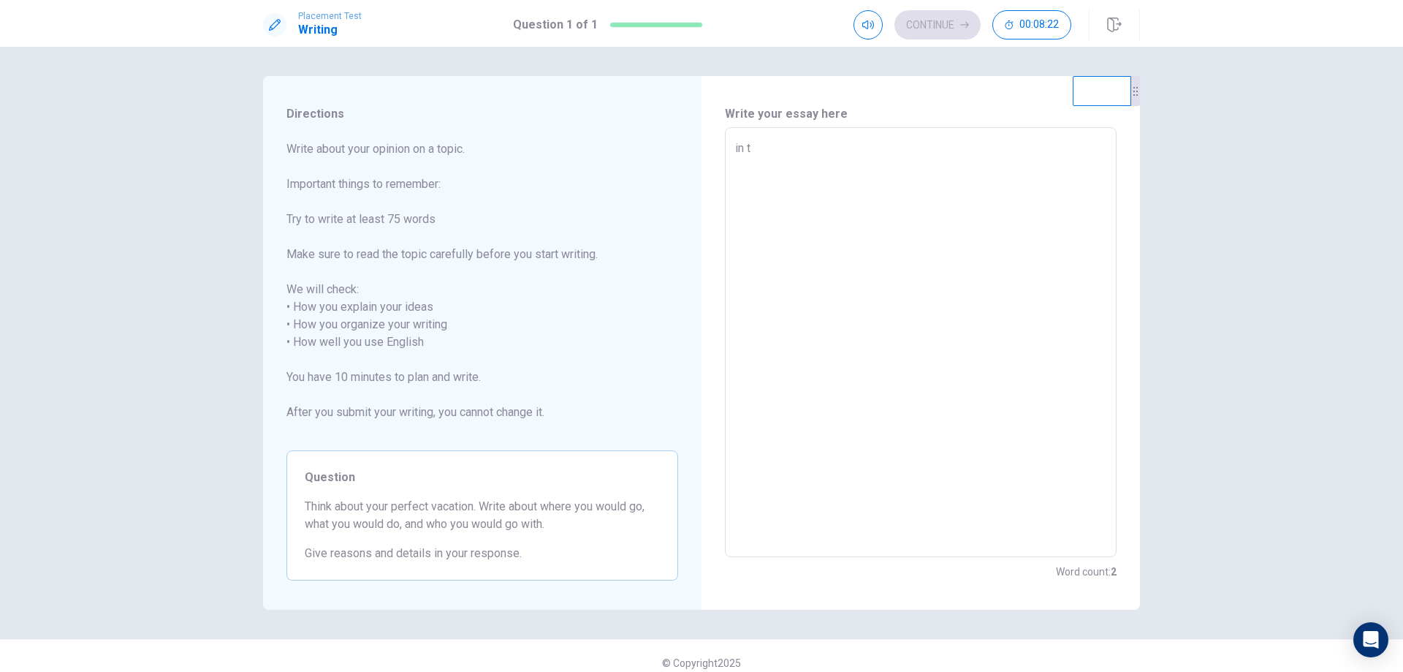
type textarea "in th"
type textarea "x"
type textarea "in the"
type textarea "x"
type textarea "in the"
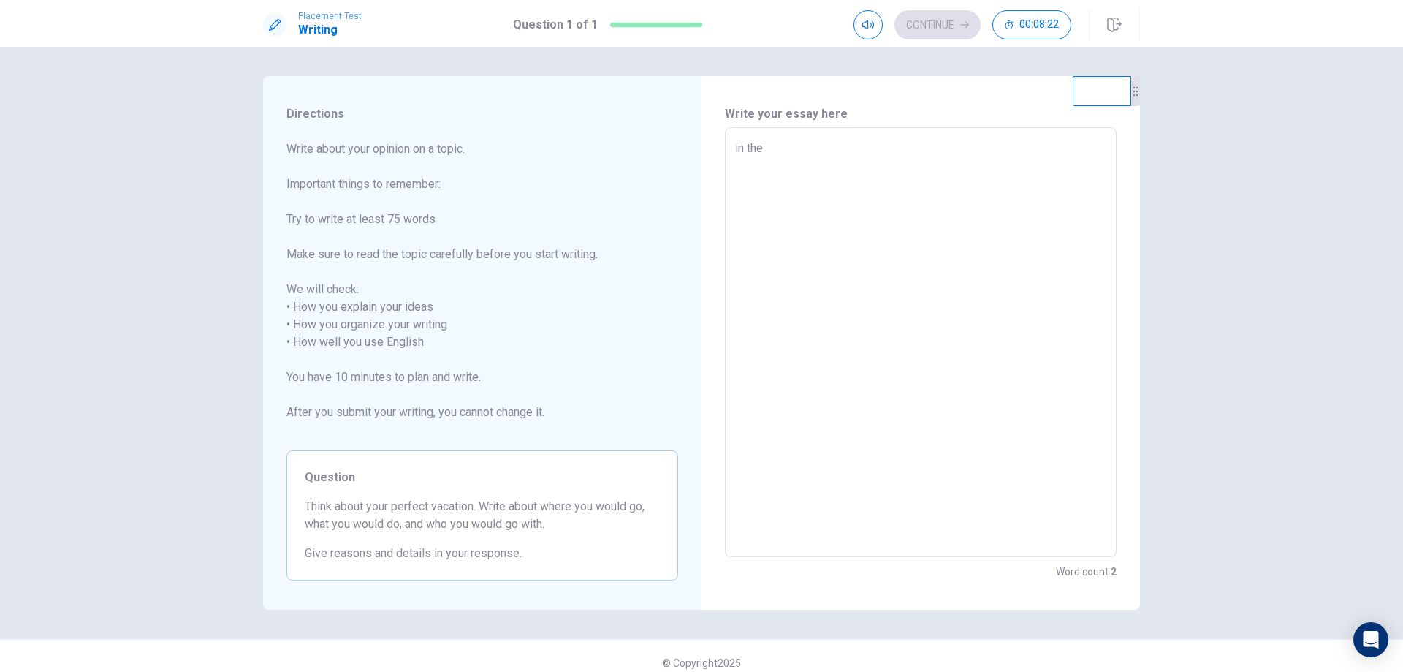
type textarea "x"
type textarea "in the b"
type textarea "x"
type textarea "in the be"
type textarea "x"
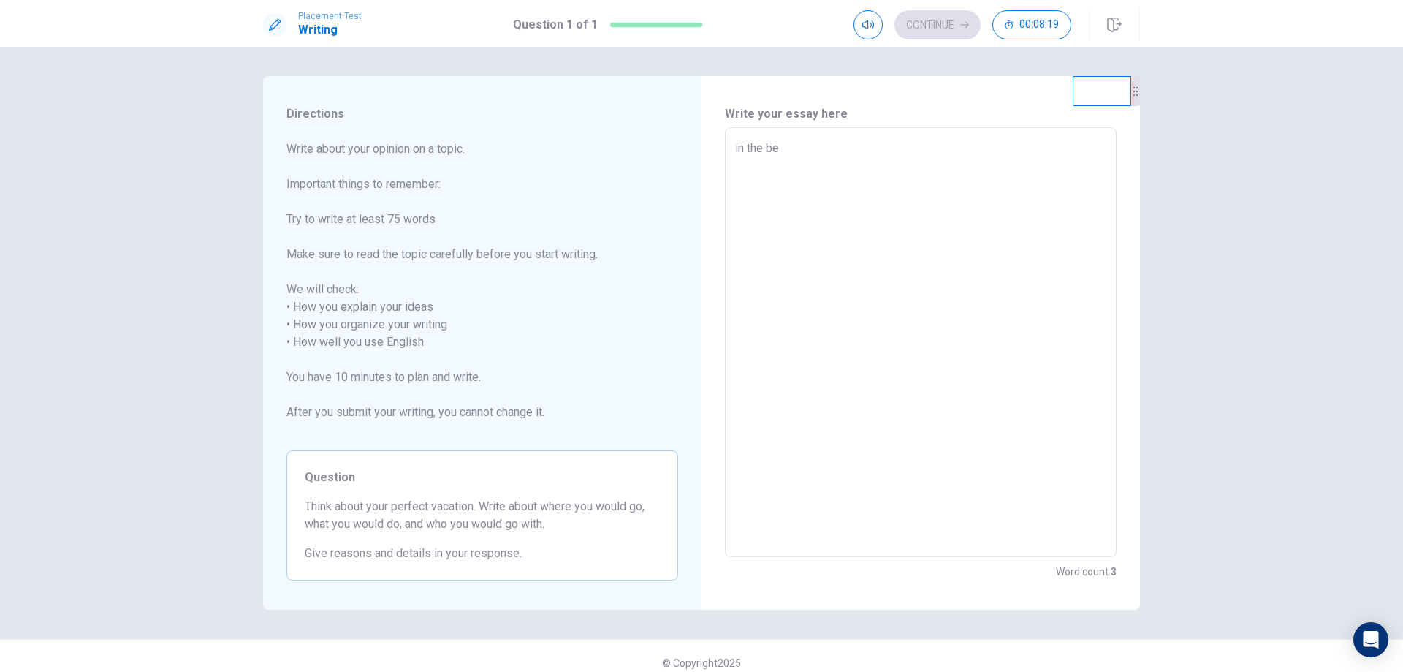
type textarea "in the bea"
type textarea "x"
type textarea "in the beac"
type textarea "x"
type textarea "in the beach"
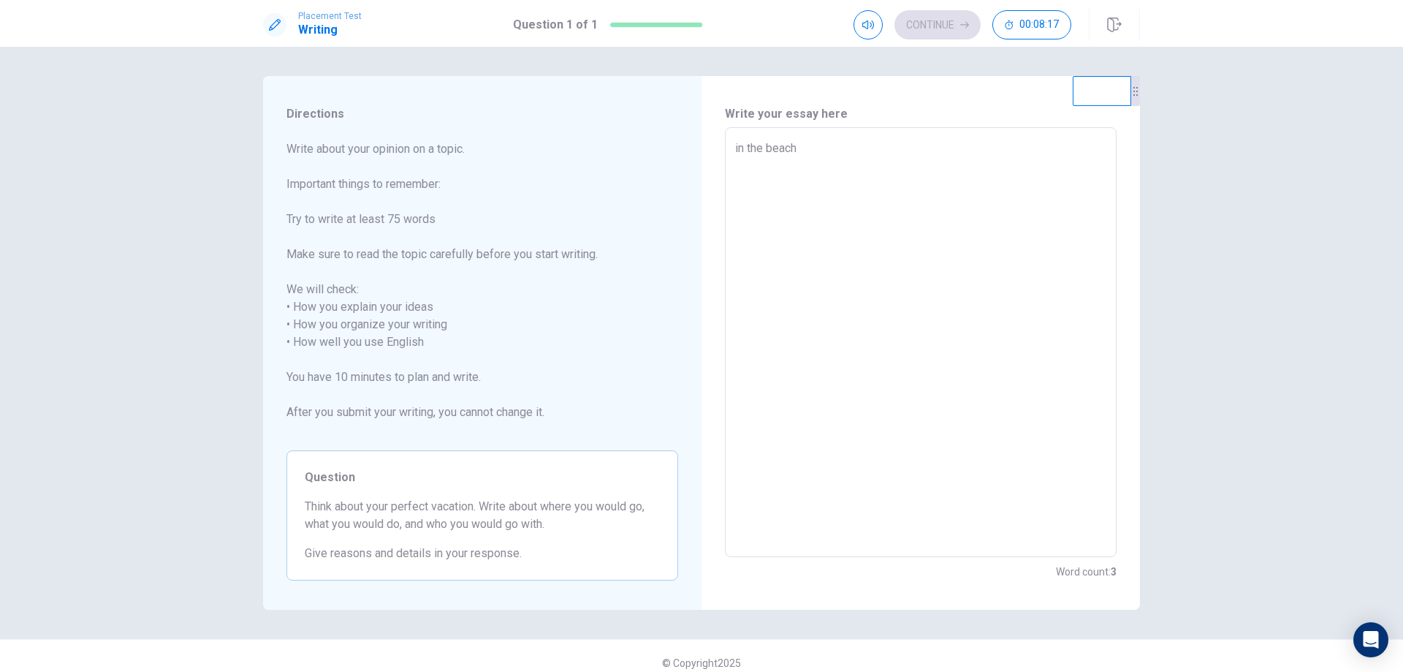
type textarea "x"
type textarea "in the beach"
type textarea "x"
type textarea "in the beach d"
type textarea "x"
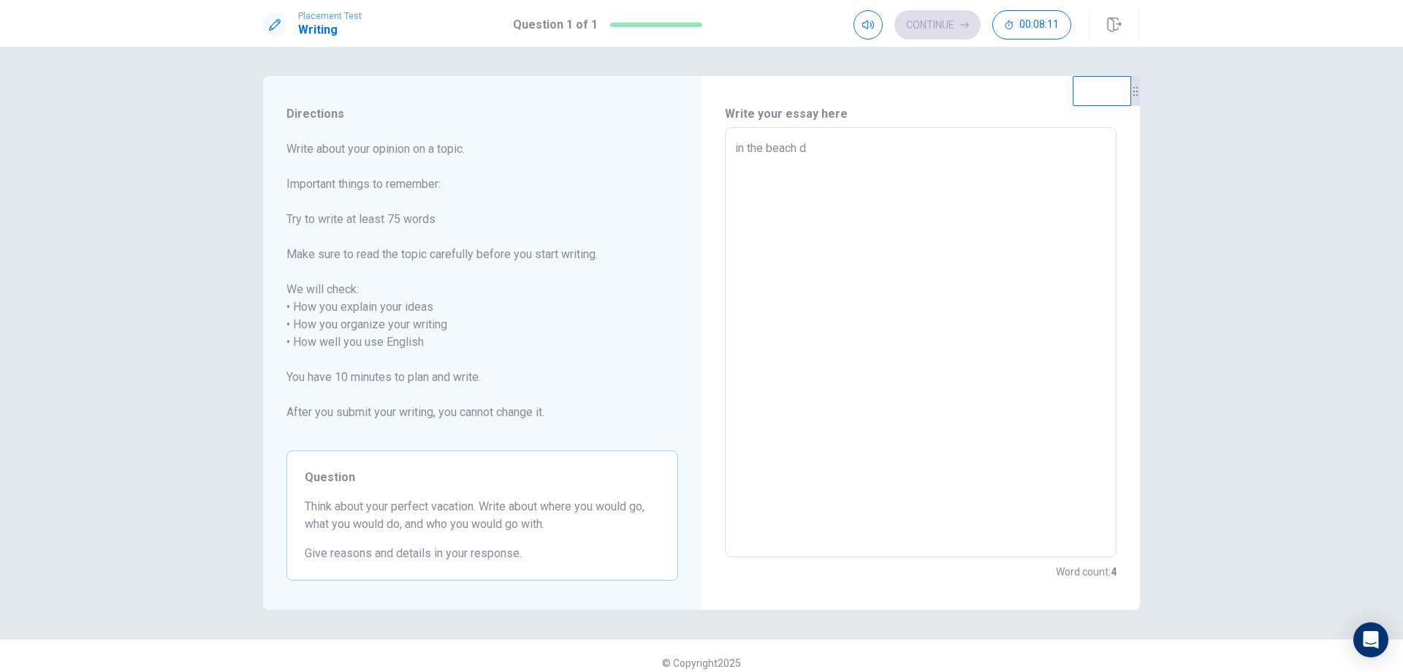
type textarea "in the beach dr"
type textarea "x"
type textarea "in the beach drn"
type textarea "x"
type textarea "in the beach dr"
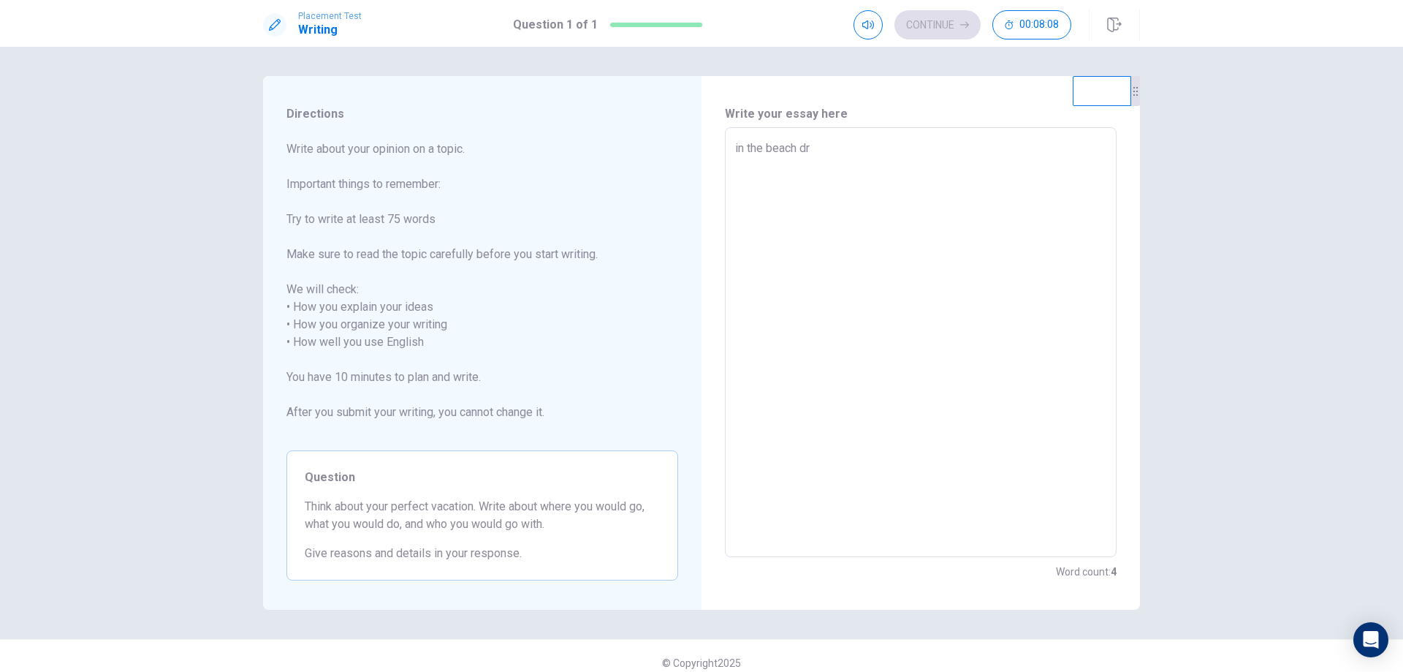
type textarea "x"
type textarea "in the beach dri"
type textarea "x"
type textarea "in the beach drin"
type textarea "x"
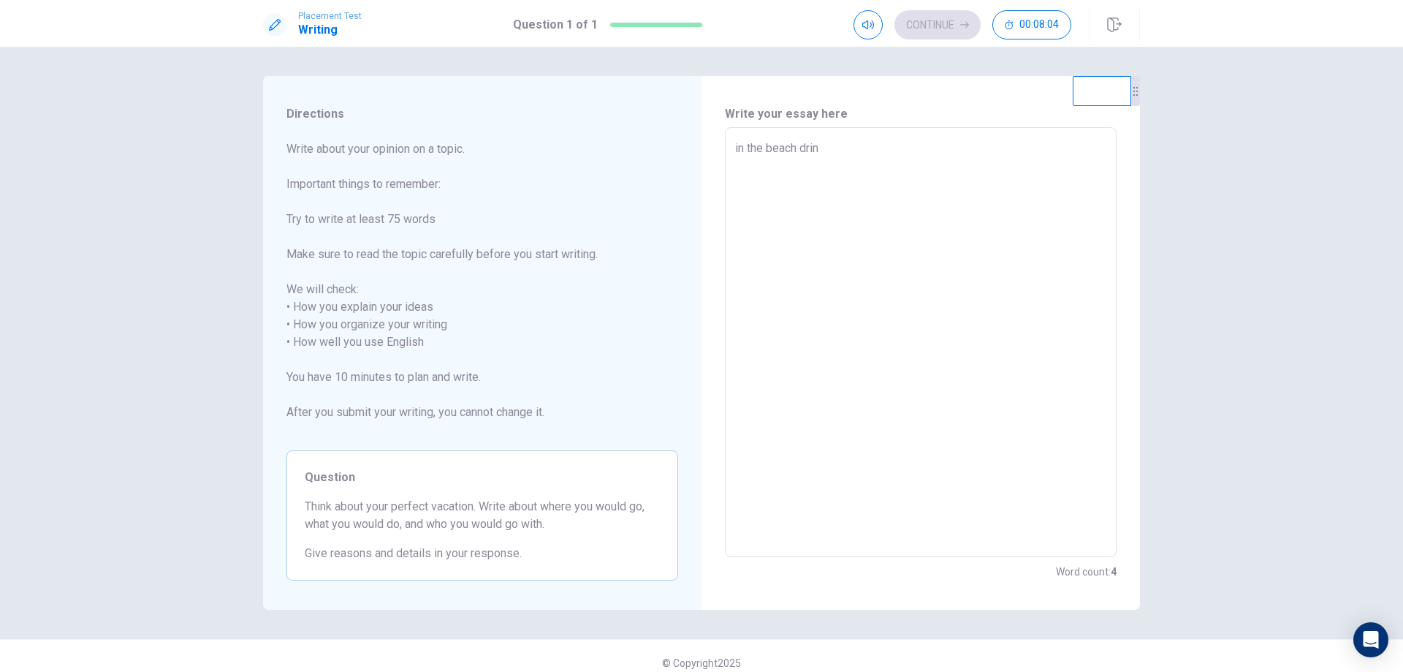
type textarea "in the beach drink"
type textarea "x"
type textarea "in the beach drin"
type textarea "x"
type textarea "in the beach drinc"
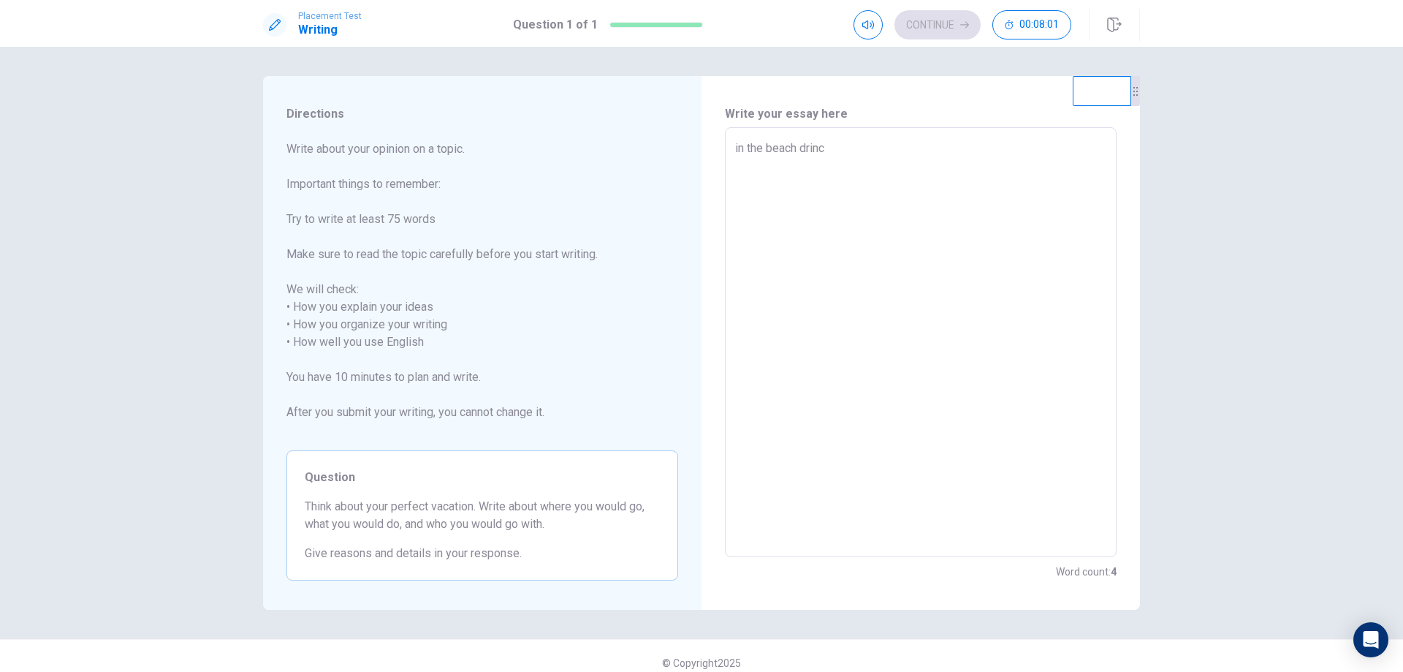
type textarea "x"
type textarea "in the beach drinck"
type textarea "x"
type textarea "in the beach drinc"
type textarea "x"
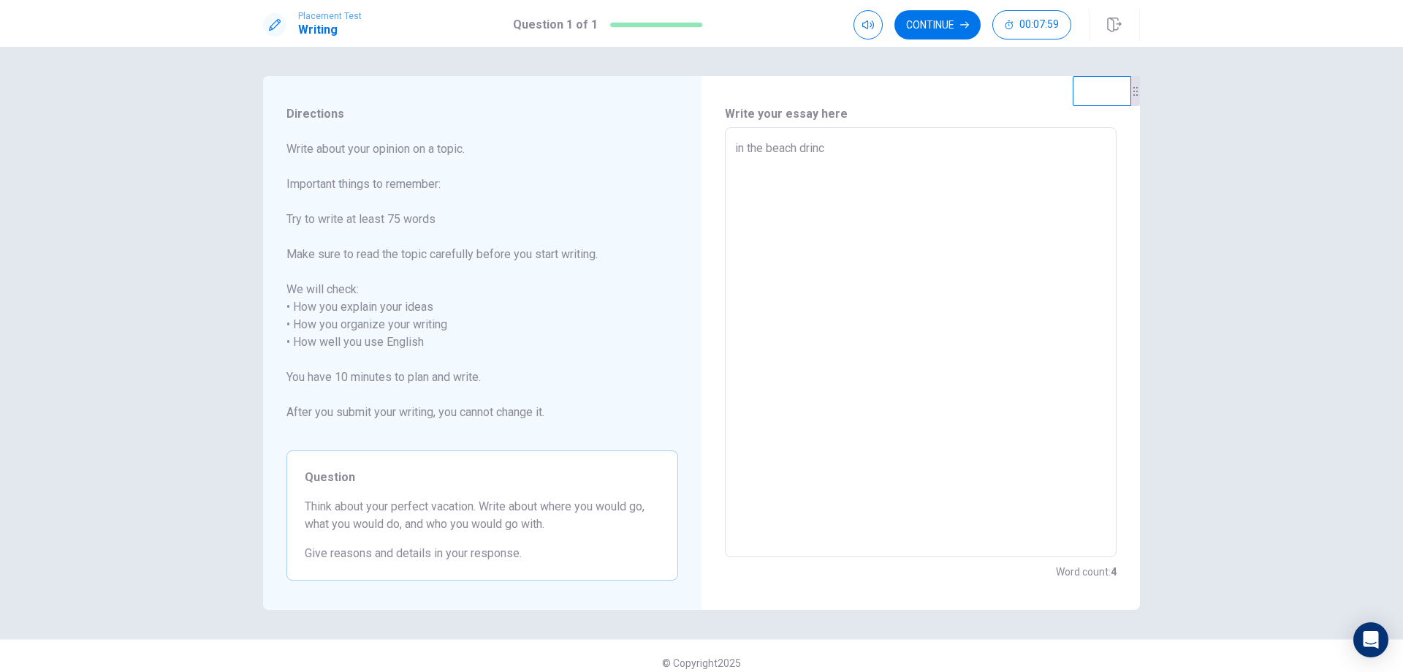
type textarea "in the beach drin"
type textarea "x"
type textarea "in the beach drink"
type textarea "x"
type textarea "in the beach drink"
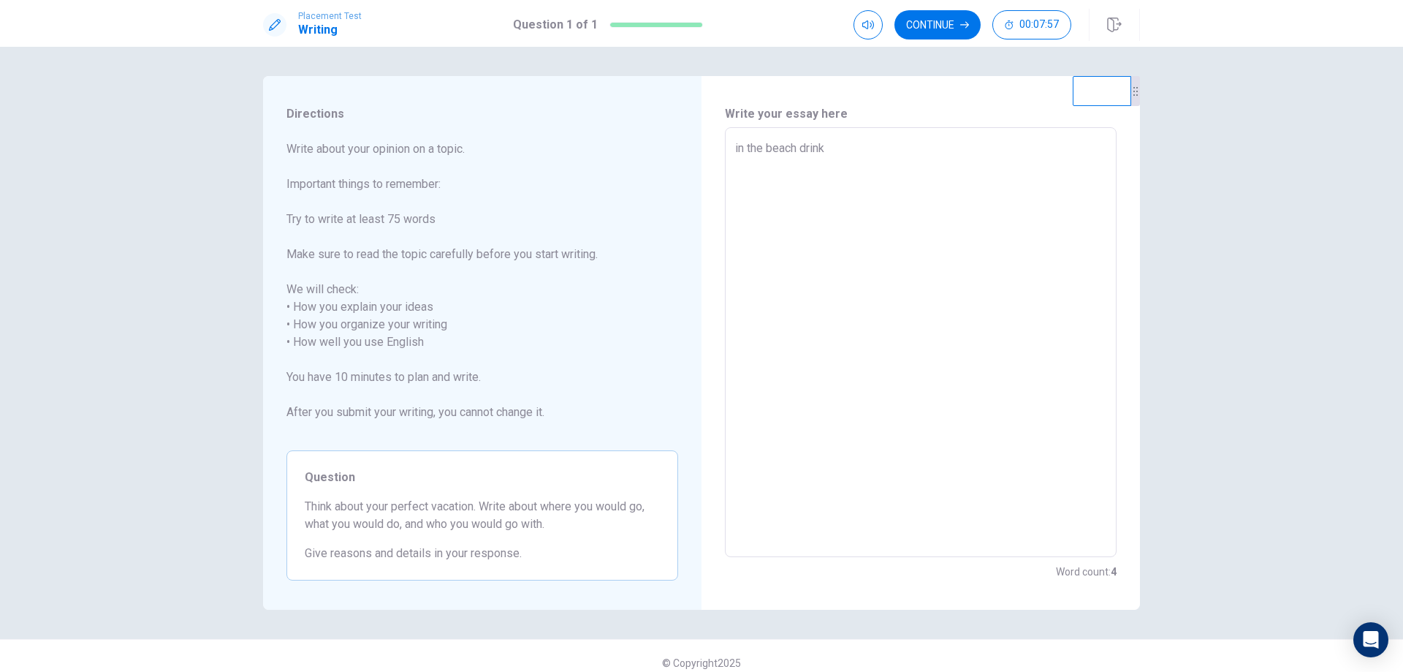
type textarea "x"
type textarea "in the beach drink a"
type textarea "x"
type textarea "in the beach drink a"
type textarea "x"
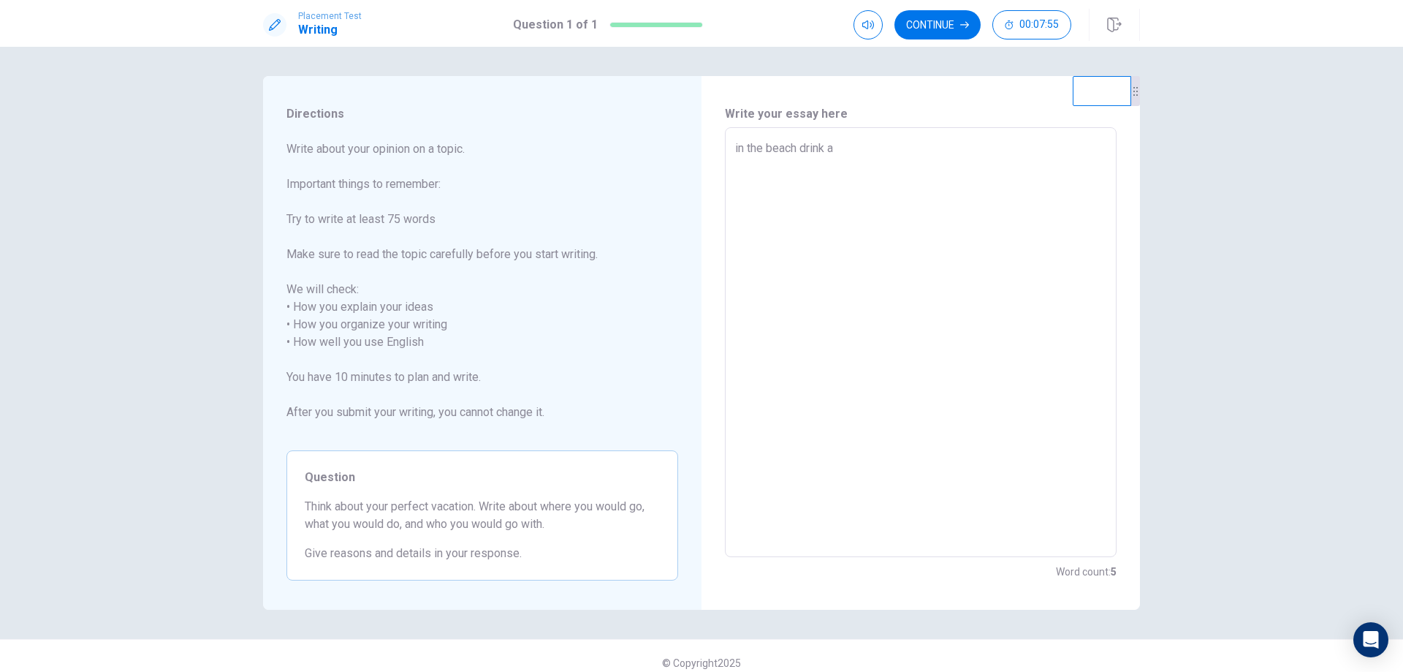
type textarea "in the beach drink a c"
type textarea "x"
type textarea "in the beach drink a co"
type textarea "x"
type textarea "in the beach drink a coc"
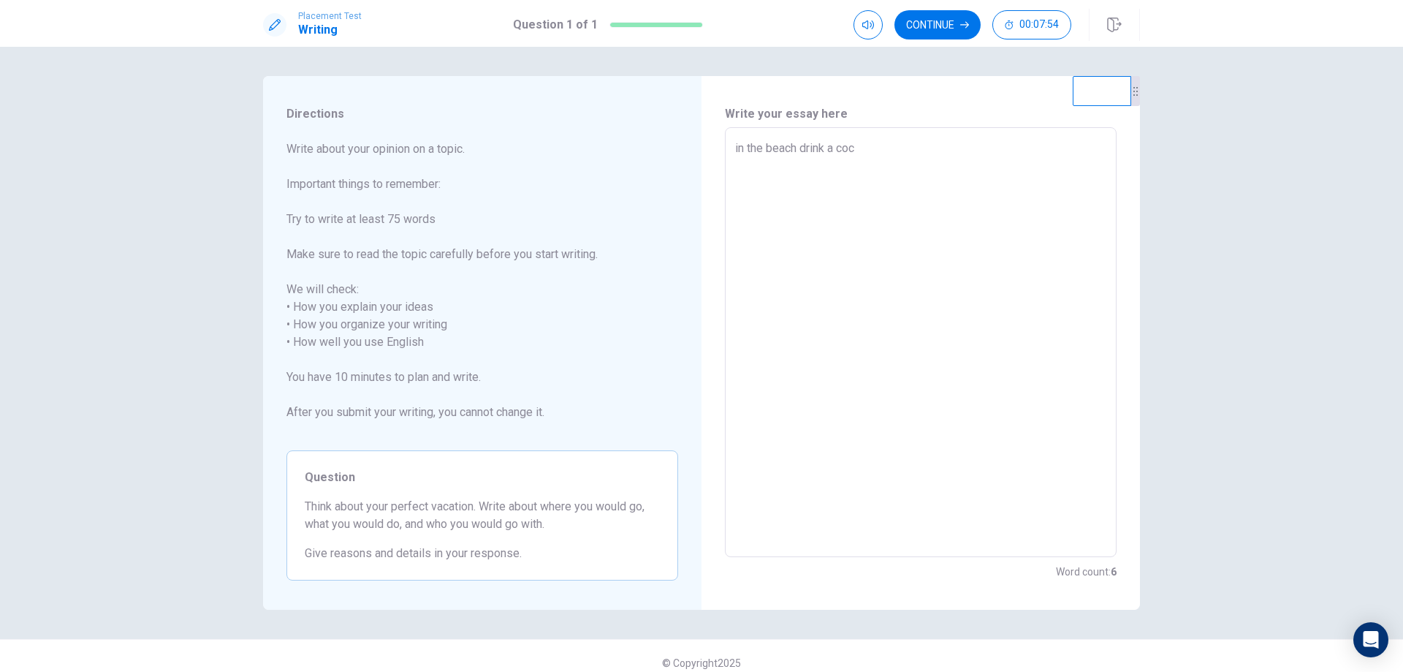
type textarea "x"
type textarea "in the beach drink a coca"
type textarea "x"
type textarea "in the beach drink a coca"
type textarea "x"
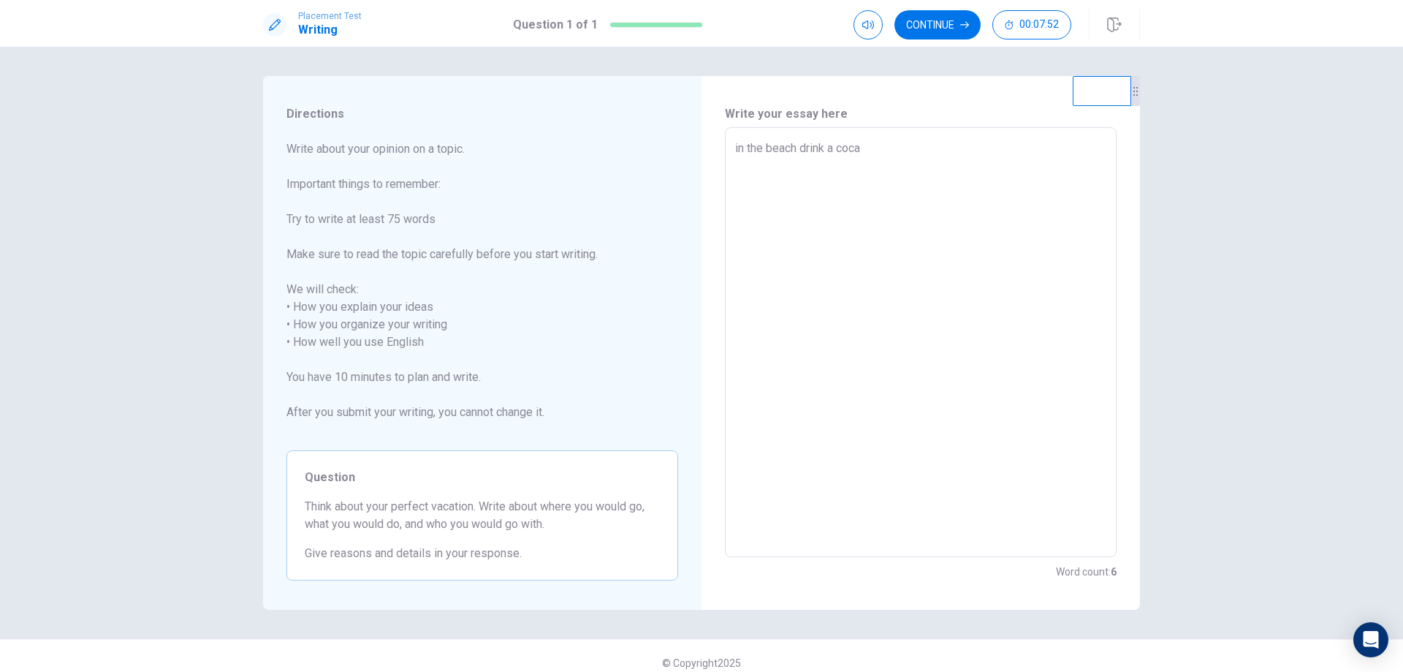
type textarea "in the beach drink a coca c"
type textarea "x"
type textarea "in the beach drink a coca co"
type textarea "x"
type textarea "in the beach drink a coca col"
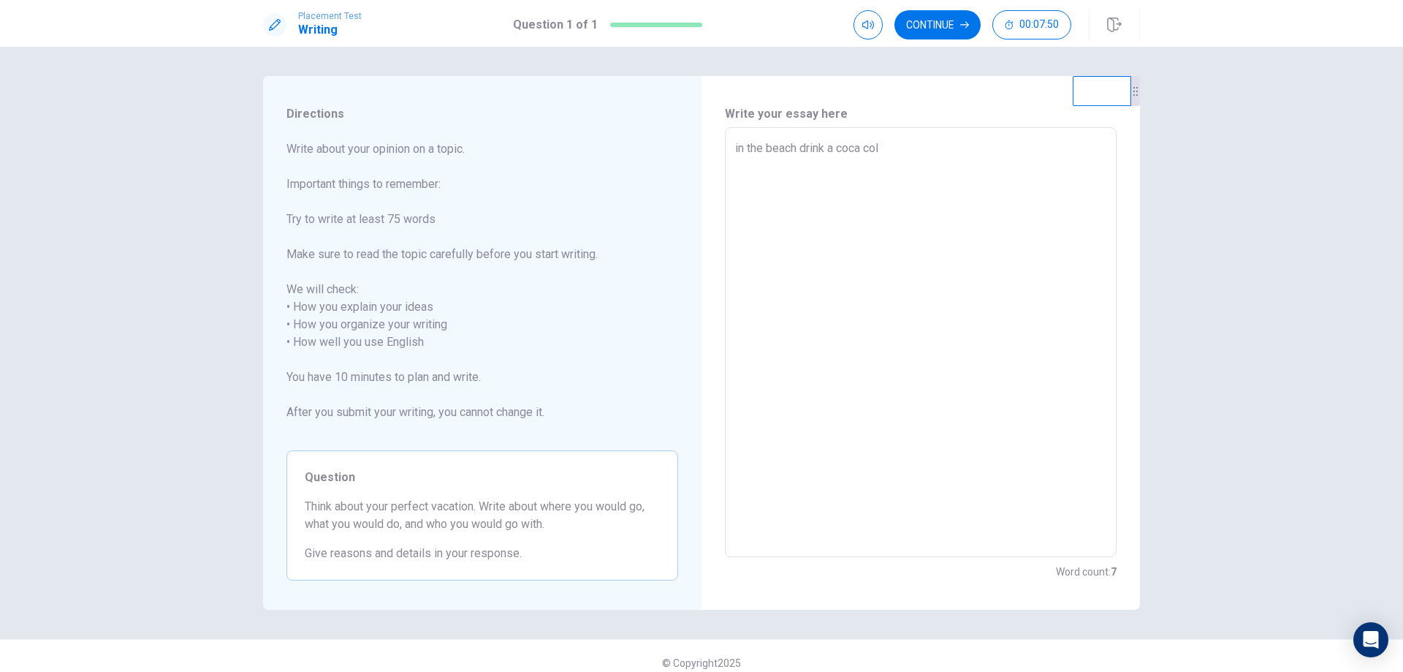
type textarea "x"
type textarea "in the beach drink a coca cola"
type textarea "x"
type textarea "in the beach drink a coca cola"
click at [933, 18] on button "Continue" at bounding box center [938, 24] width 86 height 29
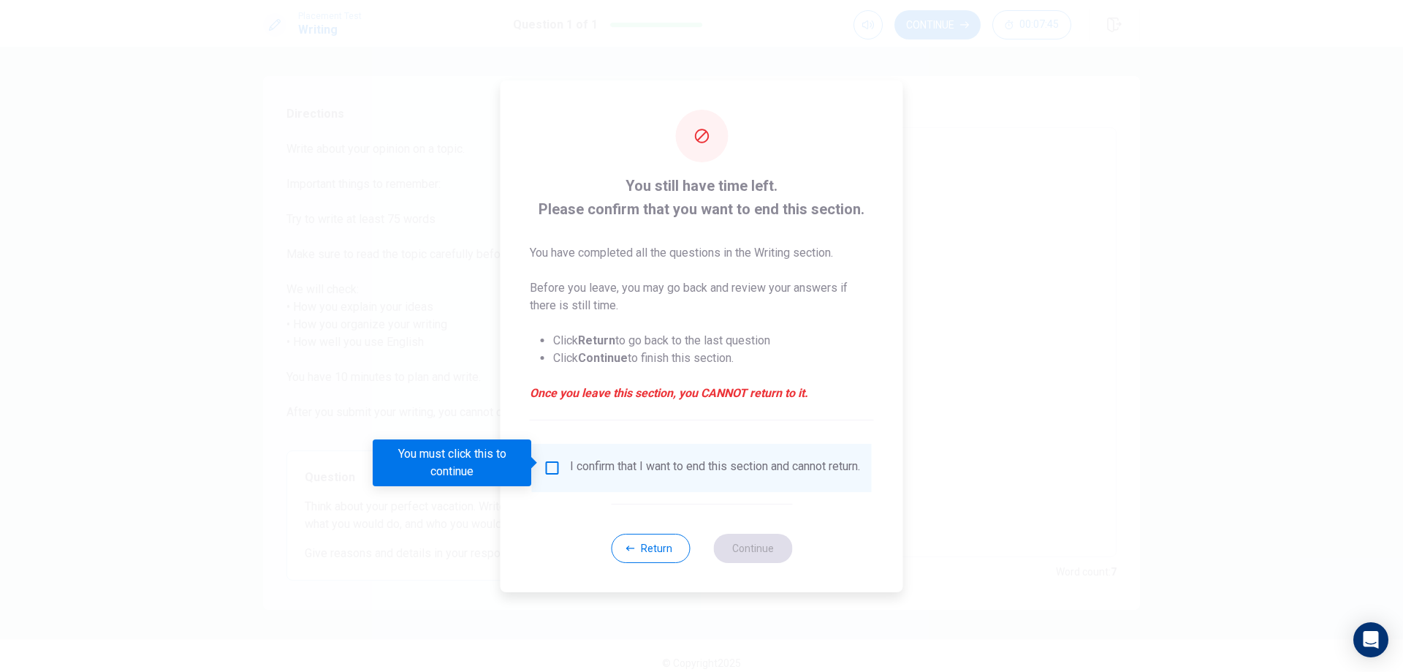
click at [548, 467] on input "You must click this to continue" at bounding box center [553, 468] width 18 height 18
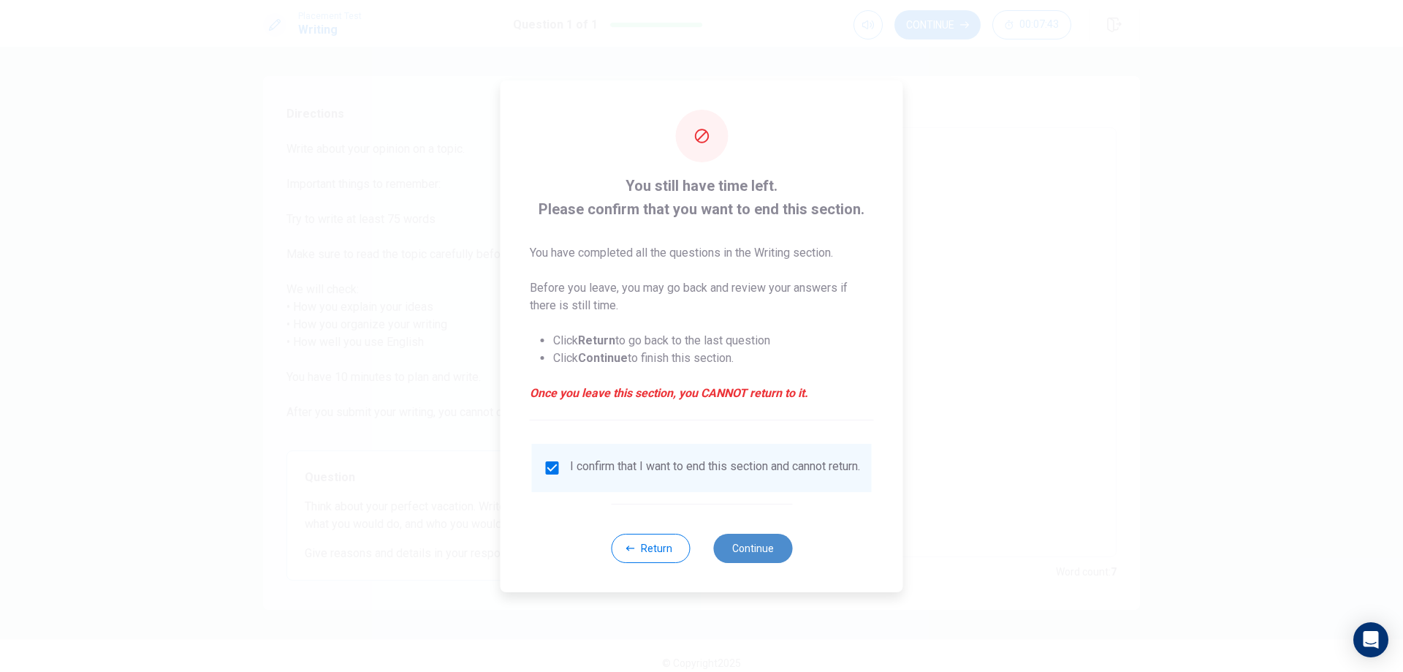
click at [748, 541] on button "Continue" at bounding box center [752, 548] width 79 height 29
type textarea "x"
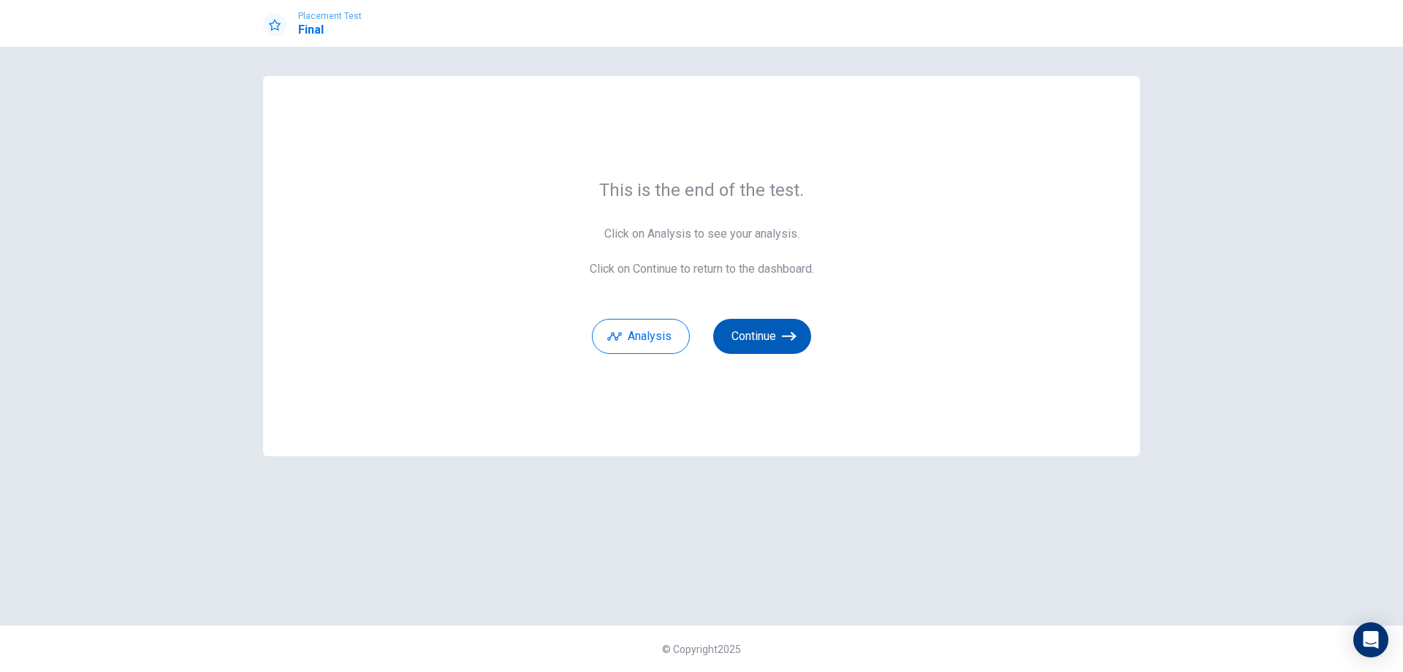
click at [747, 334] on button "Continue" at bounding box center [762, 336] width 98 height 35
